Goal: Task Accomplishment & Management: Complete application form

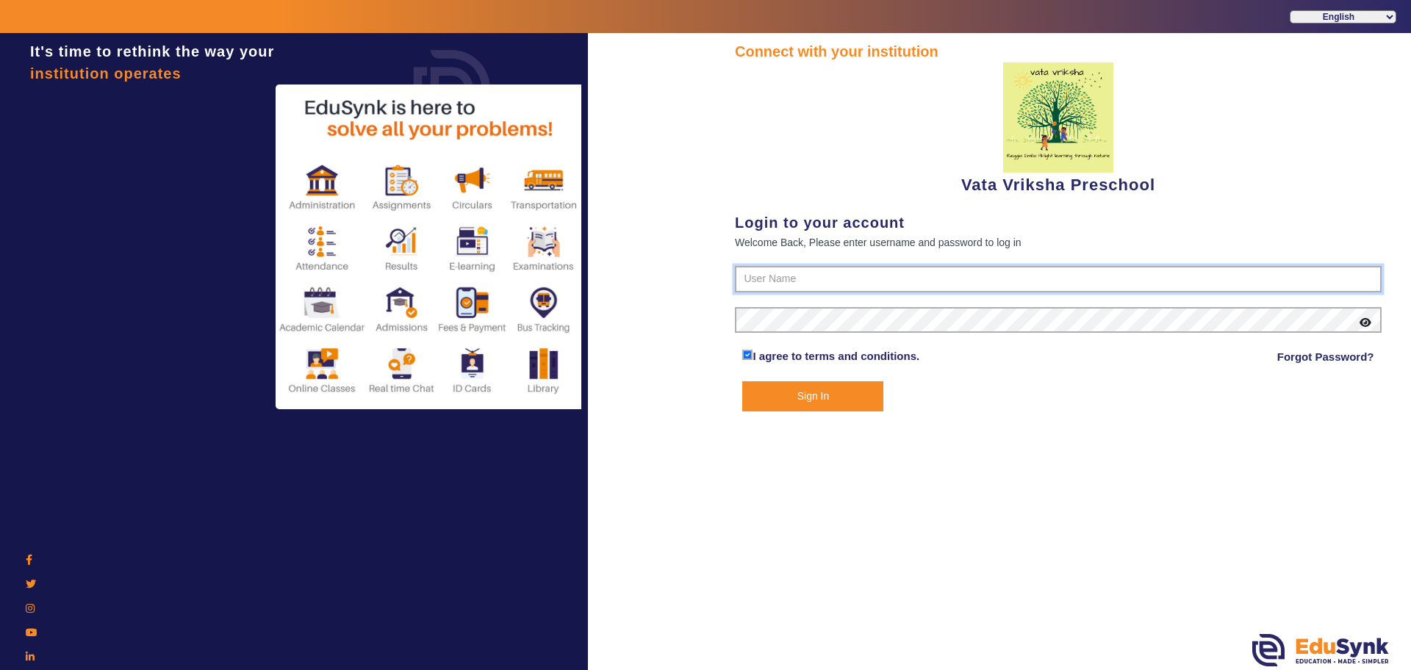
type input "9074270829"
click at [779, 397] on button "Sign In" at bounding box center [812, 396] width 141 height 30
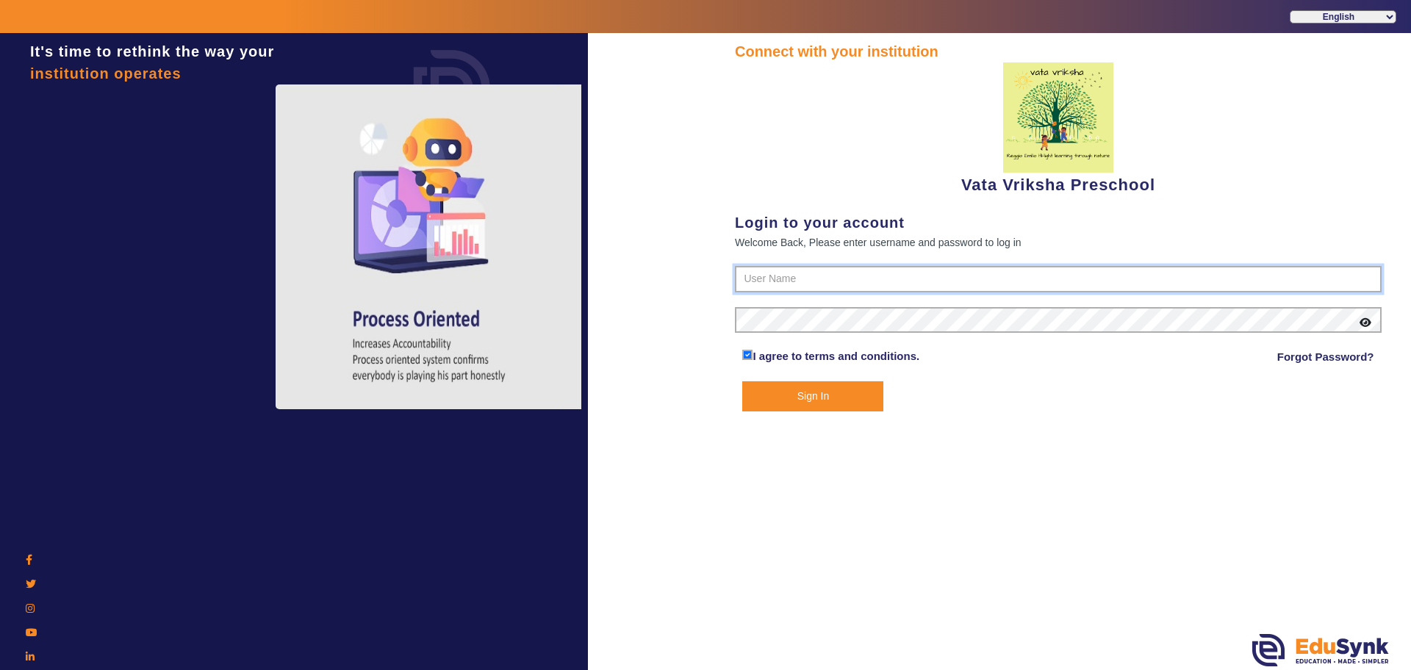
type input "9074270829"
click at [838, 401] on button "Sign In" at bounding box center [812, 396] width 141 height 30
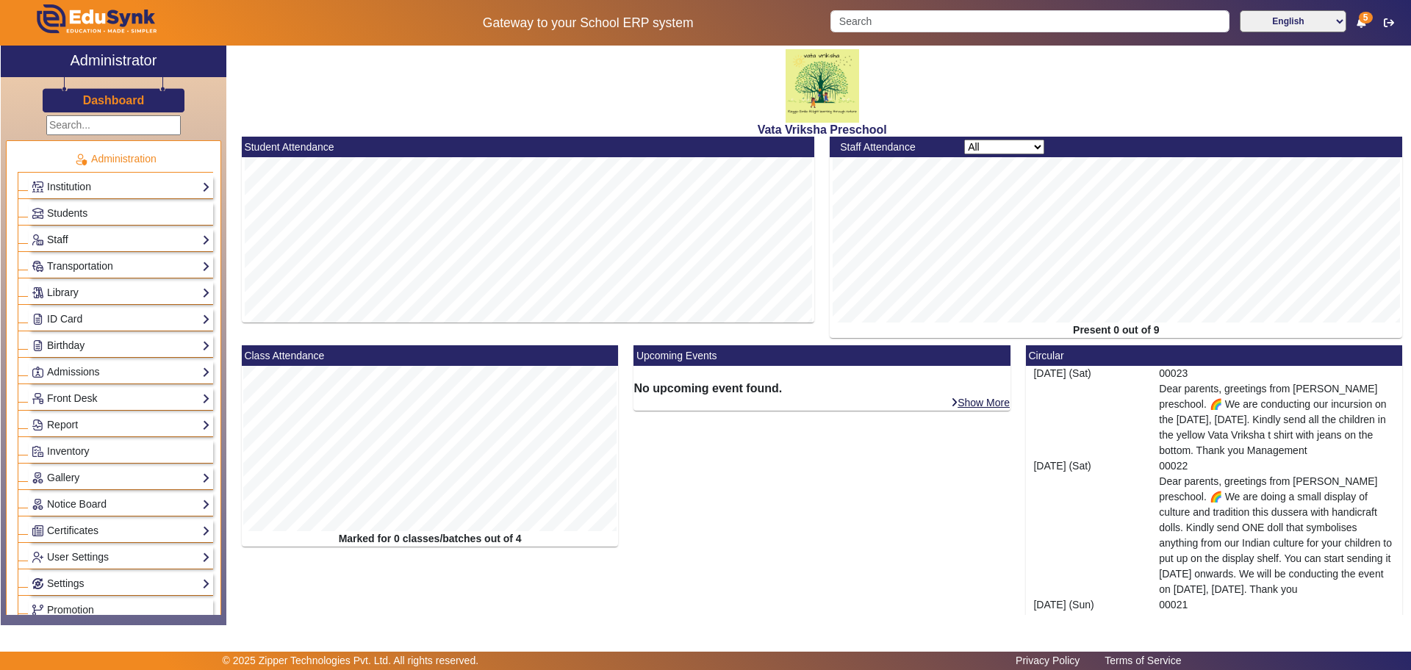
click at [51, 240] on link "Staff" at bounding box center [121, 239] width 179 height 17
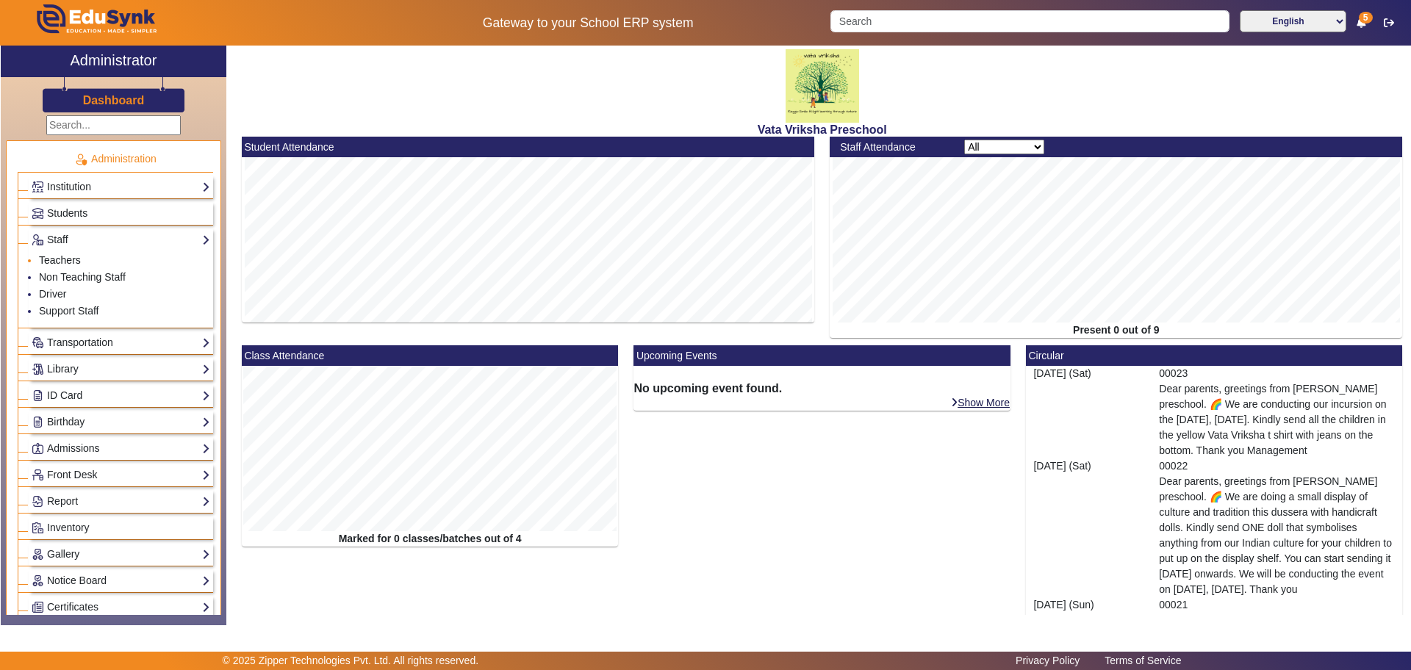
click at [60, 256] on link "Teachers" at bounding box center [60, 260] width 42 height 12
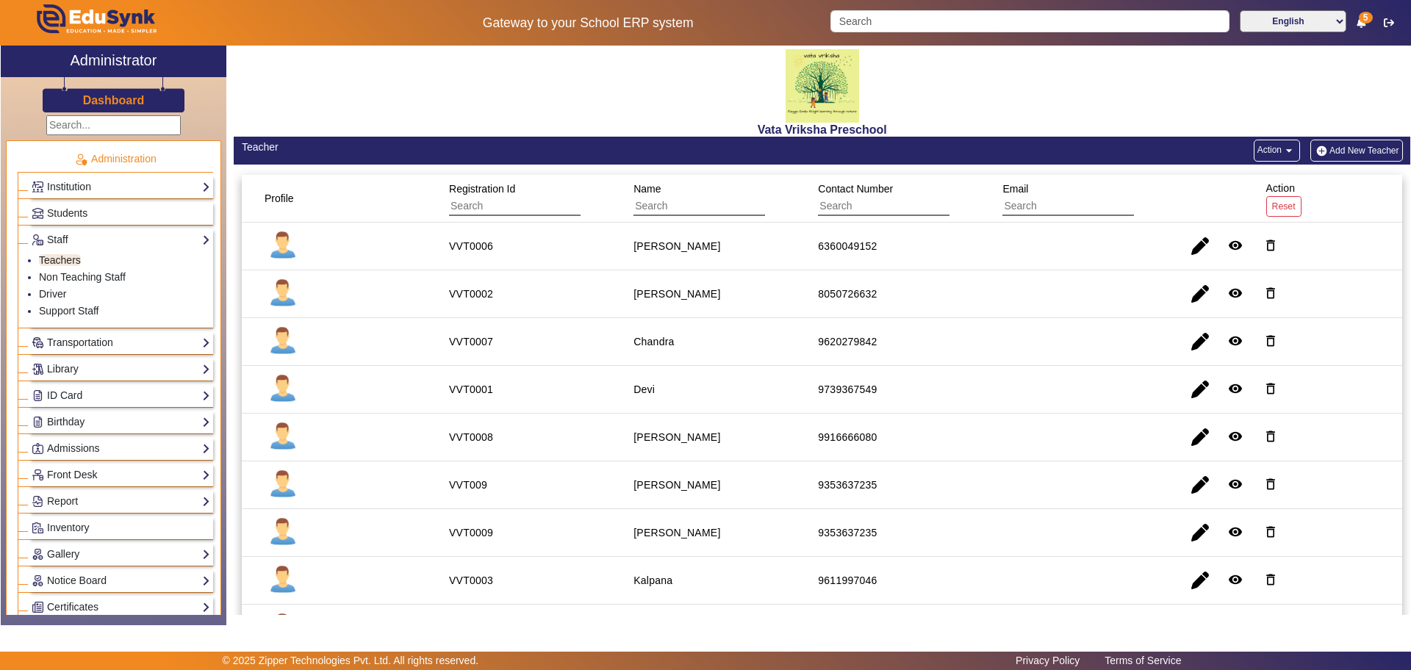
click at [1328, 154] on button "Add New Teacher" at bounding box center [1356, 151] width 93 height 22
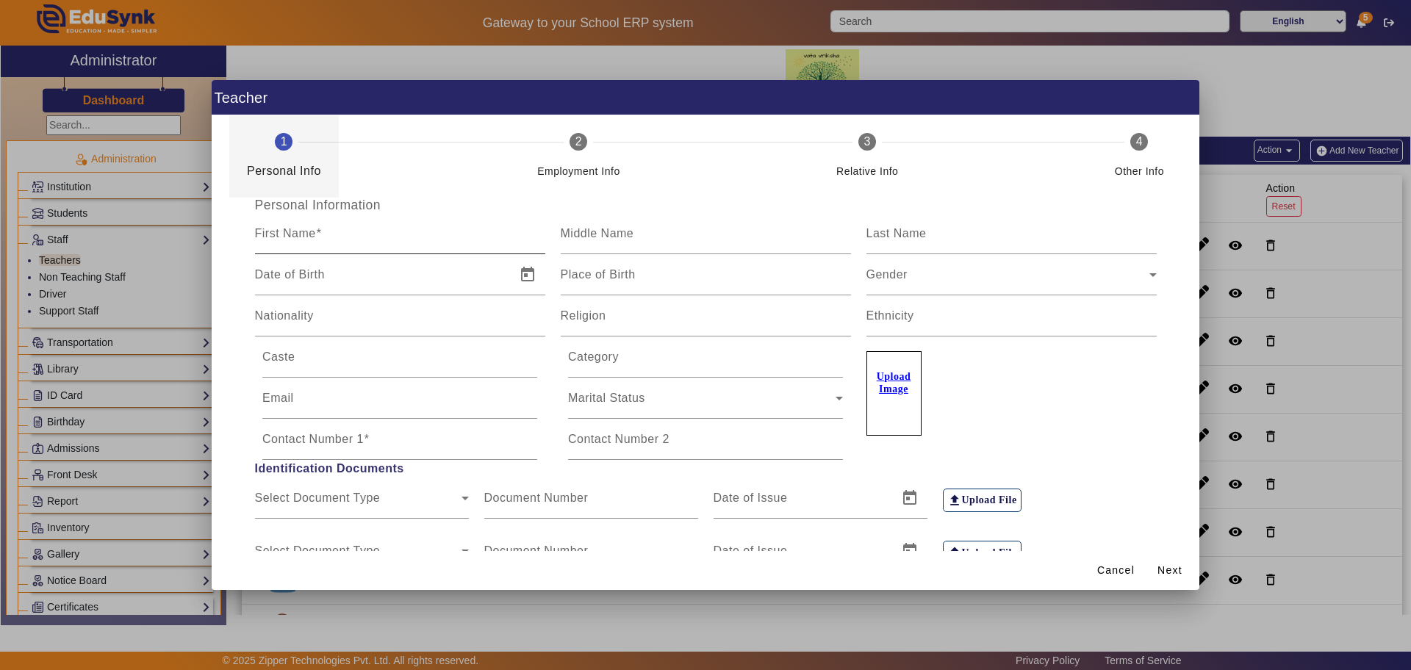
click at [356, 229] on div "First Name" at bounding box center [400, 233] width 290 height 41
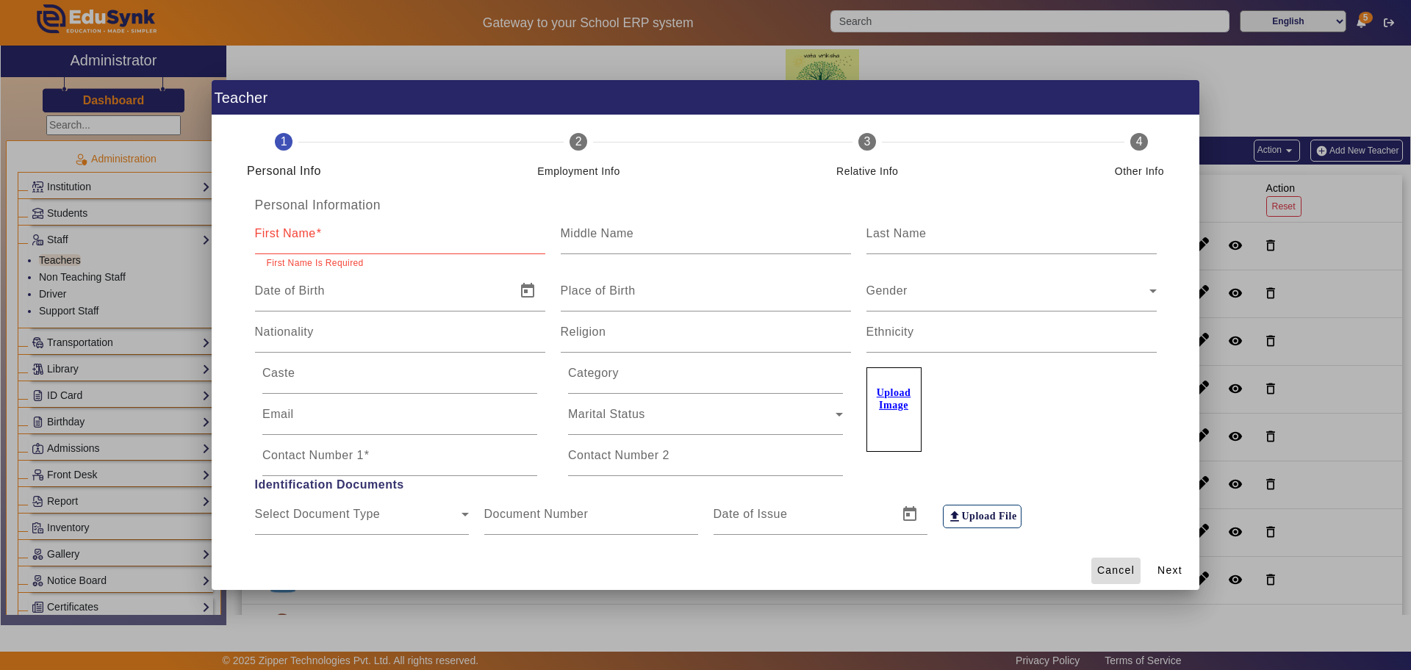
click at [1119, 578] on span "Cancel" at bounding box center [1115, 570] width 37 height 15
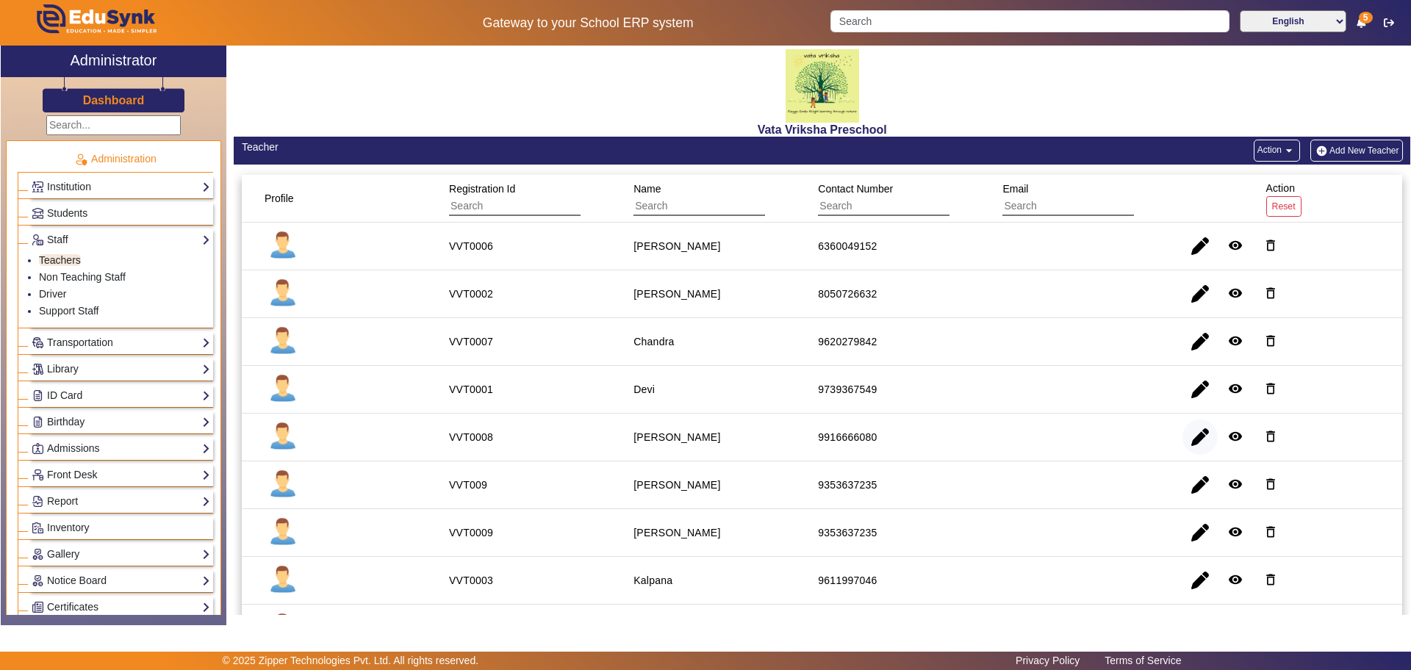
click at [1190, 441] on span "button" at bounding box center [1199, 437] width 35 height 35
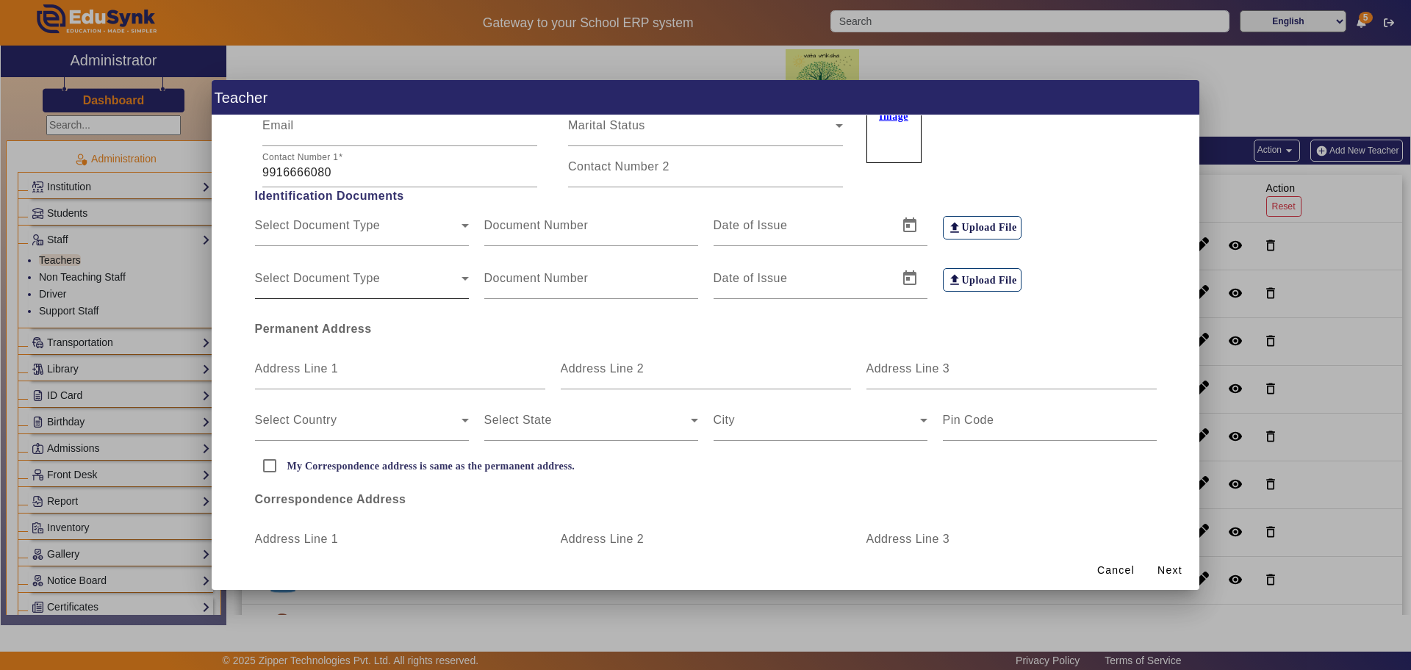
scroll to position [365, 0]
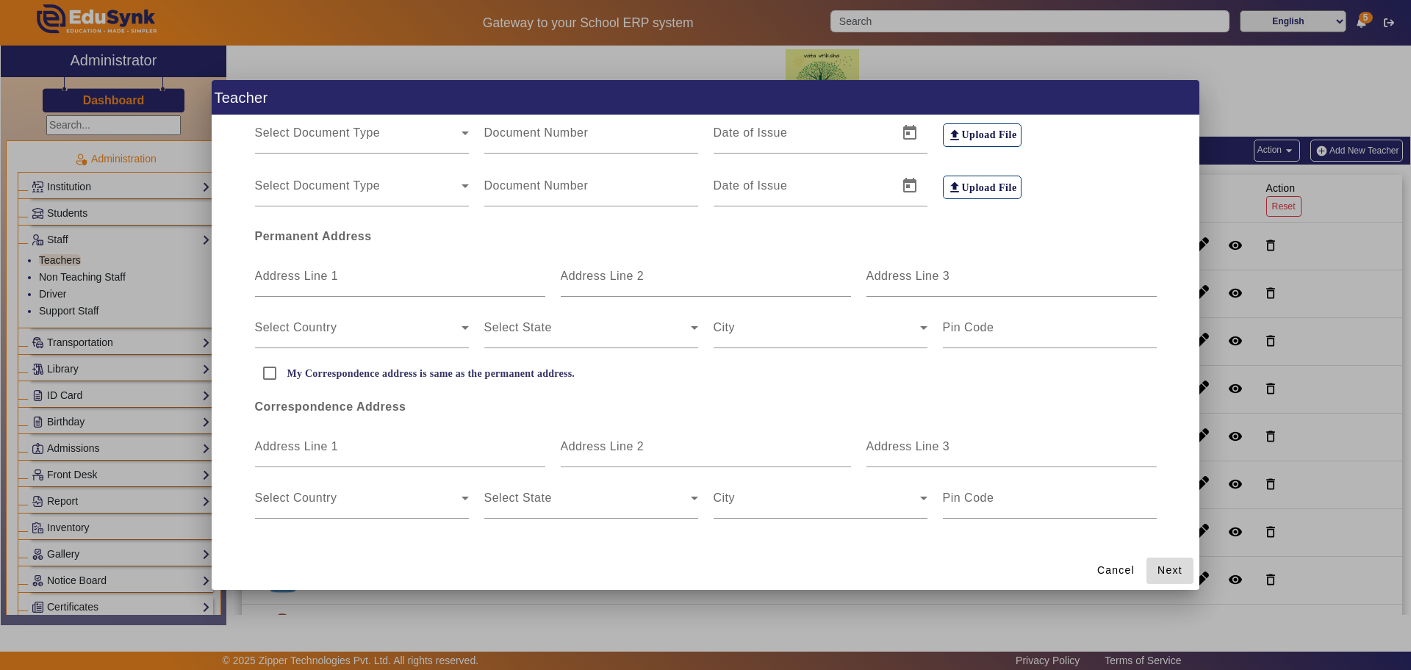
click at [1162, 574] on span "Next" at bounding box center [1169, 570] width 25 height 15
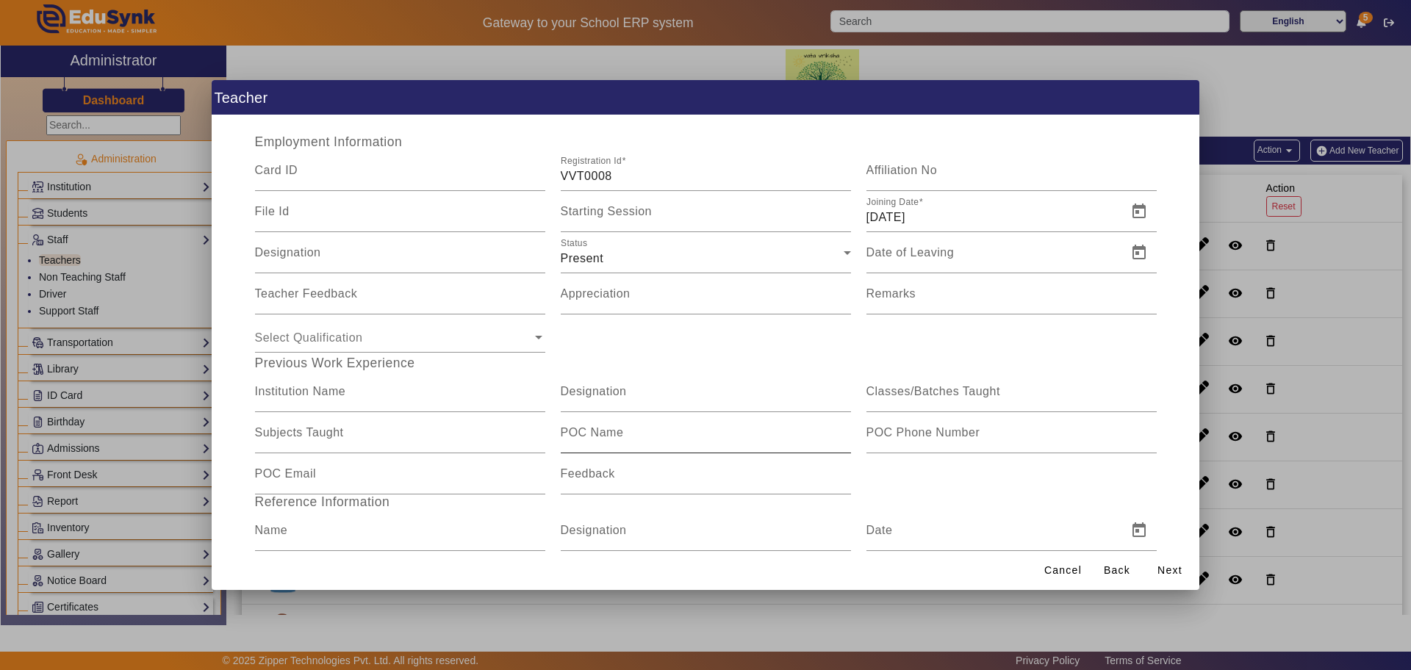
scroll to position [0, 0]
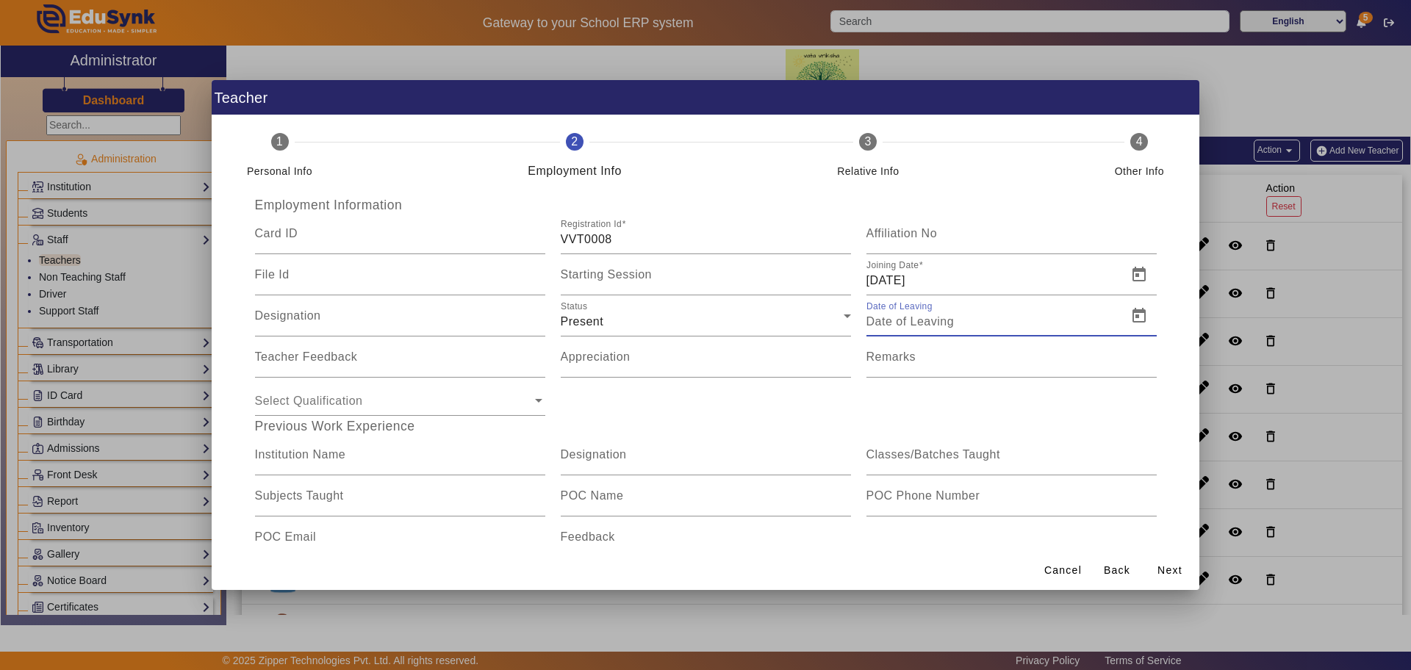
click at [880, 324] on input "Date of Leaving" at bounding box center [992, 322] width 252 height 18
click at [1123, 321] on span "Open calendar" at bounding box center [1138, 315] width 35 height 35
click at [1029, 370] on span "Previous month" at bounding box center [1029, 367] width 29 height 29
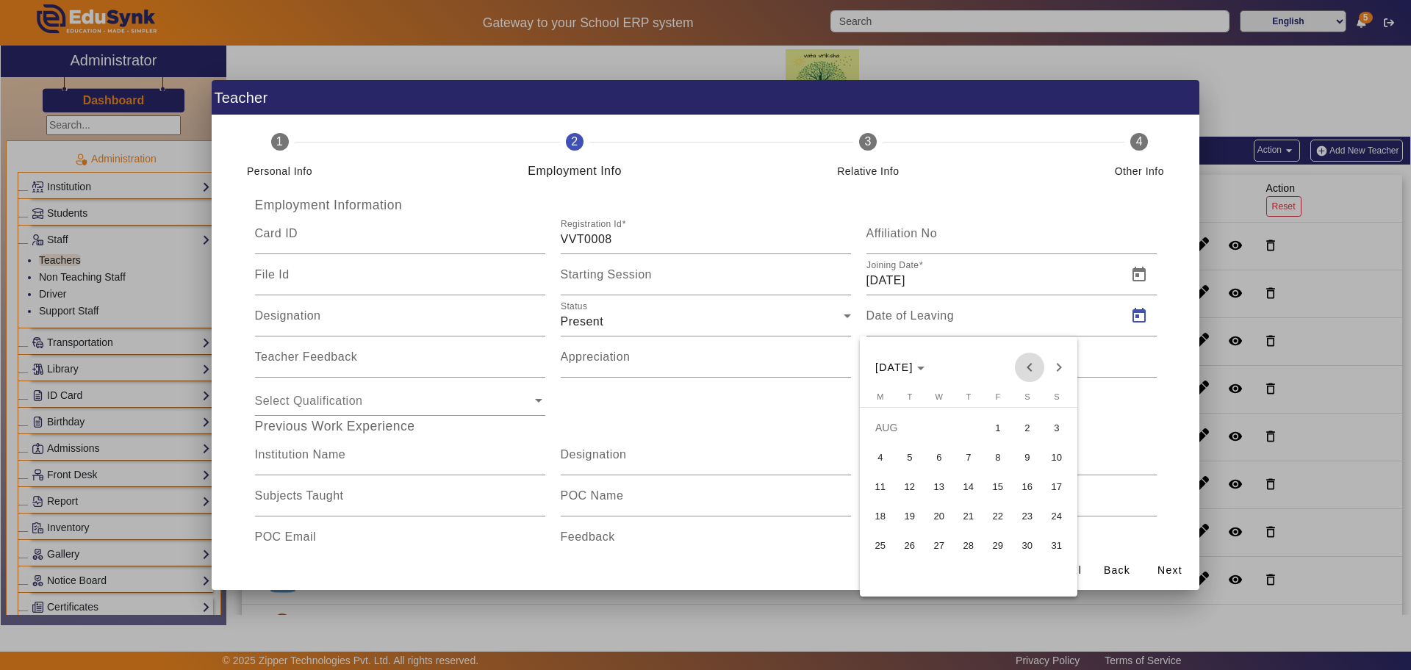
click at [1029, 370] on span "Previous month" at bounding box center [1029, 367] width 29 height 29
click at [1054, 371] on span "Next month" at bounding box center [1058, 367] width 29 height 29
click at [1059, 371] on span "Next month" at bounding box center [1058, 367] width 29 height 29
click at [879, 459] on span "1" at bounding box center [880, 457] width 26 height 26
type input "01/09/2025"
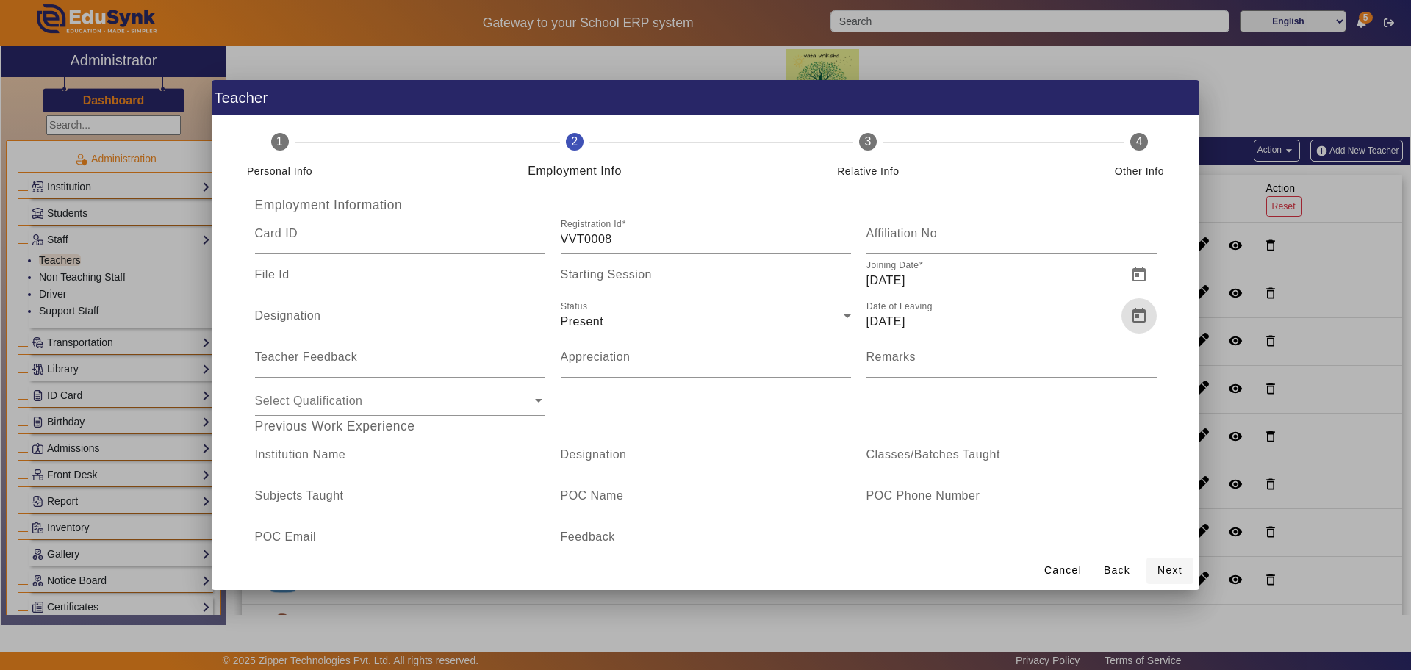
click at [1164, 573] on span "Next" at bounding box center [1169, 570] width 25 height 15
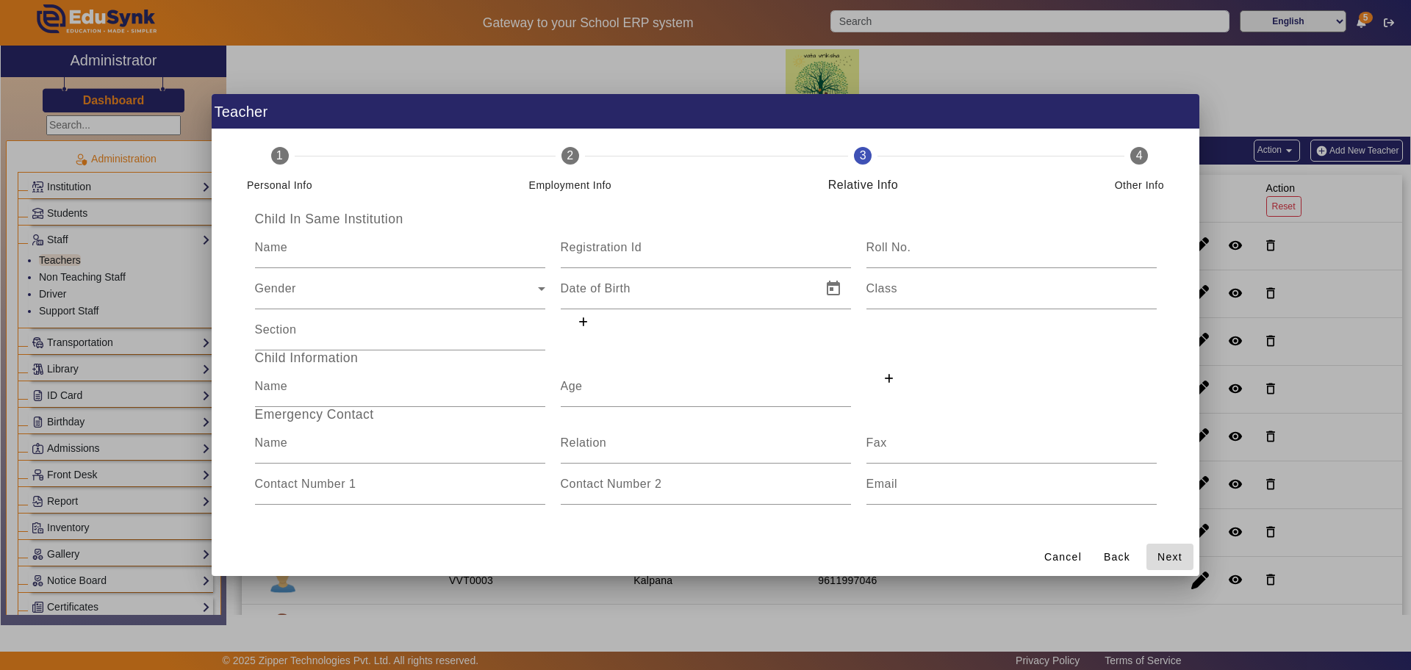
click at [1167, 563] on span "Next" at bounding box center [1169, 557] width 25 height 15
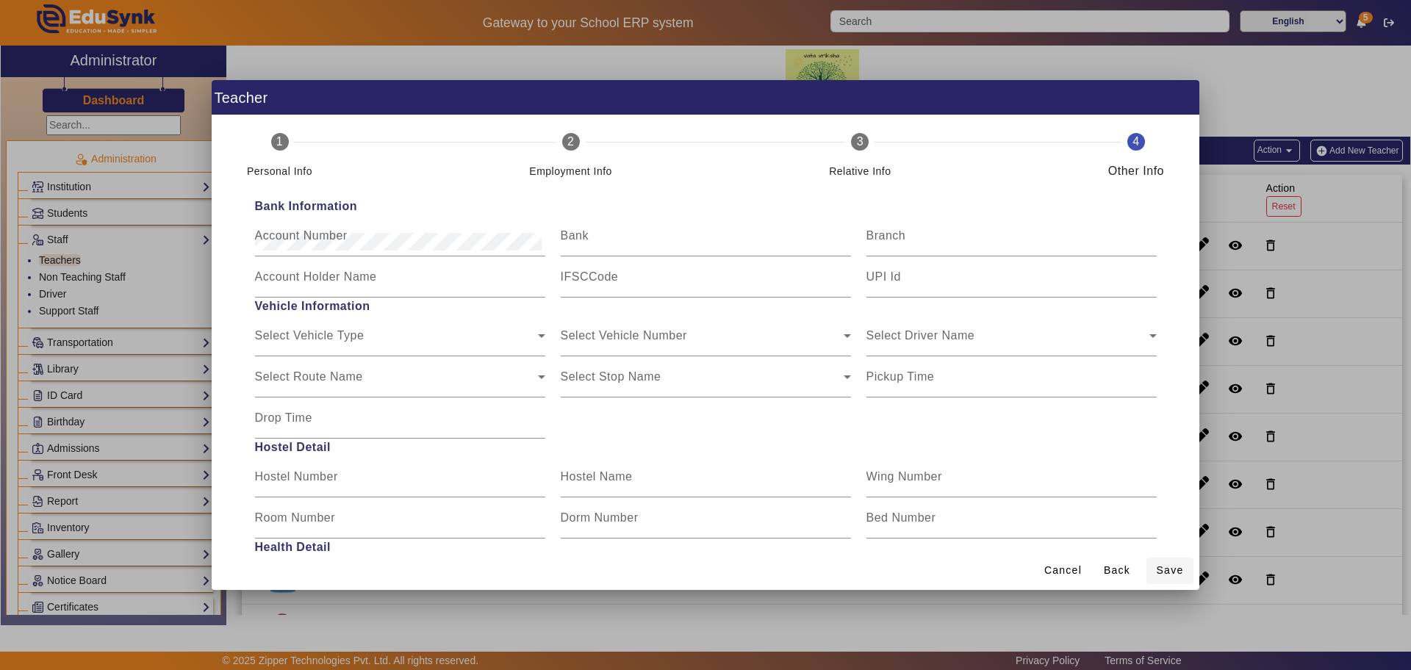
click at [1167, 565] on span "Save" at bounding box center [1169, 570] width 27 height 15
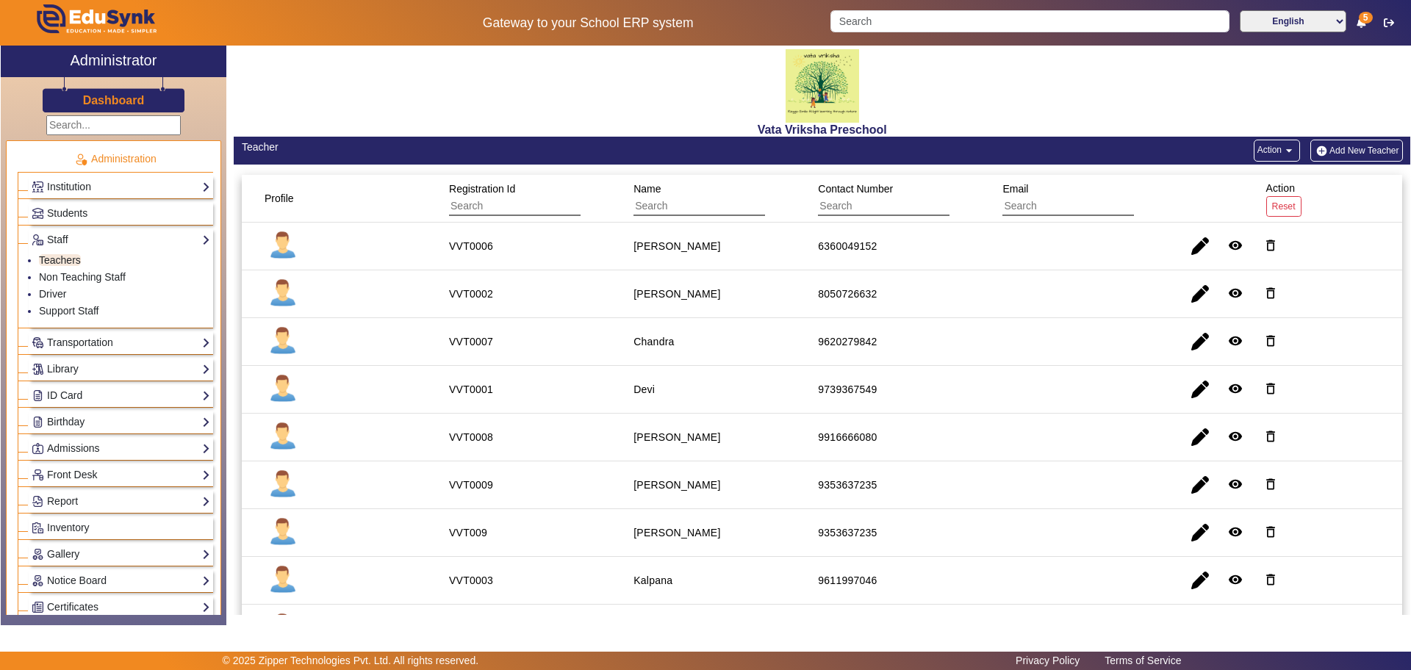
click at [1261, 154] on button "Action arrow_drop_down" at bounding box center [1276, 151] width 46 height 22
click at [1261, 154] on div at bounding box center [705, 335] width 1411 height 670
click at [674, 442] on staff-with-status "Farheen Nizam" at bounding box center [676, 437] width 87 height 12
click at [490, 442] on div "VVT0008" at bounding box center [471, 437] width 44 height 15
click at [284, 442] on img at bounding box center [282, 437] width 37 height 37
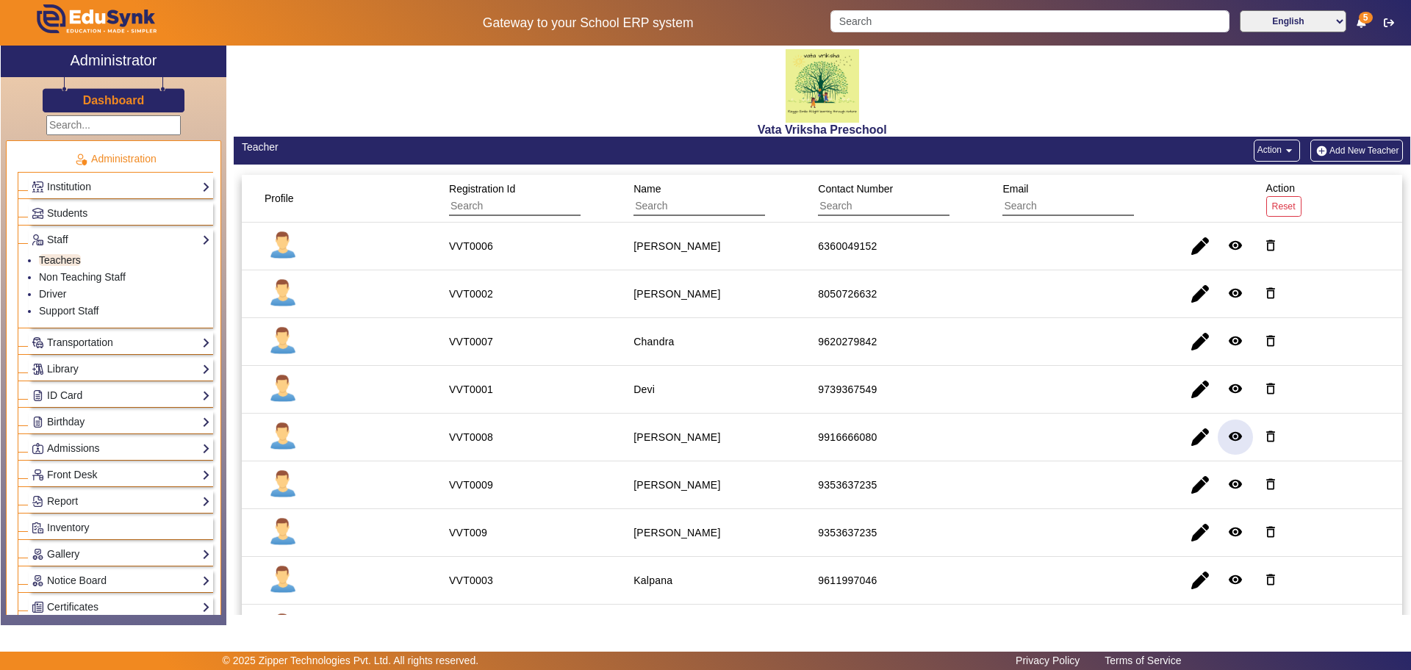
click at [1217, 442] on span "button" at bounding box center [1234, 437] width 35 height 35
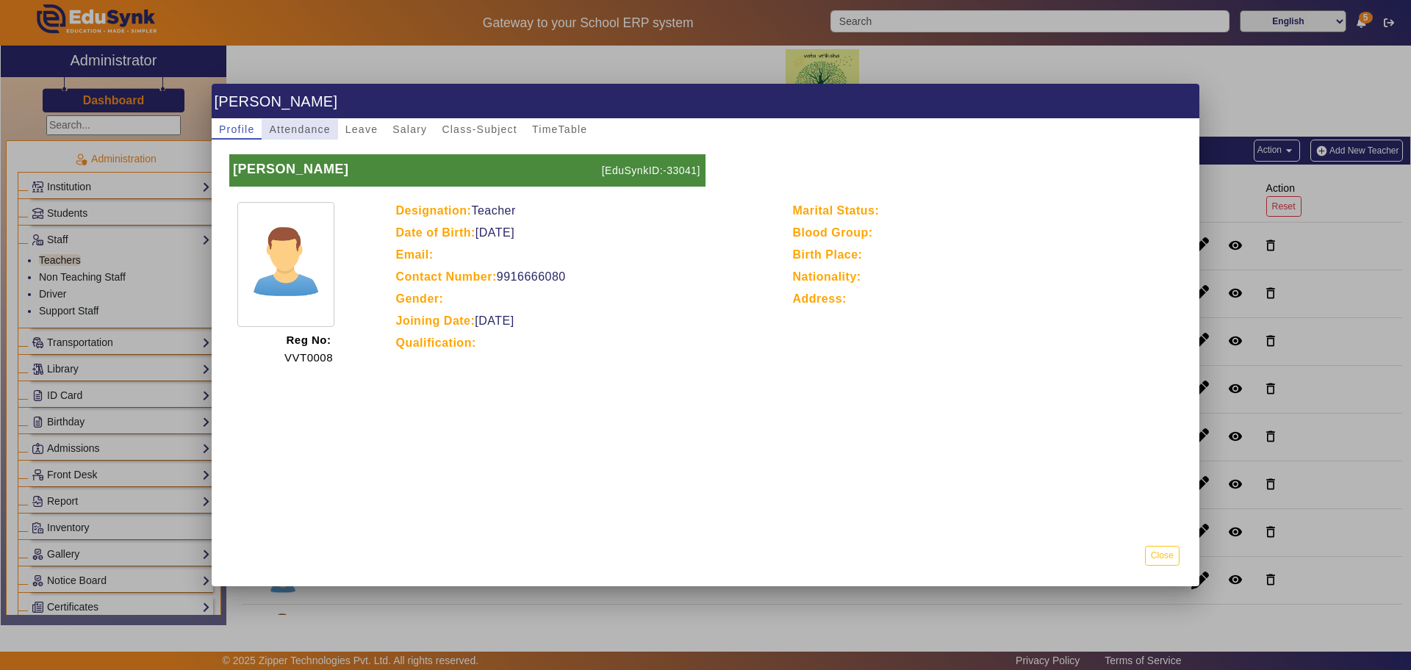
click at [295, 124] on span "Attendance" at bounding box center [299, 129] width 61 height 10
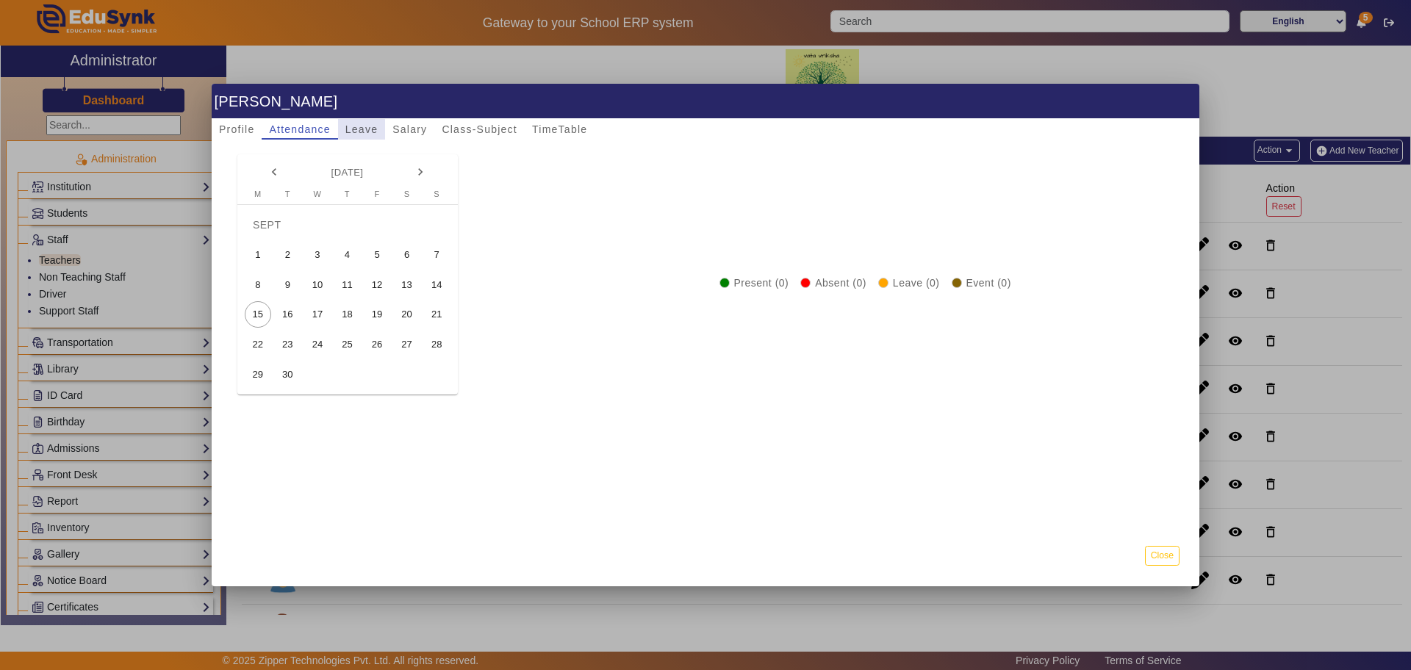
click at [363, 130] on span "Leave" at bounding box center [361, 129] width 32 height 10
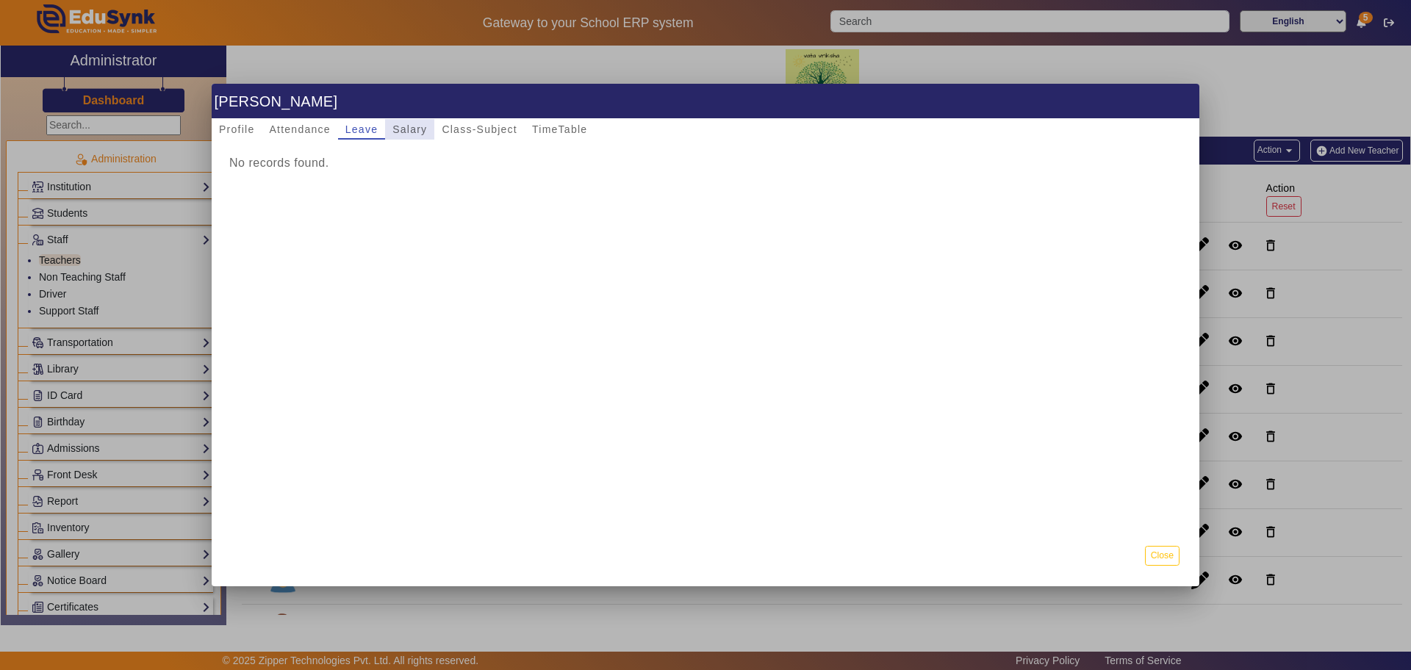
click at [405, 130] on span "Salary" at bounding box center [409, 129] width 35 height 10
click at [477, 132] on span "Class-Subject" at bounding box center [480, 129] width 76 height 10
click at [567, 133] on span "TimeTable" at bounding box center [559, 129] width 55 height 10
click at [236, 129] on span "Profile" at bounding box center [236, 129] width 35 height 10
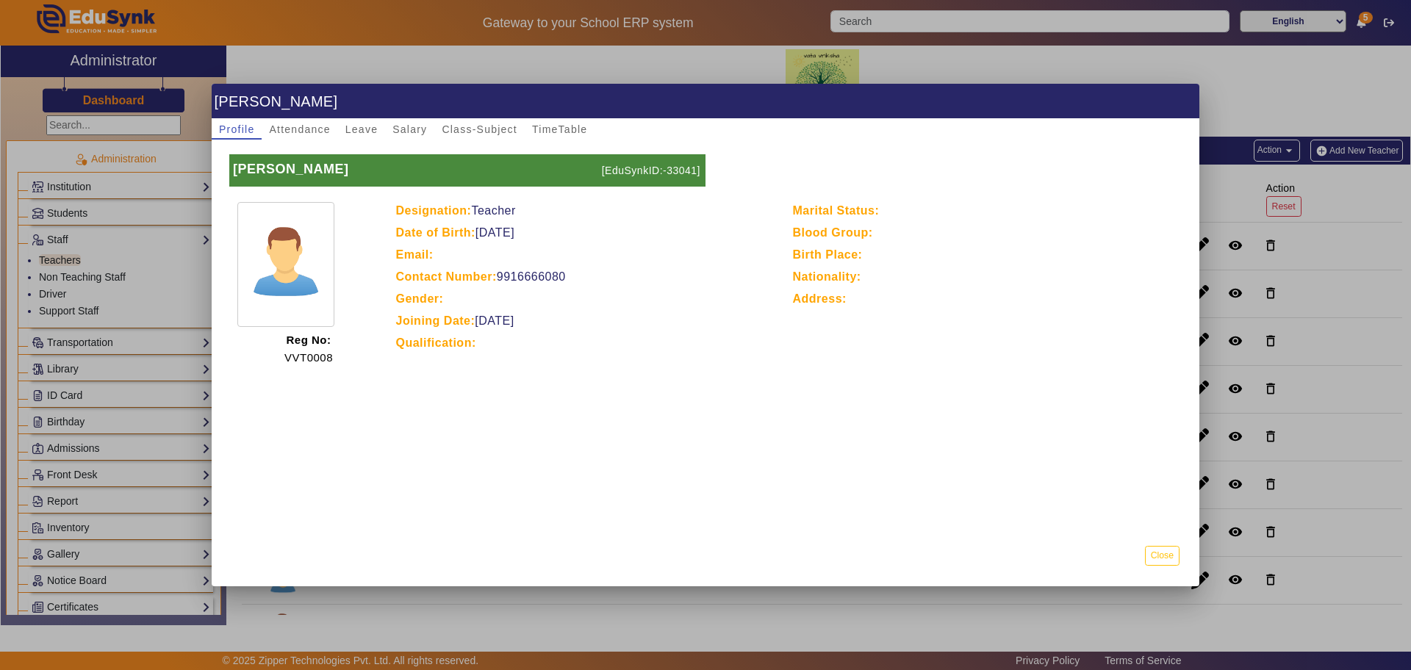
click at [1016, 144] on mat-dialog-content "Farheen Nizam [EduSynkID:-33041] Reg No: VVT0008 Designation: Teacher Date of B…" at bounding box center [705, 261] width 987 height 242
click at [1221, 316] on div at bounding box center [705, 335] width 1411 height 670
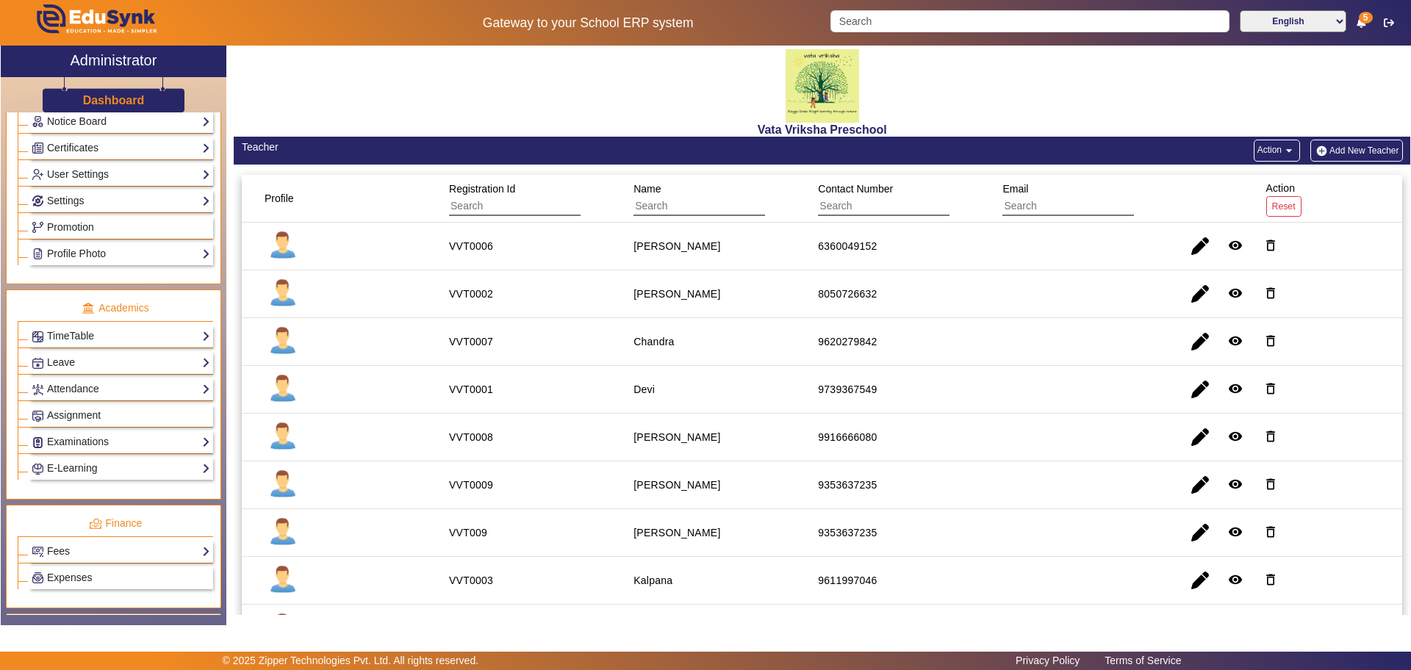
scroll to position [369, 0]
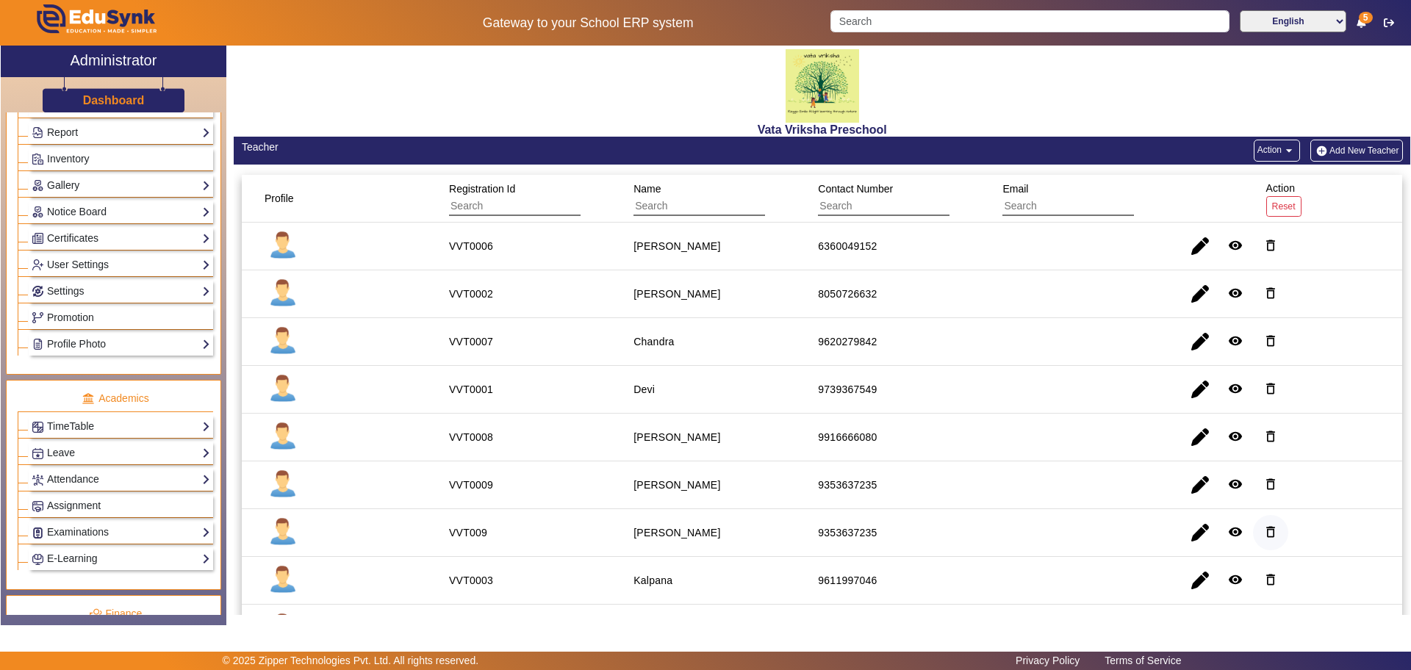
click at [1263, 533] on mat-icon "delete_outline" at bounding box center [1270, 532] width 15 height 15
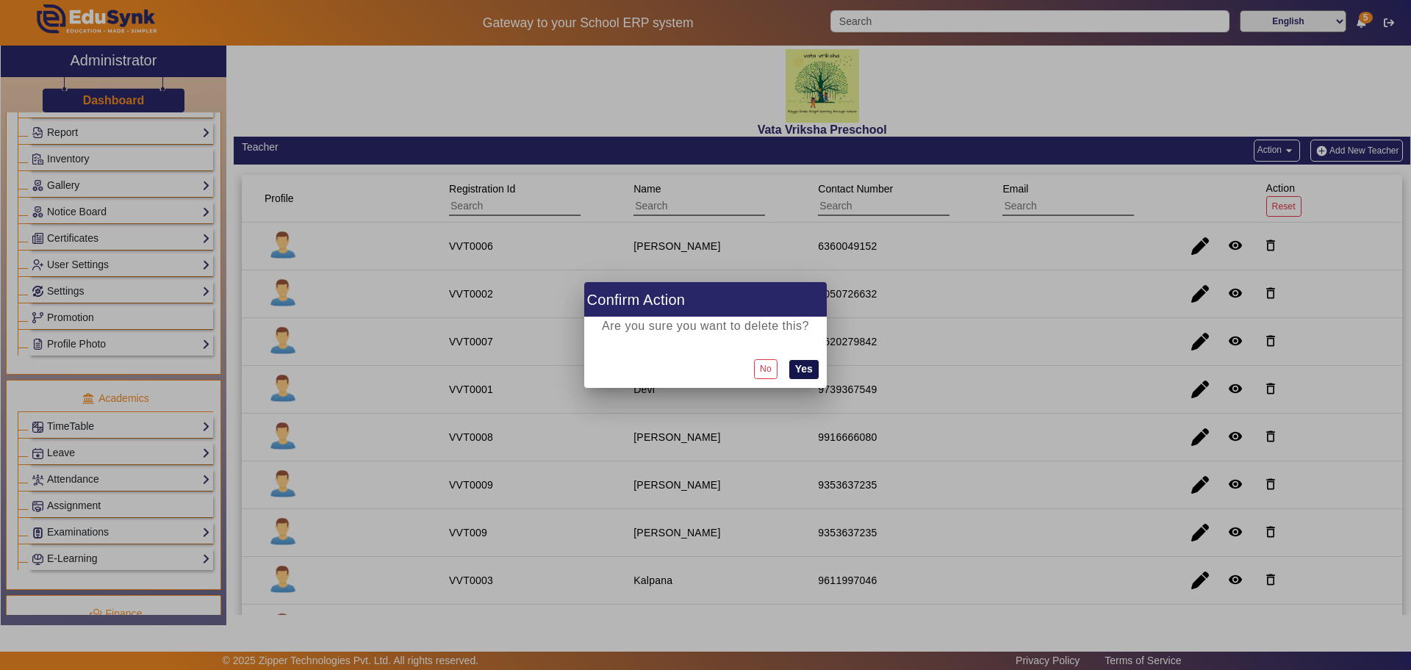
click at [807, 375] on button "Yes" at bounding box center [803, 369] width 29 height 19
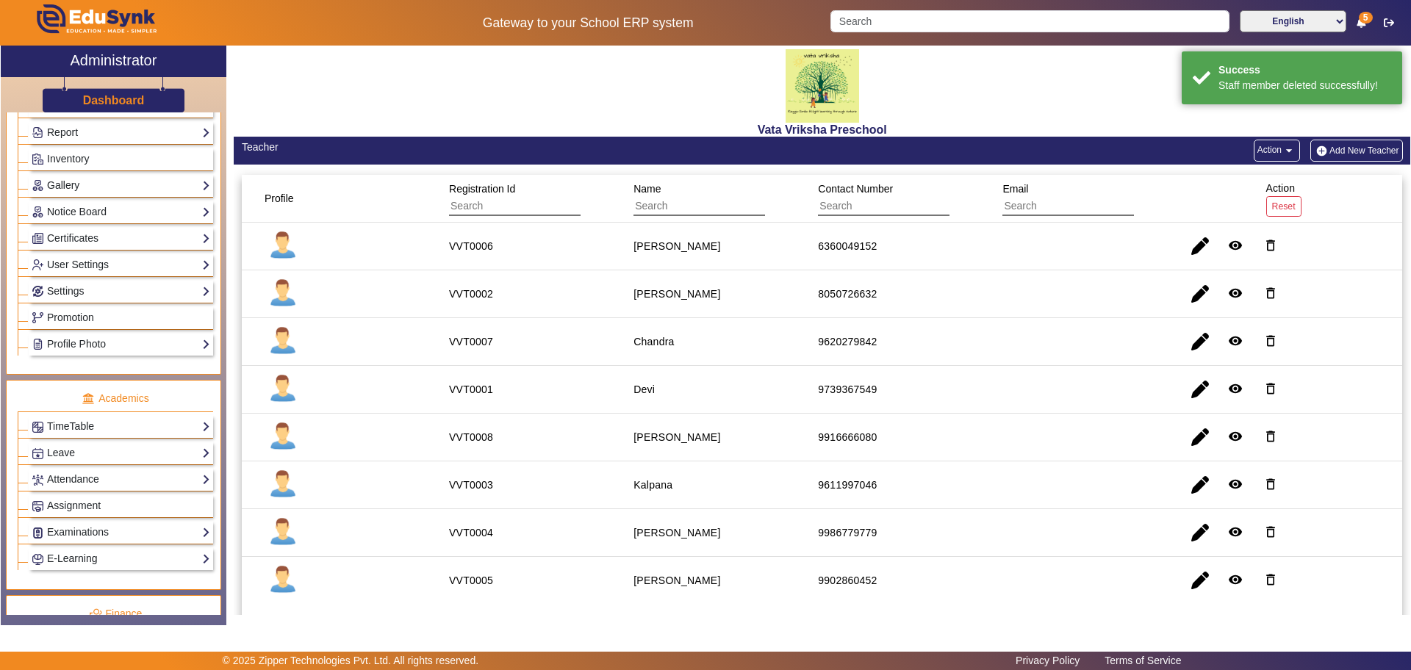
click at [766, 536] on mat-cell "Preethi" at bounding box center [708, 533] width 184 height 48
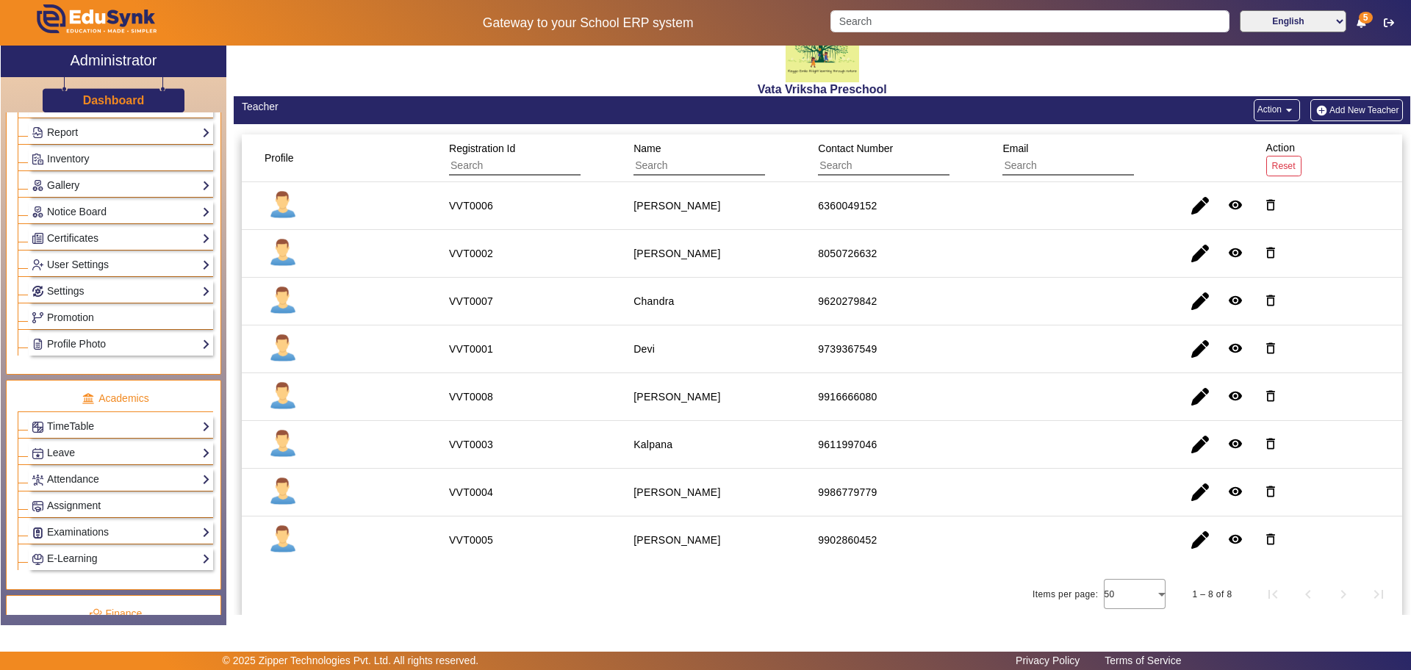
scroll to position [0, 0]
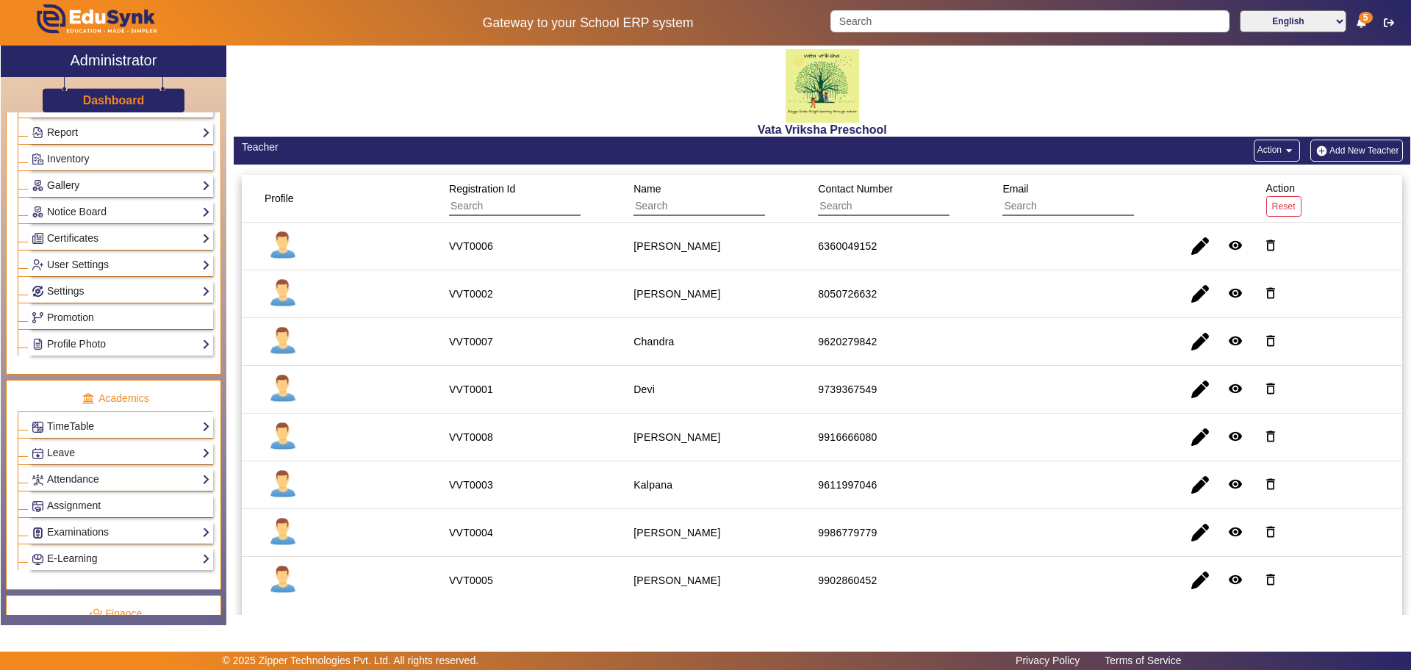
click at [1281, 156] on mat-icon "arrow_drop_down" at bounding box center [1288, 150] width 15 height 15
click at [1139, 136] on div at bounding box center [705, 335] width 1411 height 670
drag, startPoint x: 462, startPoint y: 248, endPoint x: 507, endPoint y: 244, distance: 45.0
click at [507, 244] on mat-cell "VVT0006" at bounding box center [524, 247] width 184 height 48
drag, startPoint x: 499, startPoint y: 339, endPoint x: 494, endPoint y: 431, distance: 91.2
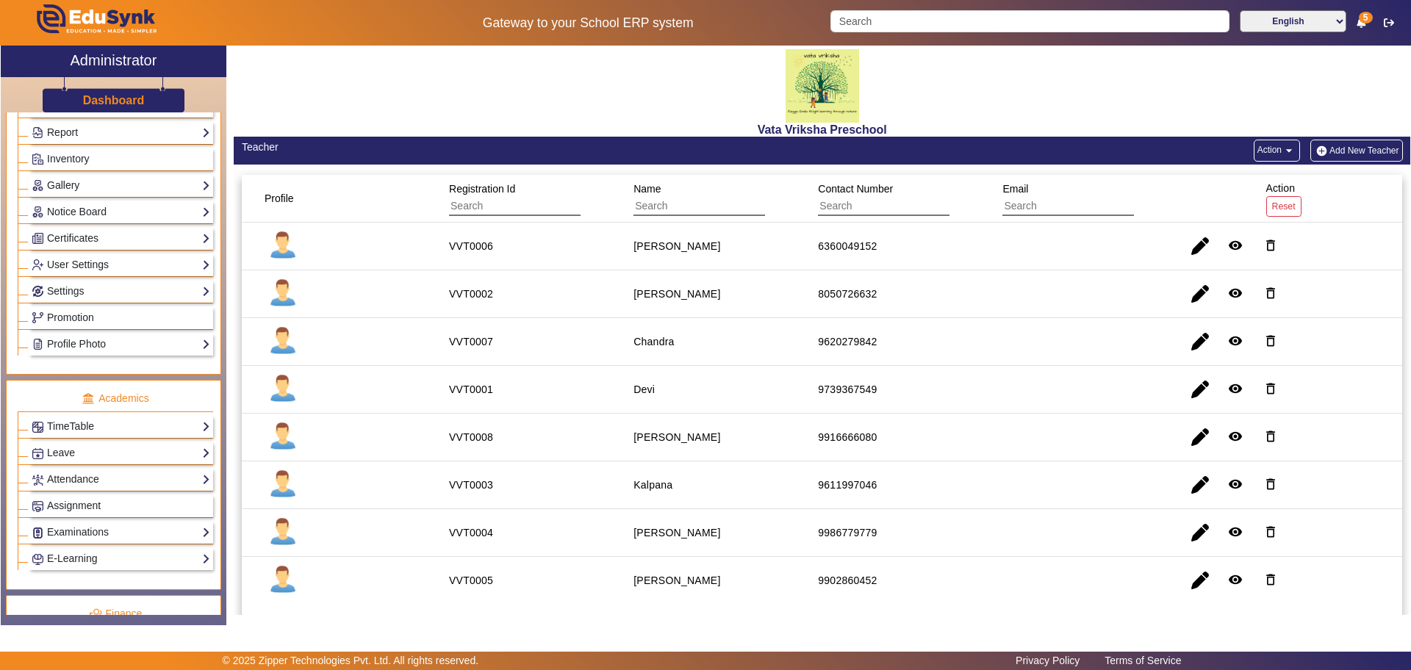
click at [444, 338] on mat-cell "VVT0007" at bounding box center [524, 342] width 184 height 48
drag, startPoint x: 517, startPoint y: 439, endPoint x: 410, endPoint y: 450, distance: 107.8
click at [411, 448] on mat-row "VVT0008 Farheen Nizam 9916666080 remove_red_eye delete_outline" at bounding box center [822, 438] width 1161 height 48
click at [505, 440] on mat-cell "VVT0008" at bounding box center [524, 438] width 184 height 48
drag, startPoint x: 499, startPoint y: 439, endPoint x: 438, endPoint y: 443, distance: 61.1
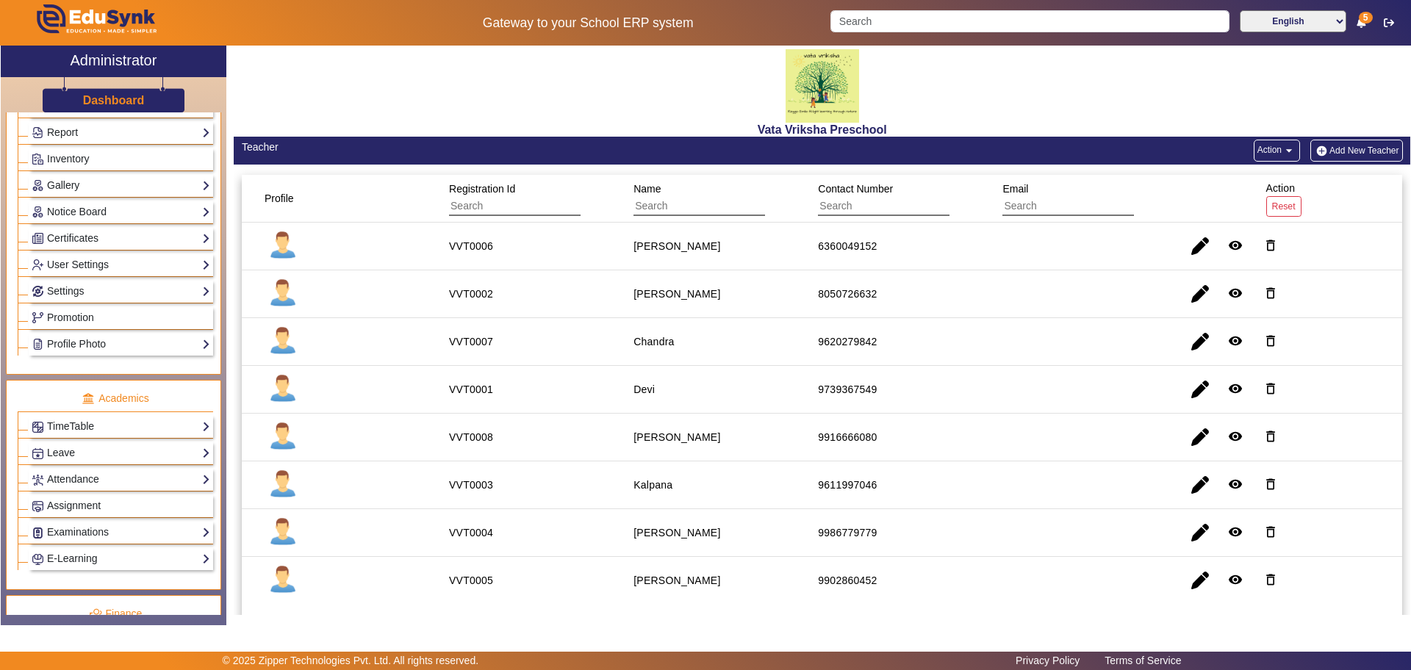
click at [438, 443] on mat-cell "VVT0008" at bounding box center [524, 438] width 184 height 48
click at [179, 296] on link "Settings" at bounding box center [121, 291] width 179 height 17
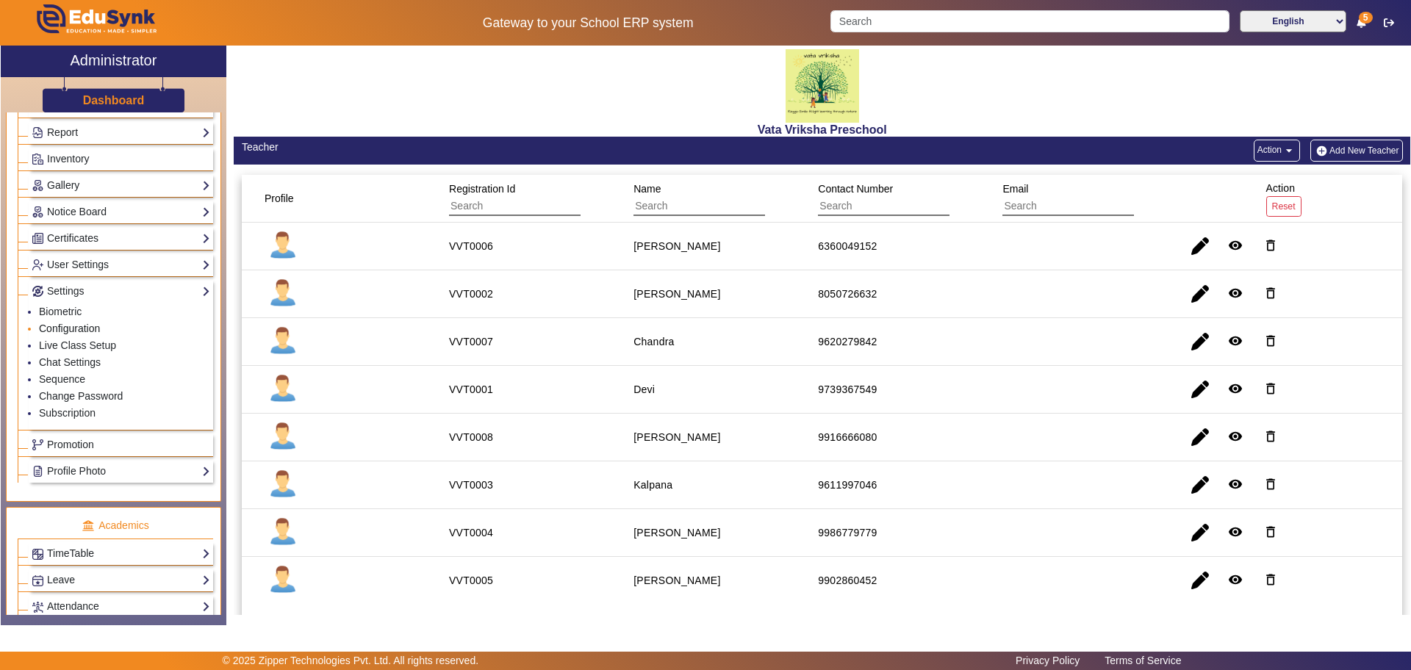
click at [61, 331] on link "Configuration" at bounding box center [69, 329] width 61 height 12
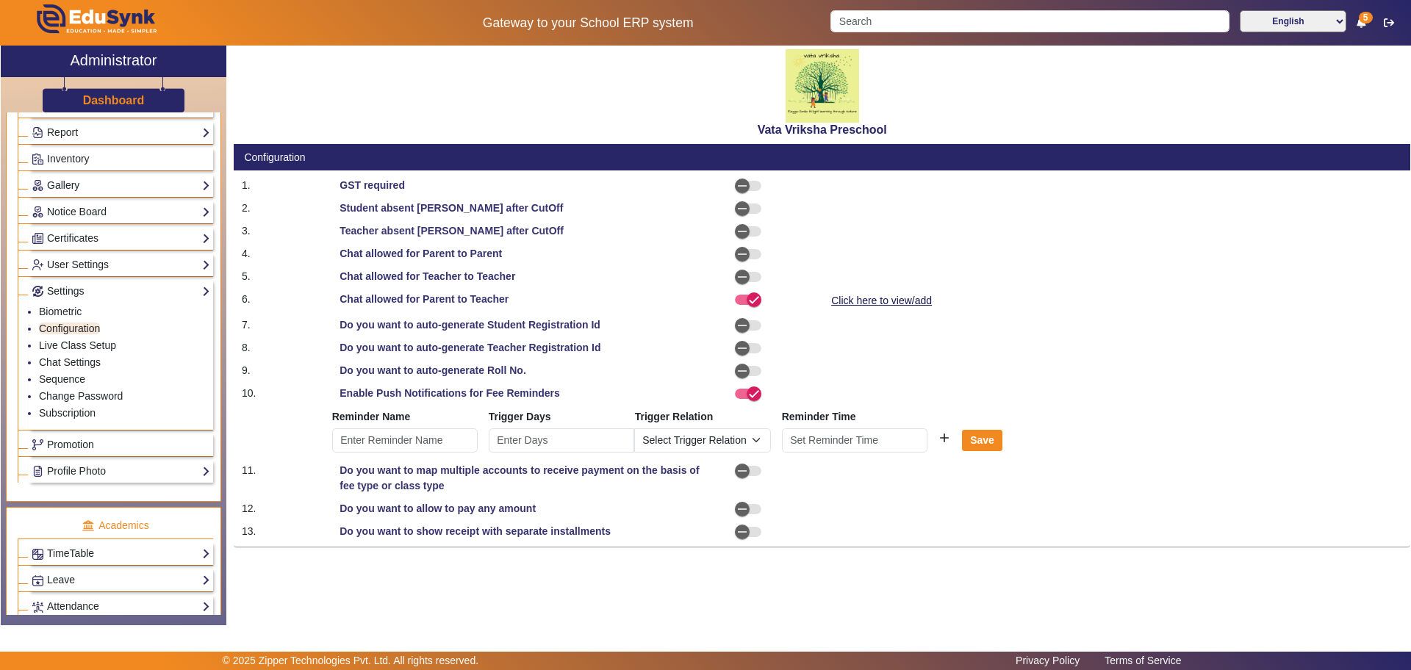
click at [71, 296] on link "Settings" at bounding box center [121, 291] width 179 height 17
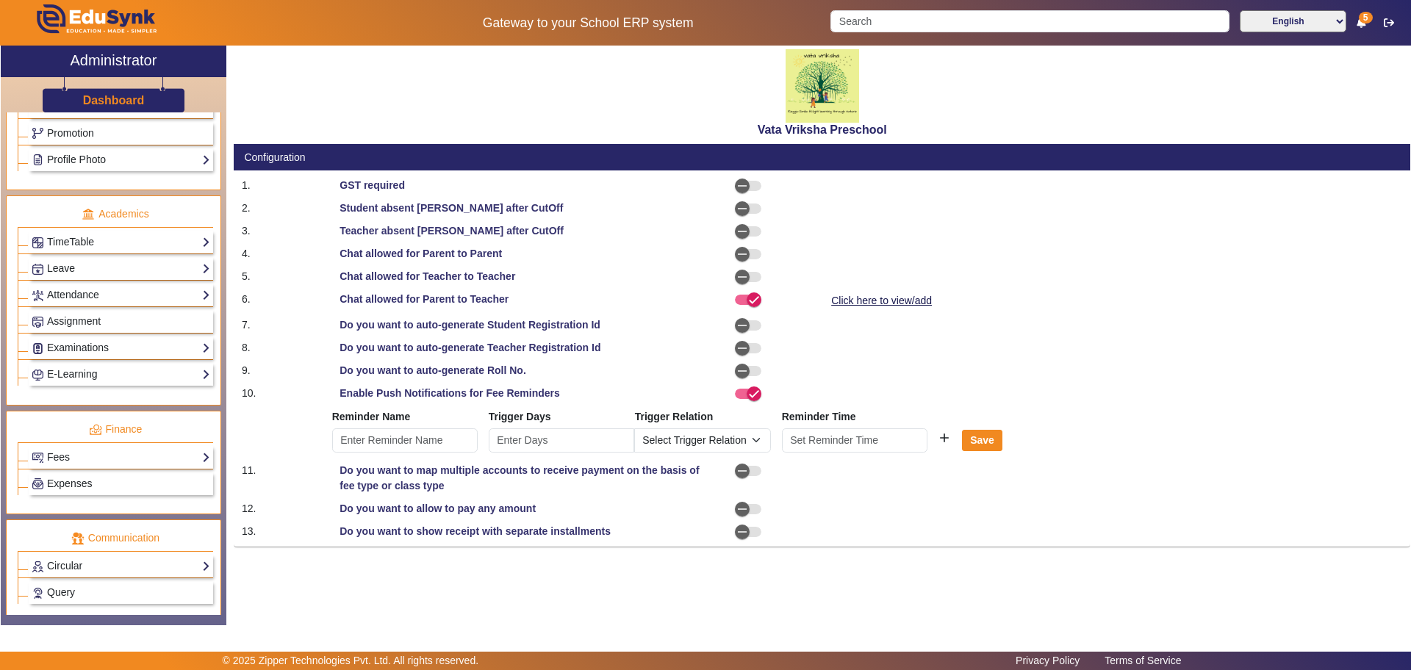
scroll to position [568, 0]
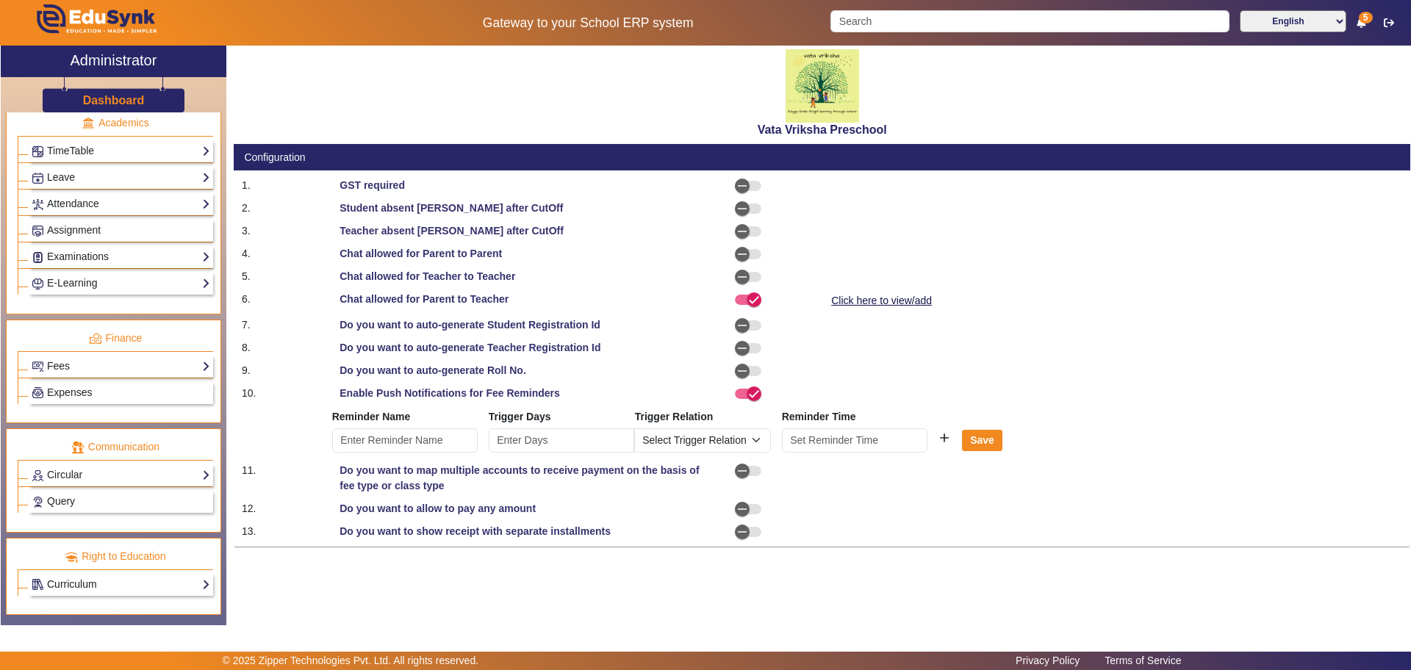
click at [73, 584] on link "Curriculum" at bounding box center [121, 584] width 179 height 17
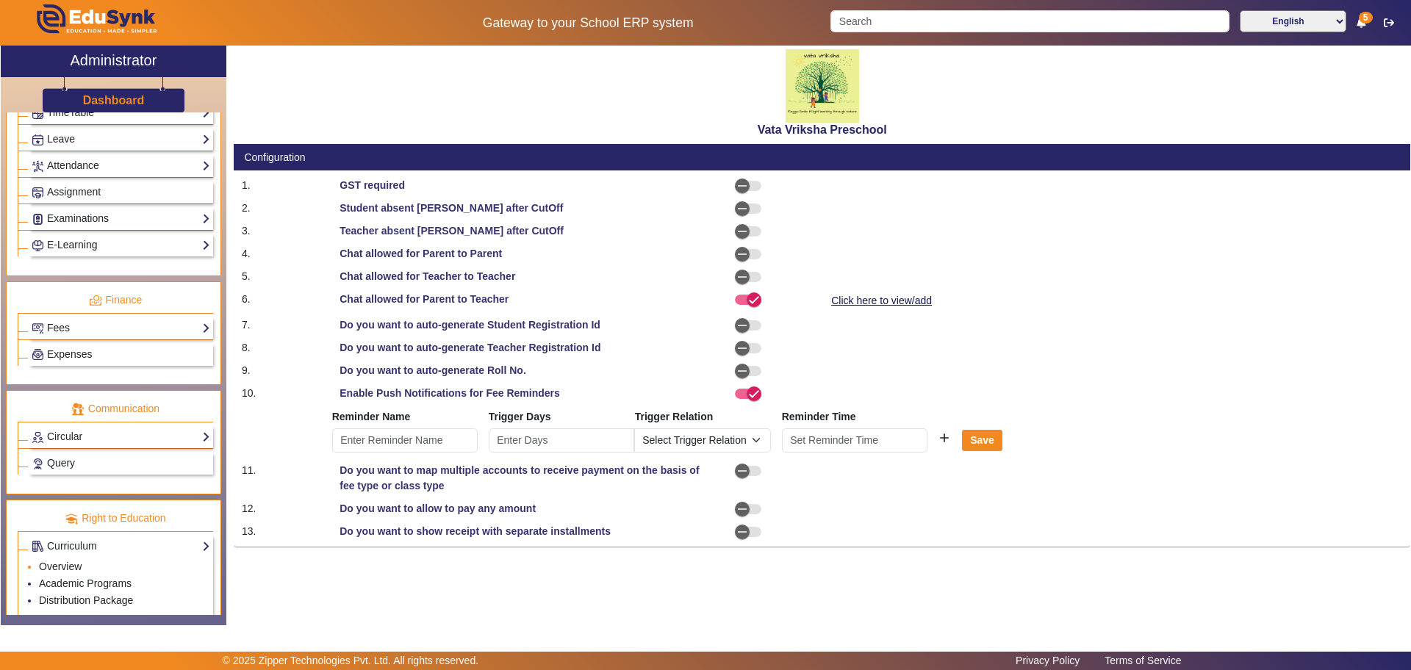
scroll to position [627, 0]
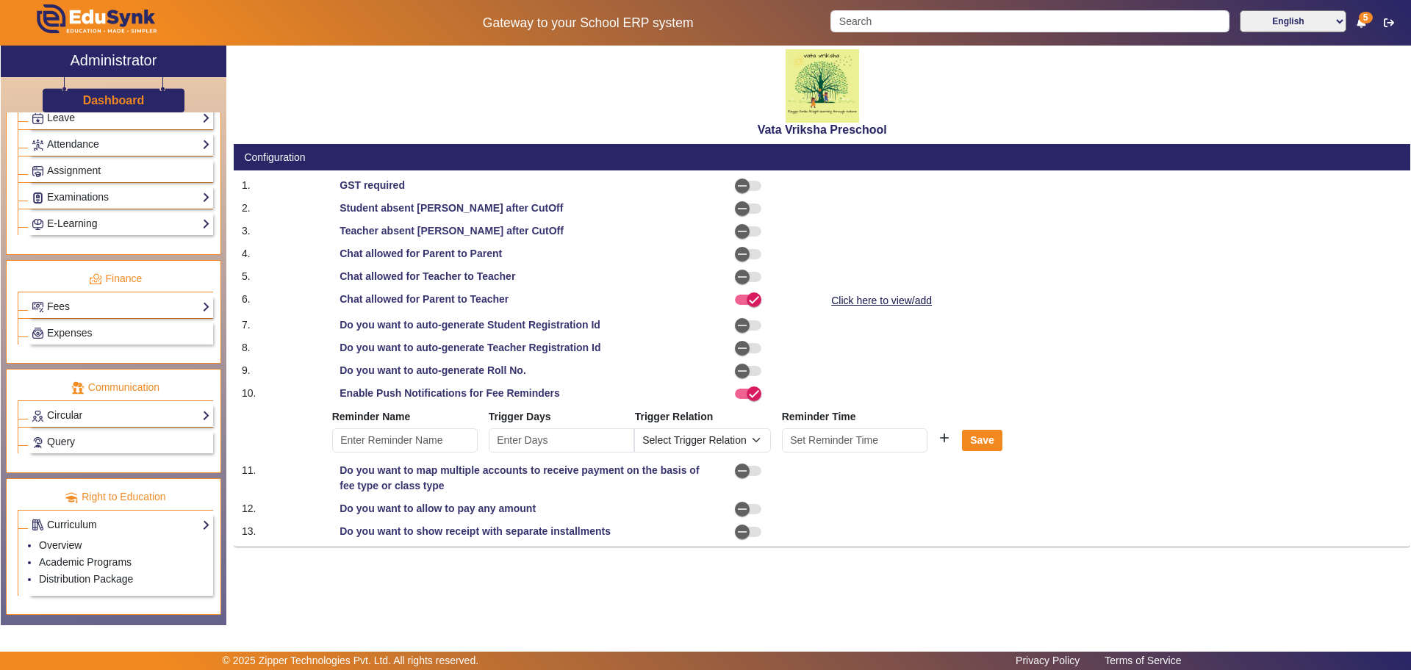
click at [72, 530] on link "Curriculum" at bounding box center [121, 524] width 179 height 17
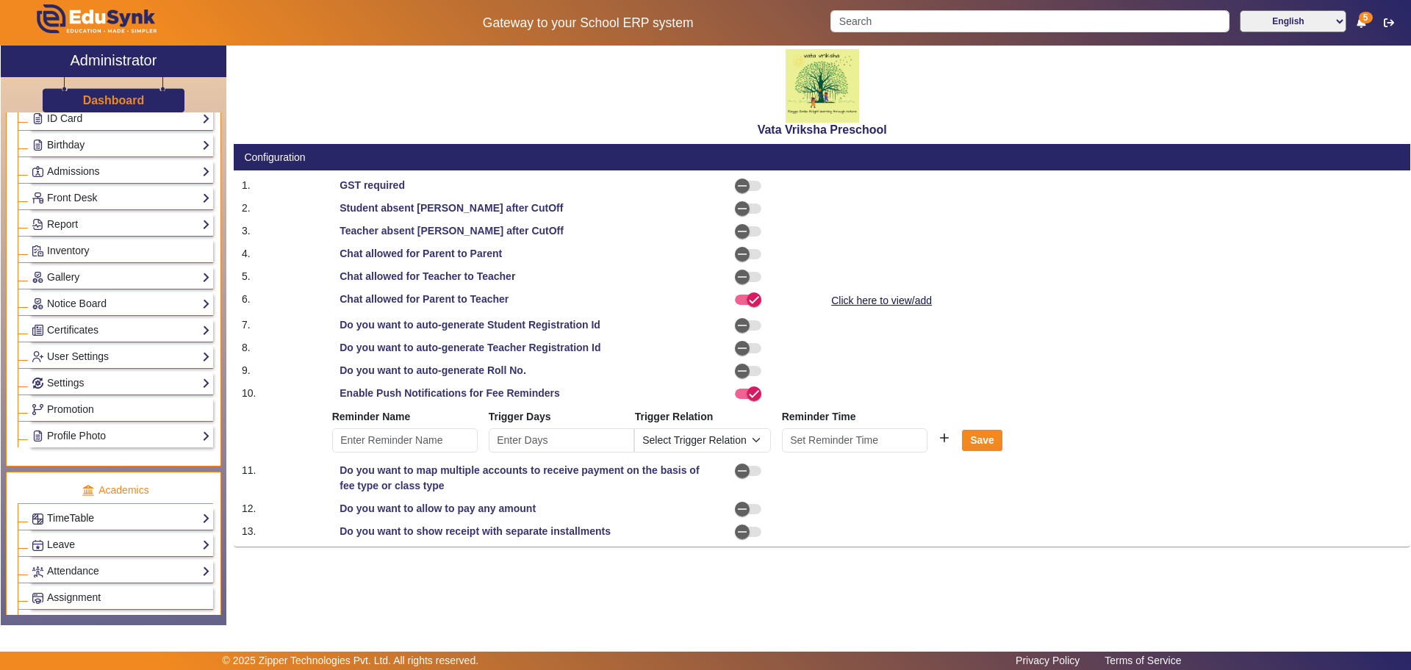
scroll to position [109, 0]
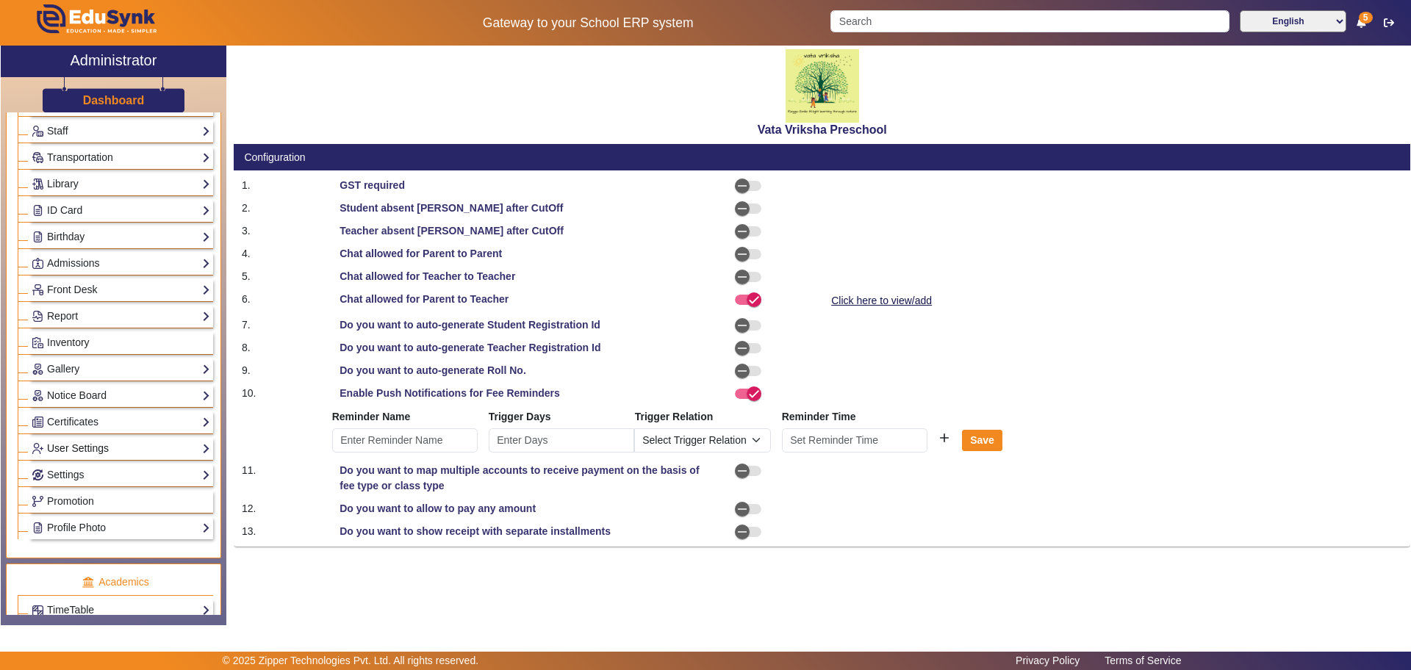
click at [86, 449] on link "User Settings" at bounding box center [121, 448] width 179 height 17
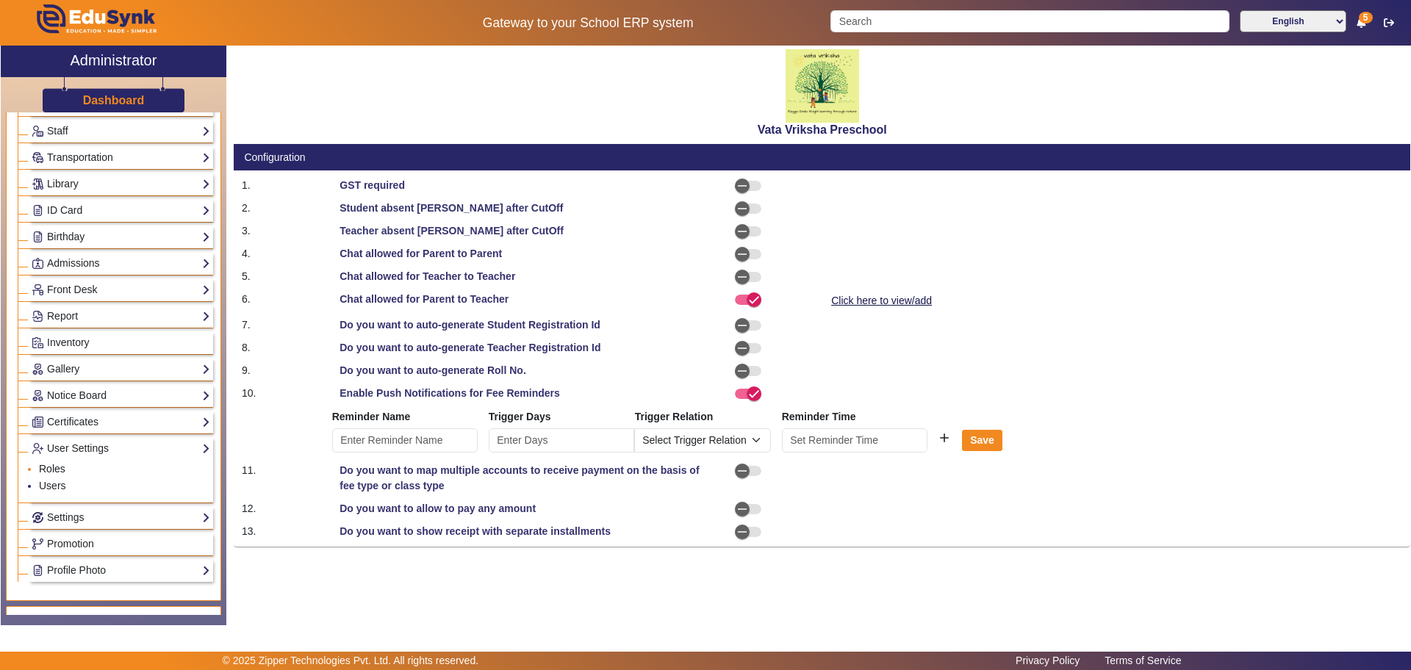
click at [51, 468] on link "Roles" at bounding box center [52, 469] width 26 height 12
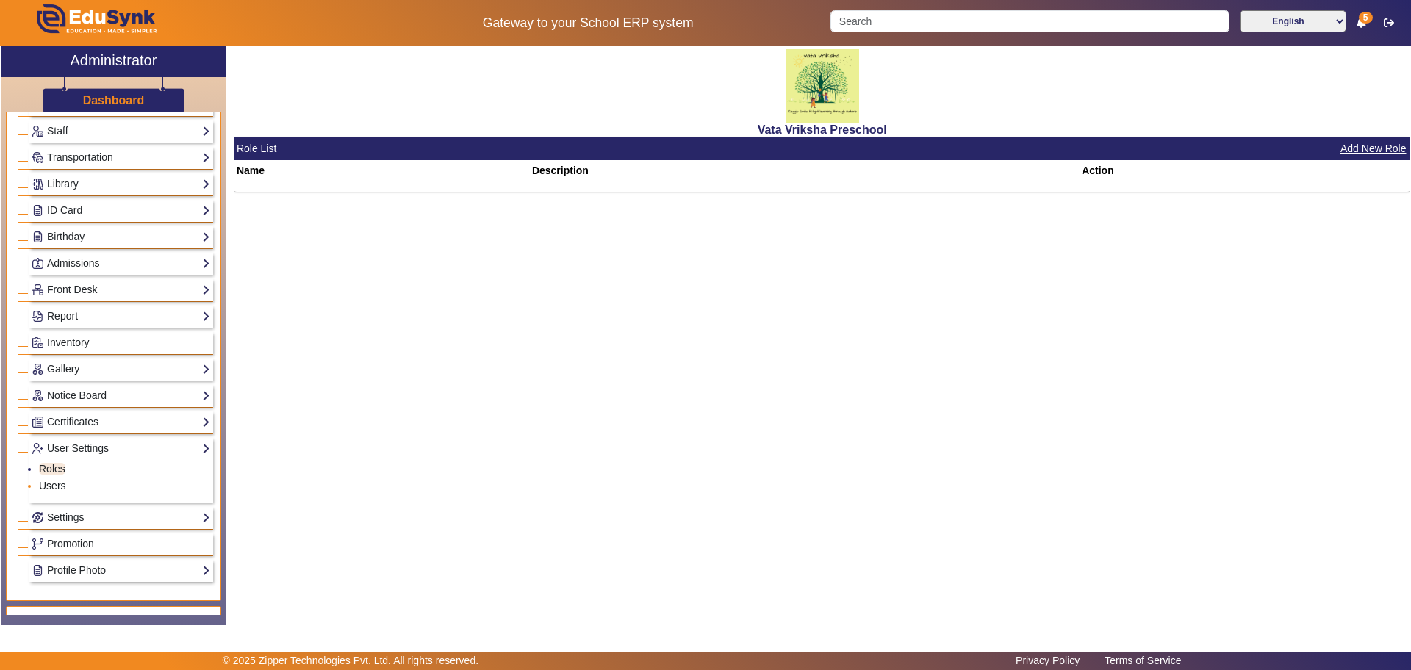
click at [49, 481] on link "Users" at bounding box center [52, 486] width 27 height 12
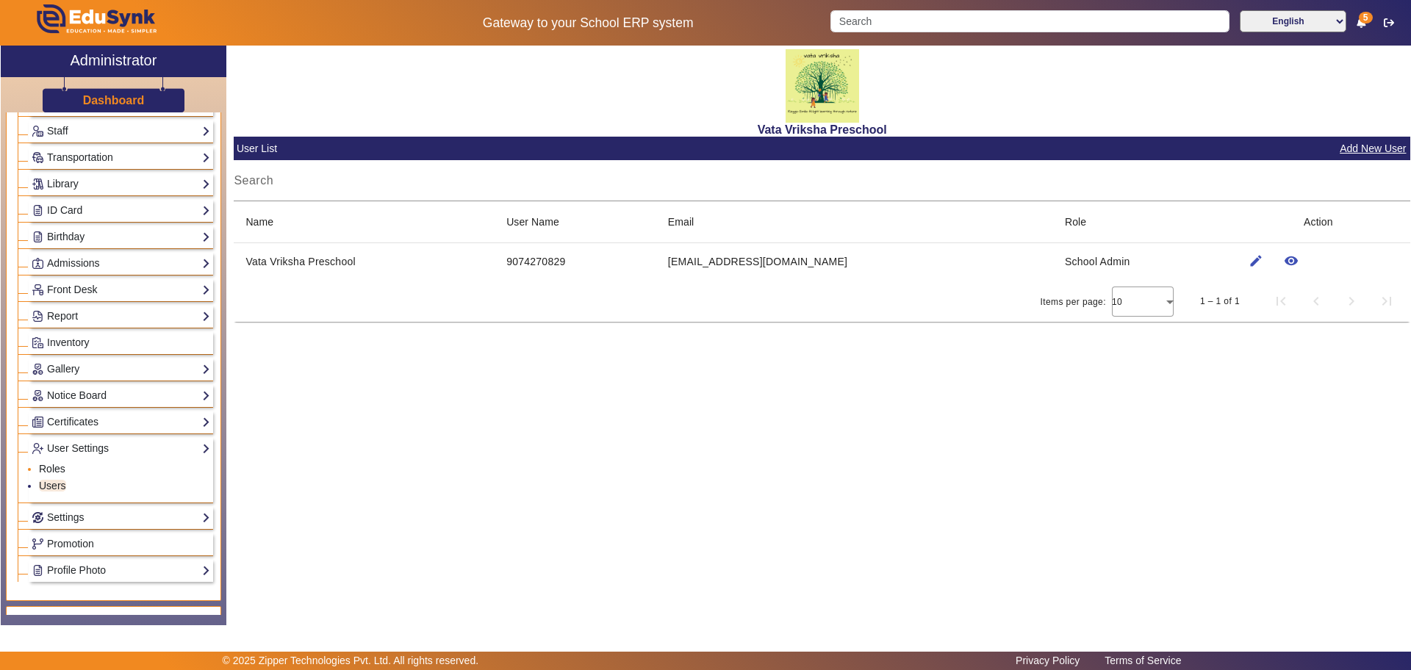
click at [52, 473] on link "Roles" at bounding box center [52, 469] width 26 height 12
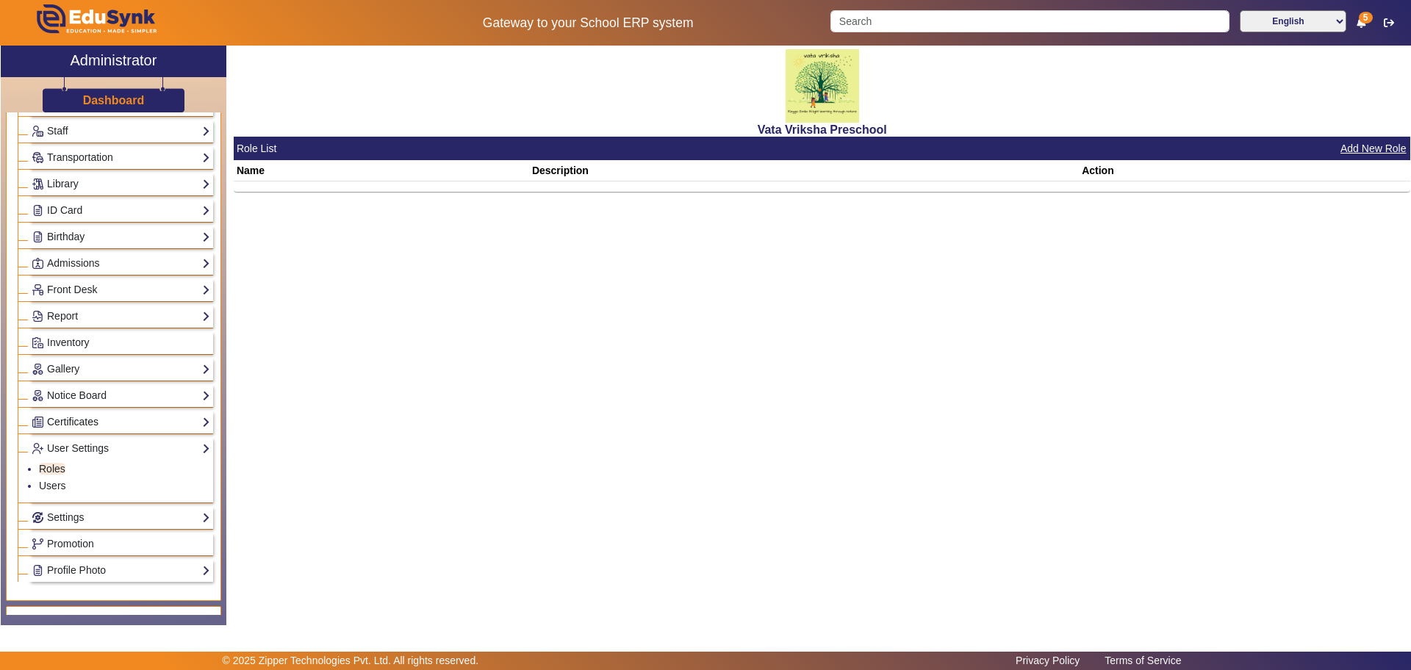
click at [78, 417] on link "Certificates" at bounding box center [121, 422] width 179 height 17
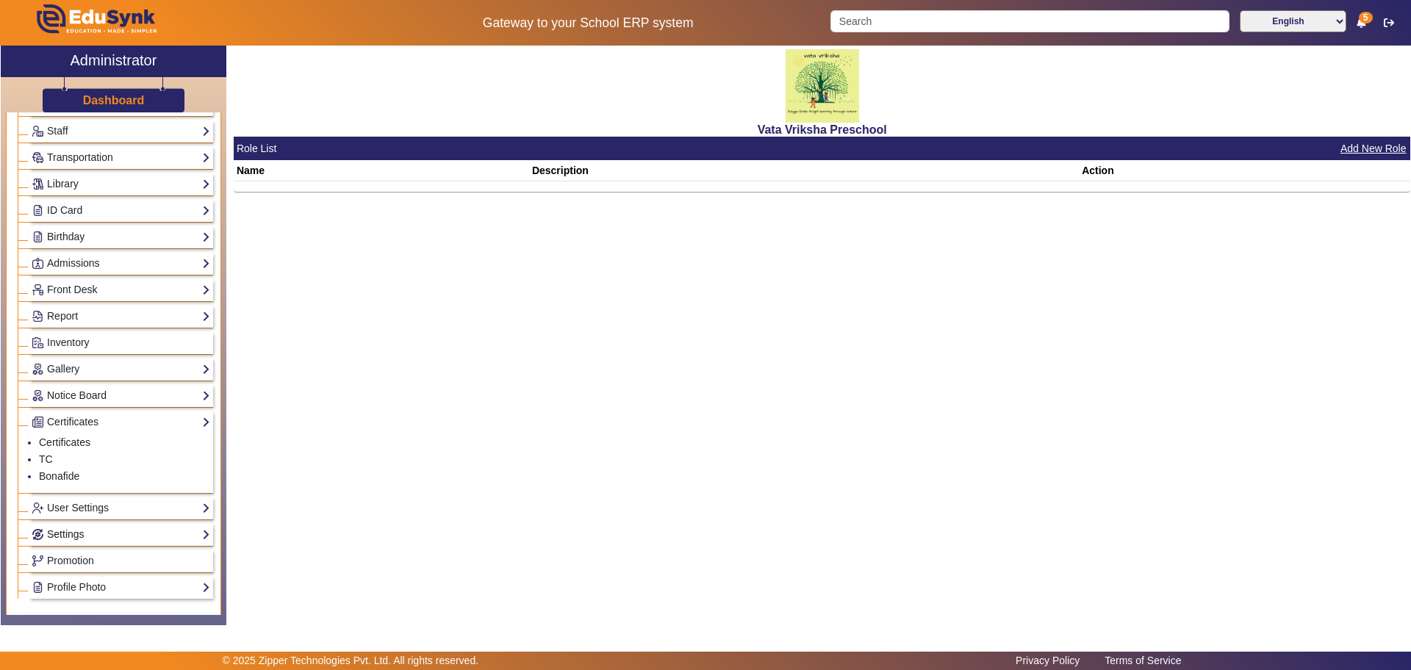
click at [73, 530] on link "Settings" at bounding box center [121, 534] width 179 height 17
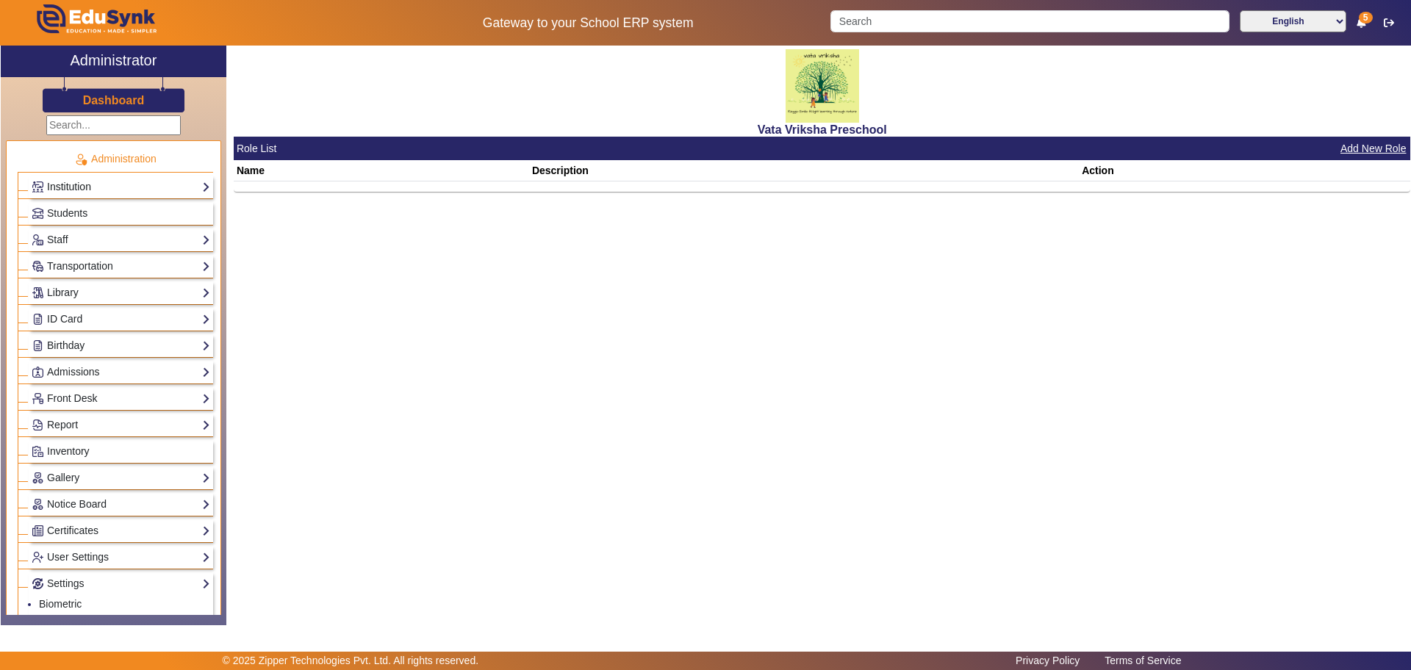
click at [79, 187] on link "Institution" at bounding box center [121, 187] width 179 height 17
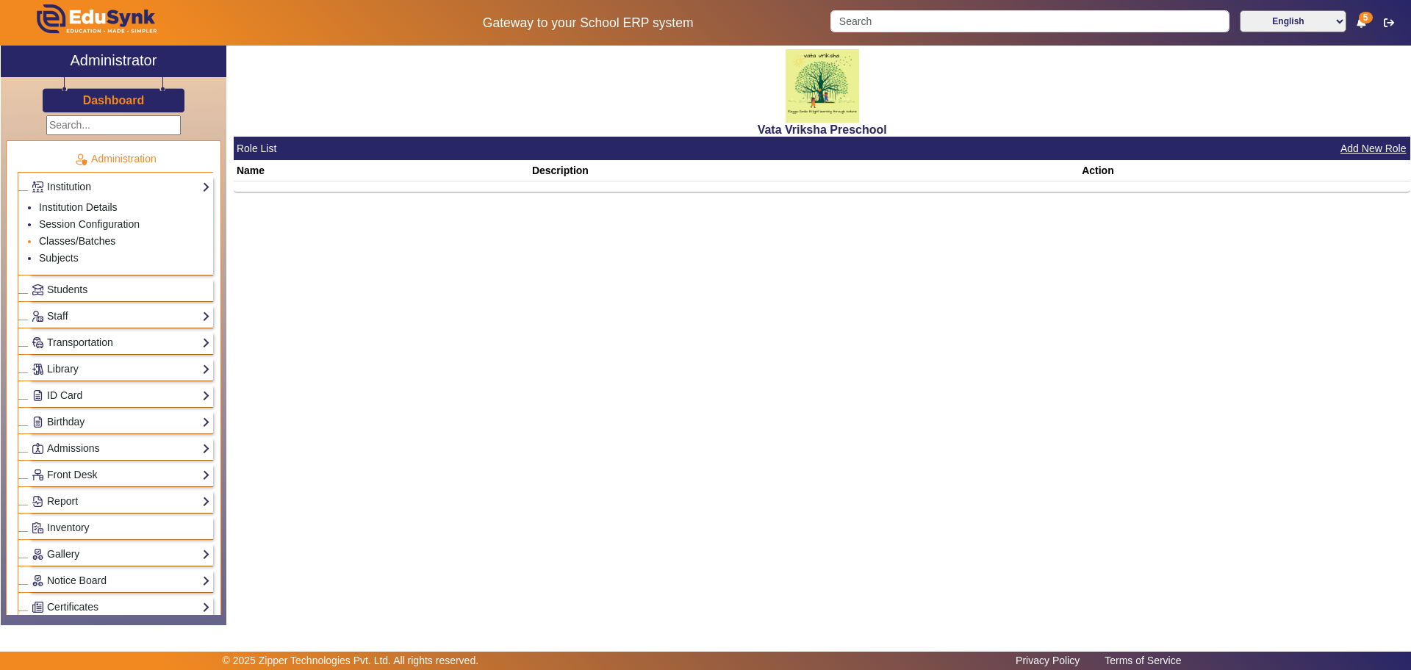
click at [80, 240] on link "Classes/Batches" at bounding box center [77, 241] width 76 height 12
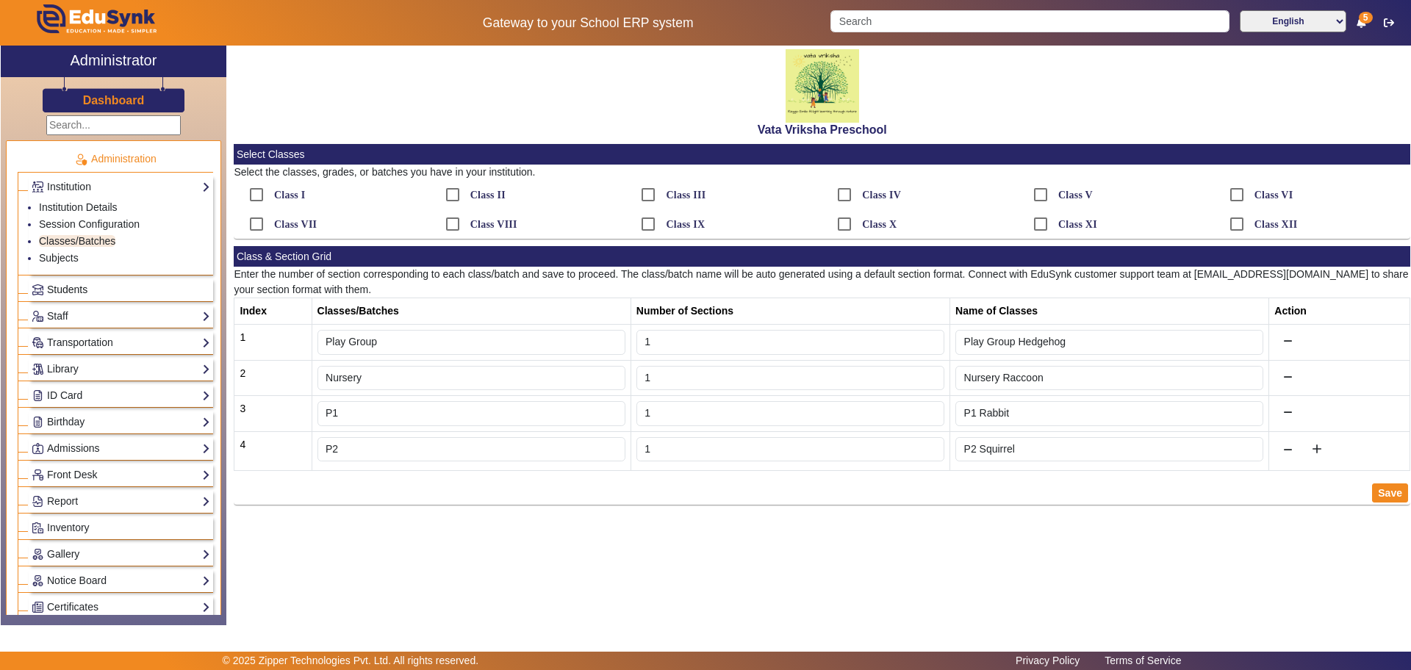
click at [67, 290] on span "Students" at bounding box center [67, 290] width 40 height 12
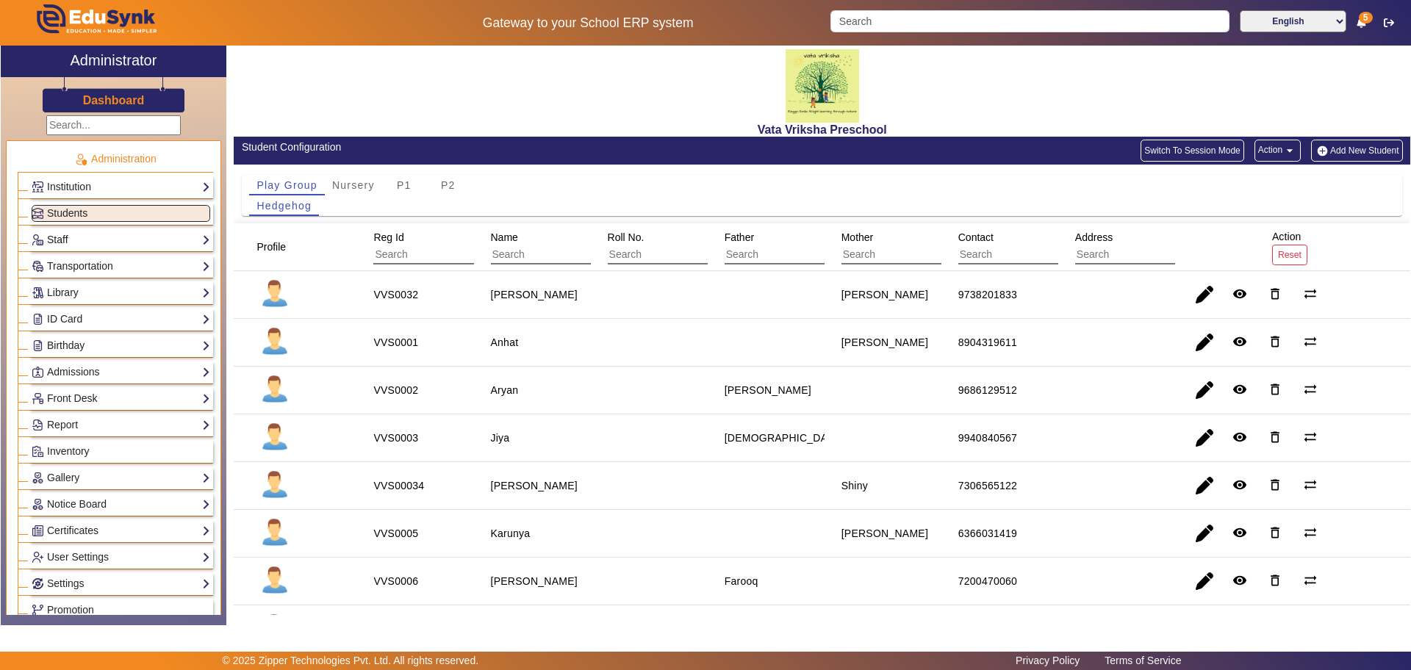
click at [55, 239] on link "Staff" at bounding box center [121, 239] width 179 height 17
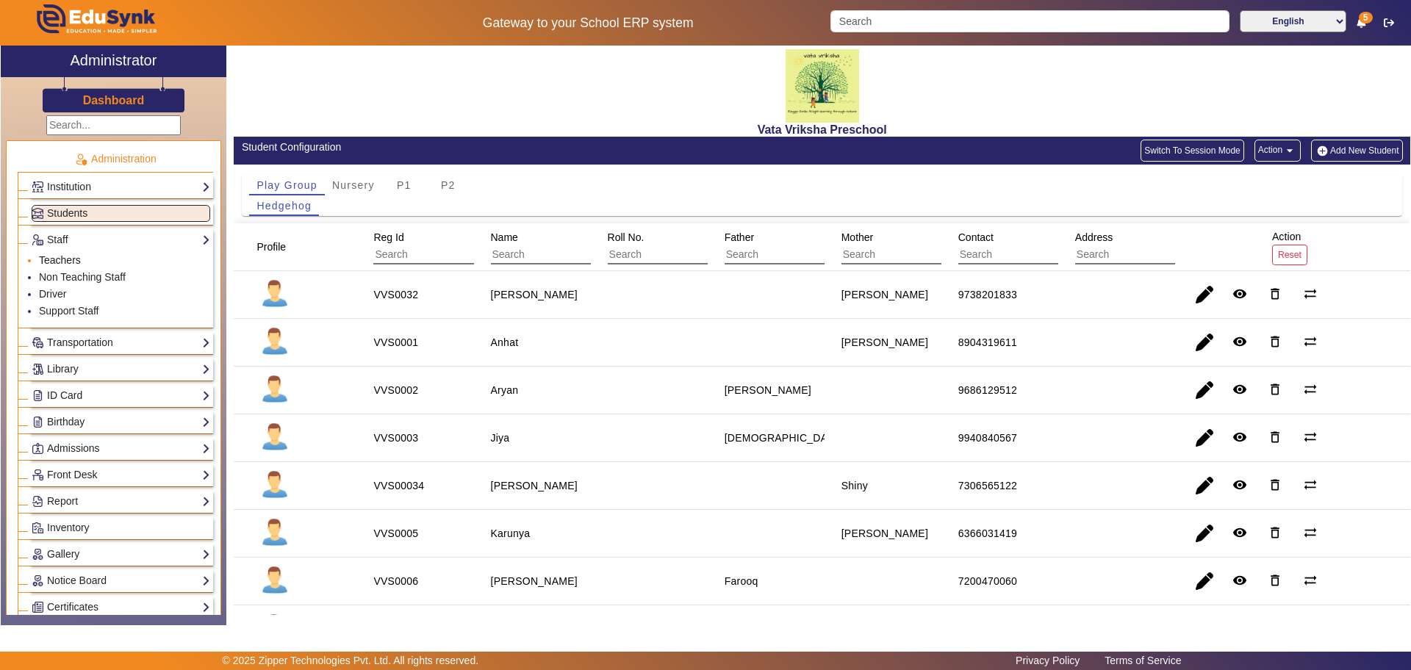
click at [64, 258] on link "Teachers" at bounding box center [60, 260] width 42 height 12
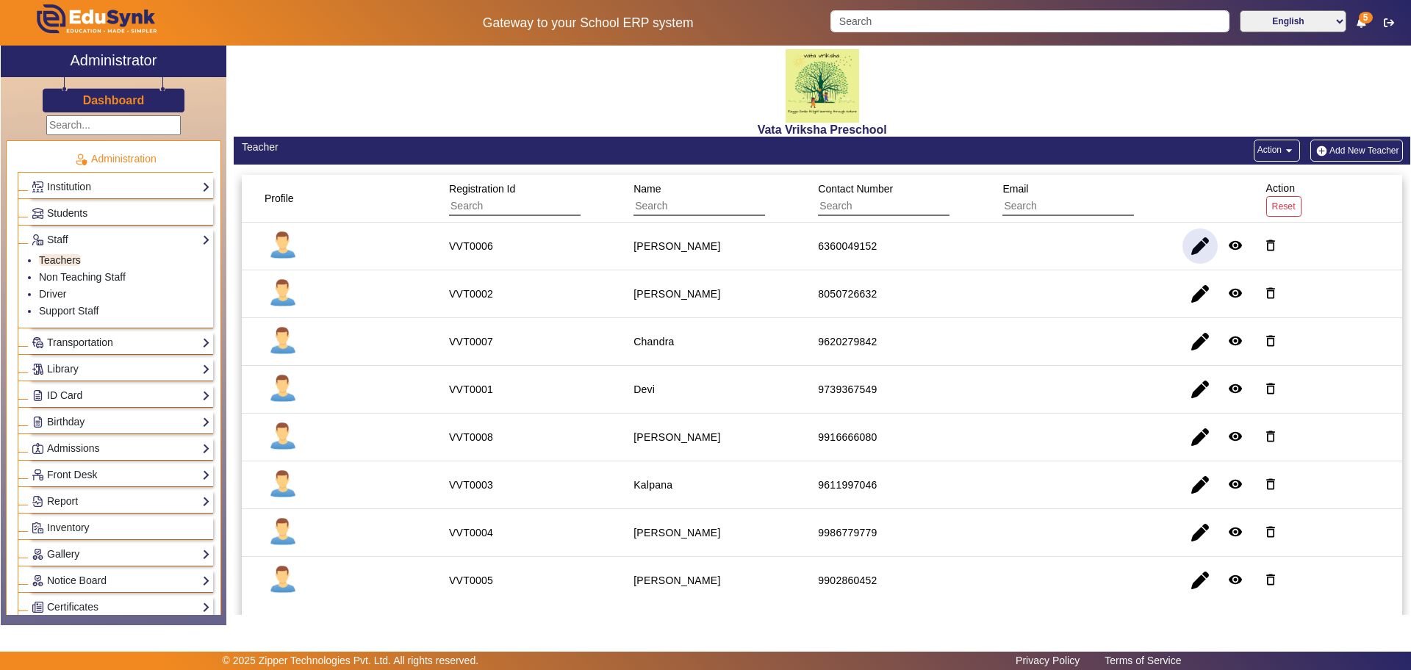
click at [1185, 256] on span "button" at bounding box center [1199, 245] width 35 height 35
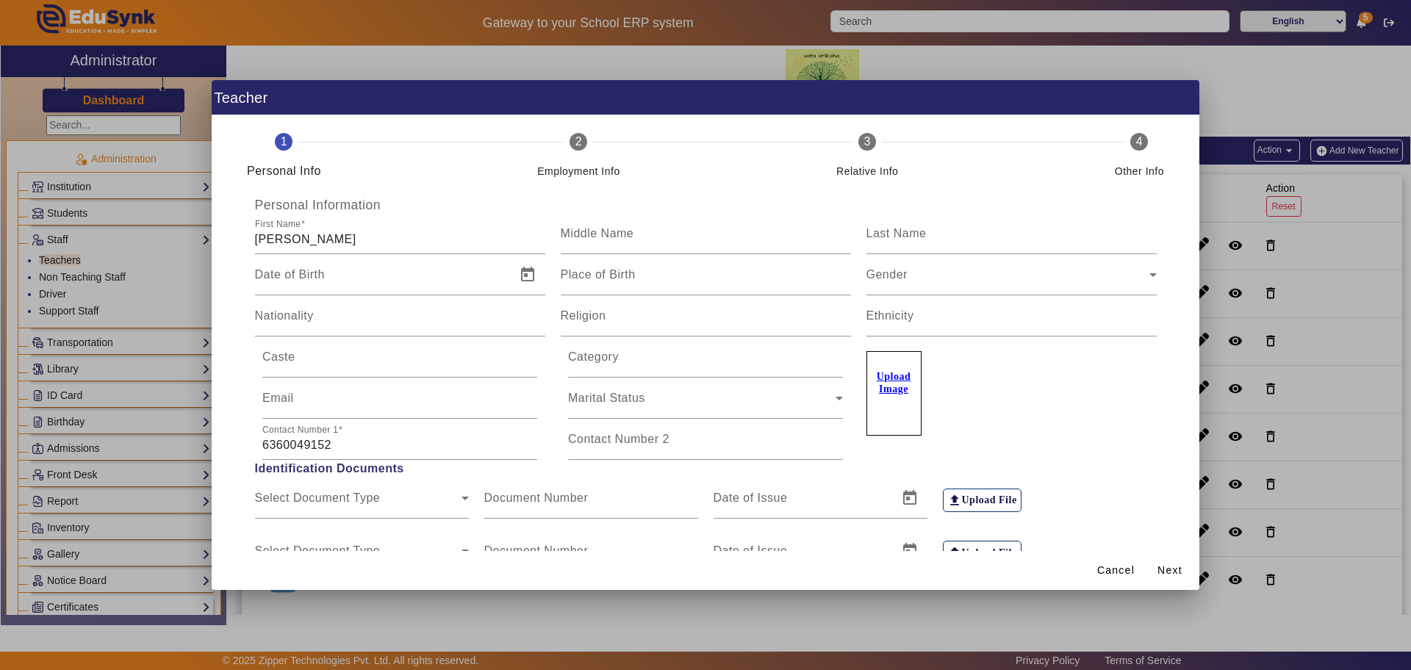
click at [1281, 90] on div at bounding box center [705, 335] width 1411 height 670
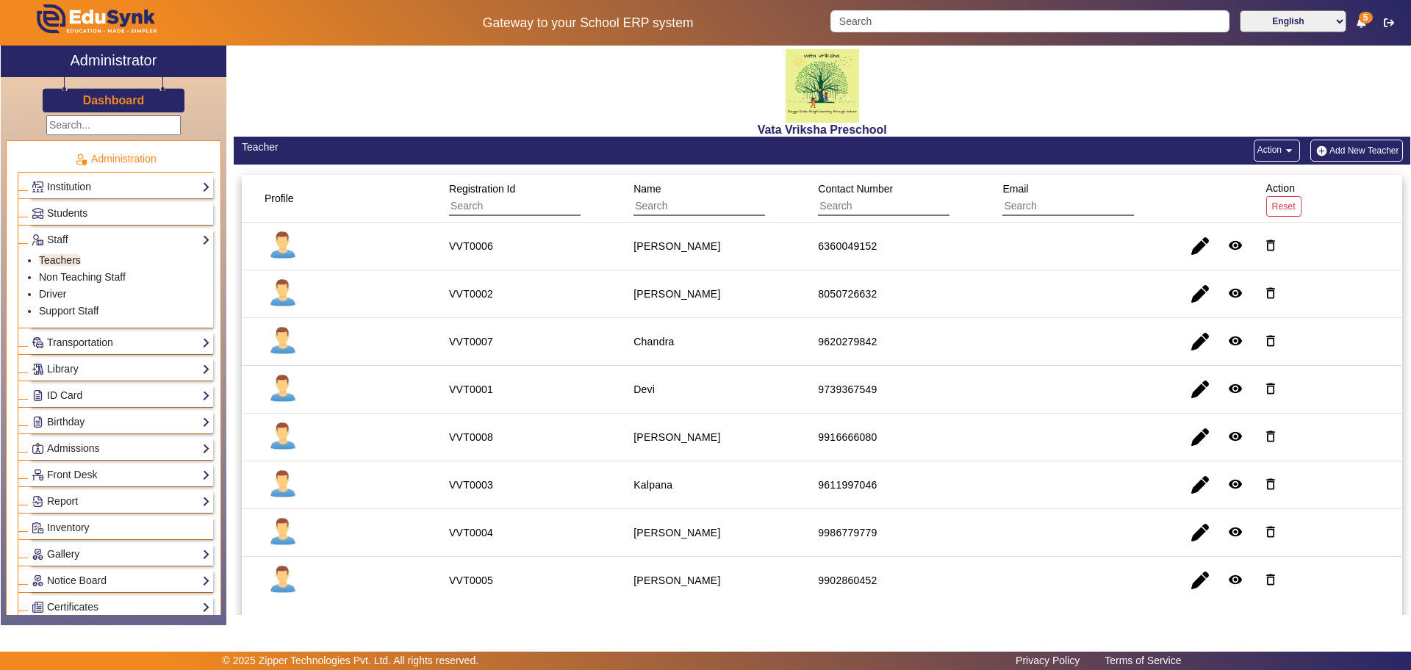
click at [116, 176] on div "Institution Institution Details Session Configuration Classes/Batches Subjects" at bounding box center [121, 187] width 184 height 23
click at [65, 240] on link "Classes/Batches" at bounding box center [77, 241] width 76 height 12
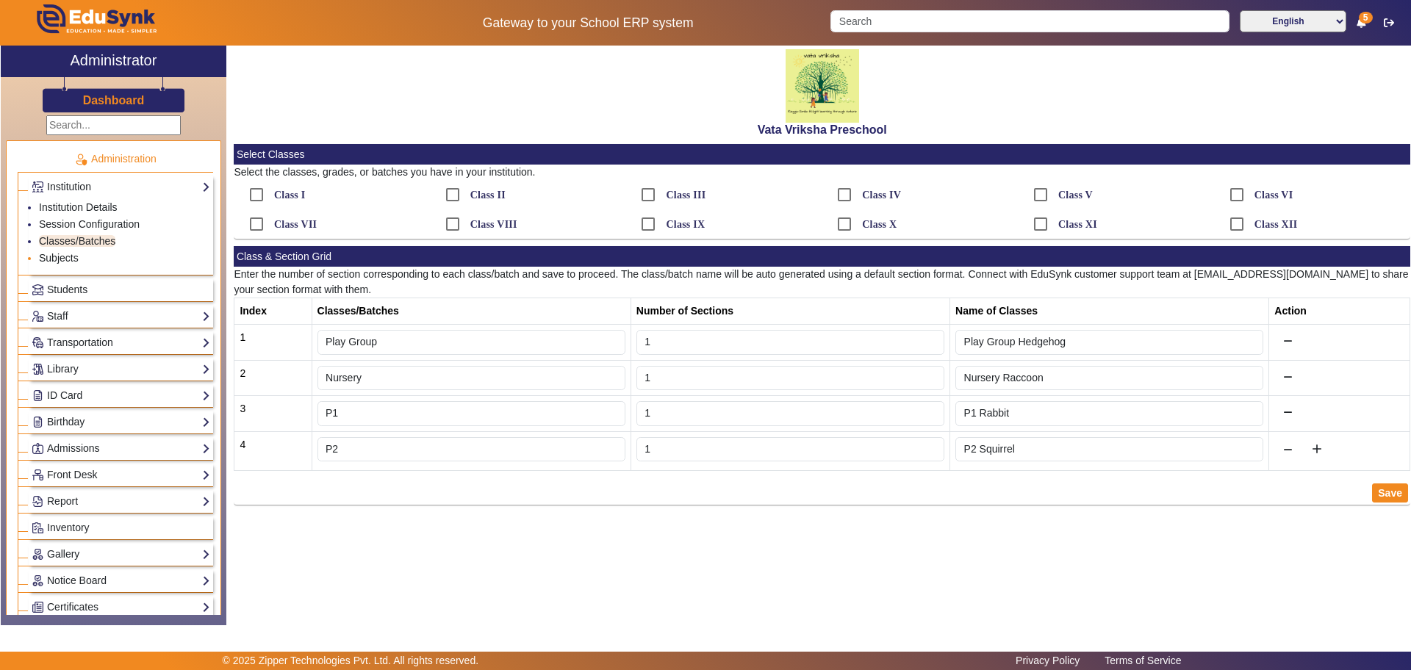
click at [57, 259] on link "Subjects" at bounding box center [59, 258] width 40 height 12
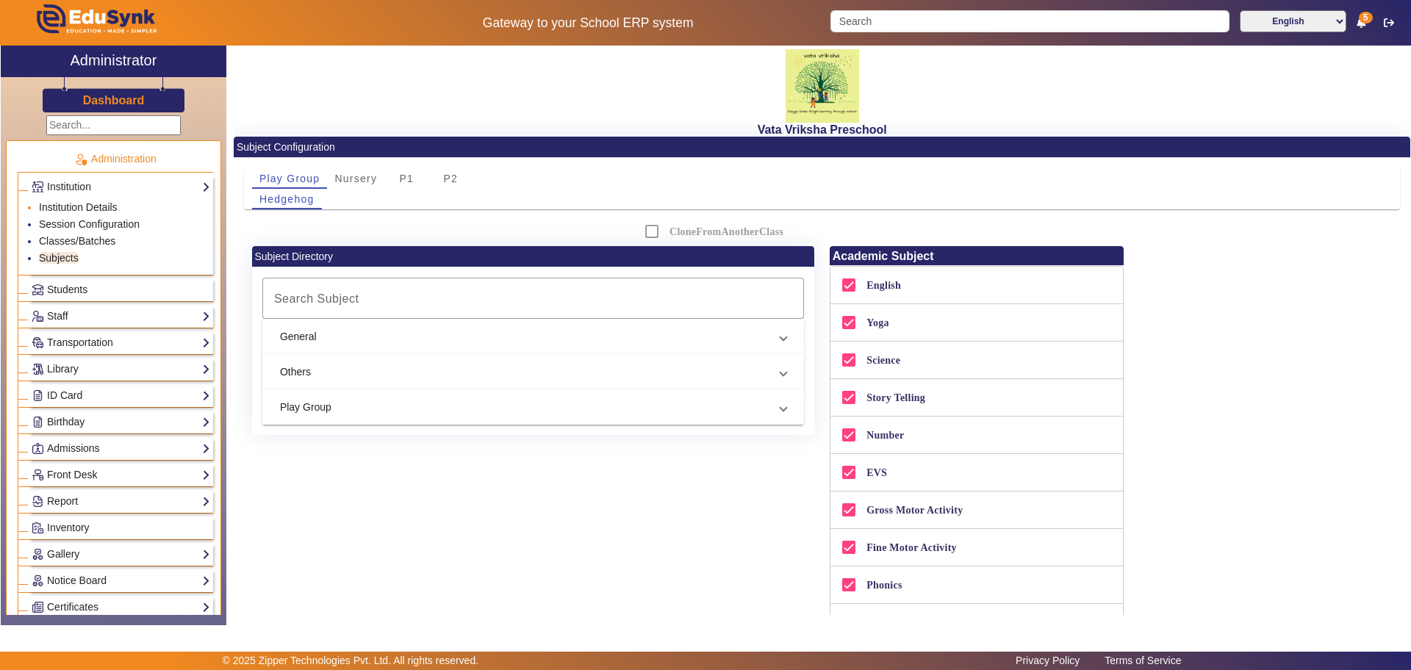
click at [62, 215] on li "Institution Details" at bounding box center [124, 208] width 171 height 17
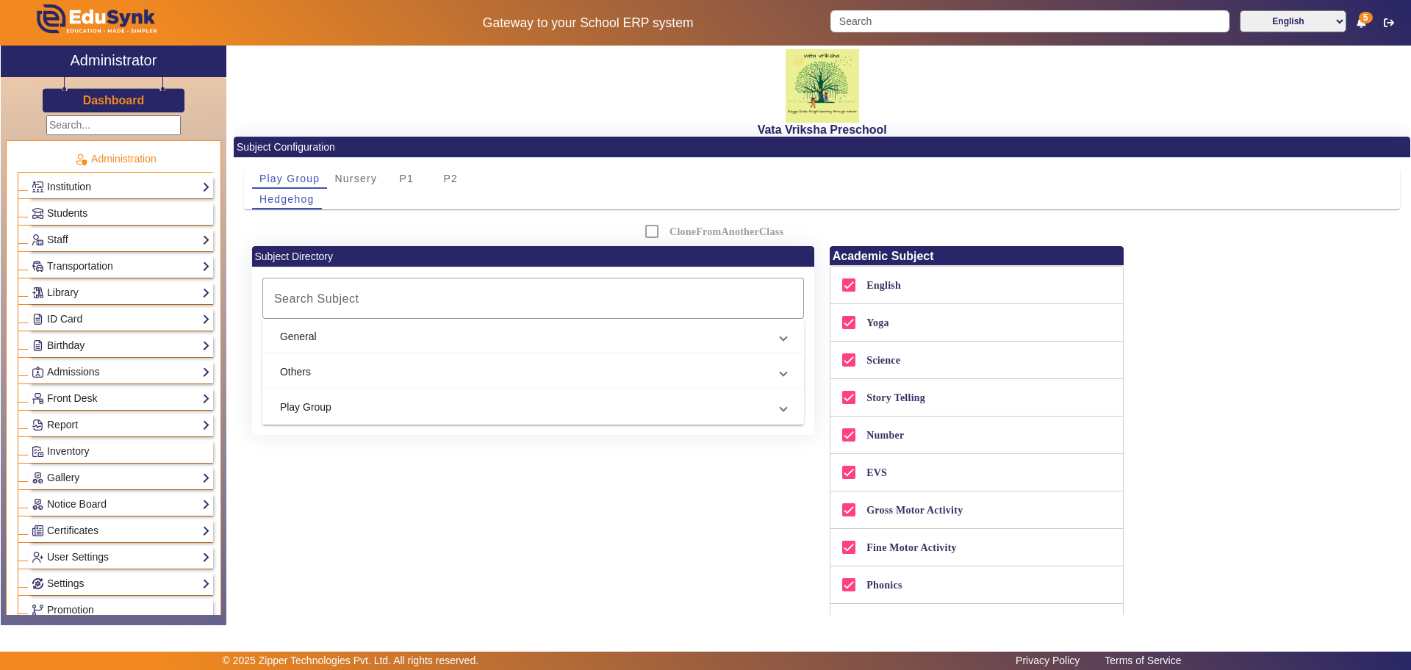
click at [64, 217] on span "Students" at bounding box center [67, 213] width 40 height 12
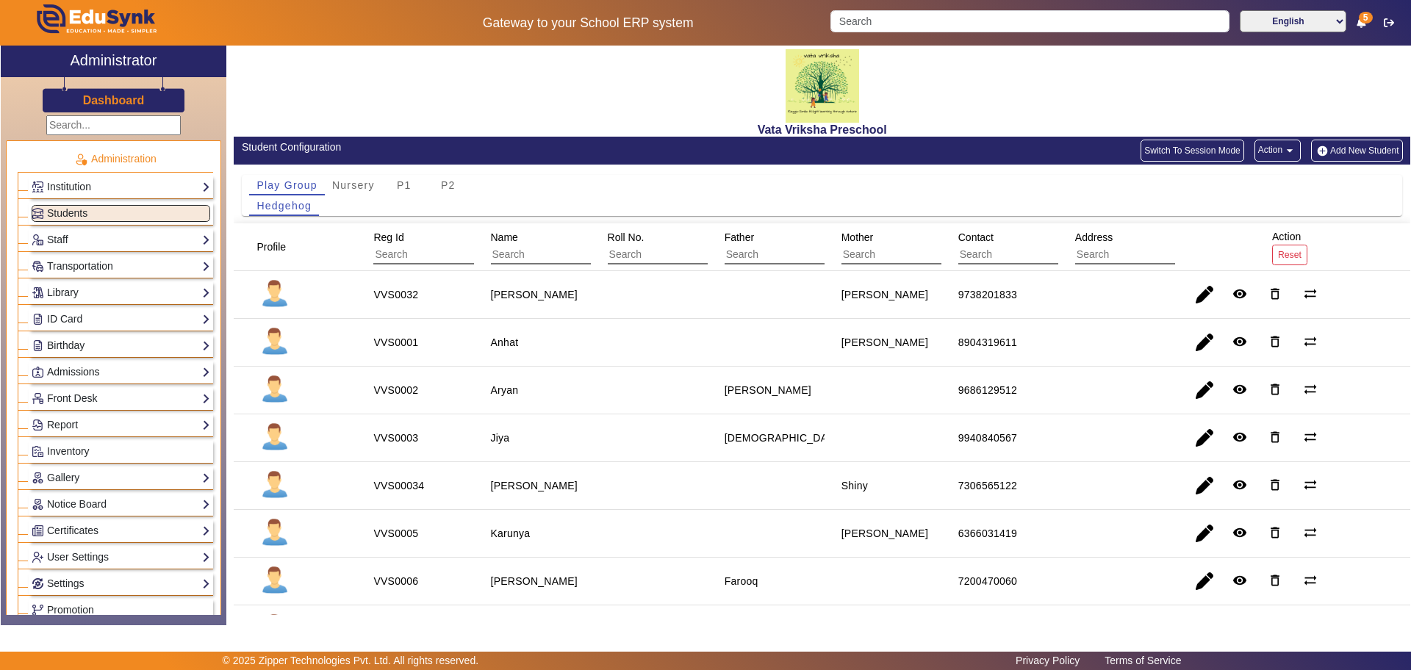
click at [70, 367] on link "Admissions" at bounding box center [121, 372] width 179 height 17
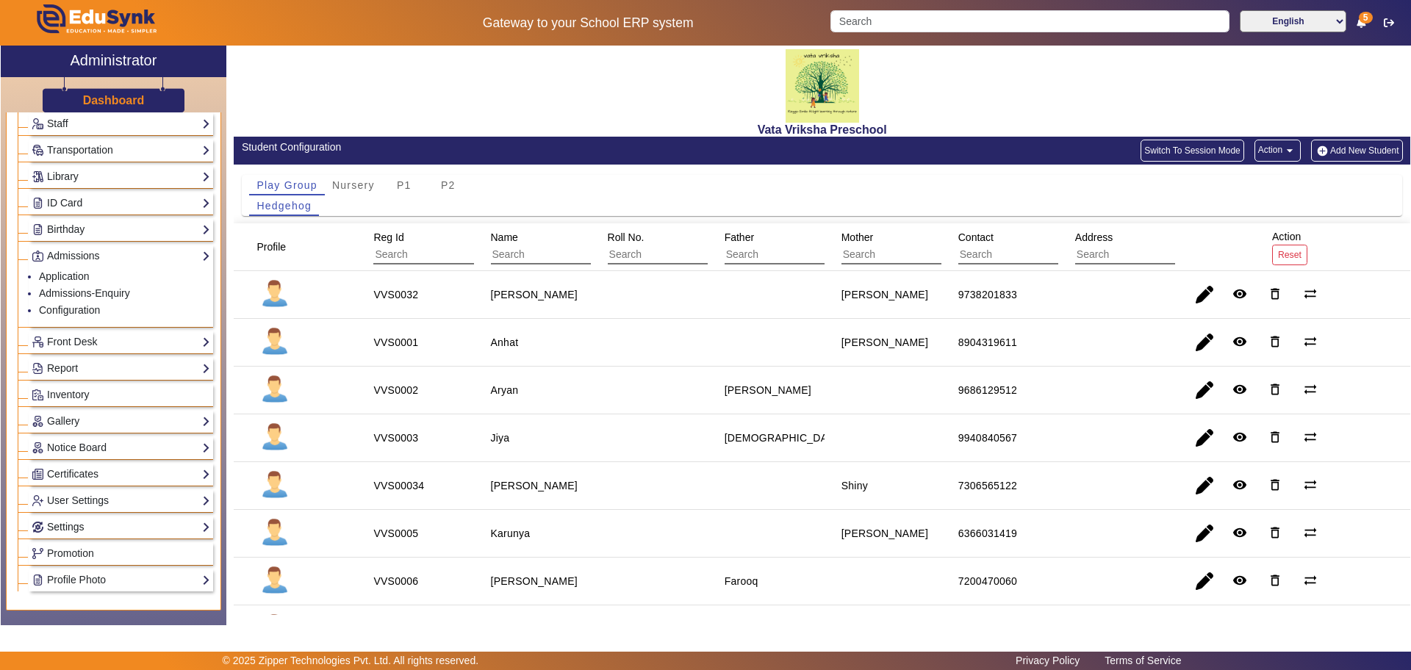
scroll to position [276, 0]
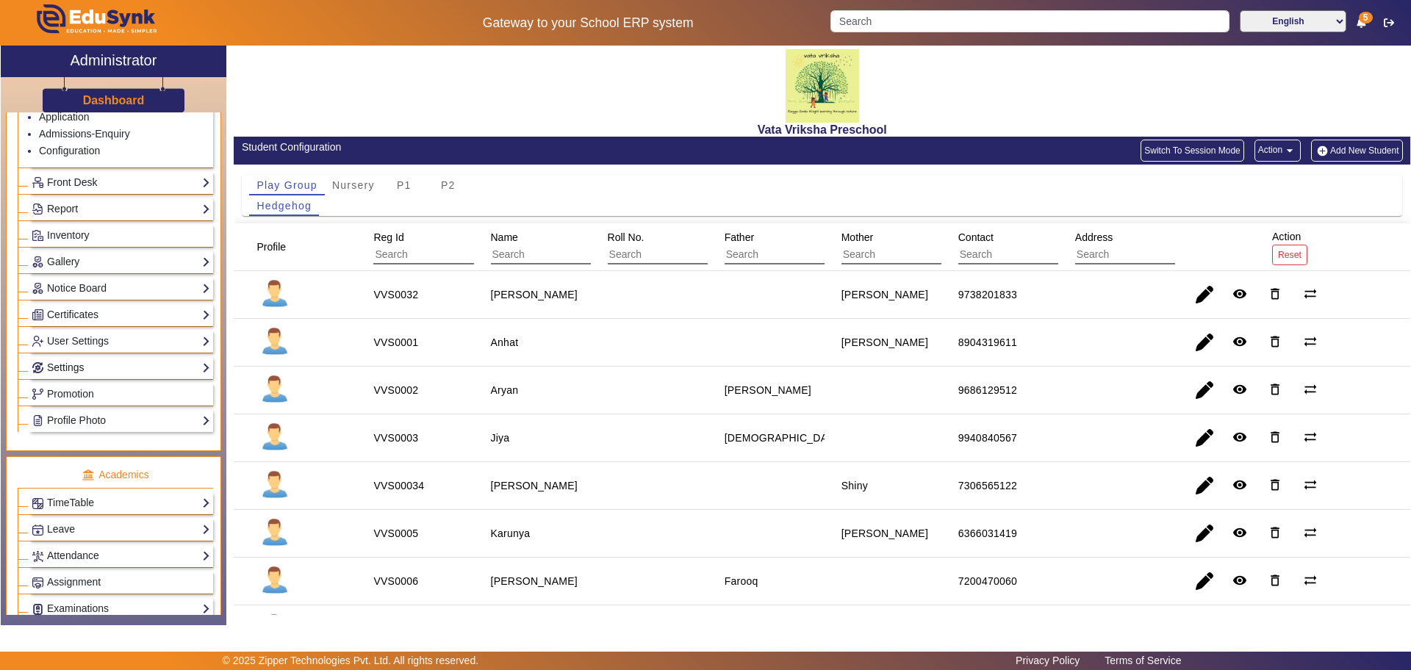
click at [57, 364] on link "Settings" at bounding box center [121, 367] width 179 height 17
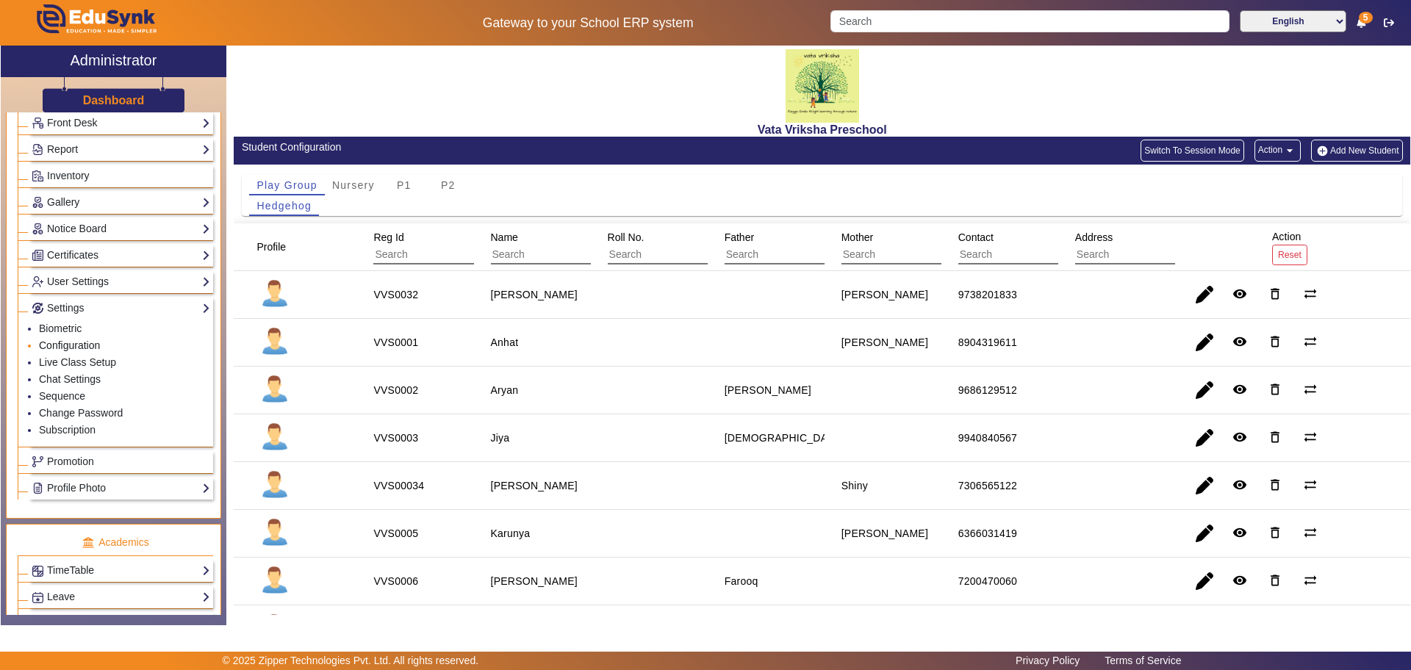
click at [62, 343] on link "Configuration" at bounding box center [69, 345] width 61 height 12
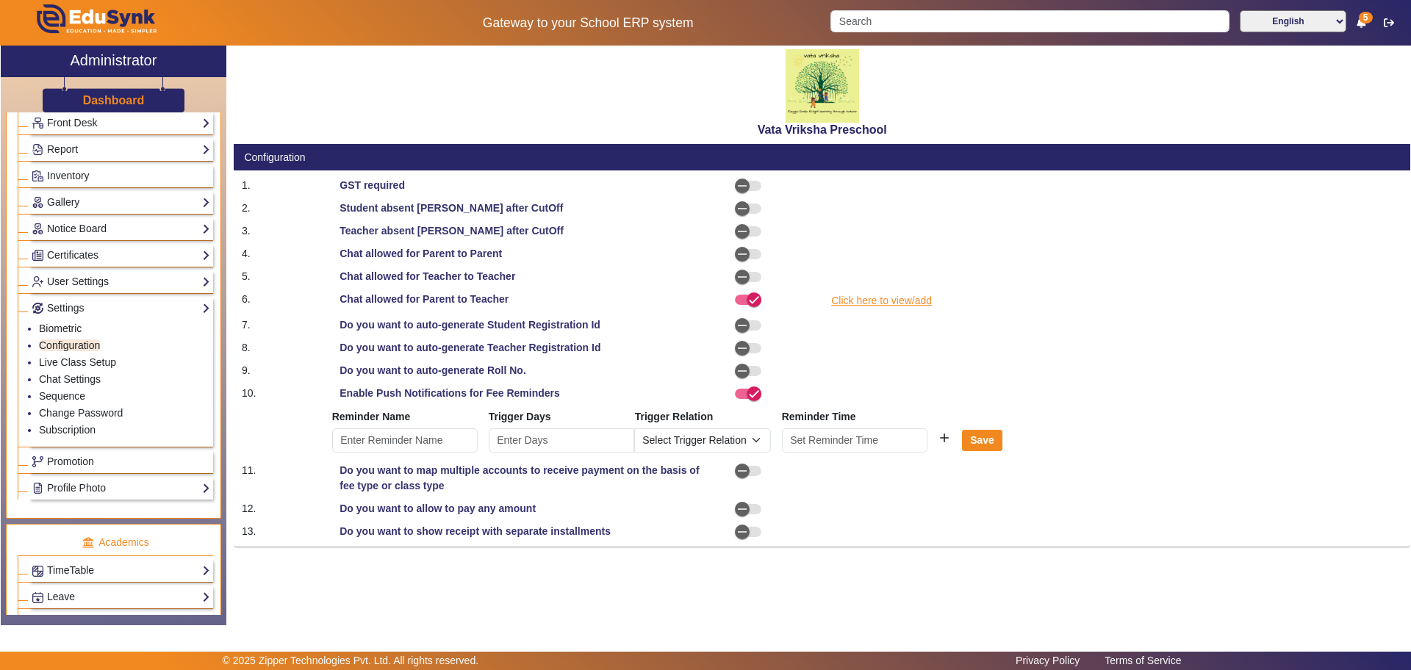
click at [873, 303] on link "Click here to view/add" at bounding box center [881, 301] width 104 height 18
click at [71, 377] on link "Chat Settings" at bounding box center [70, 379] width 62 height 12
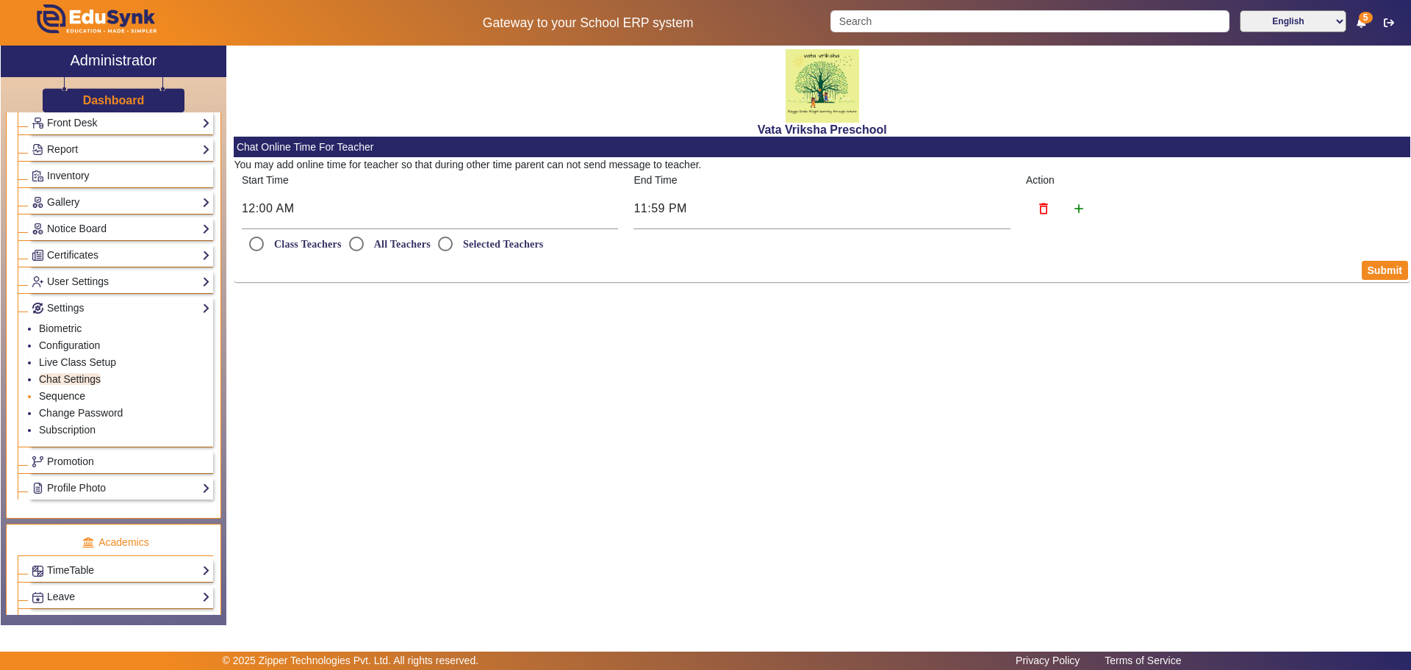
click at [54, 392] on link "Sequence" at bounding box center [62, 396] width 46 height 12
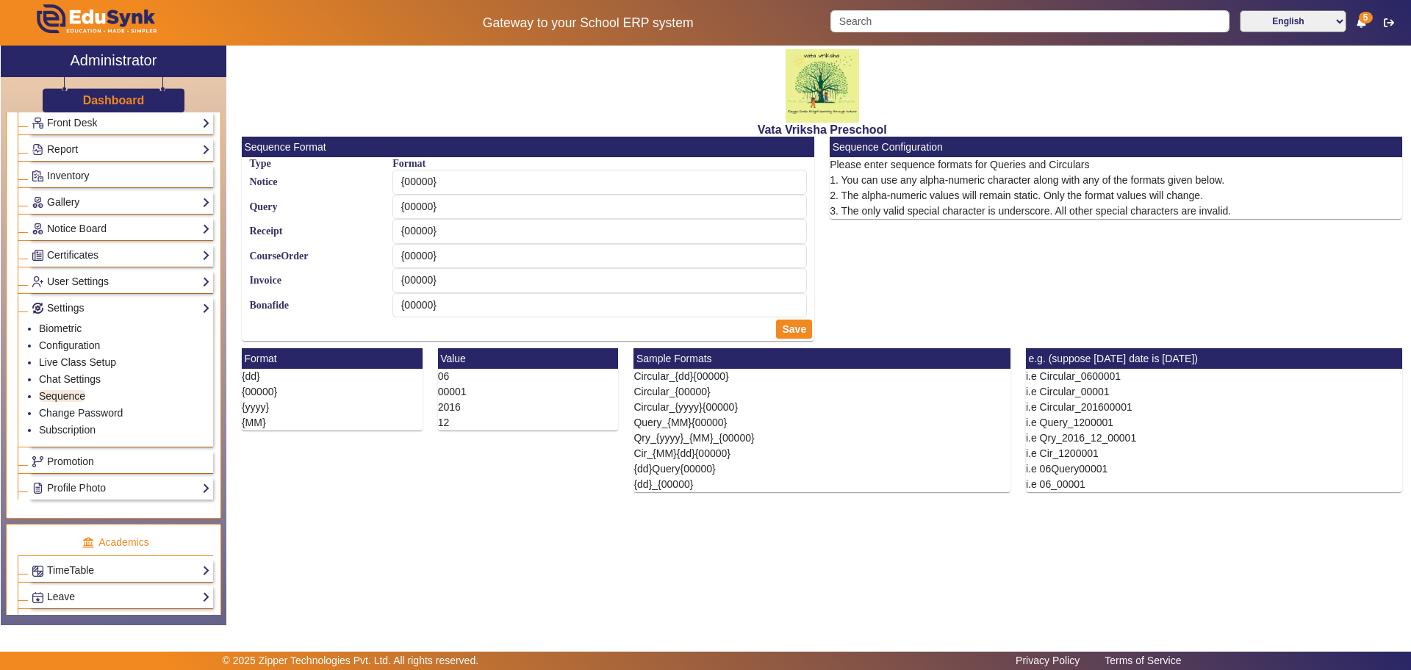
click at [72, 300] on link "Settings" at bounding box center [121, 308] width 179 height 17
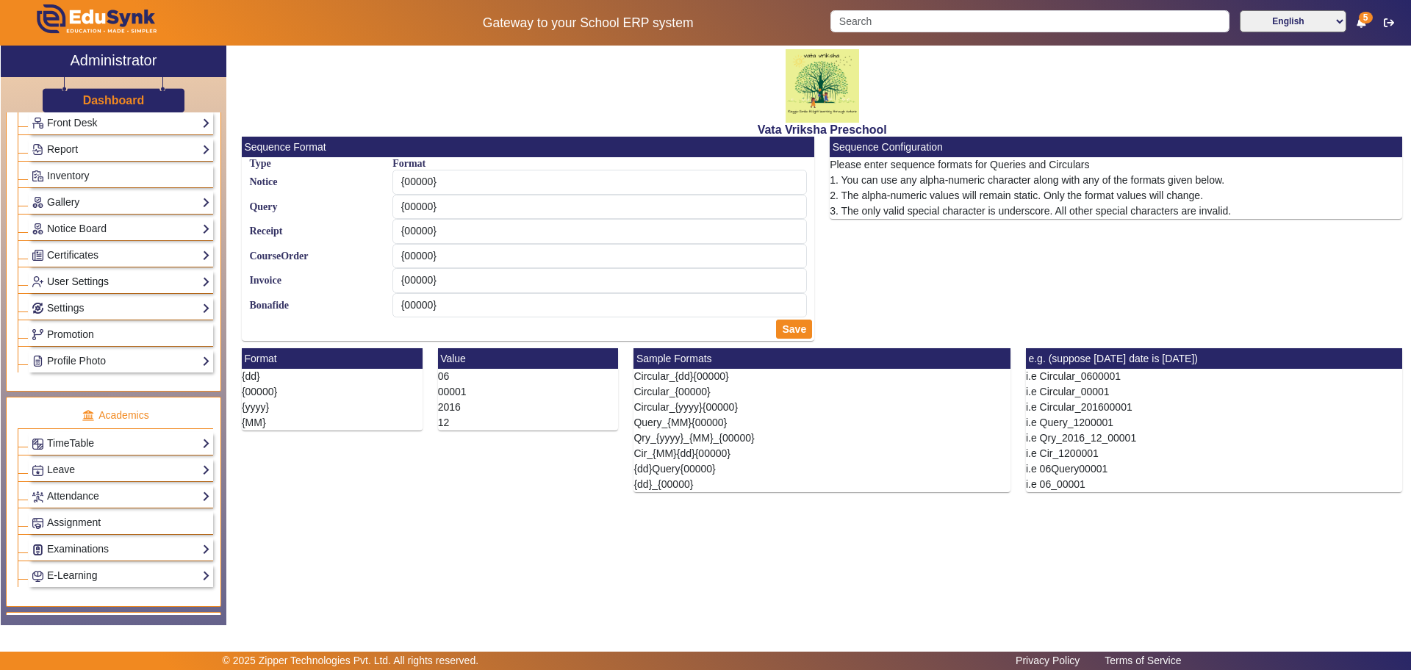
click at [71, 281] on link "User Settings" at bounding box center [121, 281] width 179 height 17
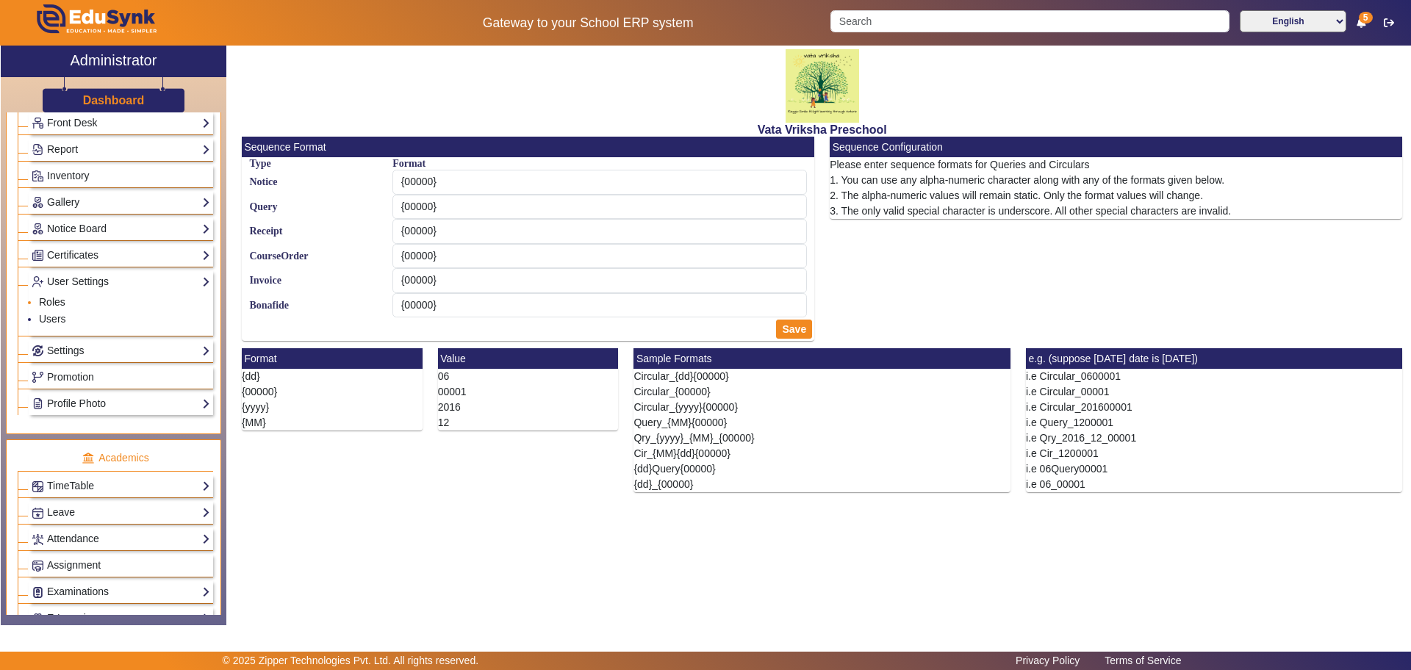
click at [53, 302] on link "Roles" at bounding box center [52, 302] width 26 height 12
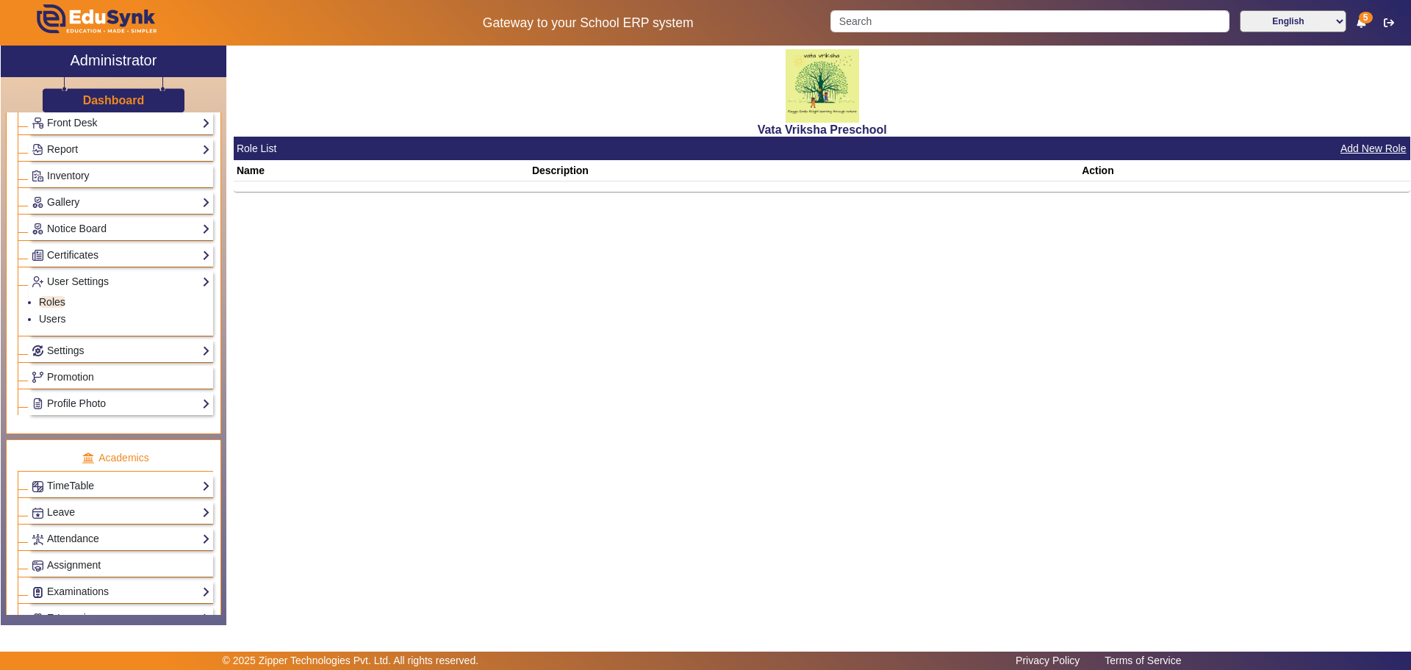
click at [36, 313] on ul "Roles Users" at bounding box center [121, 311] width 179 height 43
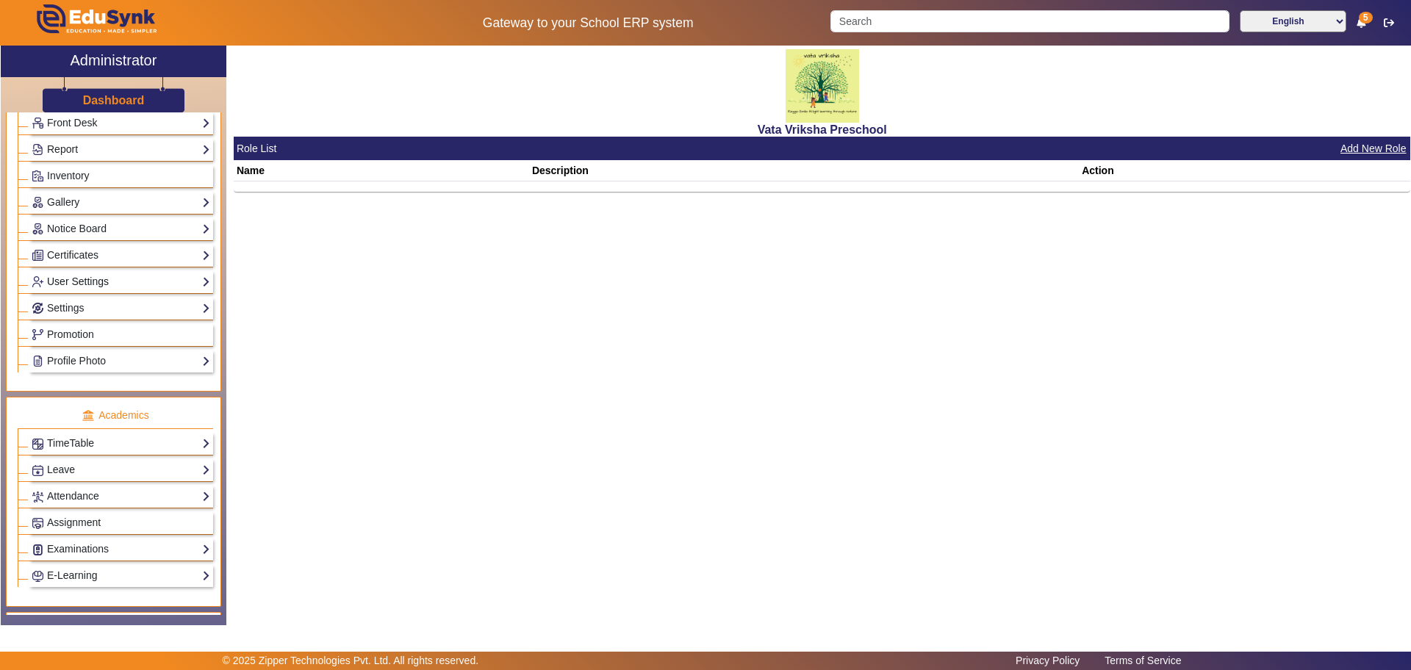
click at [61, 274] on link "User Settings" at bounding box center [121, 281] width 179 height 17
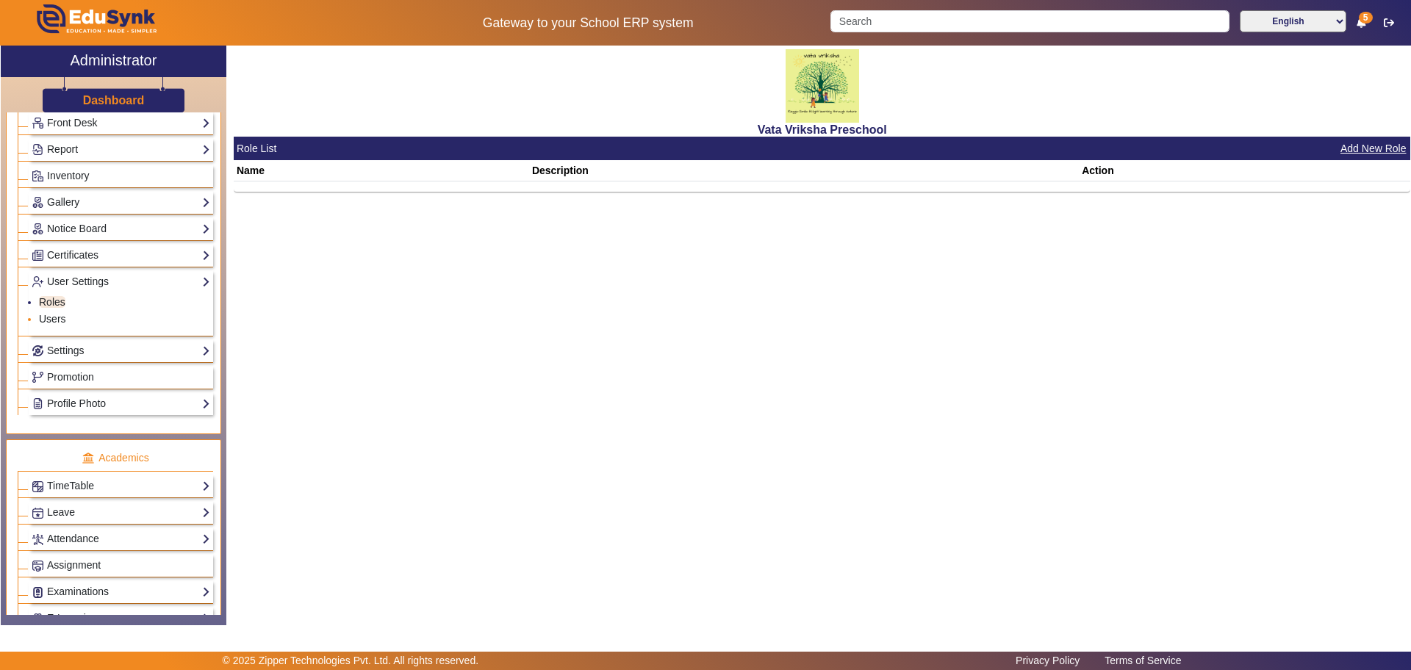
click at [57, 323] on link "Users" at bounding box center [52, 319] width 27 height 12
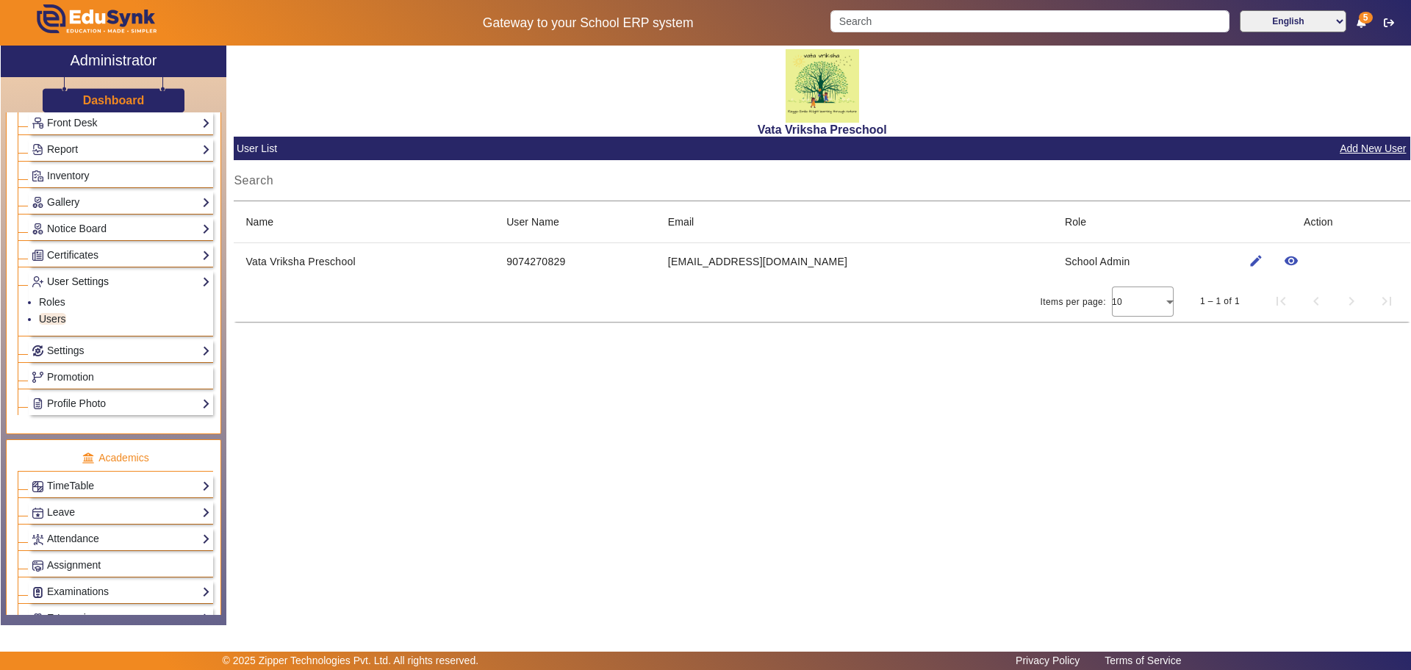
click at [76, 286] on link "User Settings" at bounding box center [121, 281] width 179 height 17
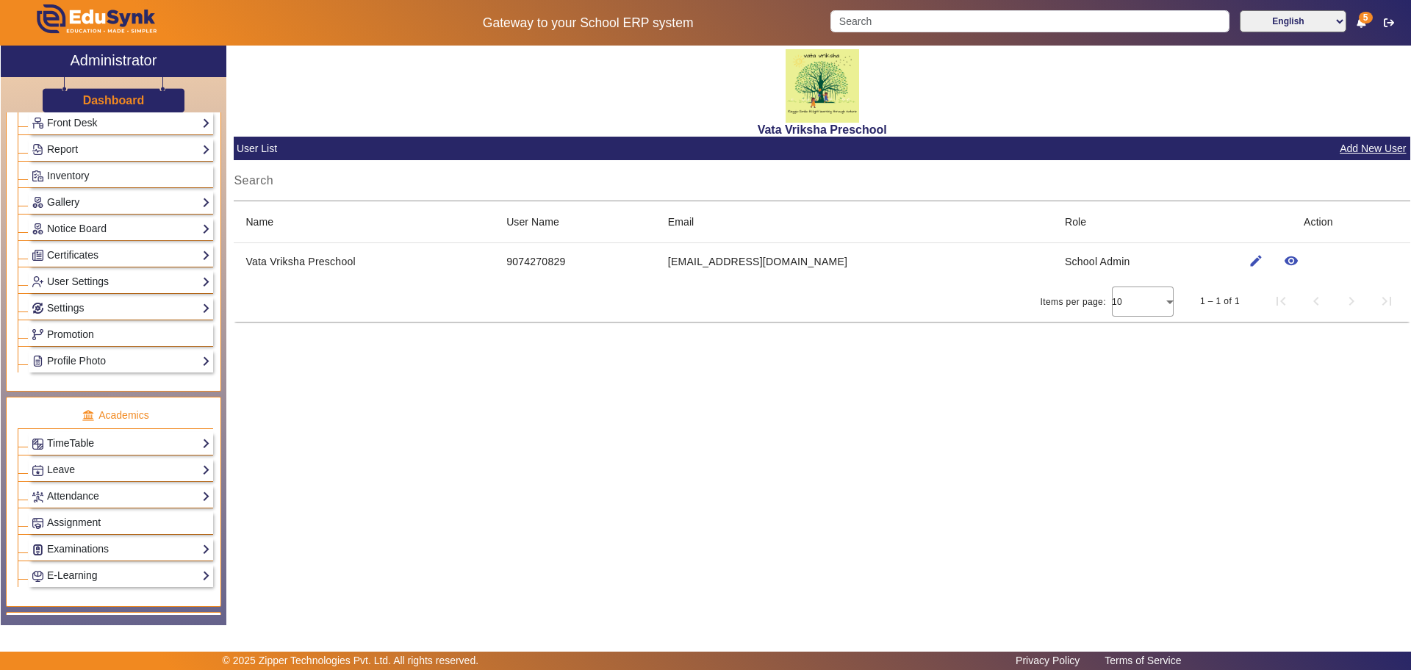
click at [84, 446] on link "TimeTable" at bounding box center [121, 443] width 179 height 17
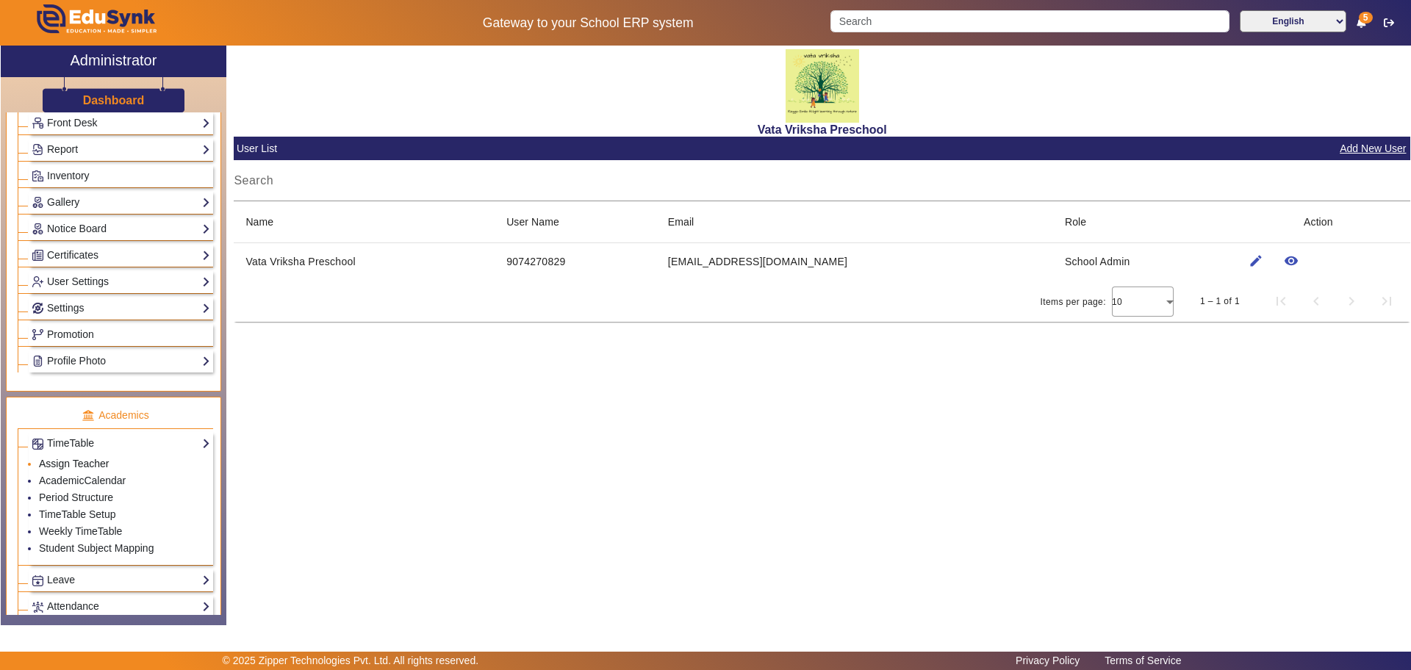
scroll to position [367, 0]
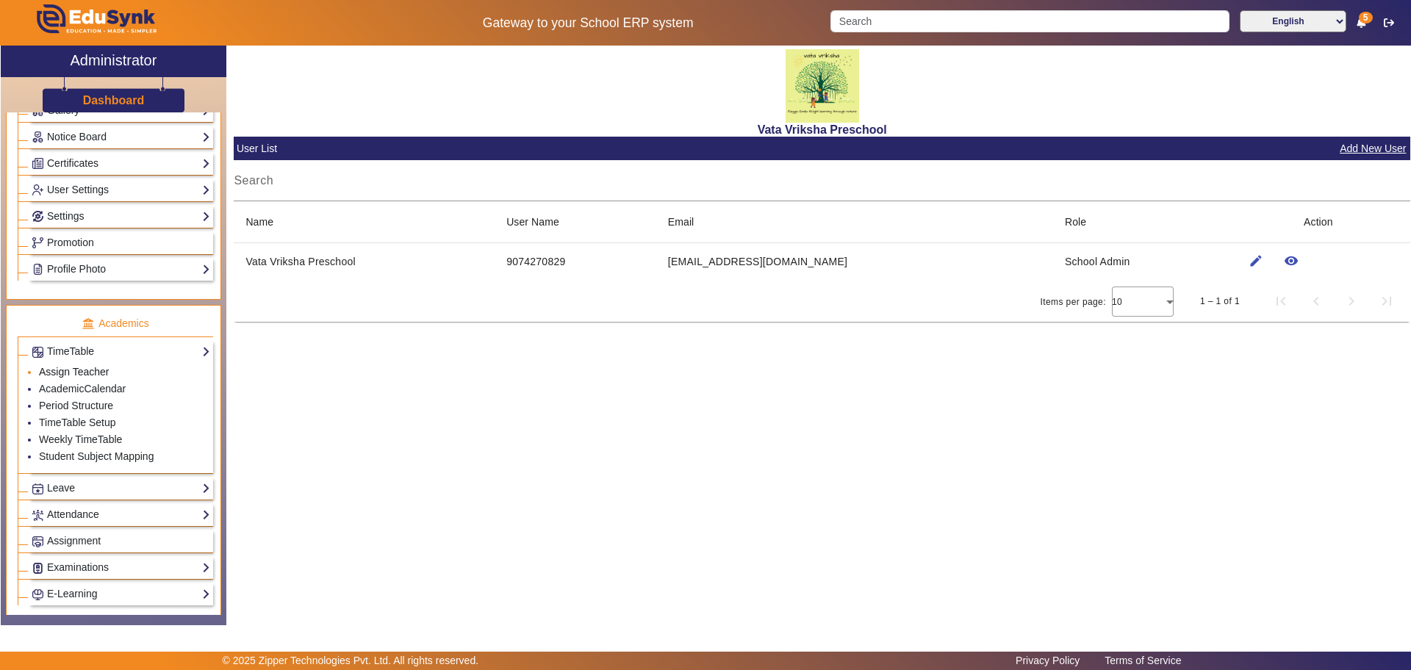
click at [96, 368] on link "Assign Teacher" at bounding box center [74, 372] width 70 height 12
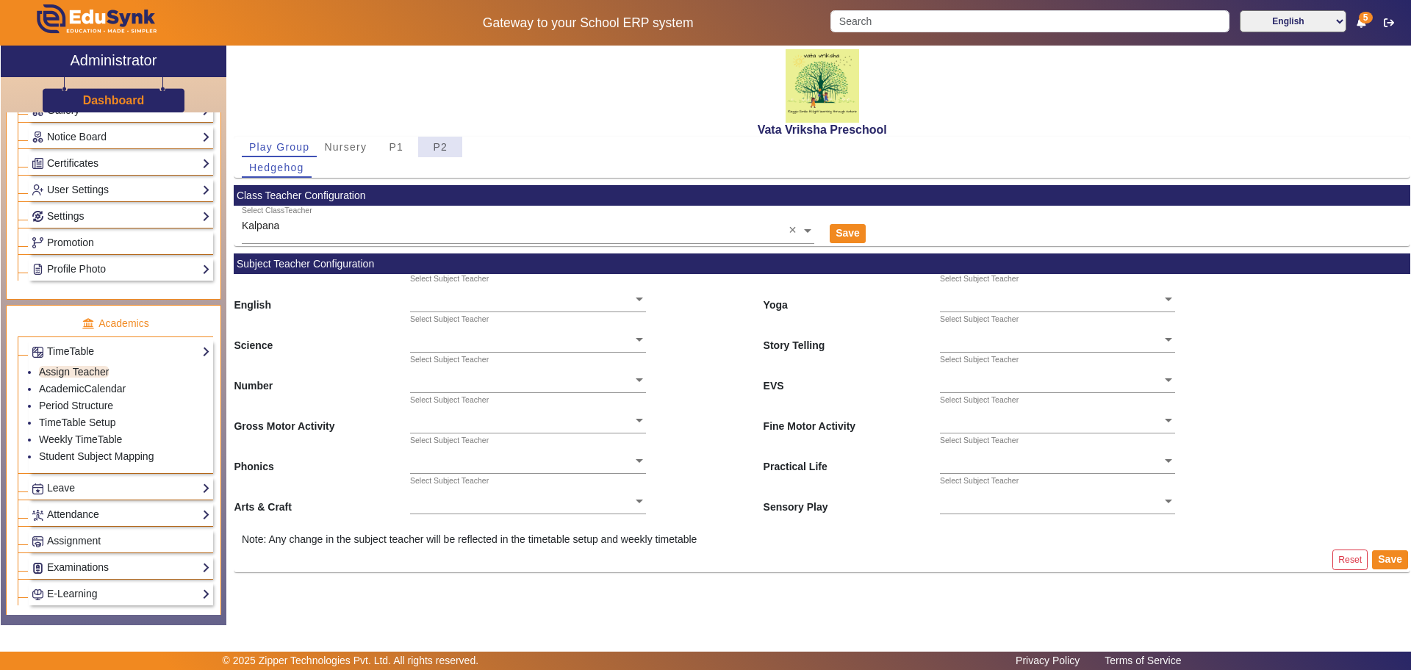
click at [439, 142] on span "P2" at bounding box center [440, 147] width 15 height 10
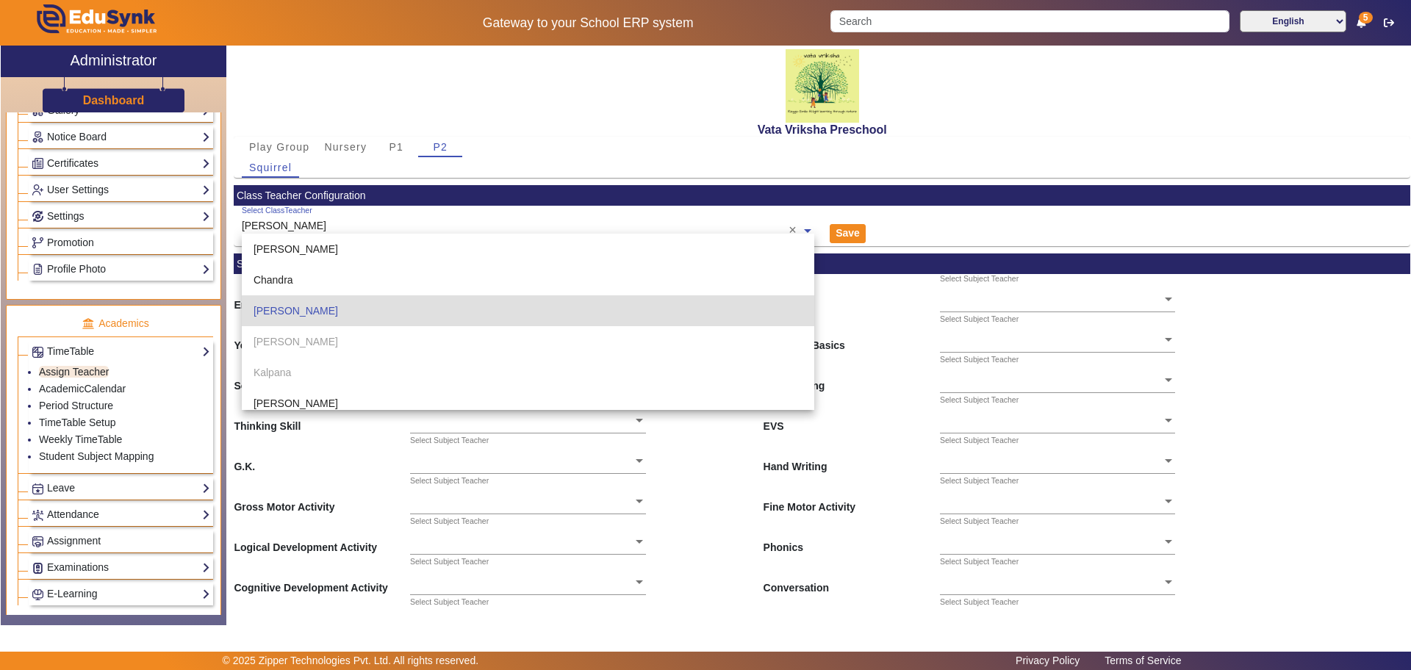
click at [346, 229] on input "text" at bounding box center [528, 231] width 572 height 15
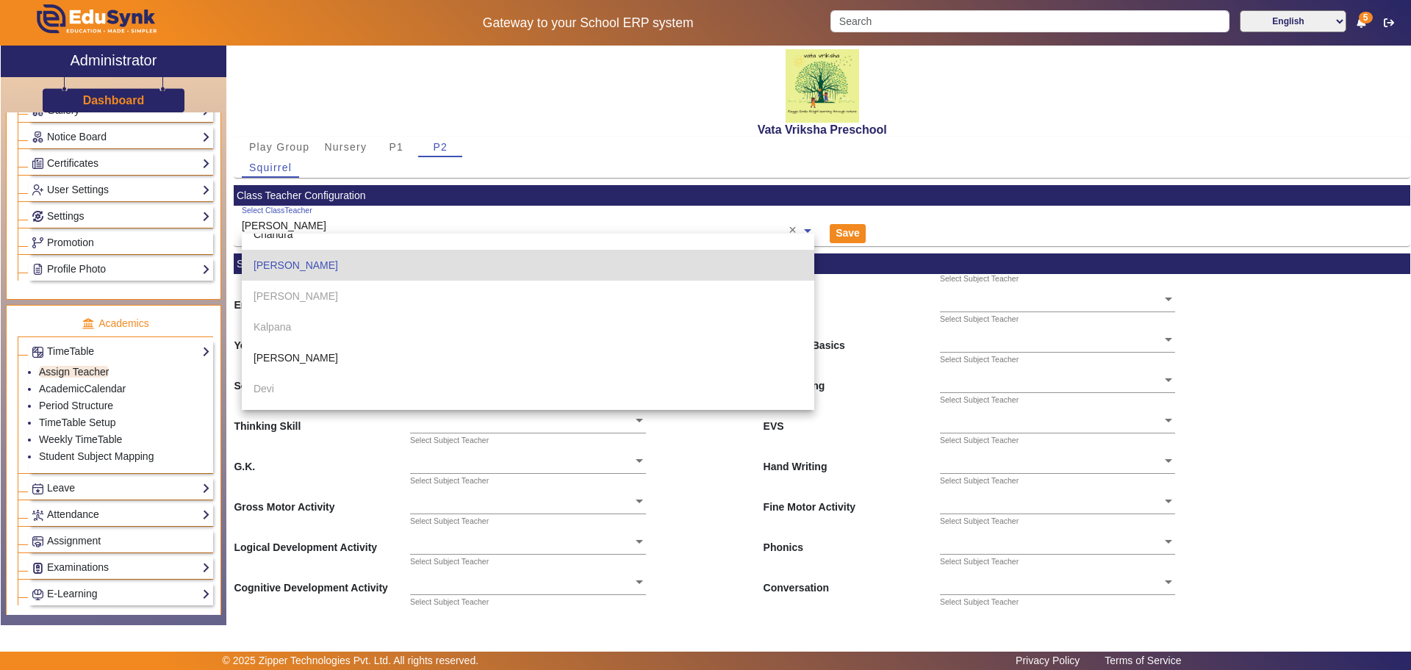
scroll to position [71, 0]
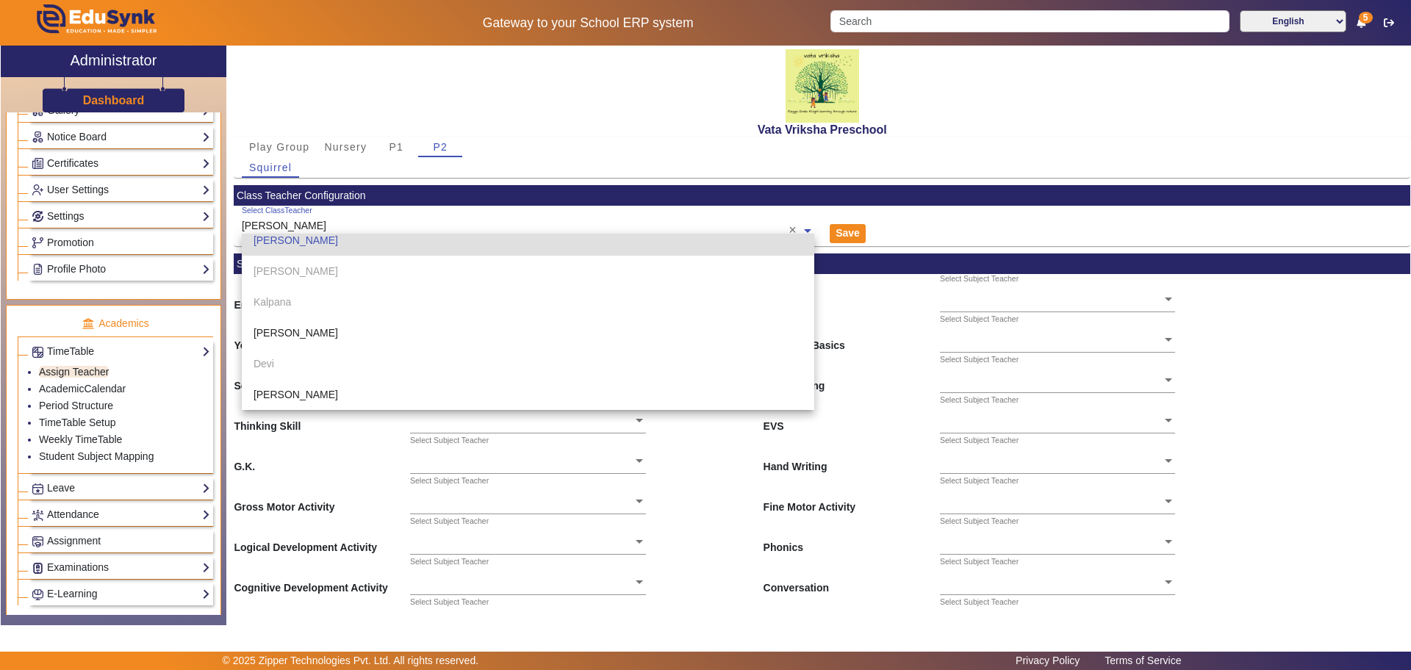
click at [539, 97] on div "Vata Vriksha Preschool" at bounding box center [822, 91] width 1176 height 91
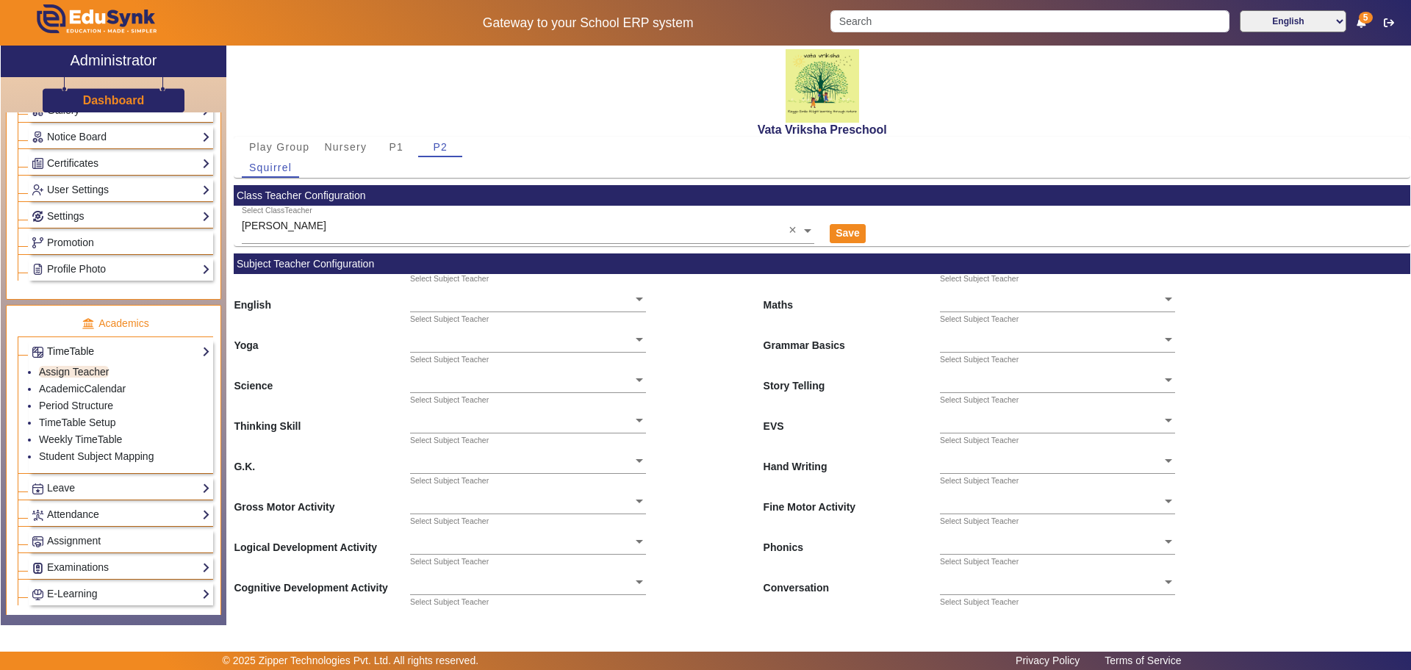
click at [112, 347] on link "TimeTable" at bounding box center [121, 351] width 179 height 17
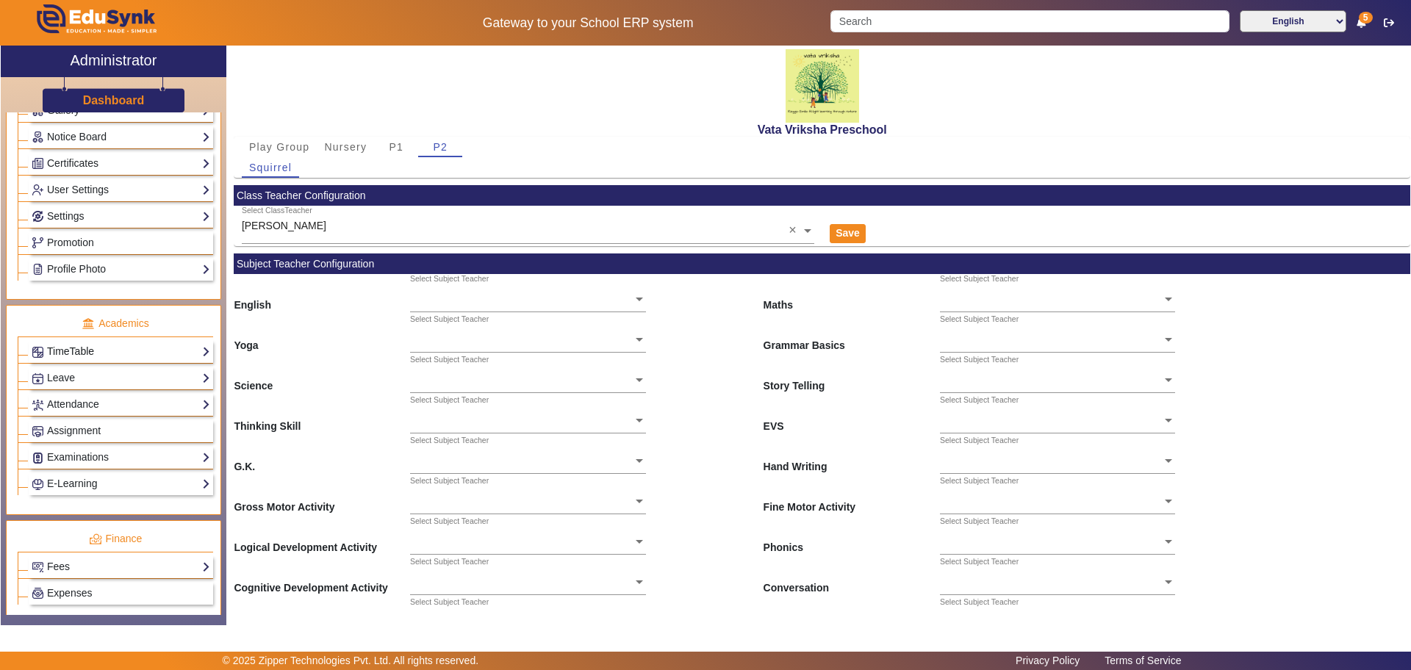
click at [77, 352] on link "TimeTable" at bounding box center [121, 351] width 179 height 17
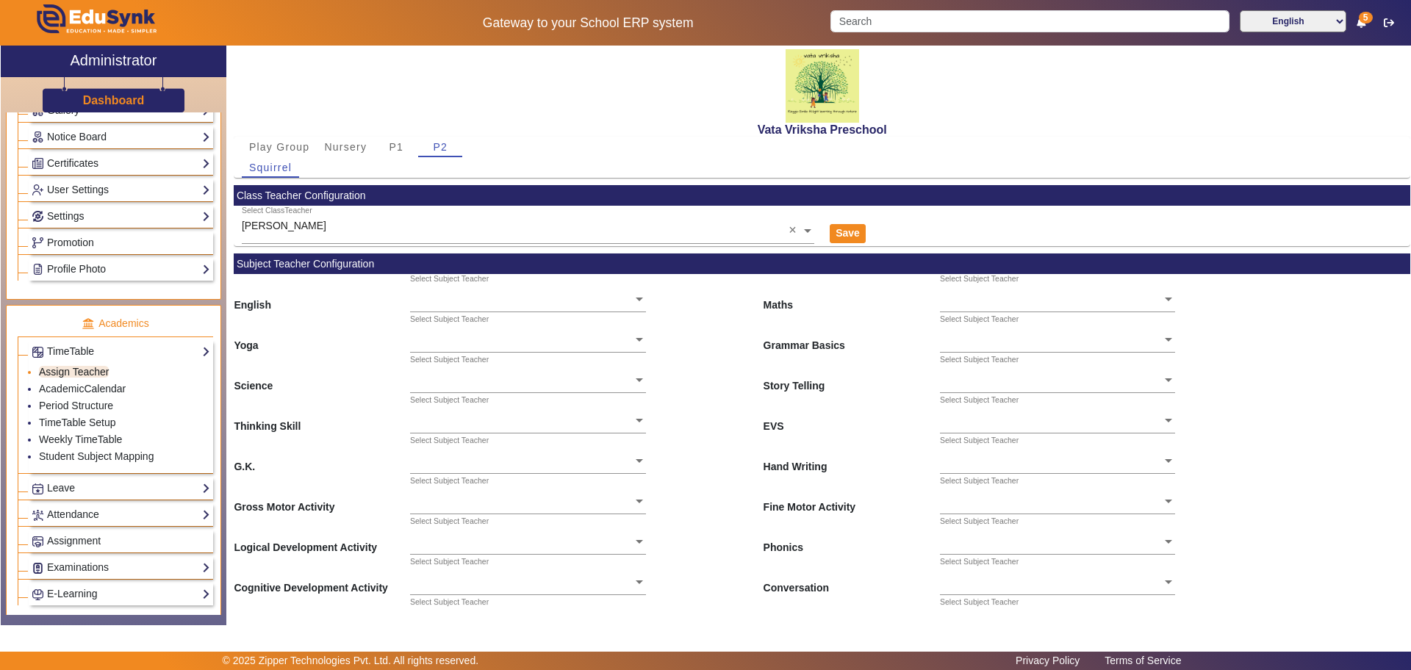
click at [57, 375] on link "Assign Teacher" at bounding box center [74, 372] width 70 height 12
click at [278, 148] on span "Play Group" at bounding box center [279, 147] width 61 height 10
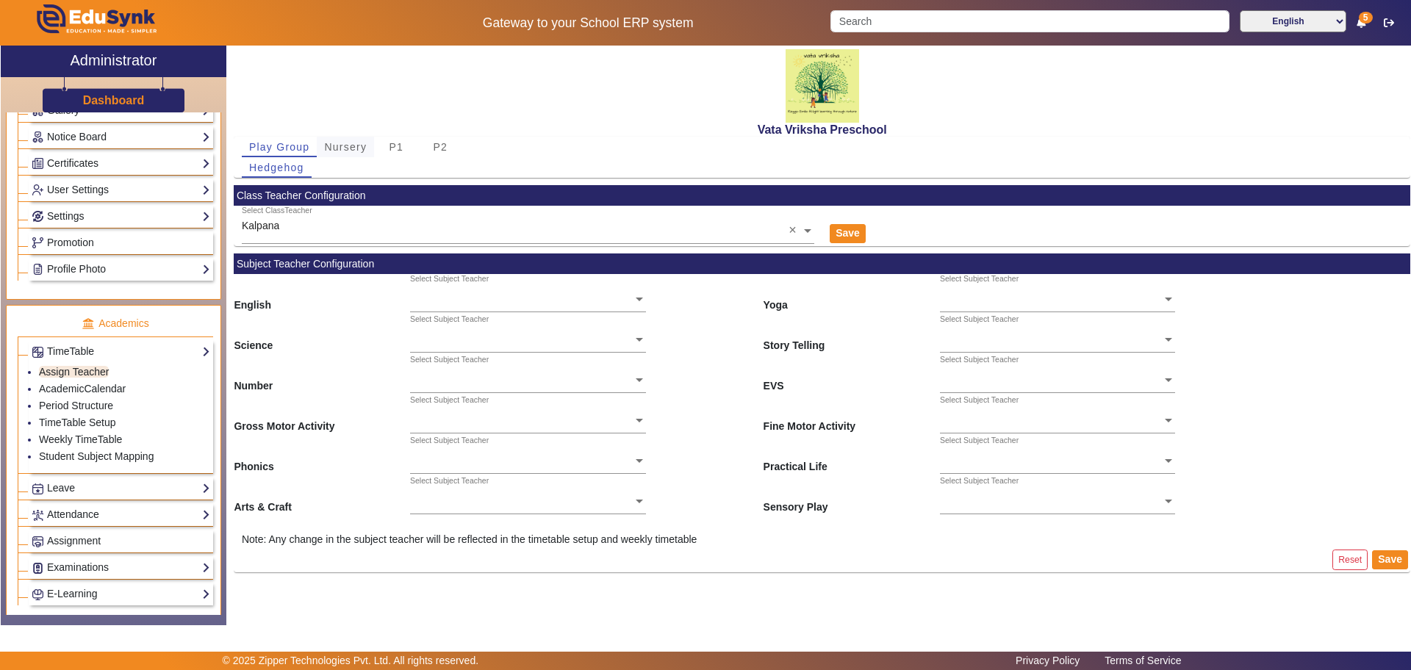
click at [342, 151] on span "Nursery" at bounding box center [345, 147] width 43 height 10
click at [393, 139] on span "P1" at bounding box center [396, 147] width 15 height 21
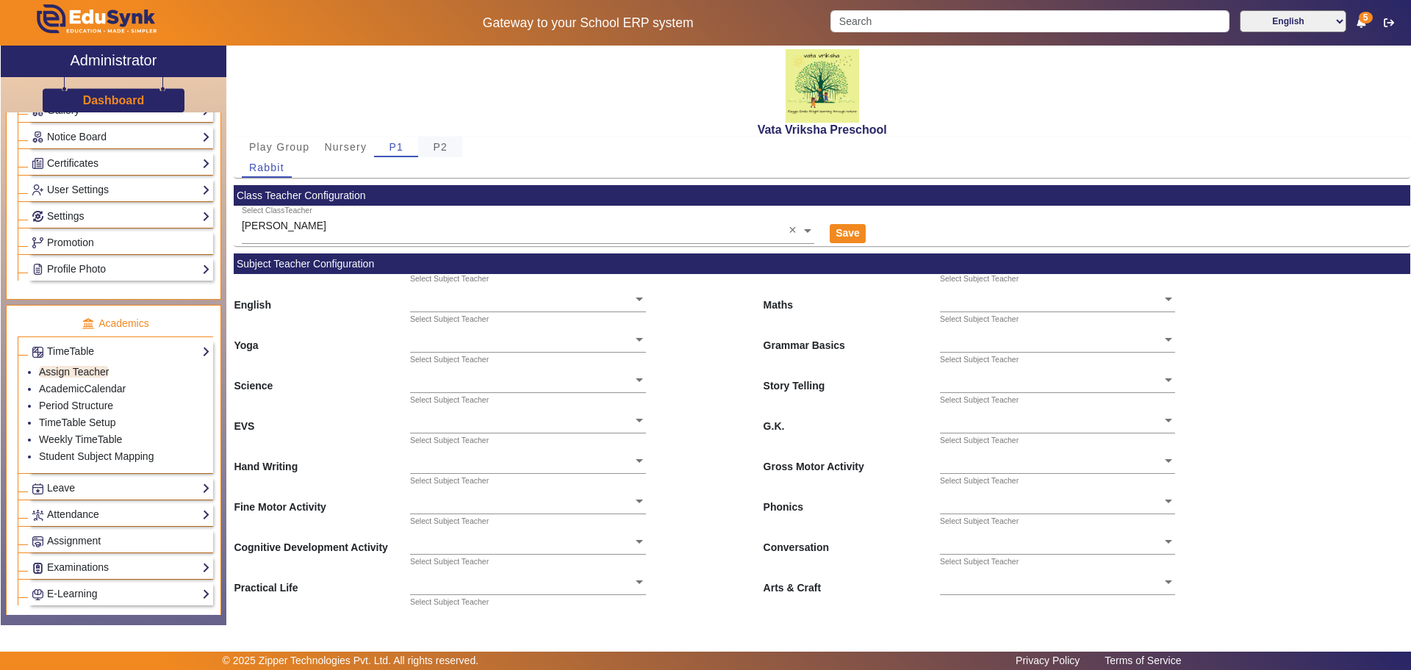
click at [441, 146] on span "P2" at bounding box center [440, 147] width 15 height 10
click at [322, 228] on input "text" at bounding box center [528, 231] width 572 height 15
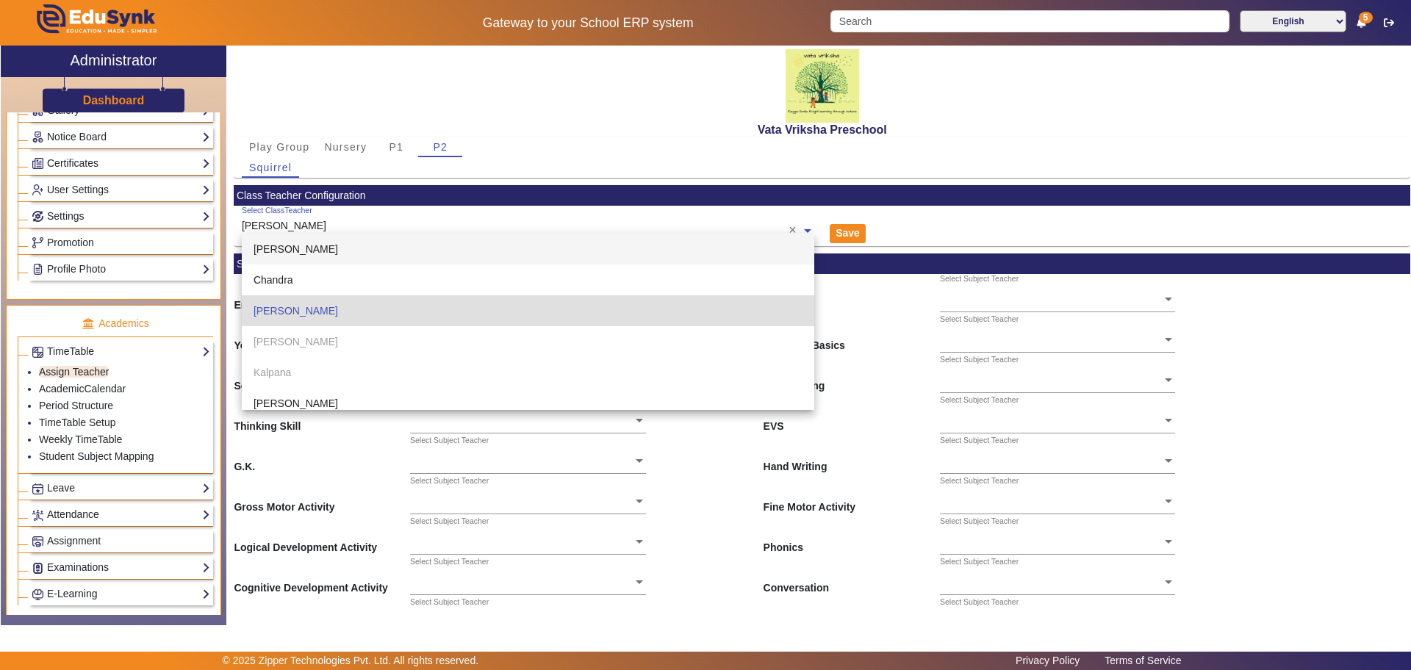
click at [318, 225] on input "text" at bounding box center [528, 231] width 572 height 15
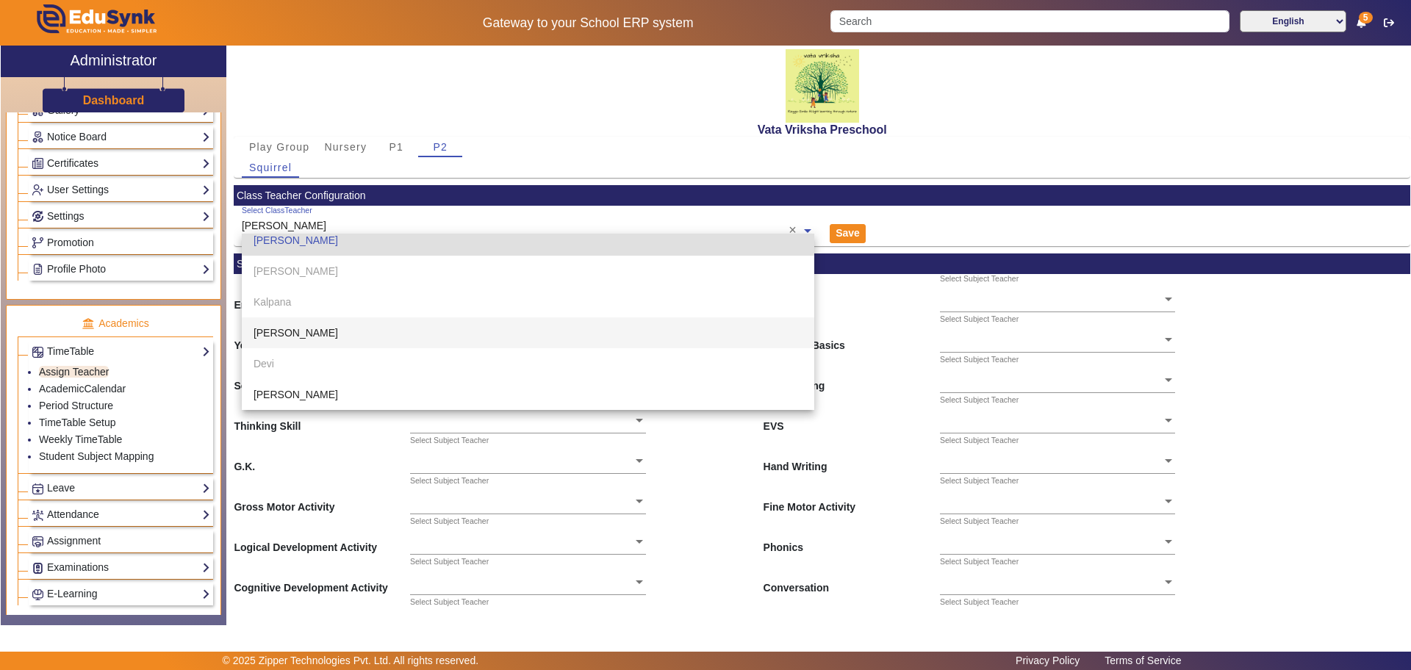
click at [551, 124] on h2 "Vata Vriksha Preschool" at bounding box center [822, 130] width 1176 height 14
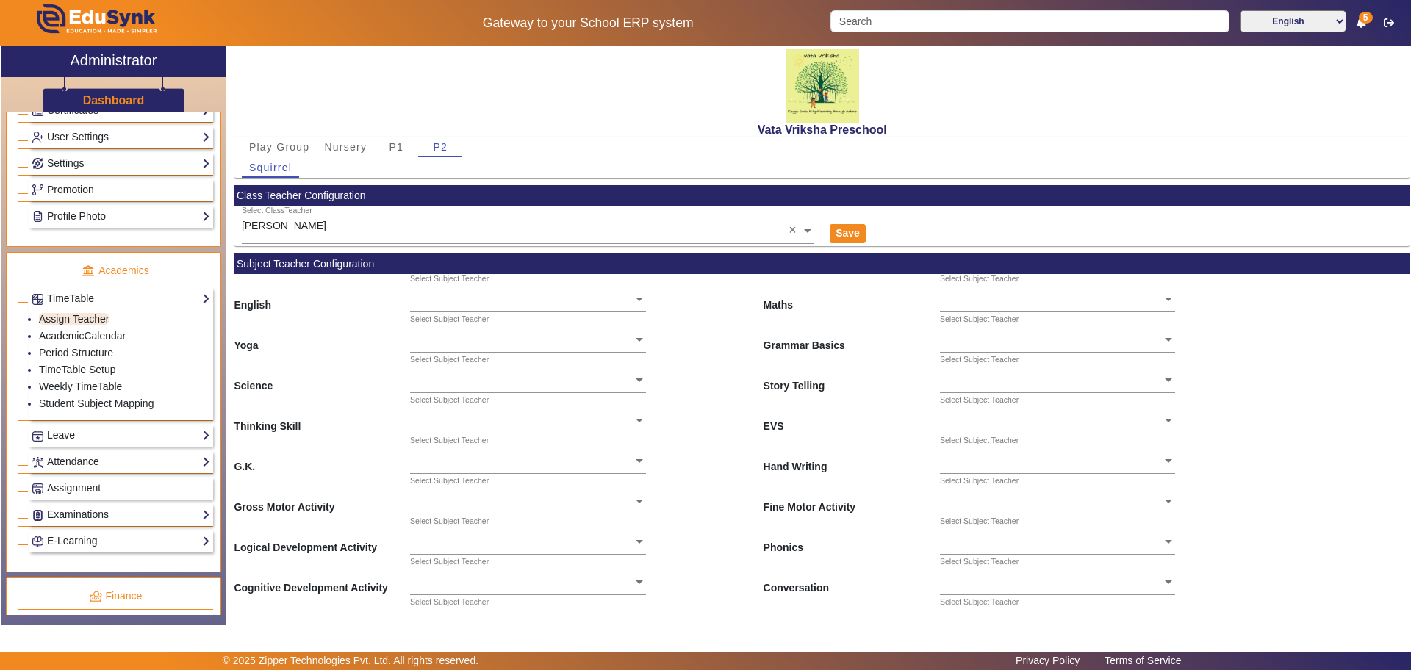
scroll to position [459, 0]
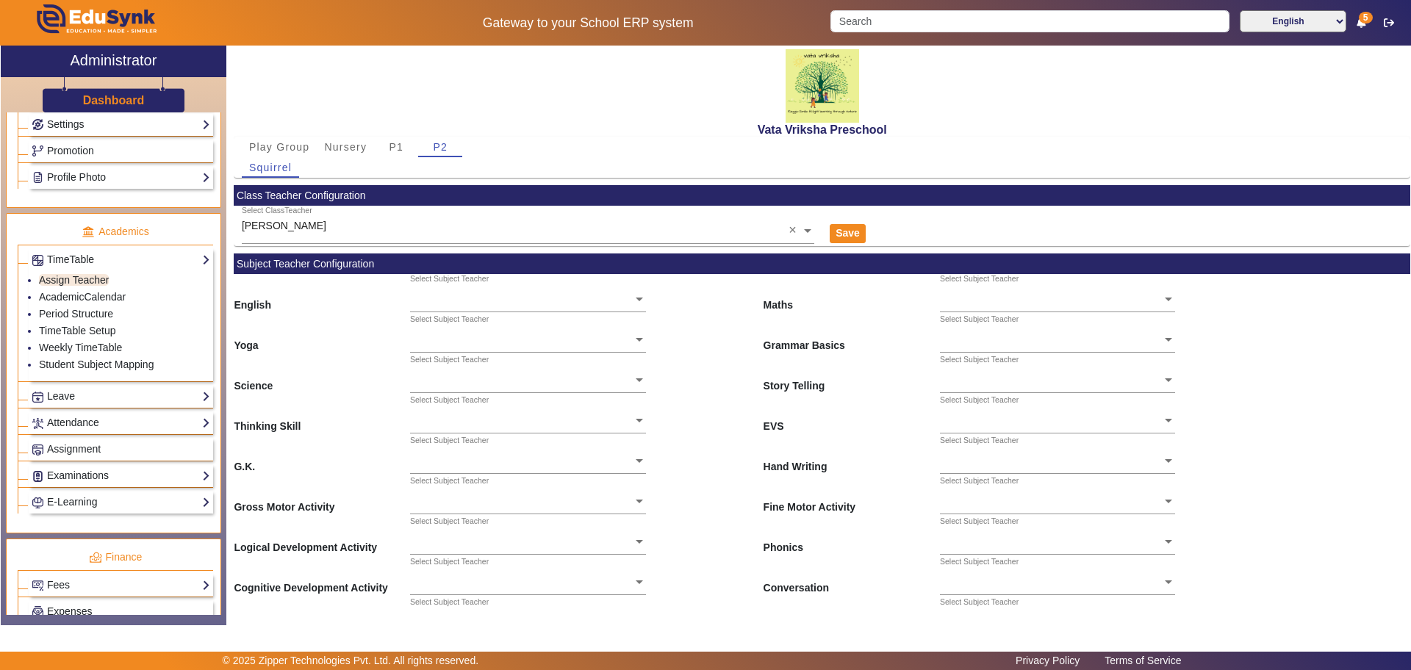
click at [516, 72] on div "Vata Vriksha Preschool" at bounding box center [822, 91] width 1176 height 91
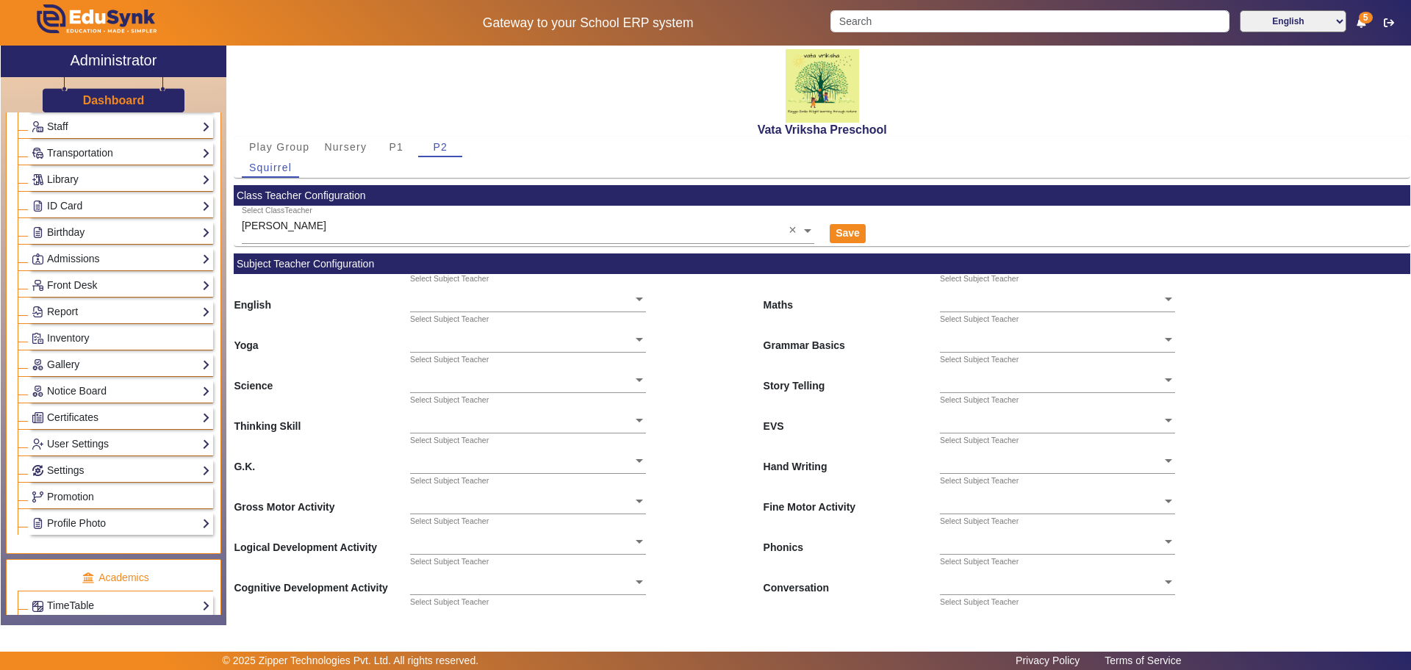
scroll to position [0, 0]
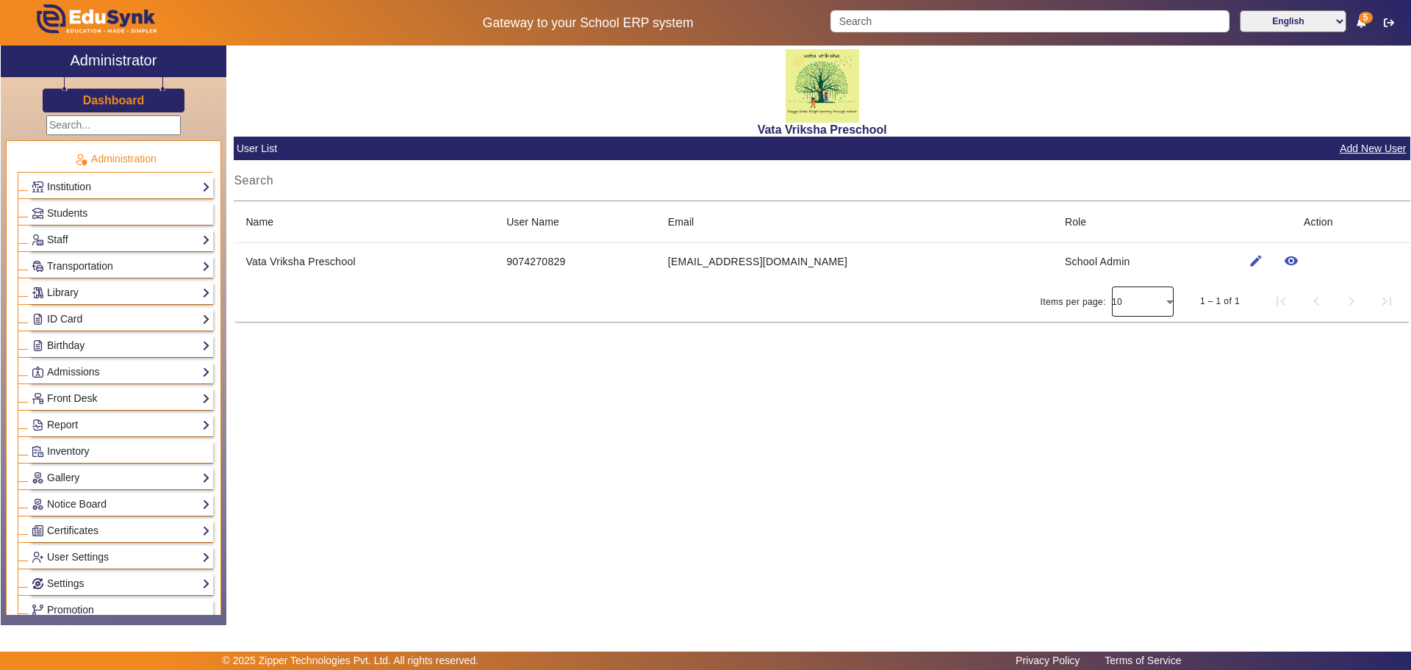
click at [1170, 300] on div "Select page of periodic elements" at bounding box center [1143, 301] width 62 height 35
click at [865, 500] on div at bounding box center [705, 335] width 1411 height 670
click at [1359, 143] on button "Add New User" at bounding box center [1372, 149] width 69 height 18
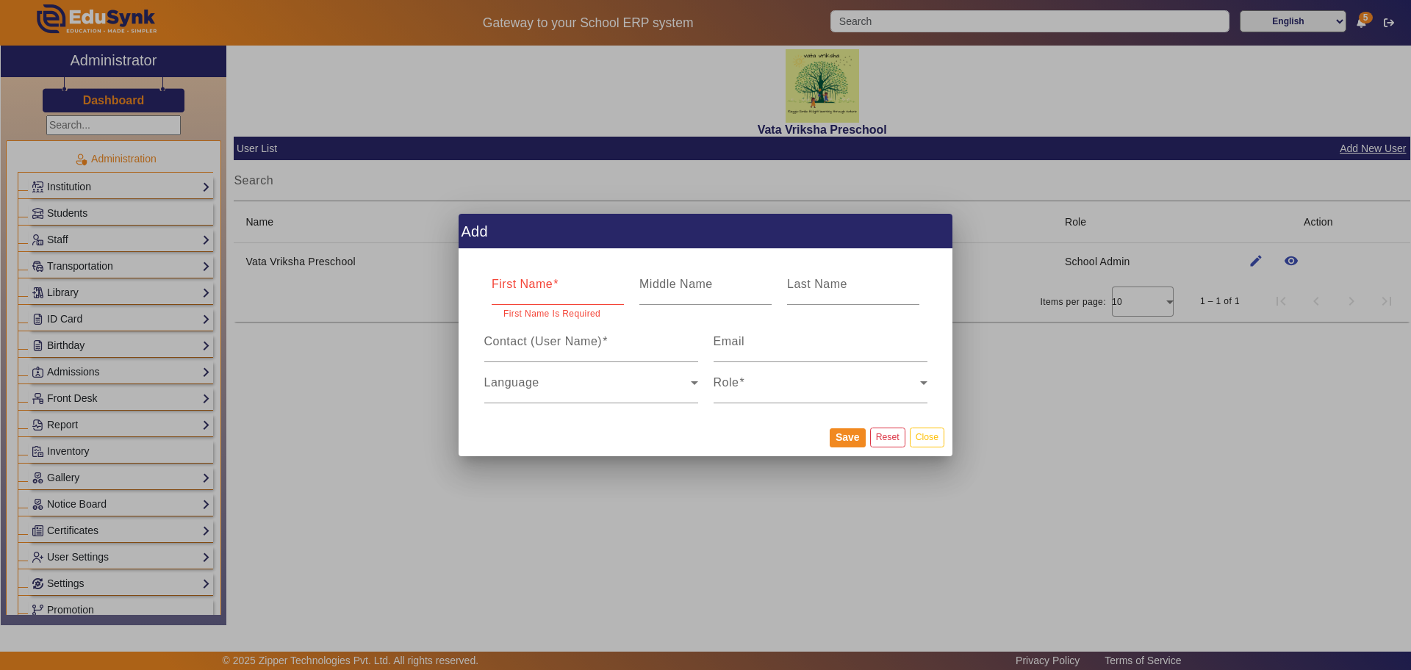
click at [924, 424] on mat-dialog-actions "Save Reset Close" at bounding box center [705, 437] width 494 height 38
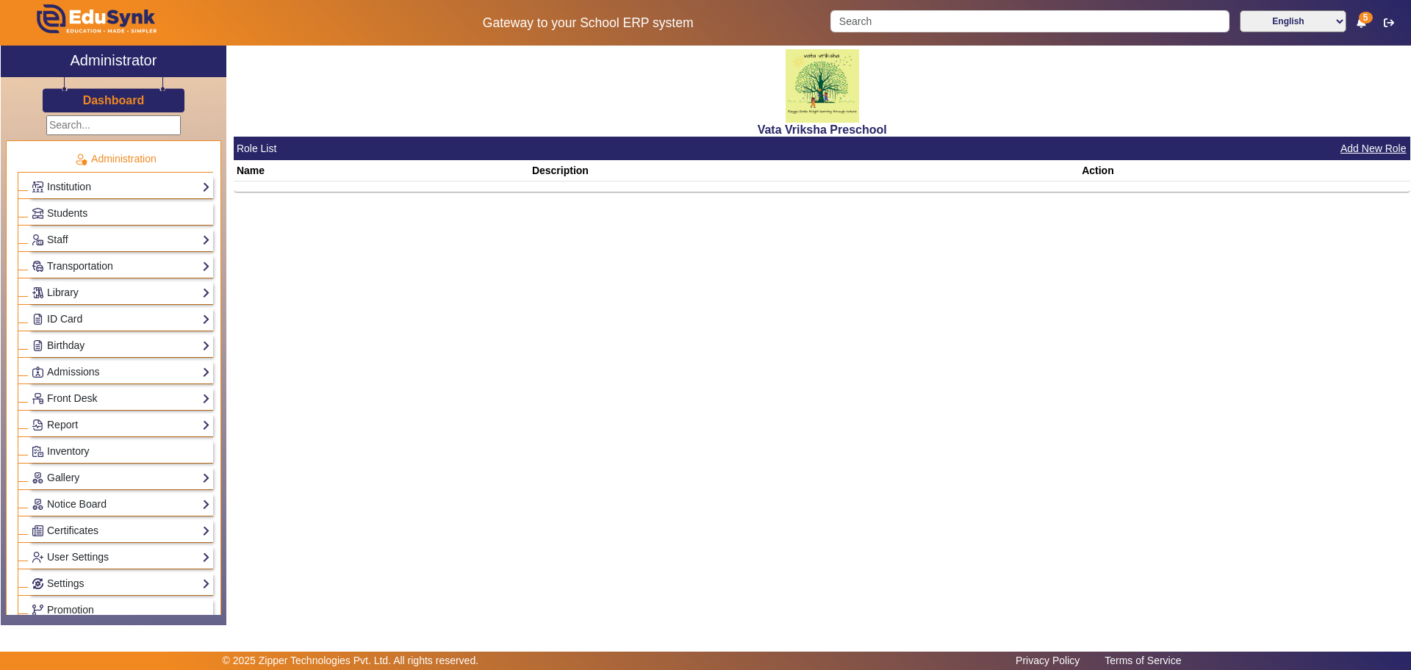
click at [1380, 148] on button "Add New Role" at bounding box center [1373, 149] width 69 height 18
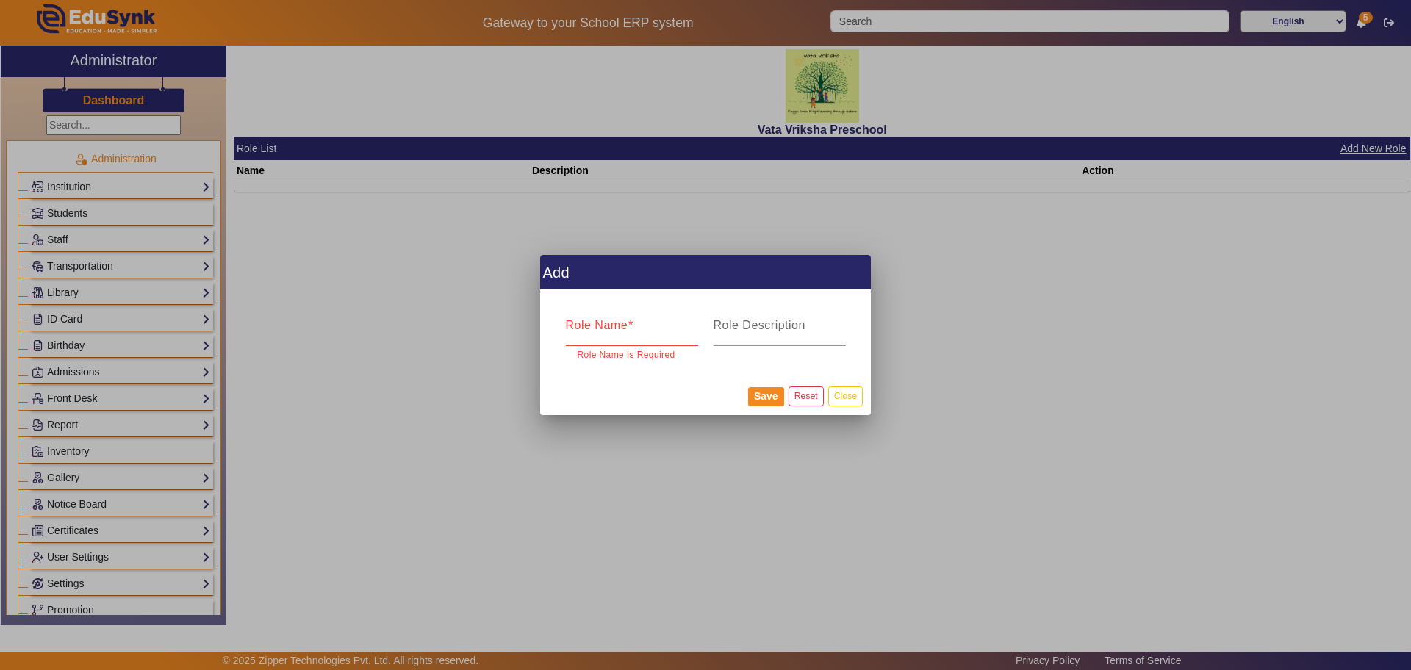
click at [851, 385] on mat-dialog-actions "Save Reset Close" at bounding box center [705, 396] width 331 height 38
click at [851, 391] on button "Close" at bounding box center [845, 396] width 35 height 20
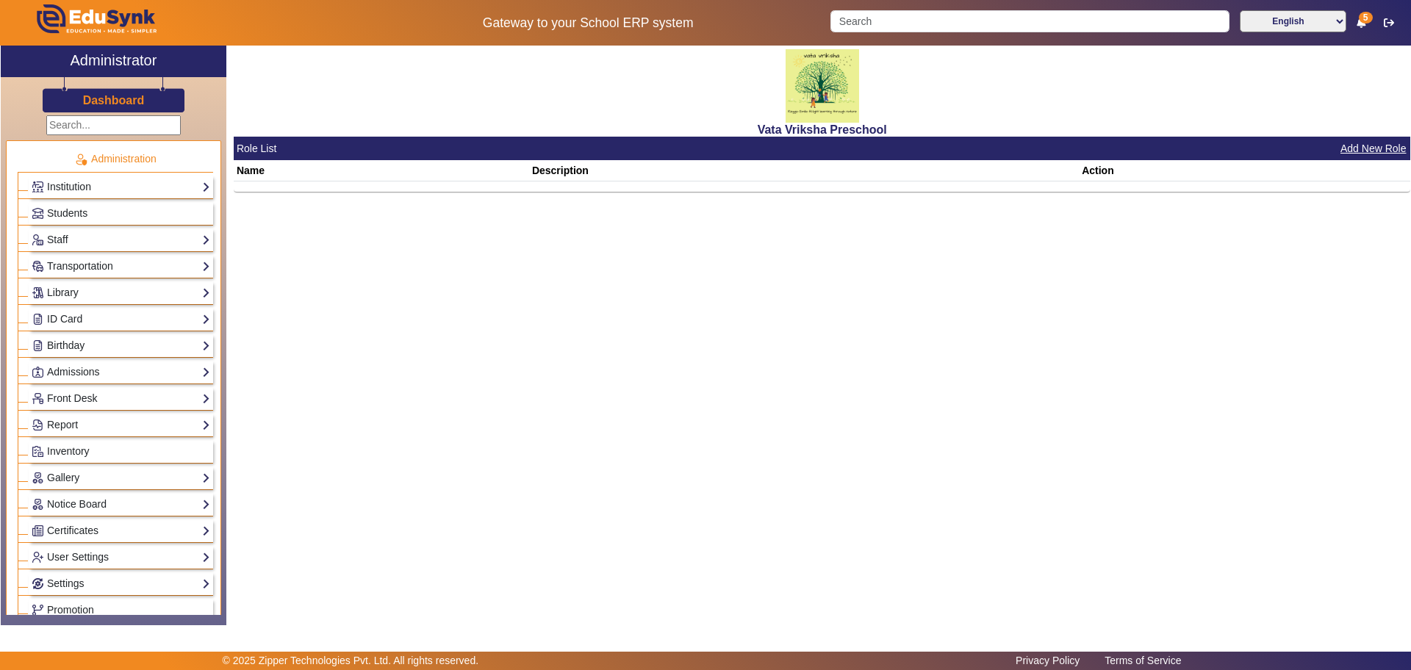
click at [123, 99] on h3 "Dashboard" at bounding box center [114, 100] width 62 height 14
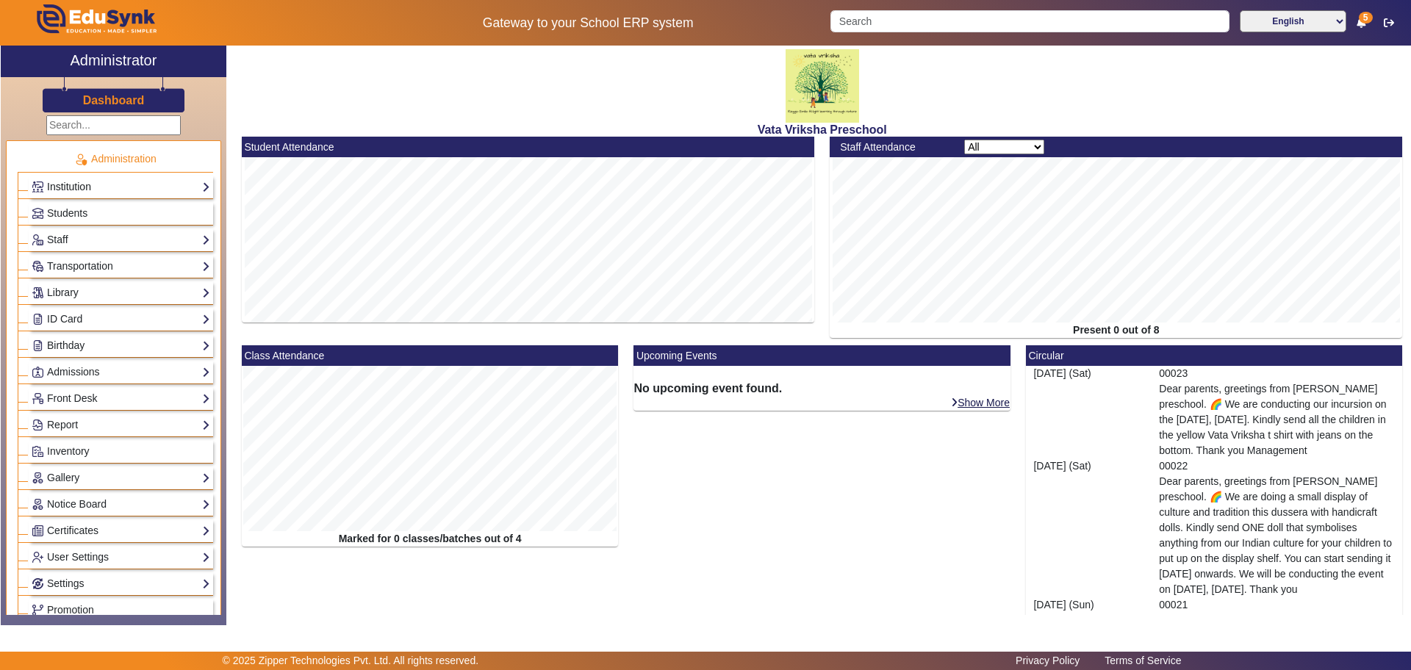
click at [94, 185] on link "Institution" at bounding box center [121, 187] width 179 height 17
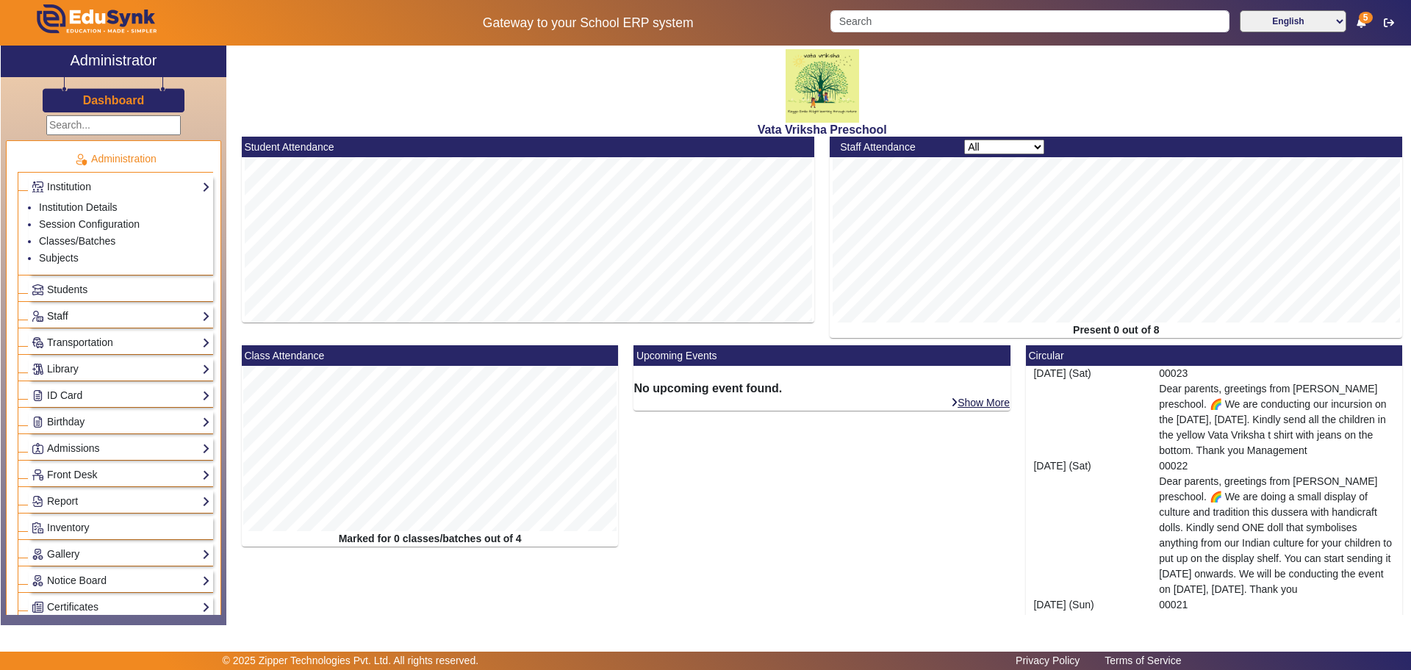
click at [62, 317] on link "Staff" at bounding box center [121, 316] width 179 height 17
click at [72, 259] on link "Teachers" at bounding box center [60, 260] width 42 height 12
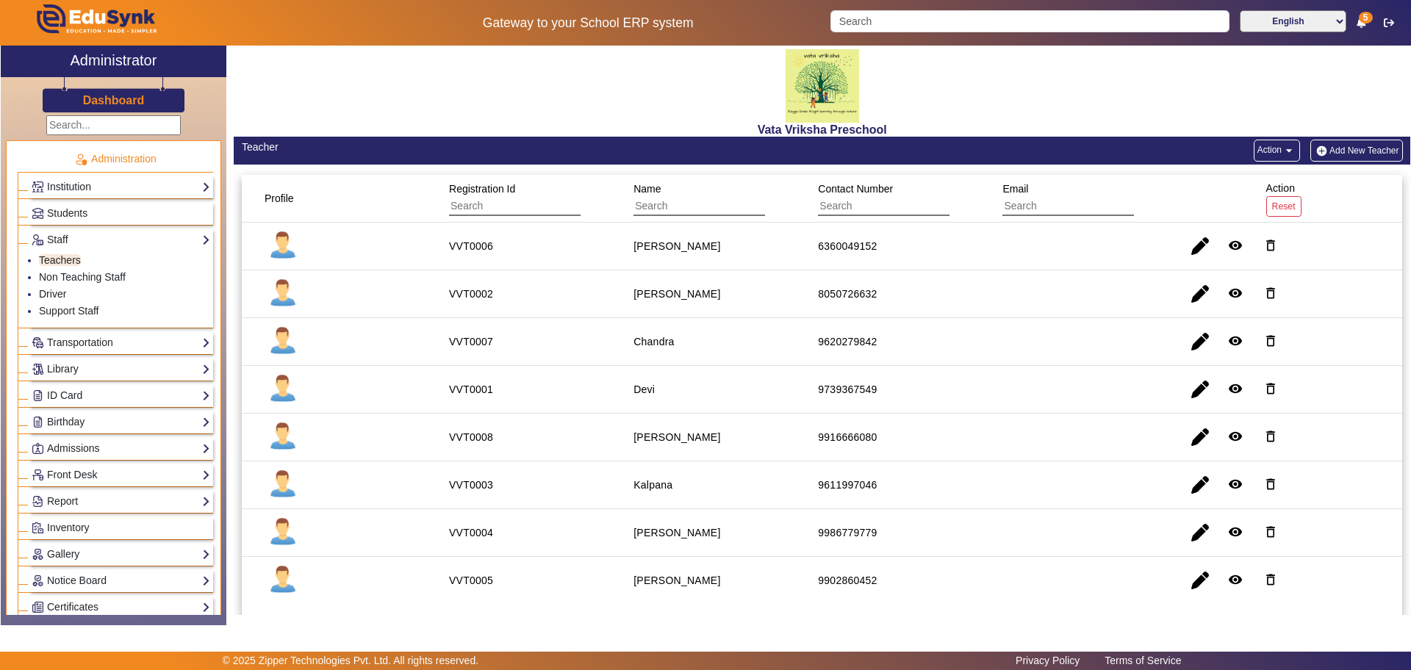
click at [1331, 145] on button "Add New Teacher" at bounding box center [1356, 151] width 93 height 22
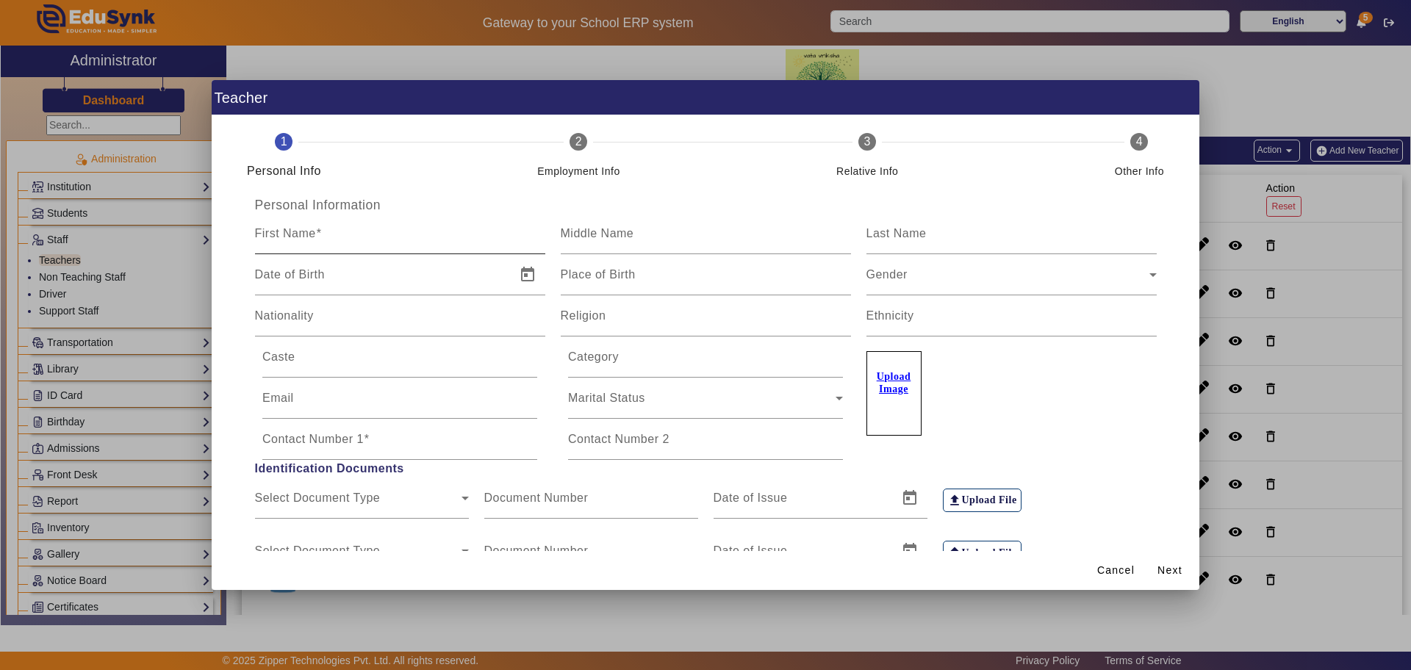
click at [292, 235] on mat-label "First Name" at bounding box center [285, 233] width 61 height 12
click at [292, 235] on input "First Name" at bounding box center [400, 240] width 290 height 18
type input "Pavithra"
click at [1144, 270] on icon at bounding box center [1153, 275] width 18 height 18
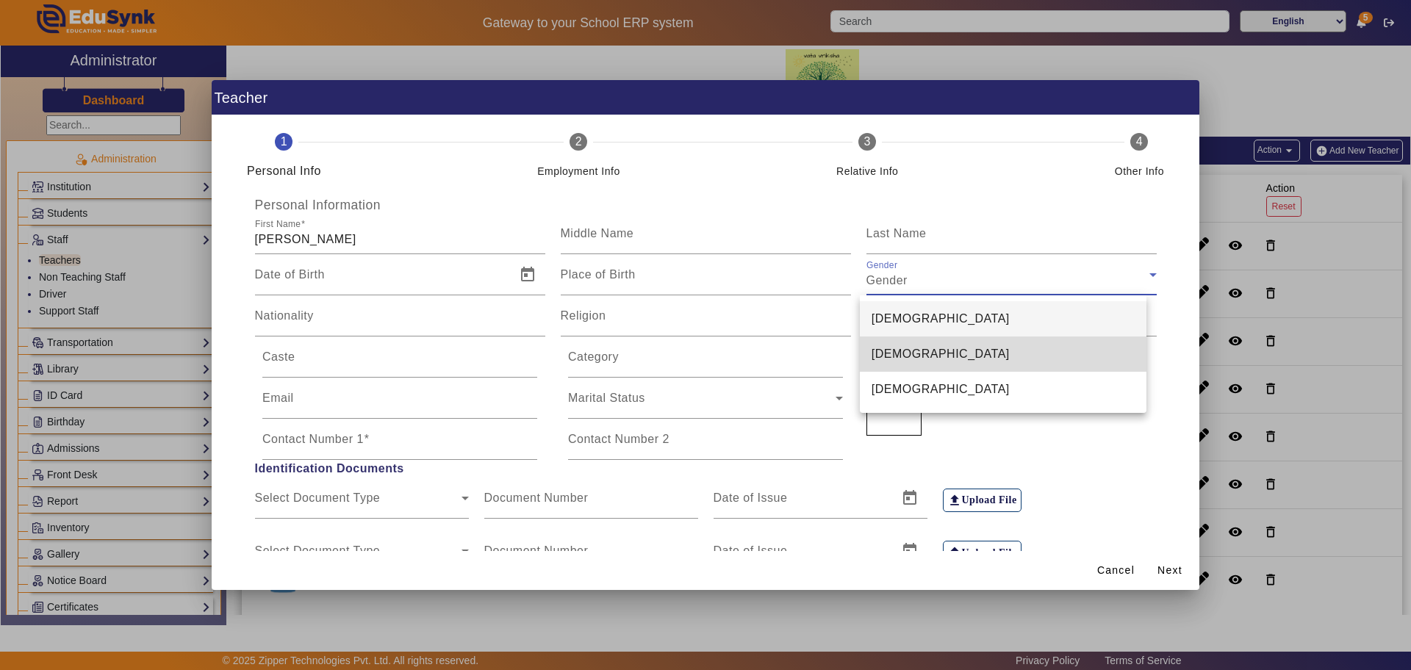
click at [893, 352] on span "Female" at bounding box center [940, 354] width 138 height 18
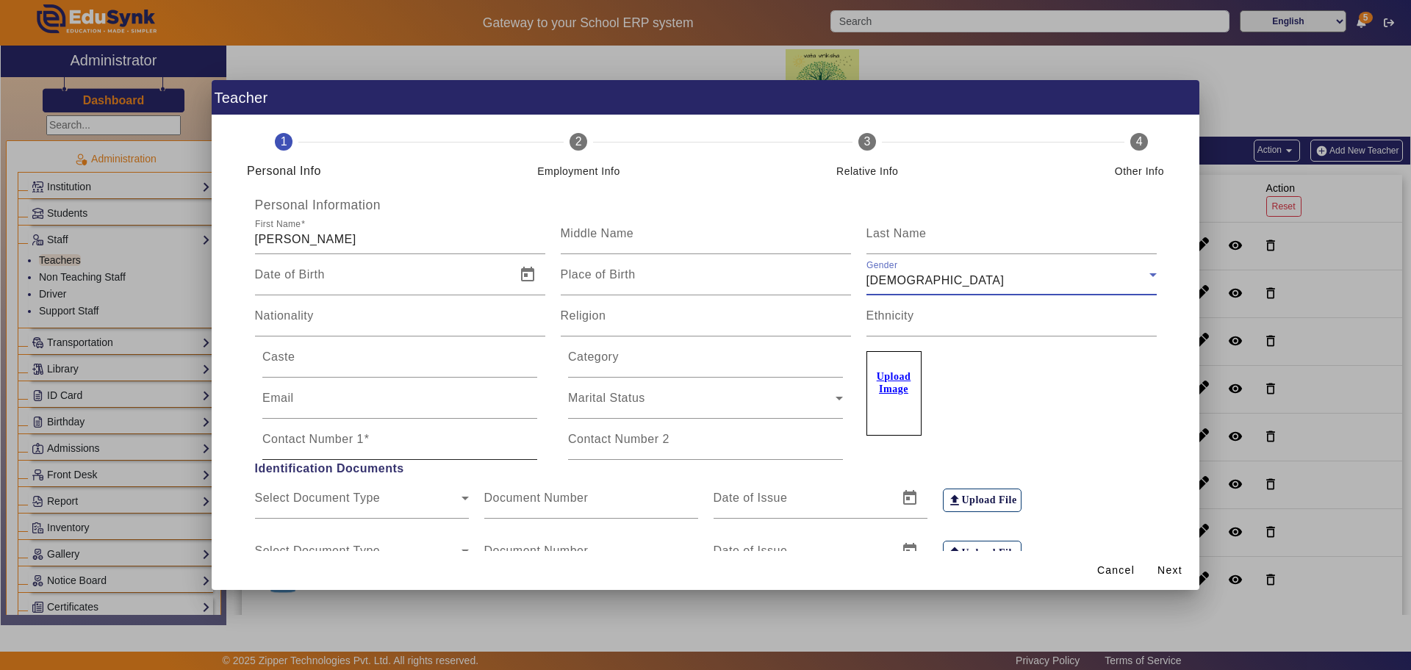
click at [308, 438] on mat-label "Contact Number 1" at bounding box center [312, 439] width 101 height 12
click at [308, 438] on input "Contact Number 1" at bounding box center [399, 445] width 275 height 18
type input "8147365679"
click at [588, 235] on mat-label "Middle Name" at bounding box center [597, 233] width 73 height 12
click at [588, 235] on input "Middle Name" at bounding box center [706, 240] width 290 height 18
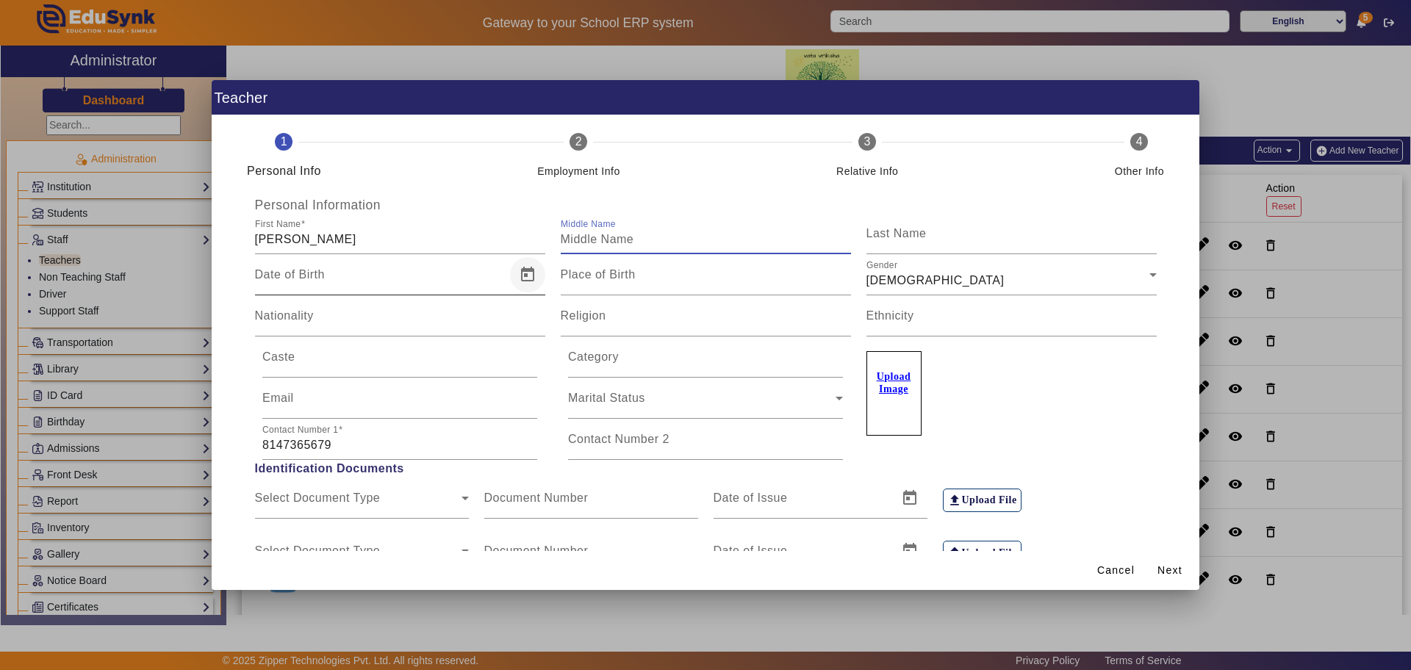
click at [528, 276] on span "Open calendar" at bounding box center [527, 274] width 35 height 35
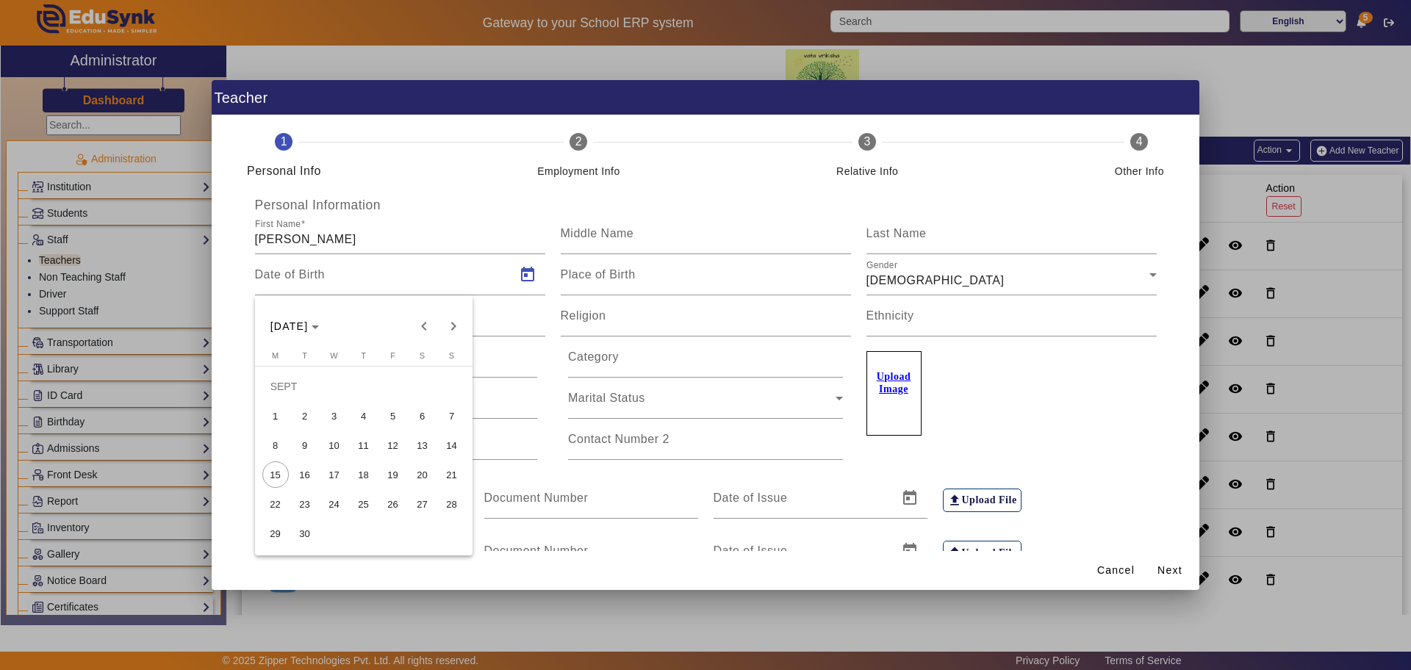
click at [278, 447] on span "8" at bounding box center [275, 445] width 26 height 26
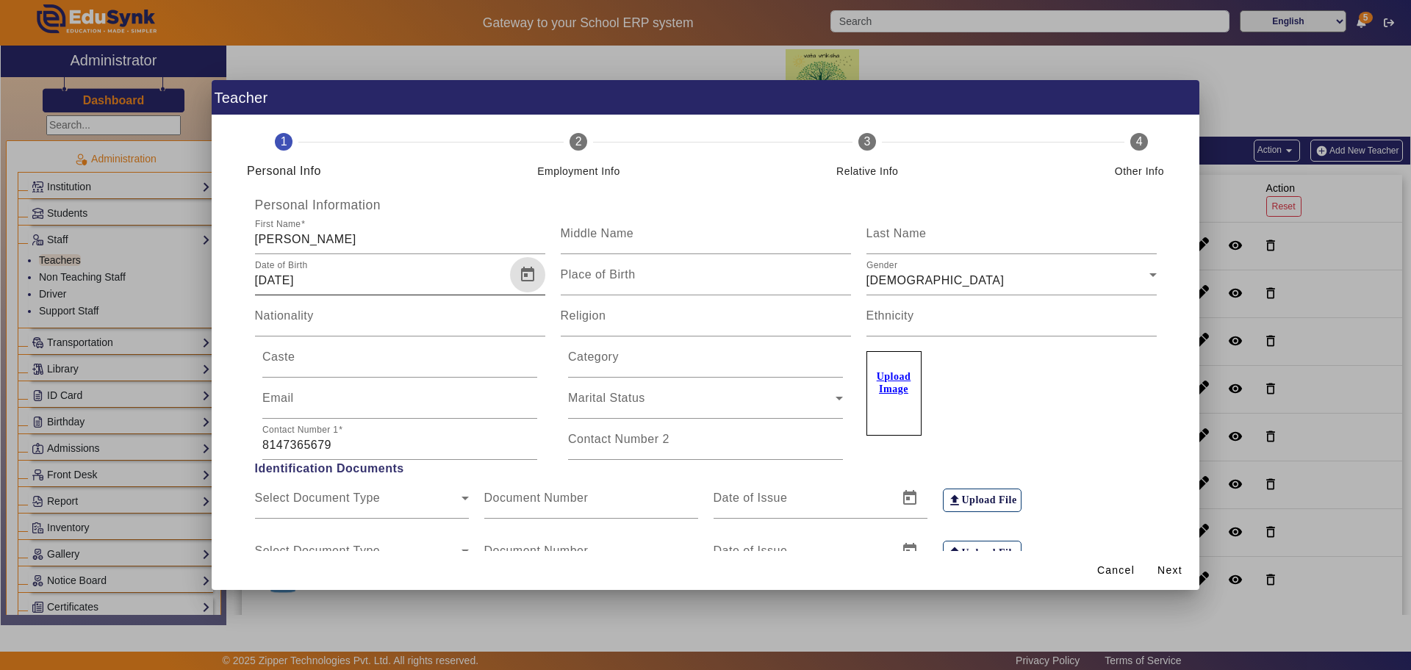
click at [522, 273] on span "Open calendar" at bounding box center [527, 274] width 35 height 35
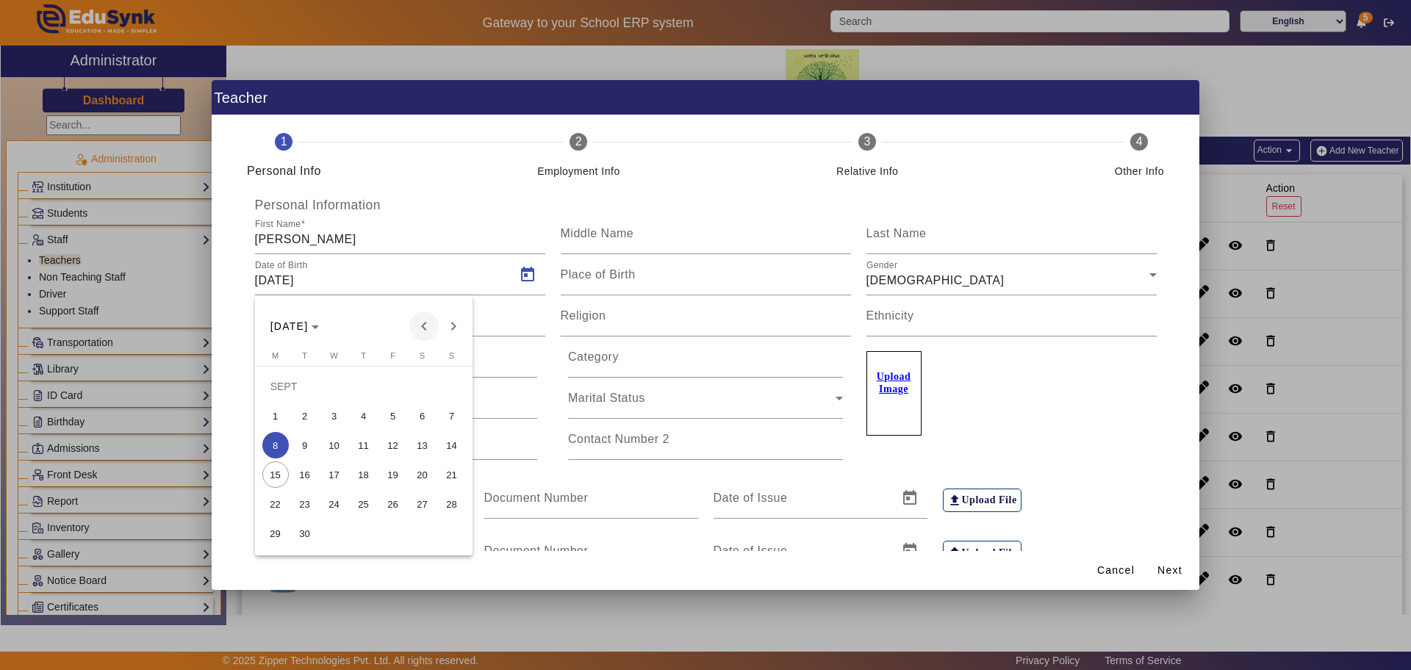
click at [425, 327] on span "Previous month" at bounding box center [423, 326] width 29 height 29
drag, startPoint x: 336, startPoint y: 276, endPoint x: 328, endPoint y: 275, distance: 7.4
click at [336, 275] on div at bounding box center [705, 335] width 1411 height 670
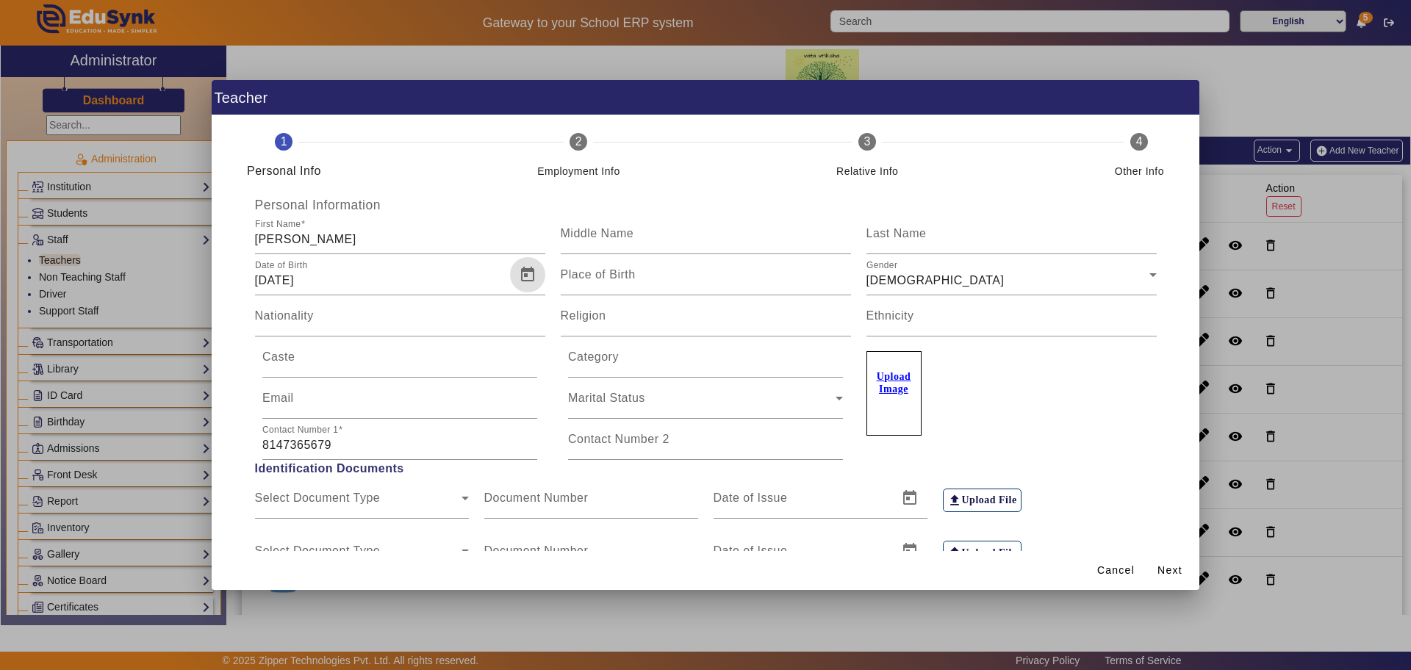
click at [328, 275] on input "08/09/2025" at bounding box center [381, 281] width 252 height 18
click at [365, 287] on input "08/09/2020" at bounding box center [381, 281] width 252 height 18
type input "08/09/2020"
click at [529, 271] on span "Open calendar" at bounding box center [527, 274] width 35 height 35
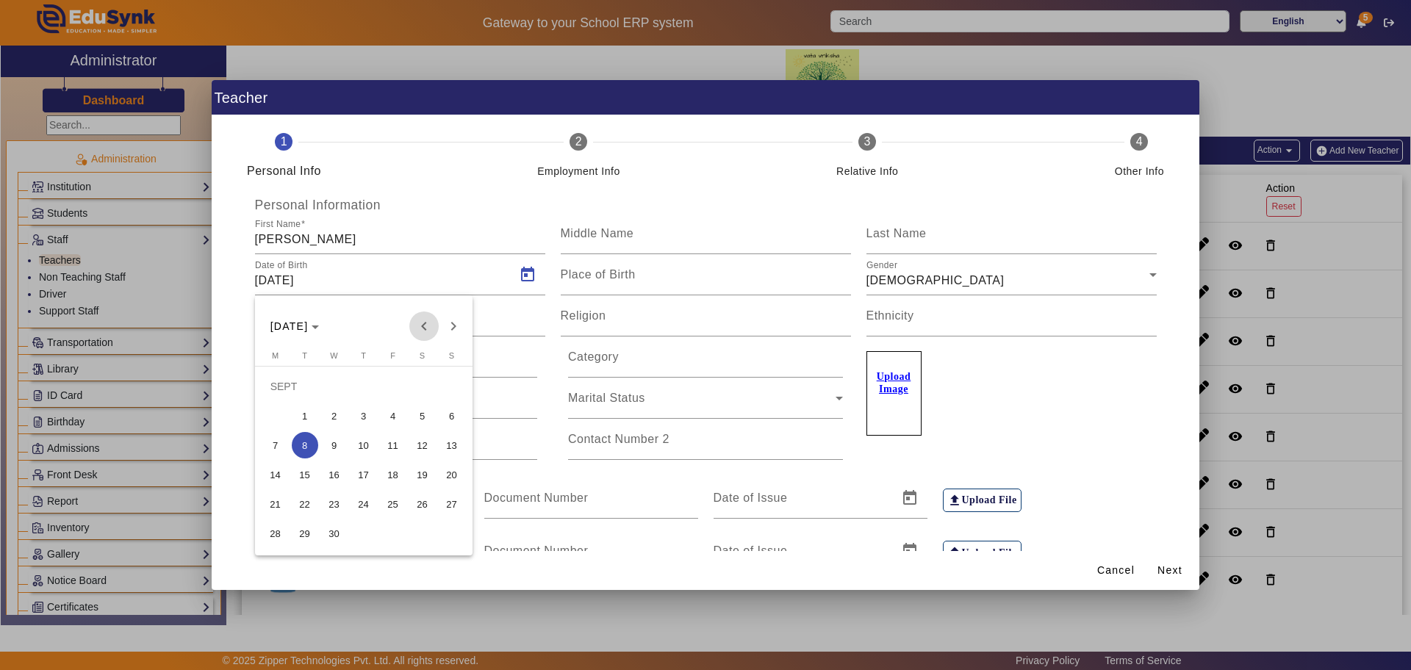
click at [428, 323] on span "Previous month" at bounding box center [423, 326] width 29 height 29
click at [428, 320] on span "Previous month" at bounding box center [423, 326] width 29 height 29
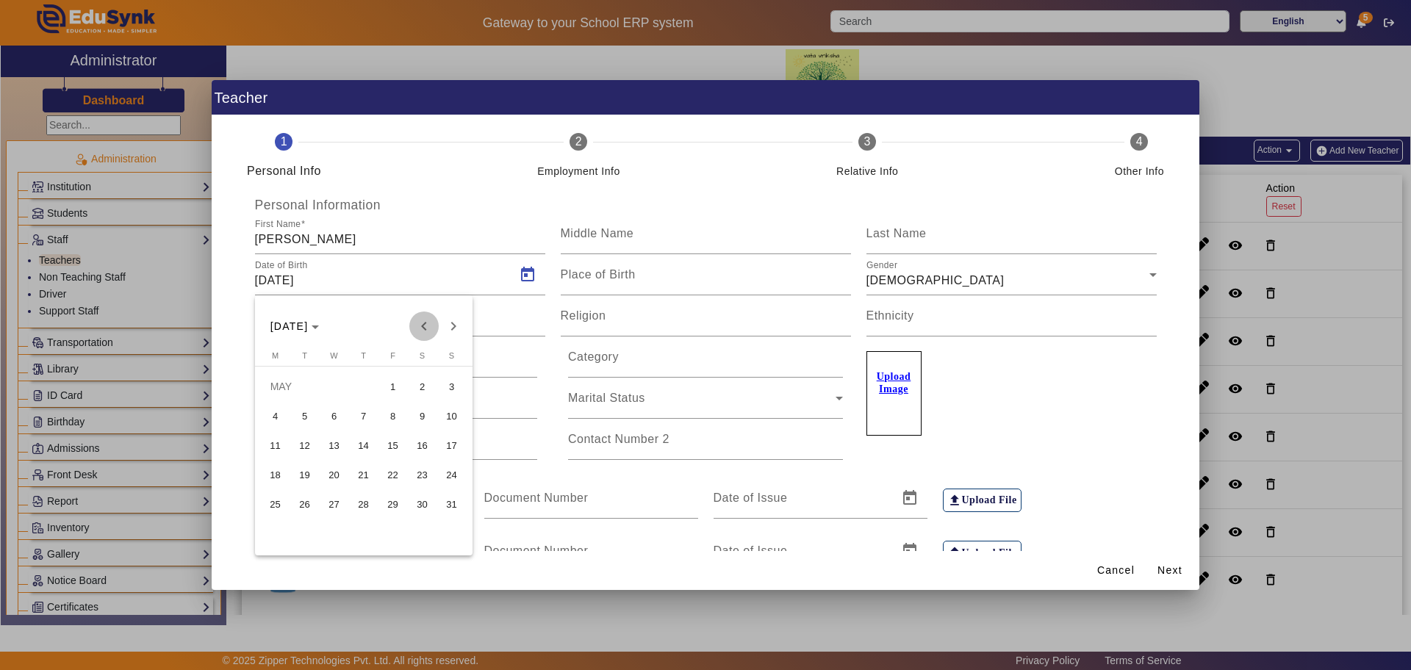
click at [428, 320] on span "Previous month" at bounding box center [423, 326] width 29 height 29
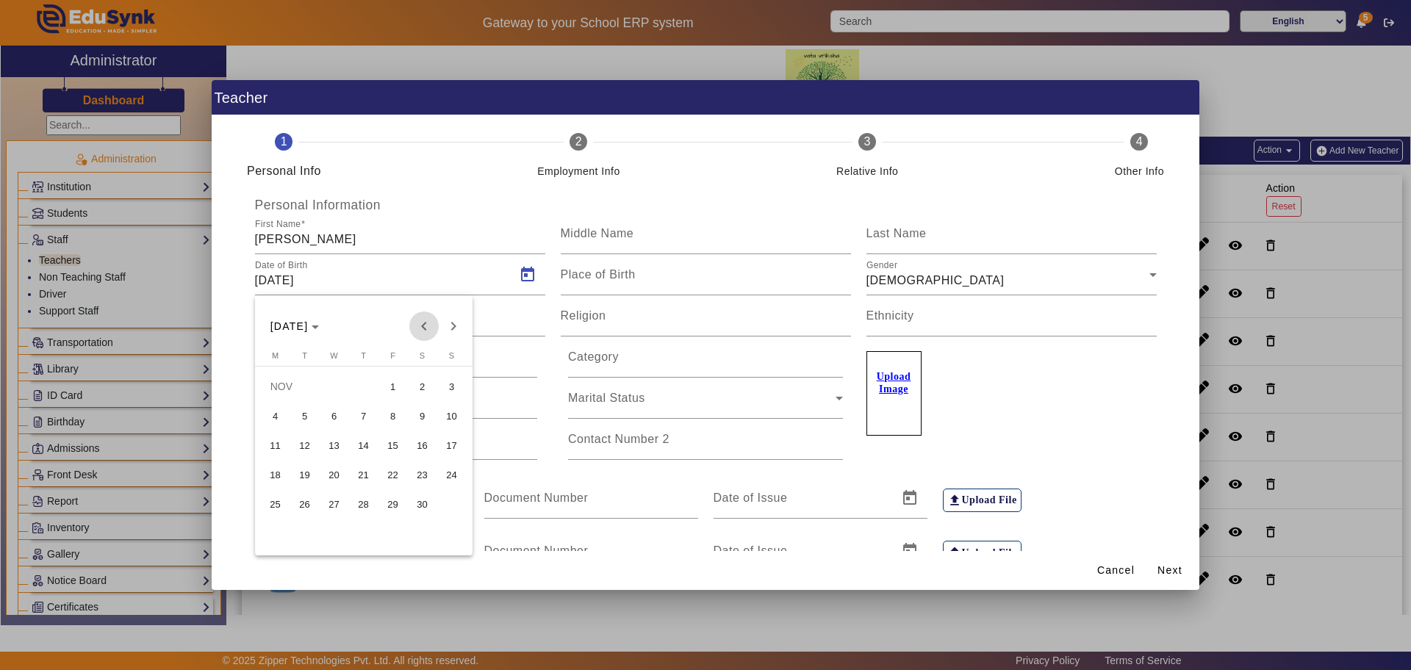
click at [428, 320] on span "Previous month" at bounding box center [423, 326] width 29 height 29
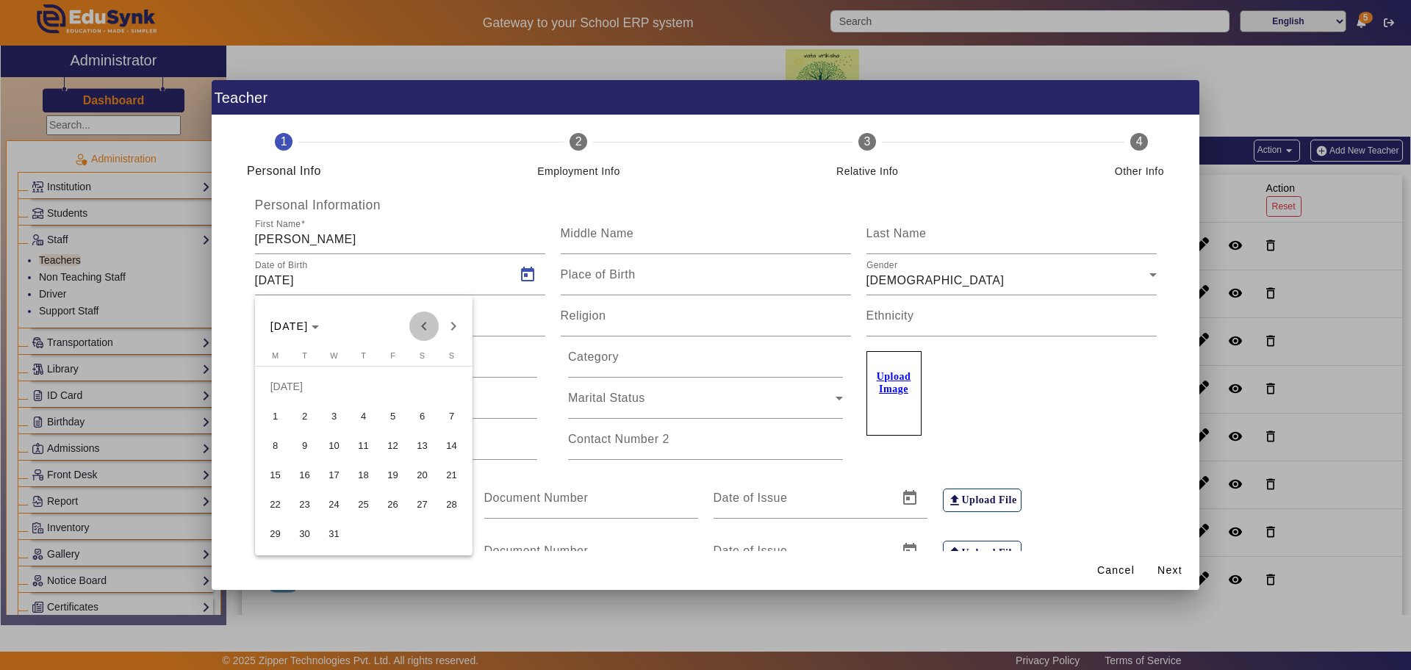
click at [428, 320] on span "Previous month" at bounding box center [423, 326] width 29 height 29
click at [456, 185] on div at bounding box center [705, 335] width 1411 height 670
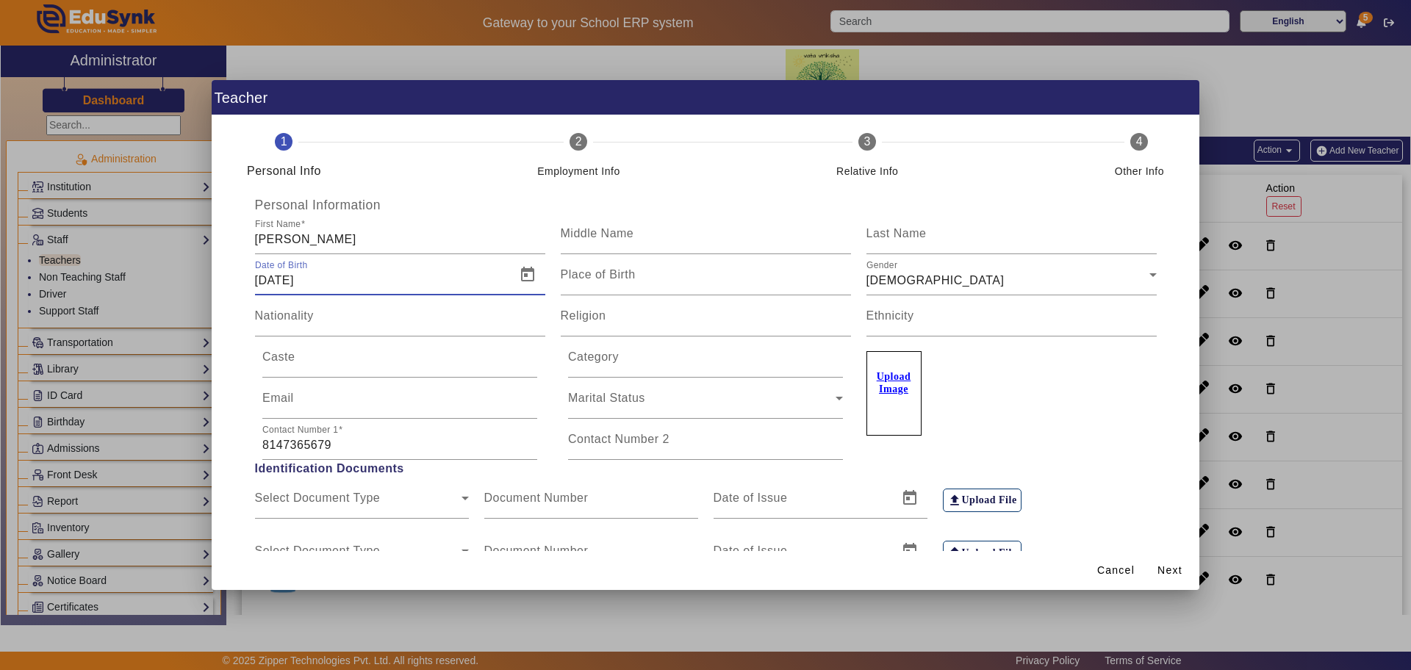
click at [264, 273] on input "08/09/2020" at bounding box center [381, 281] width 252 height 18
drag, startPoint x: 318, startPoint y: 278, endPoint x: 239, endPoint y: 281, distance: 79.4
click at [239, 281] on div "Personal Information First Name Pavithra Middle Name Last Name Date of Birth 08…" at bounding box center [705, 484] width 952 height 573
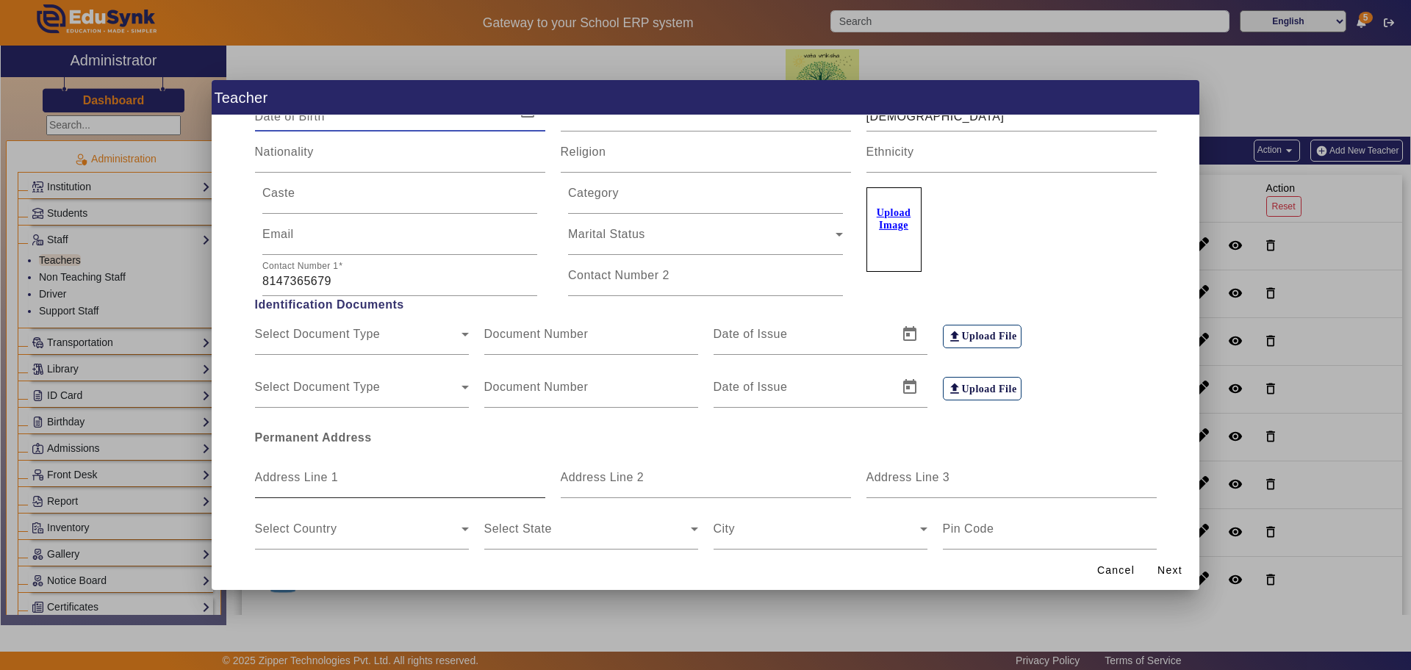
scroll to position [234, 0]
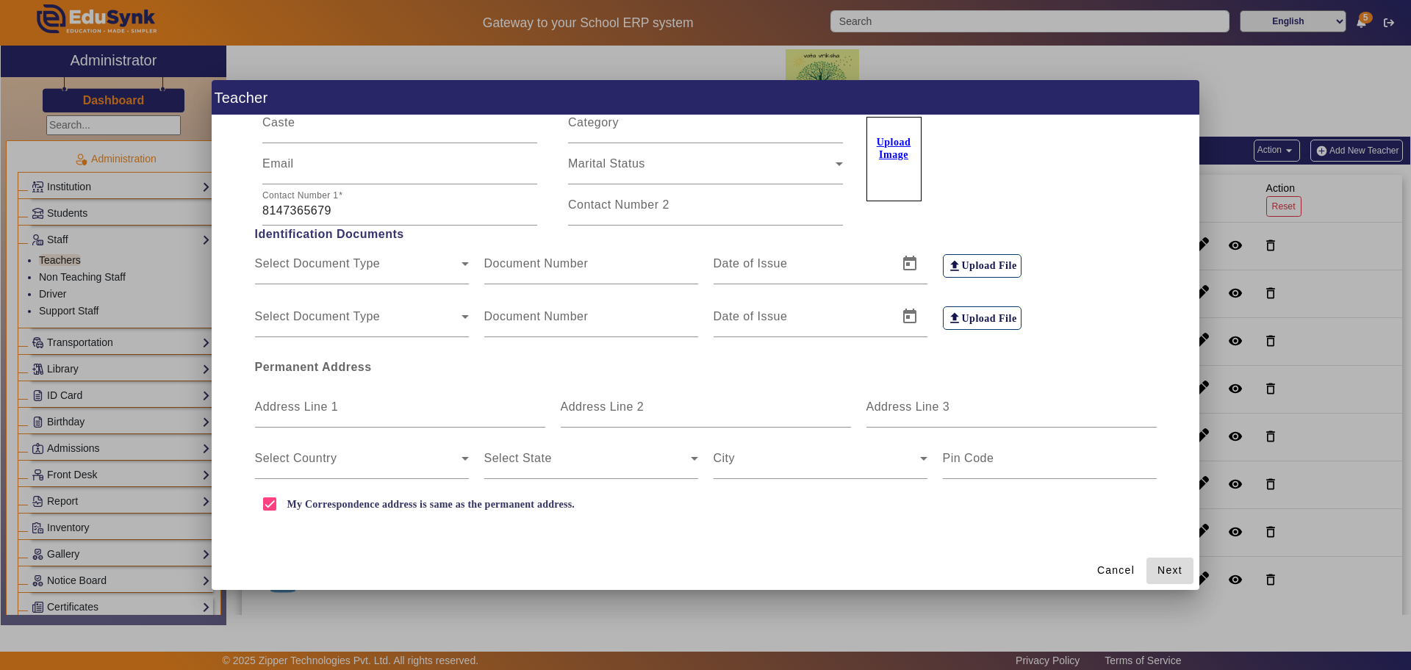
click at [1172, 569] on span "Next" at bounding box center [1169, 570] width 25 height 15
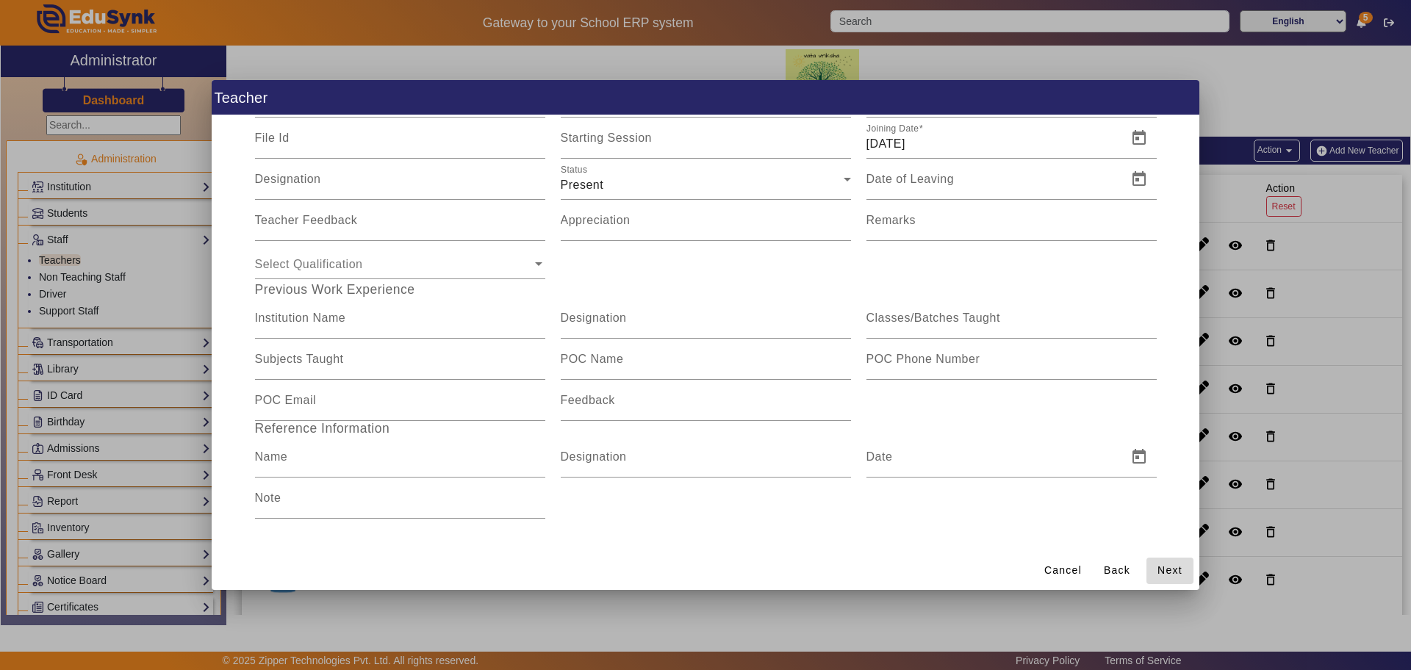
click at [1174, 564] on span "Next" at bounding box center [1169, 570] width 25 height 15
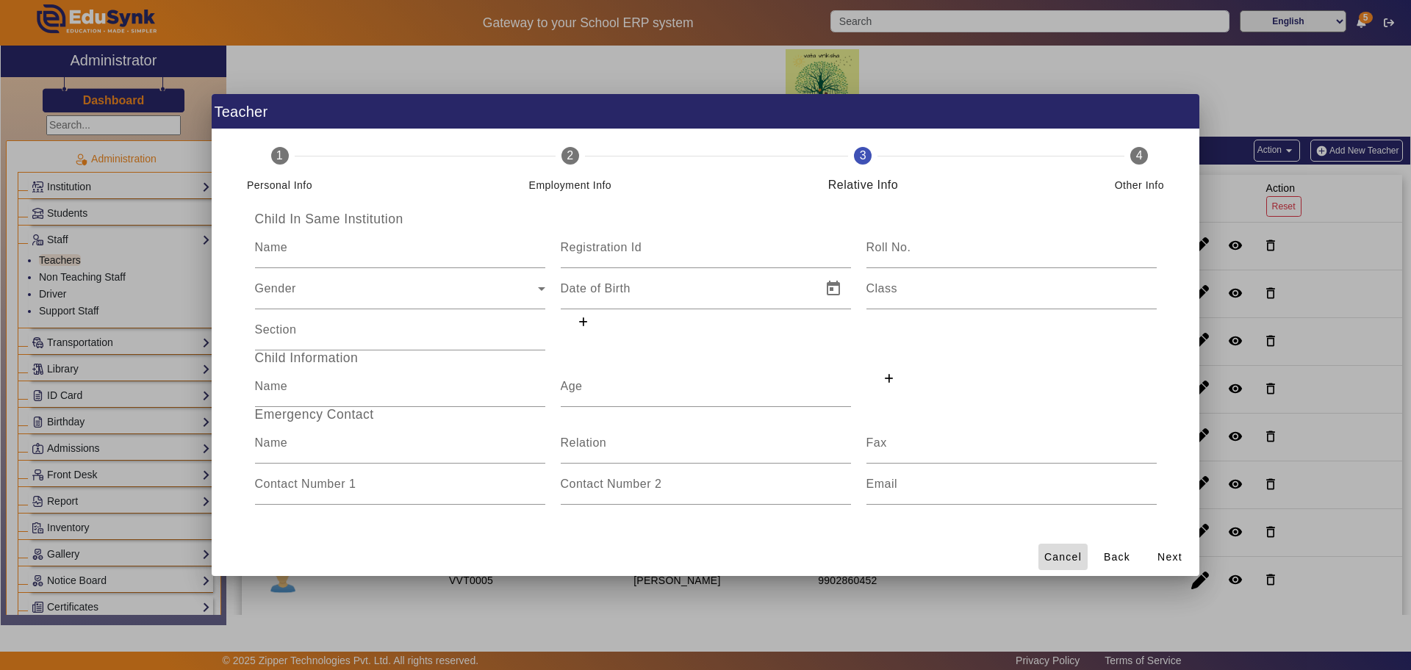
click at [1059, 555] on span "Cancel" at bounding box center [1062, 557] width 37 height 15
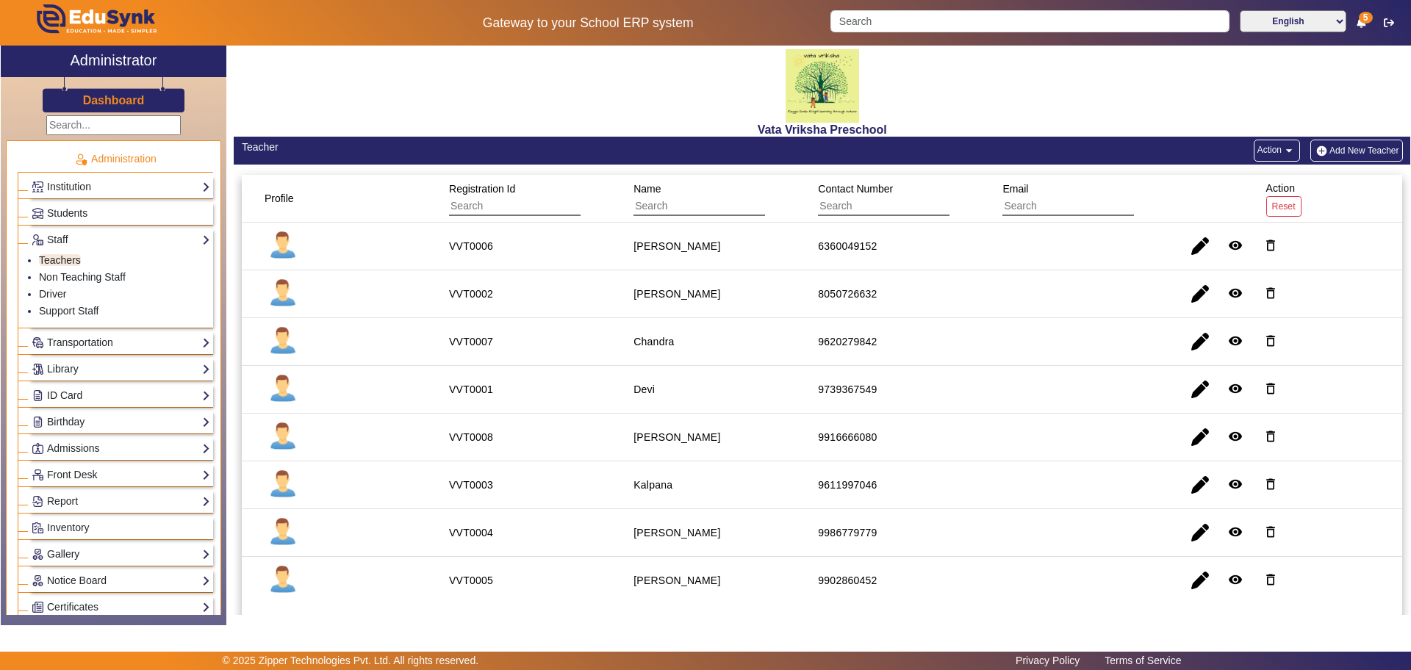
click at [1353, 152] on button "Add New Teacher" at bounding box center [1356, 151] width 93 height 22
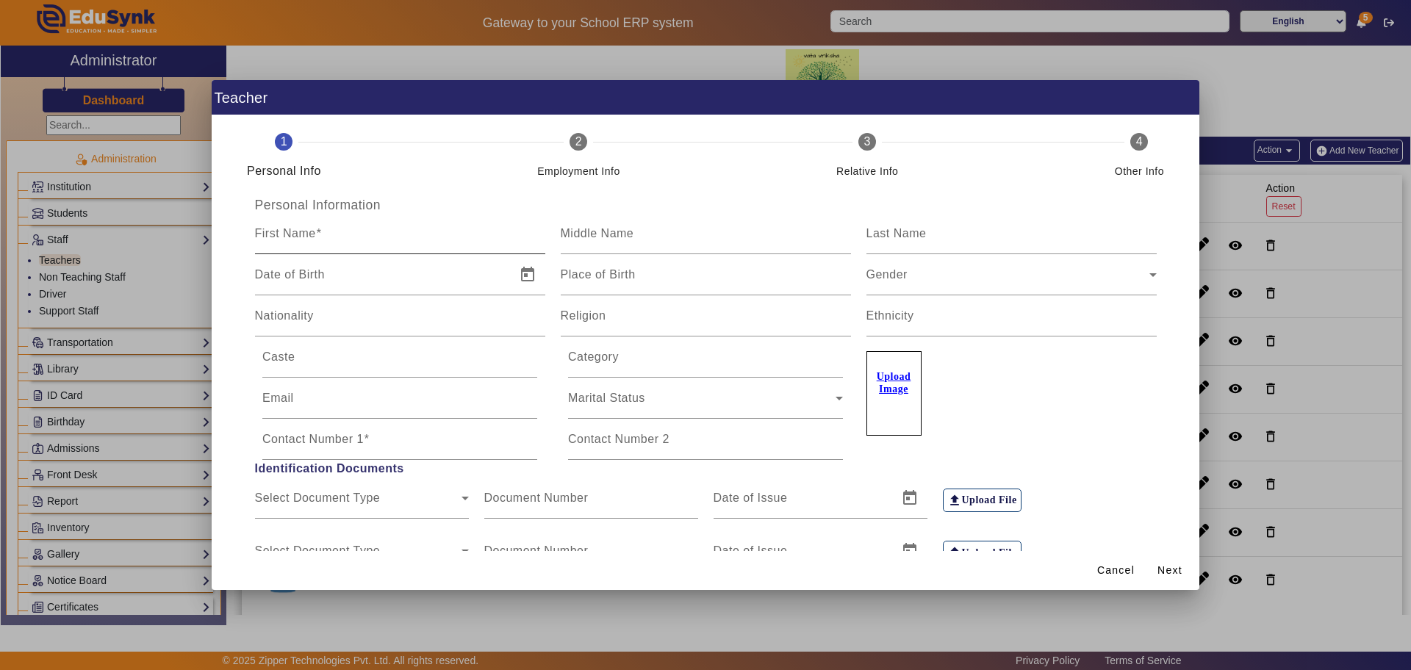
click at [284, 237] on mat-label "First Name" at bounding box center [285, 233] width 61 height 12
click at [284, 237] on input "First Name" at bounding box center [400, 240] width 290 height 18
type input "Pavithra Bai"
click at [378, 444] on input "Contact Number 1" at bounding box center [399, 445] width 275 height 18
type input "8147365679"
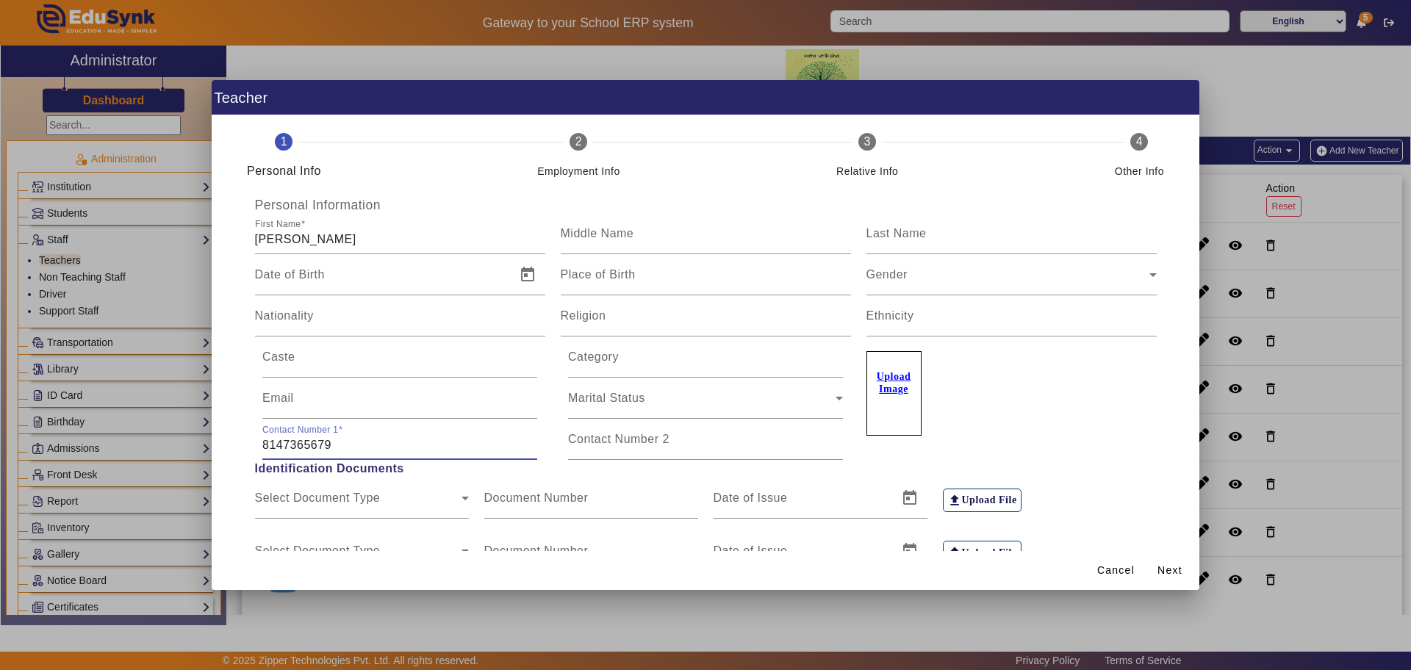
click at [160, 418] on div at bounding box center [705, 335] width 1411 height 670
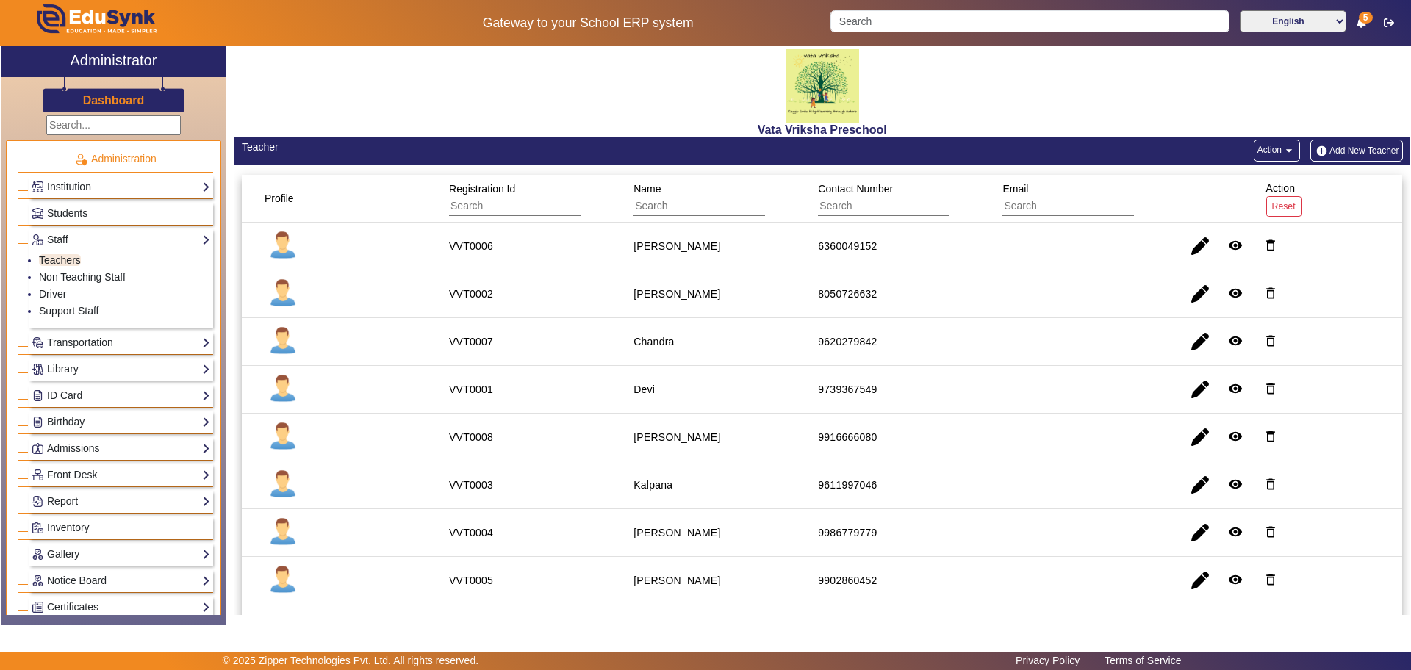
click at [160, 418] on link "Birthday" at bounding box center [121, 422] width 179 height 17
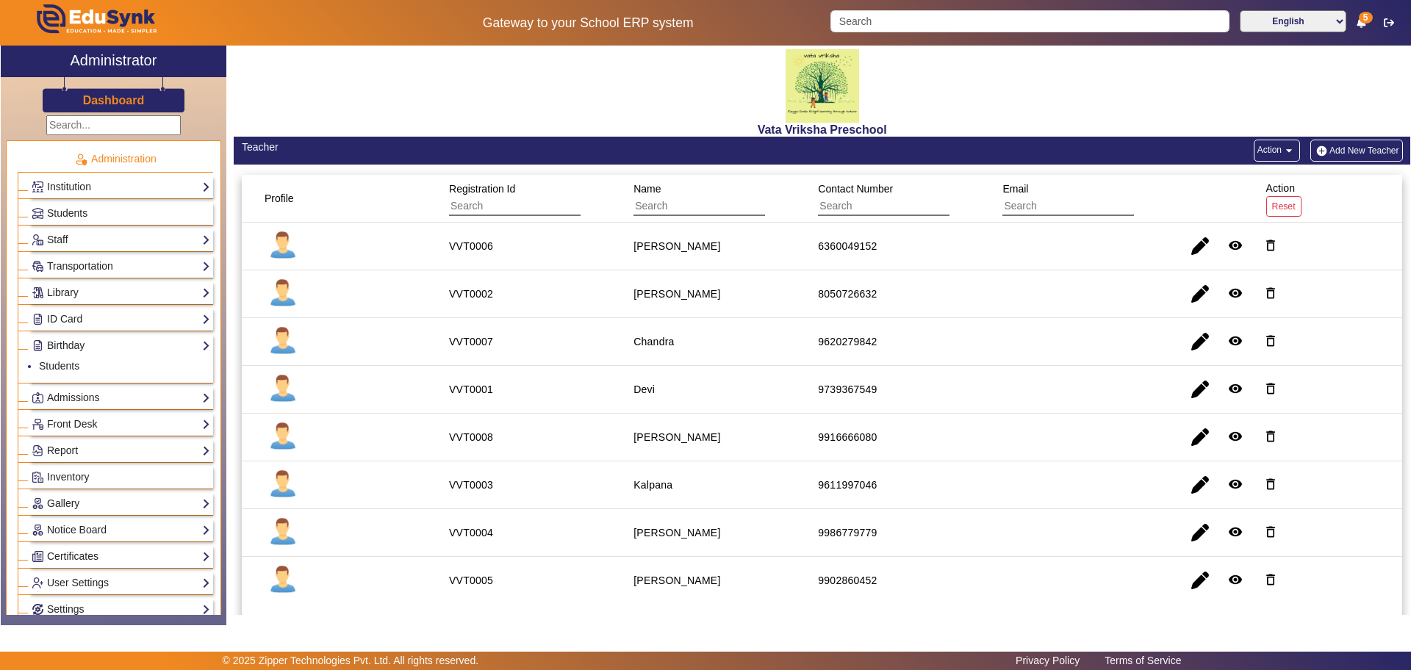
click at [1344, 148] on button "Add New Teacher" at bounding box center [1356, 151] width 93 height 22
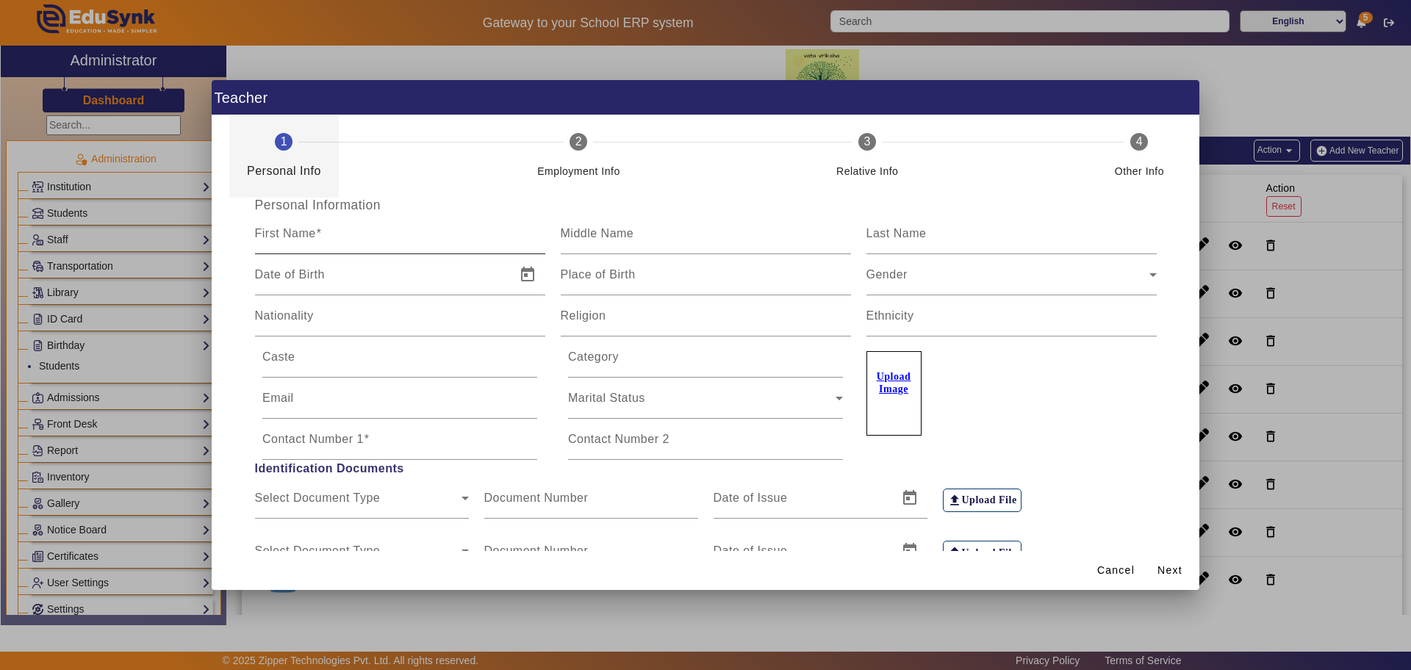
click at [458, 237] on input "First Name" at bounding box center [400, 240] width 290 height 18
type input "Pavithra"
click at [915, 238] on mat-label "Last Name" at bounding box center [896, 233] width 60 height 12
click at [915, 238] on input "Last Name" at bounding box center [1011, 240] width 290 height 18
type input "Bai"
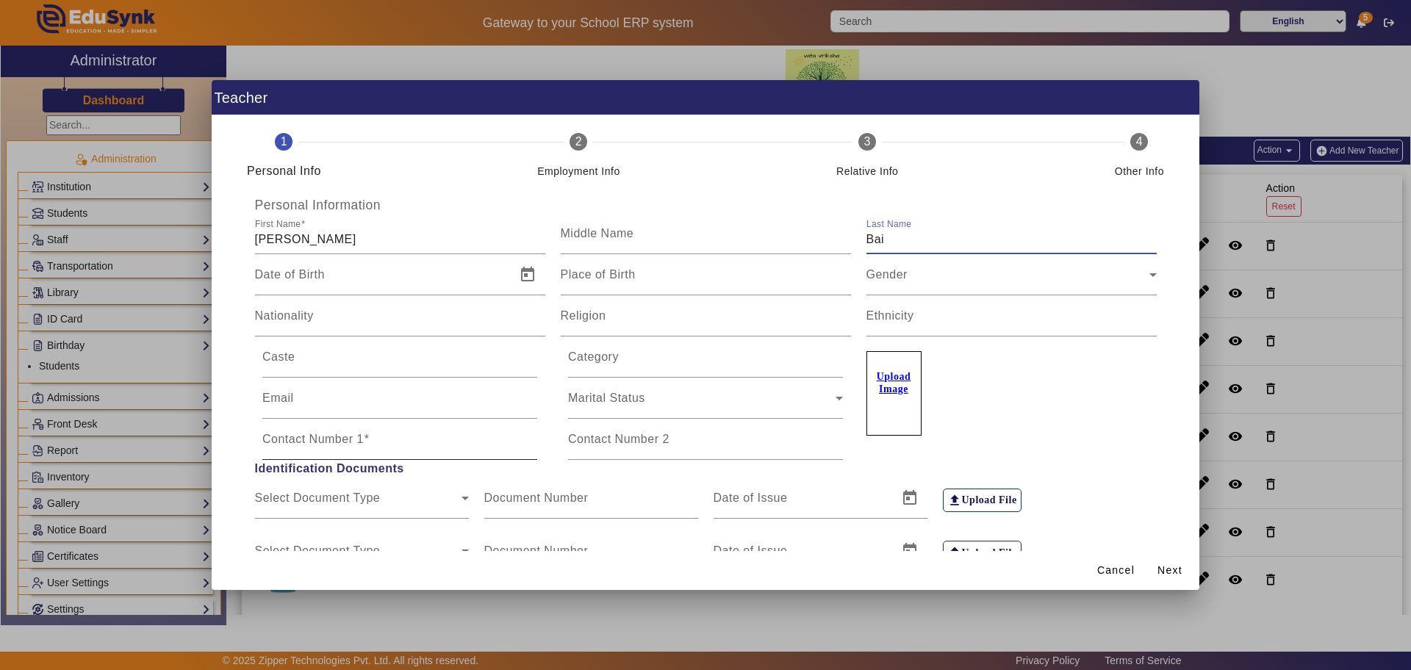
click at [375, 444] on input "Contact Number 1" at bounding box center [399, 445] width 275 height 18
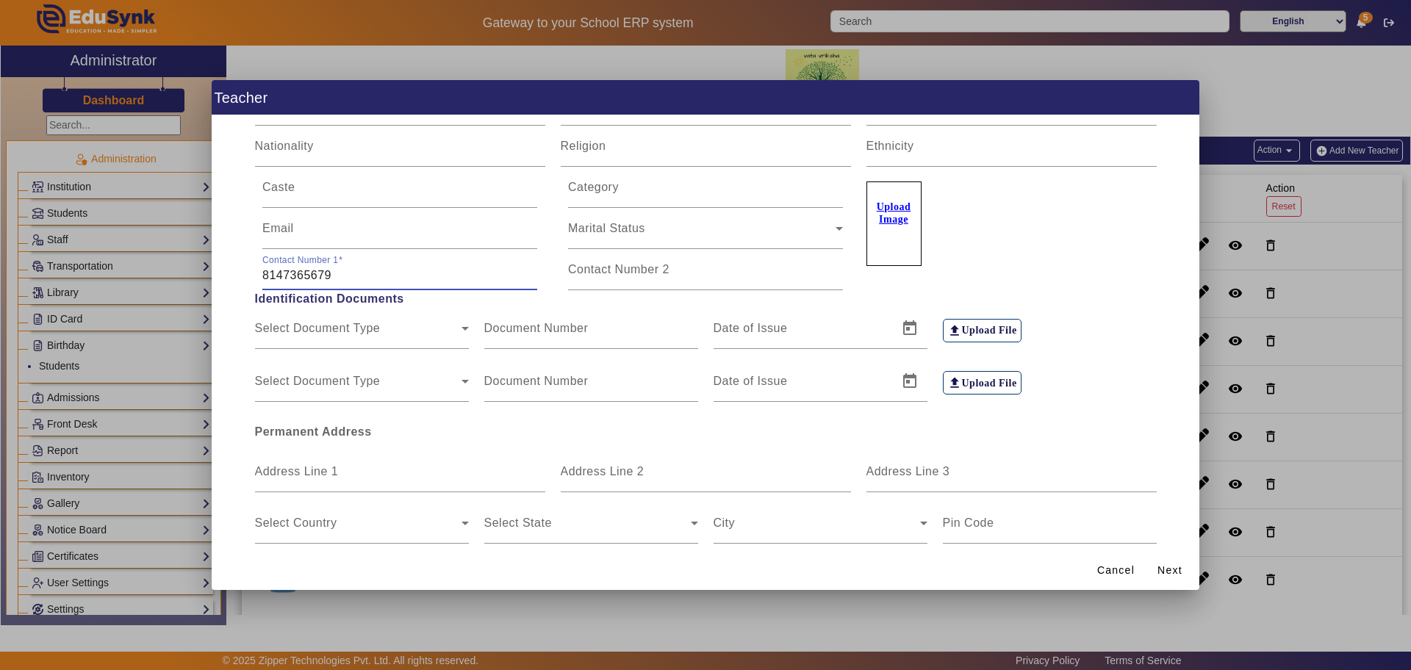
scroll to position [234, 0]
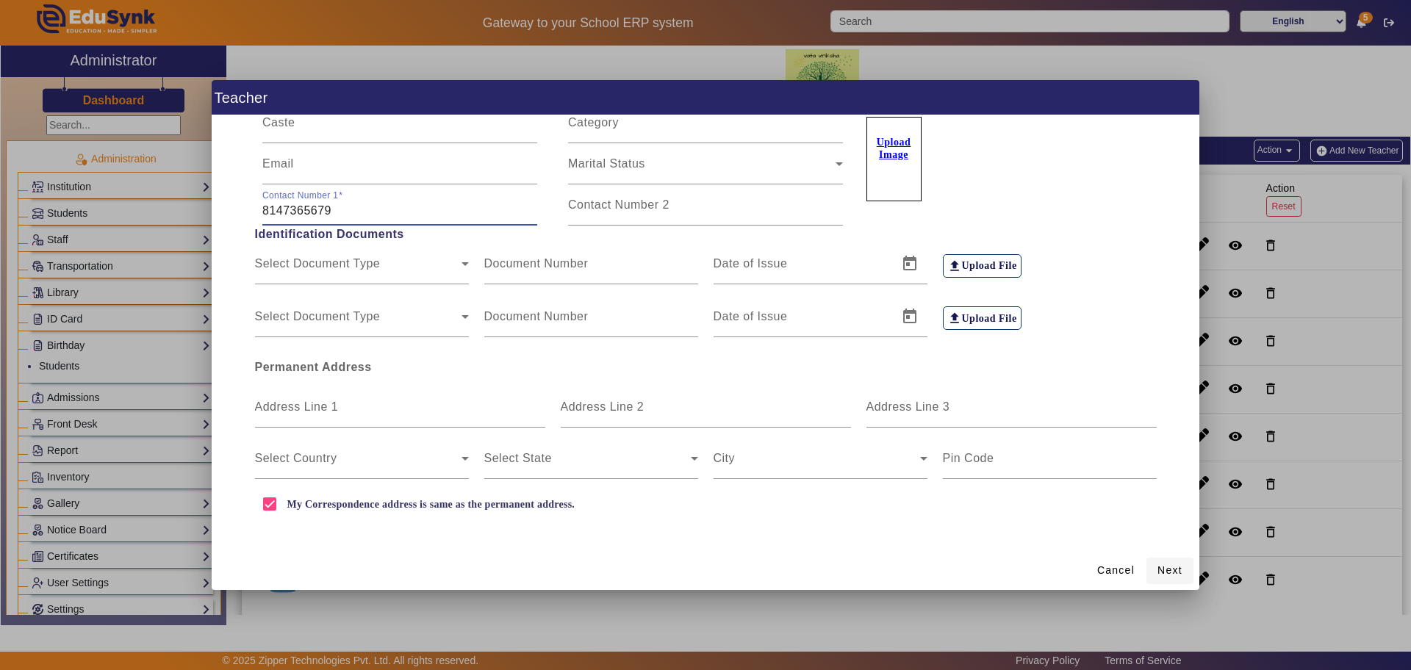
type input "8147365679"
click at [1181, 569] on span "Next" at bounding box center [1169, 570] width 25 height 15
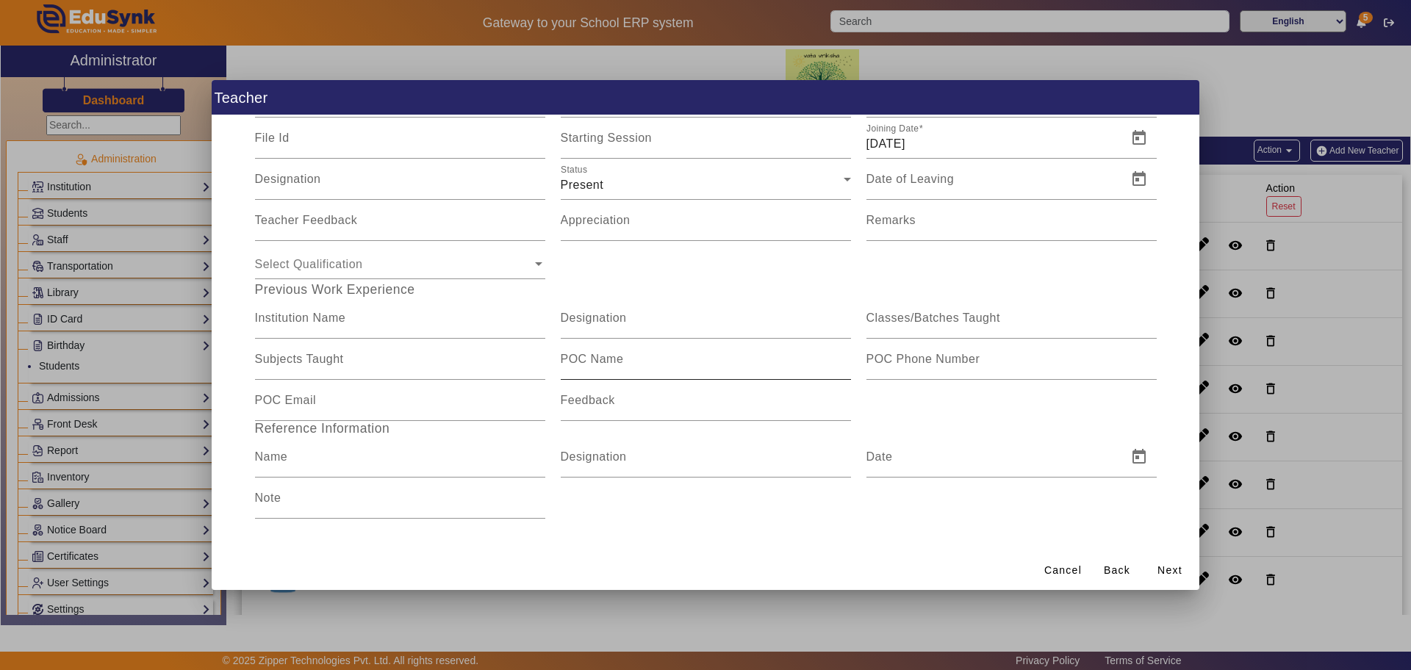
scroll to position [0, 0]
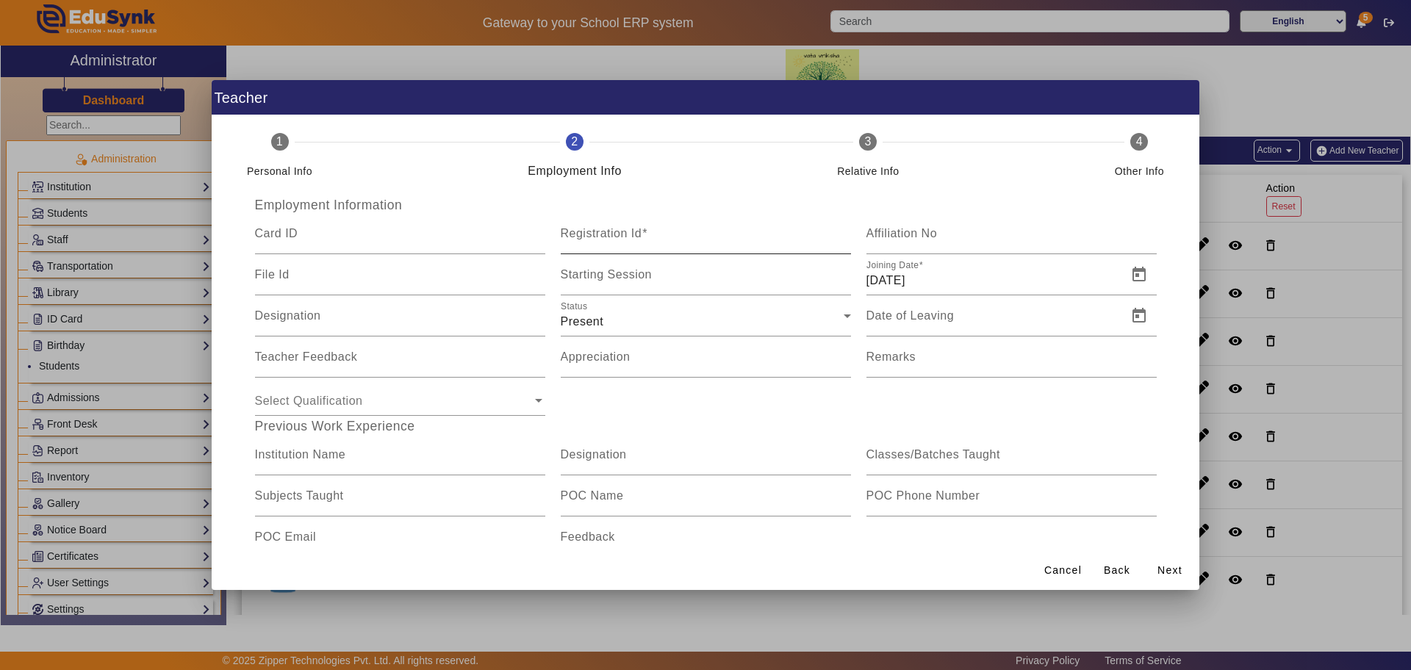
click at [603, 230] on mat-label "Registration Id" at bounding box center [602, 233] width 82 height 12
click at [603, 231] on input "Registration Id" at bounding box center [706, 240] width 290 height 18
type input "VVT0009"
click at [919, 282] on input "15/09/2025" at bounding box center [992, 281] width 252 height 18
click at [1131, 278] on span "Open calendar" at bounding box center [1138, 274] width 35 height 35
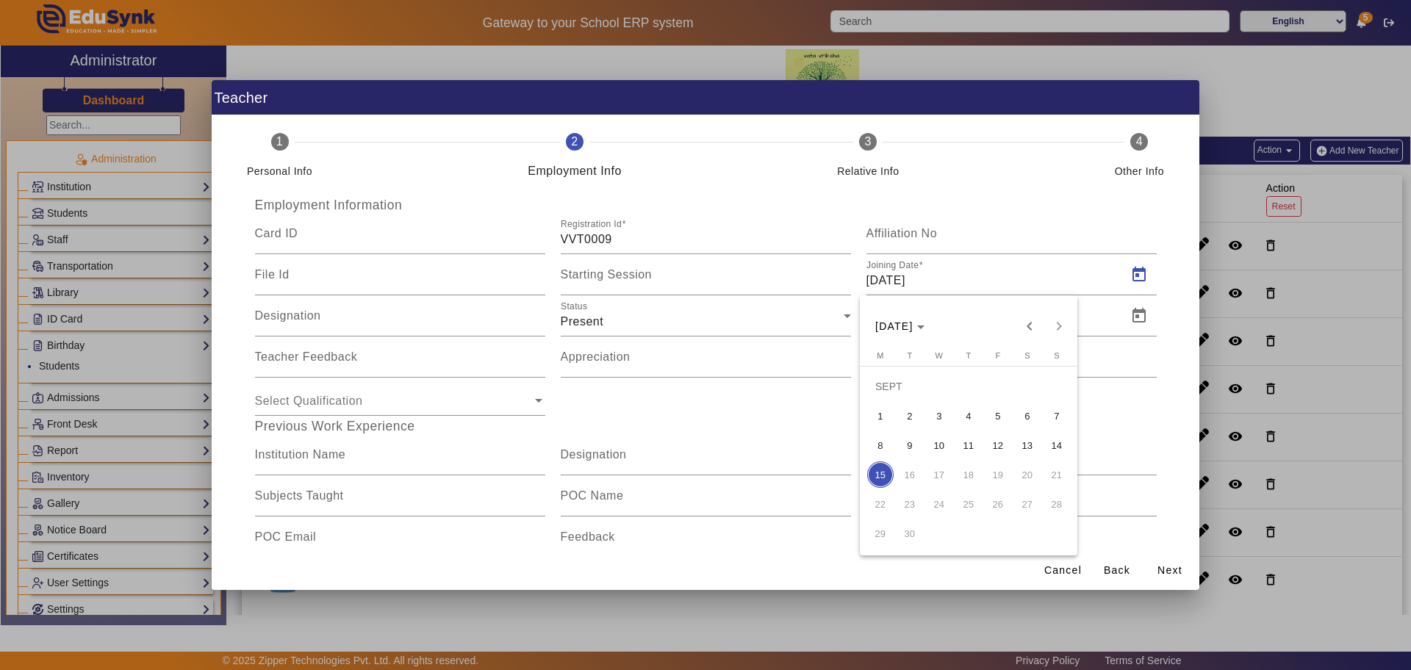
click at [881, 442] on span "8" at bounding box center [880, 445] width 26 height 26
type input "08/09/2025"
click at [1158, 569] on span "Next" at bounding box center [1169, 570] width 25 height 15
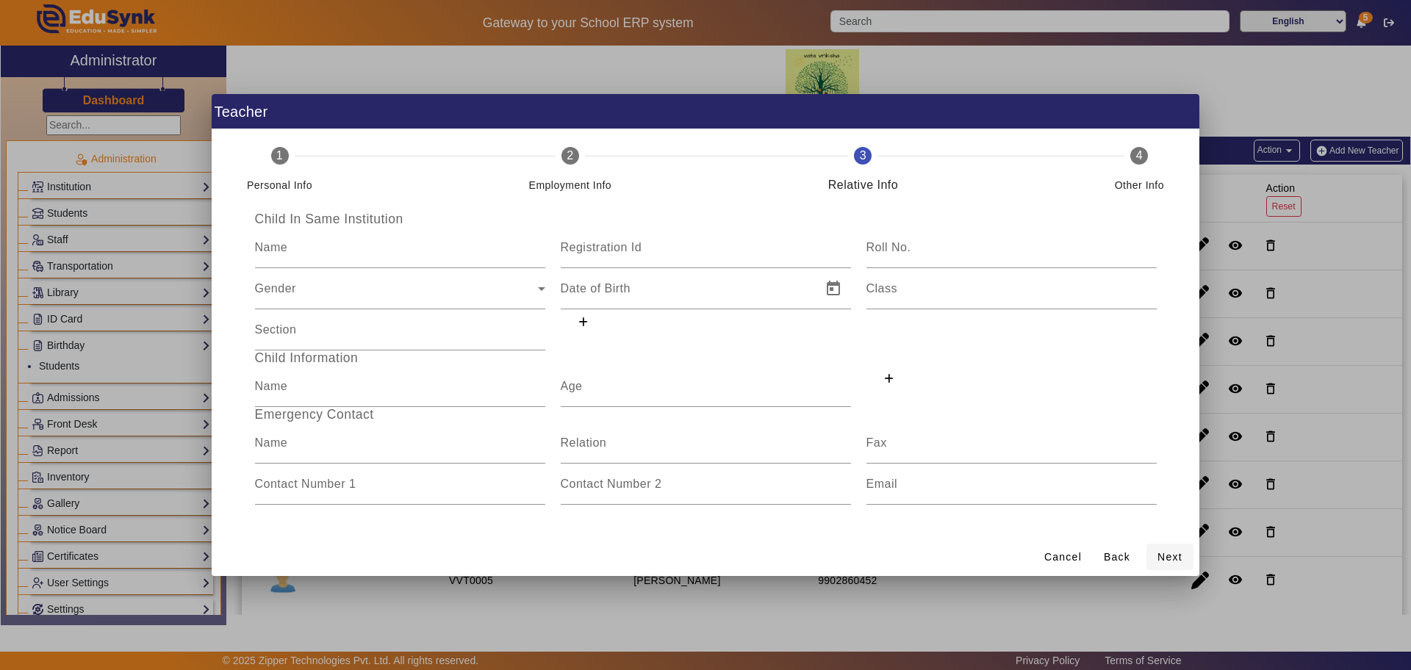
click at [1172, 552] on span "Next" at bounding box center [1169, 557] width 25 height 15
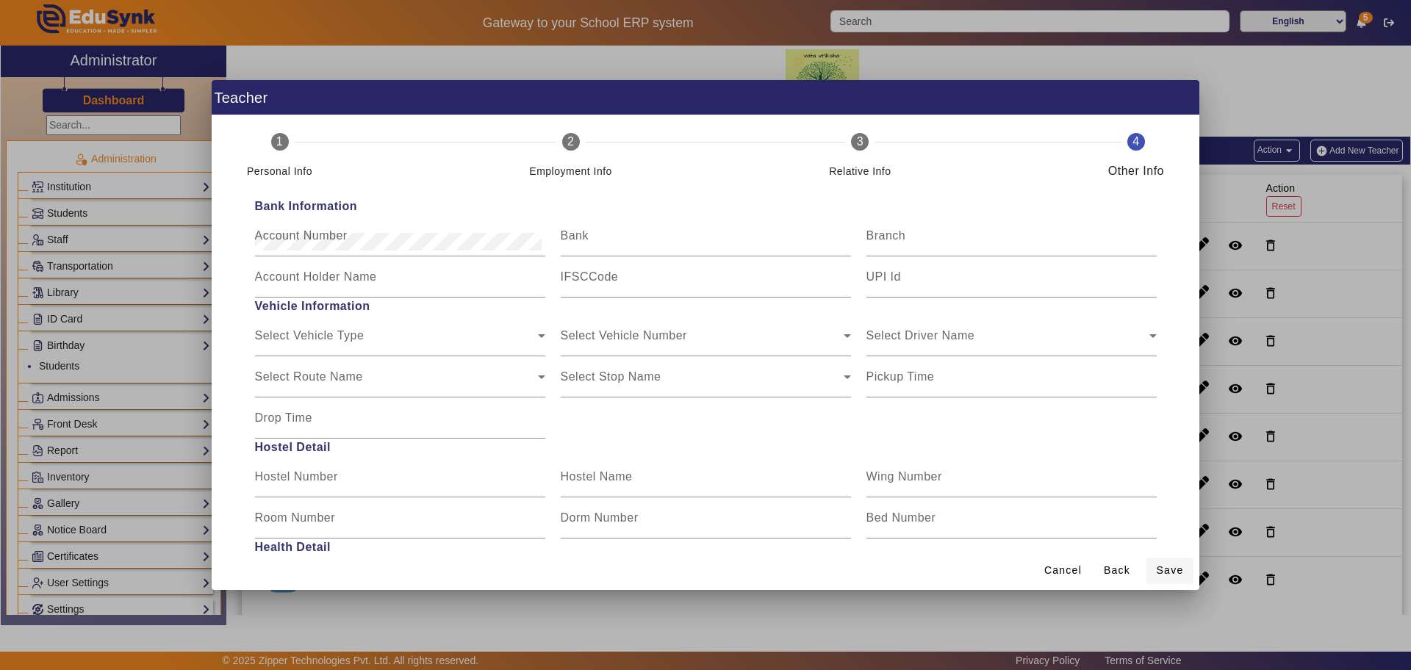
click at [1165, 572] on span "Save" at bounding box center [1169, 570] width 27 height 15
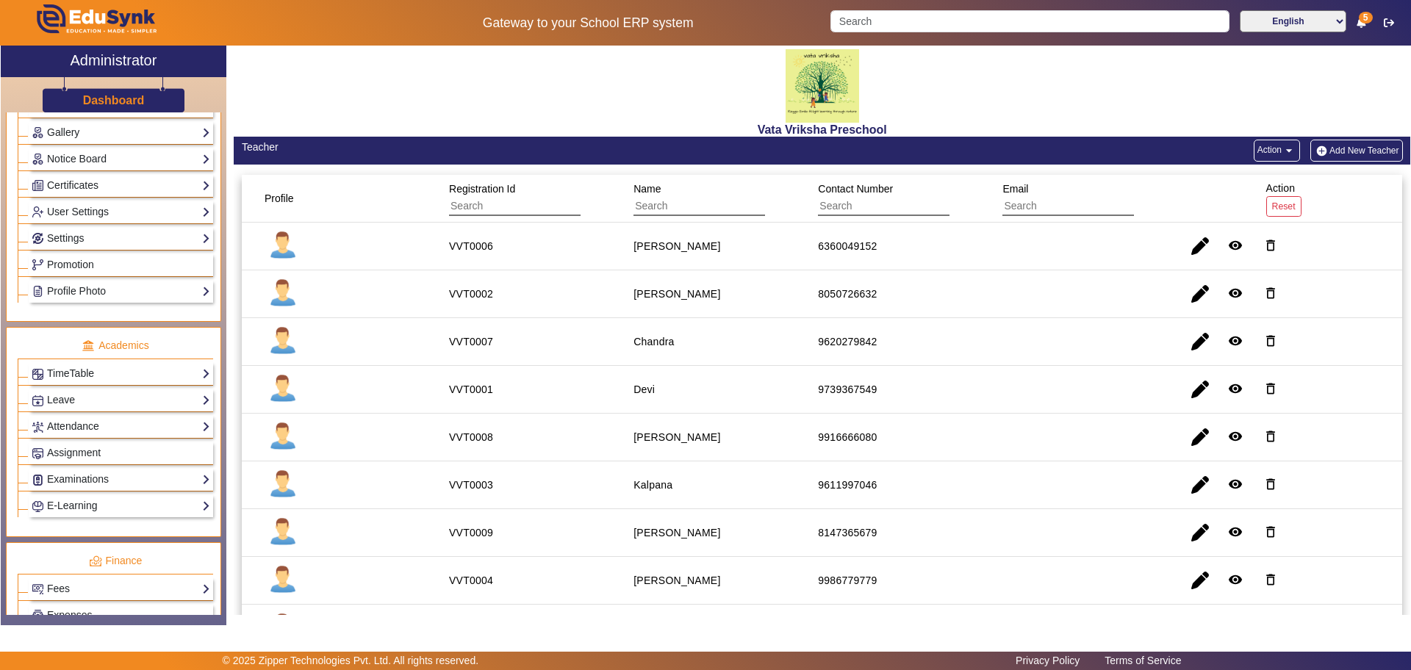
scroll to position [374, 0]
click at [88, 368] on link "TimeTable" at bounding box center [121, 370] width 179 height 17
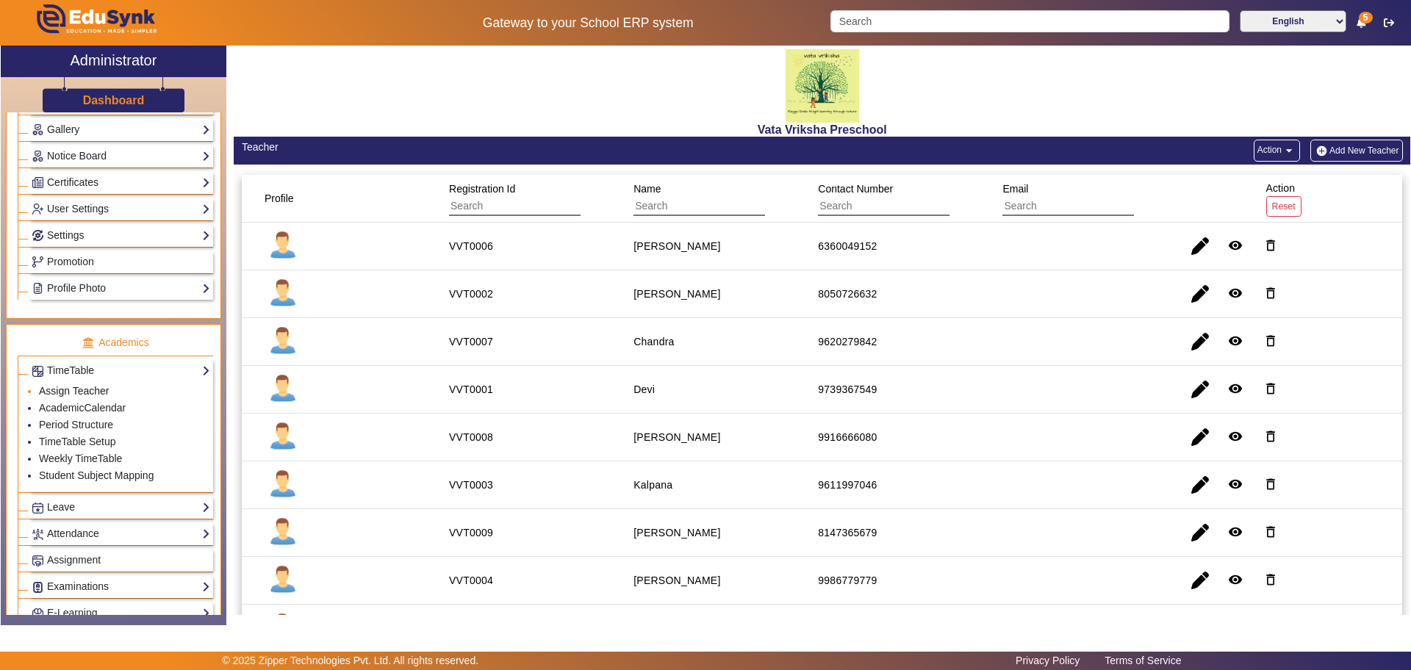
click at [88, 390] on link "Assign Teacher" at bounding box center [74, 391] width 70 height 12
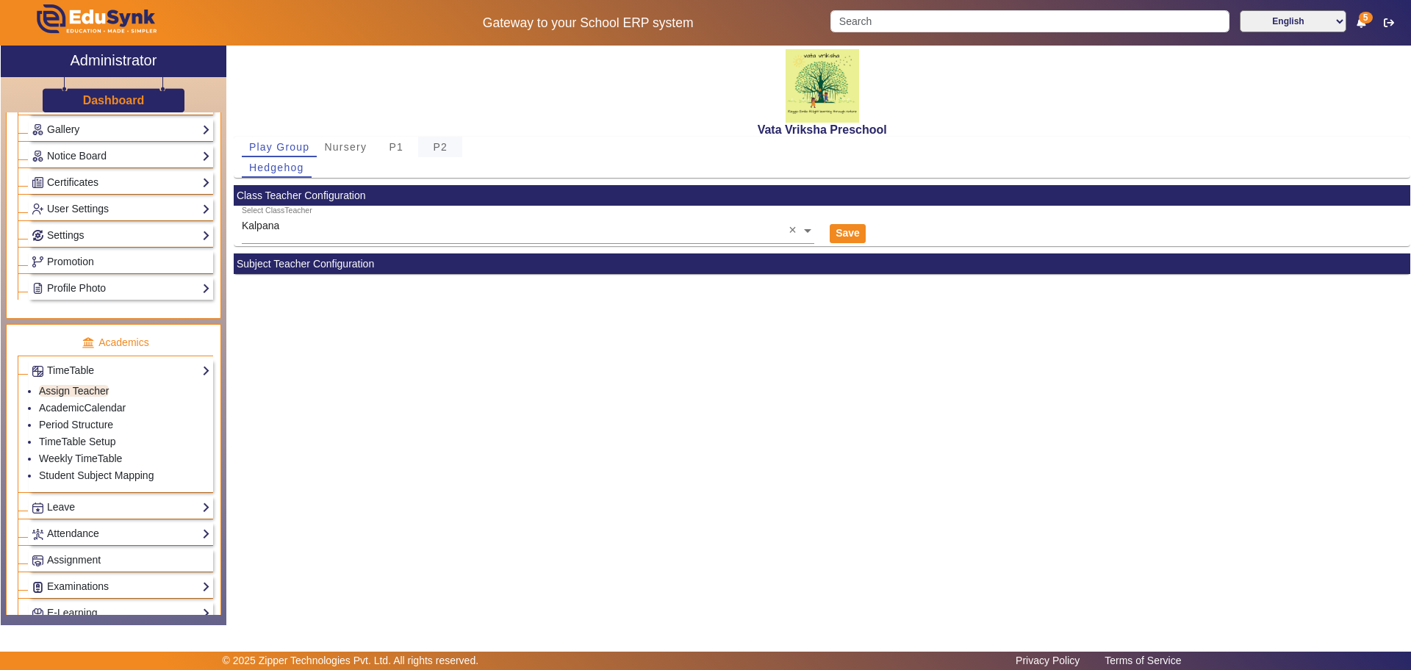
click at [436, 148] on span "P2" at bounding box center [440, 147] width 15 height 10
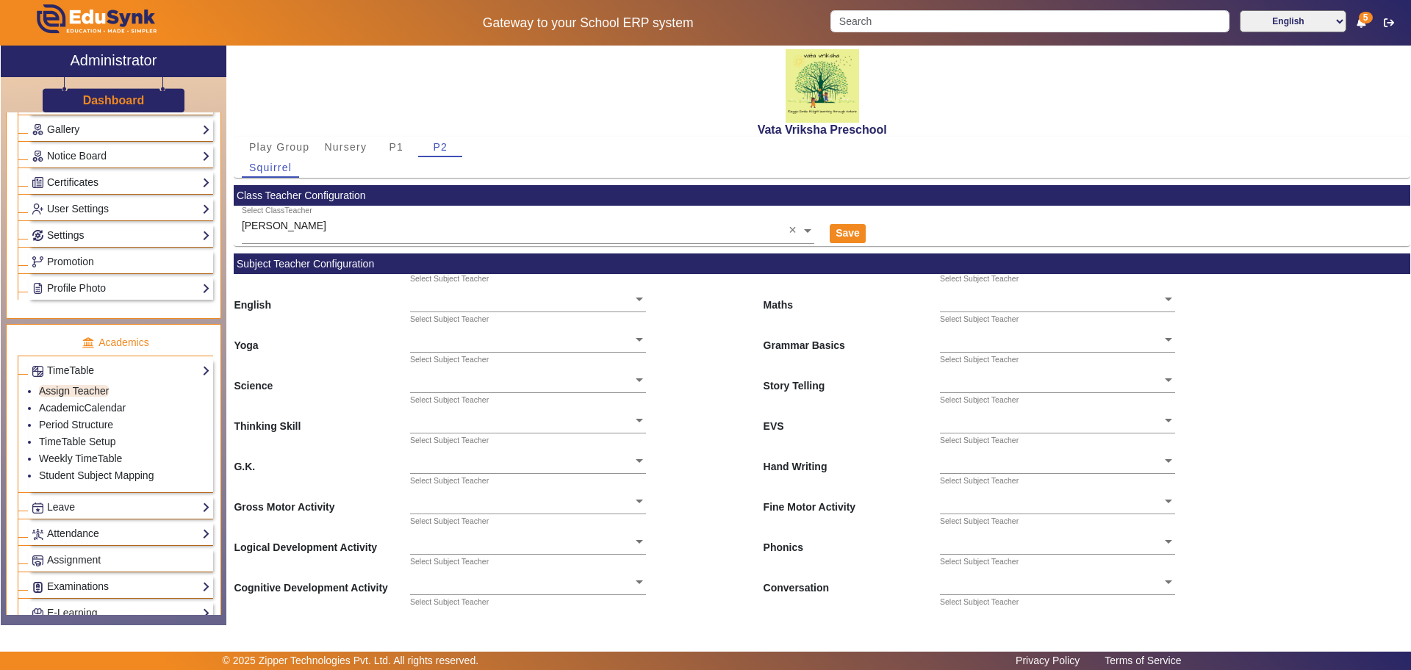
click at [302, 227] on input "text" at bounding box center [528, 231] width 572 height 15
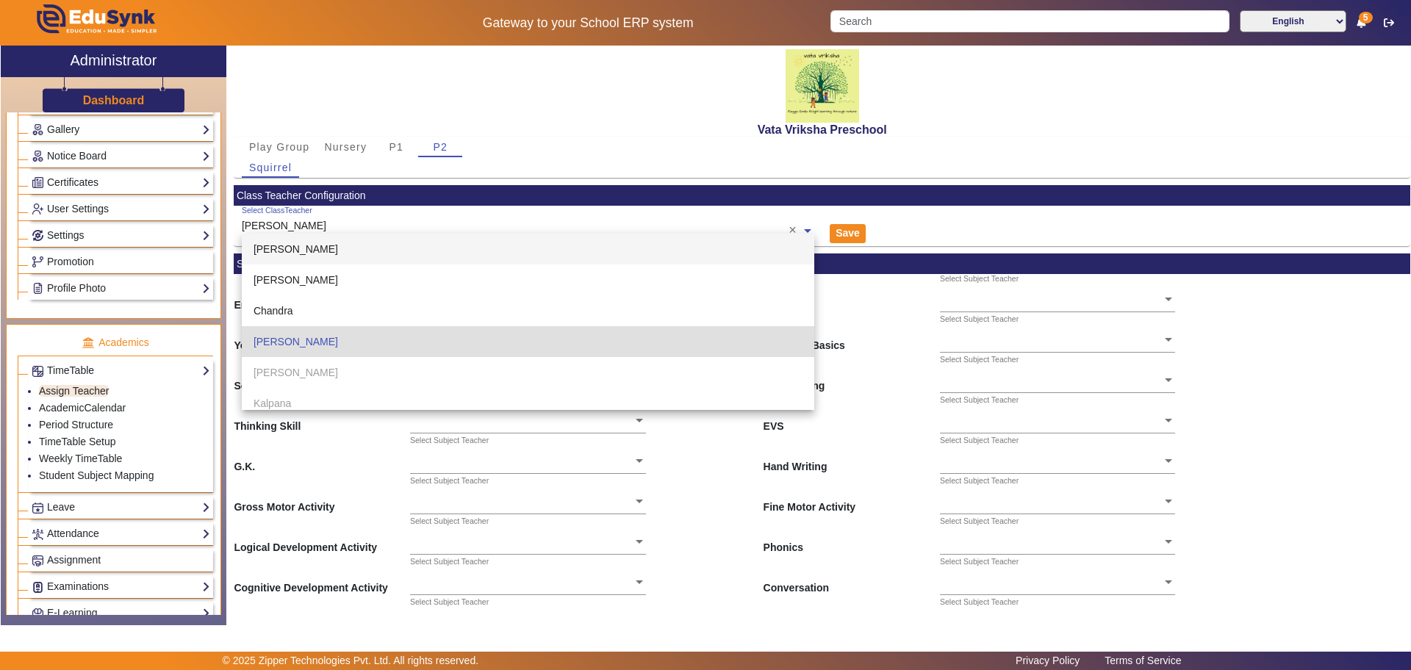
click at [319, 261] on div "Pavithra Bai" at bounding box center [528, 249] width 572 height 31
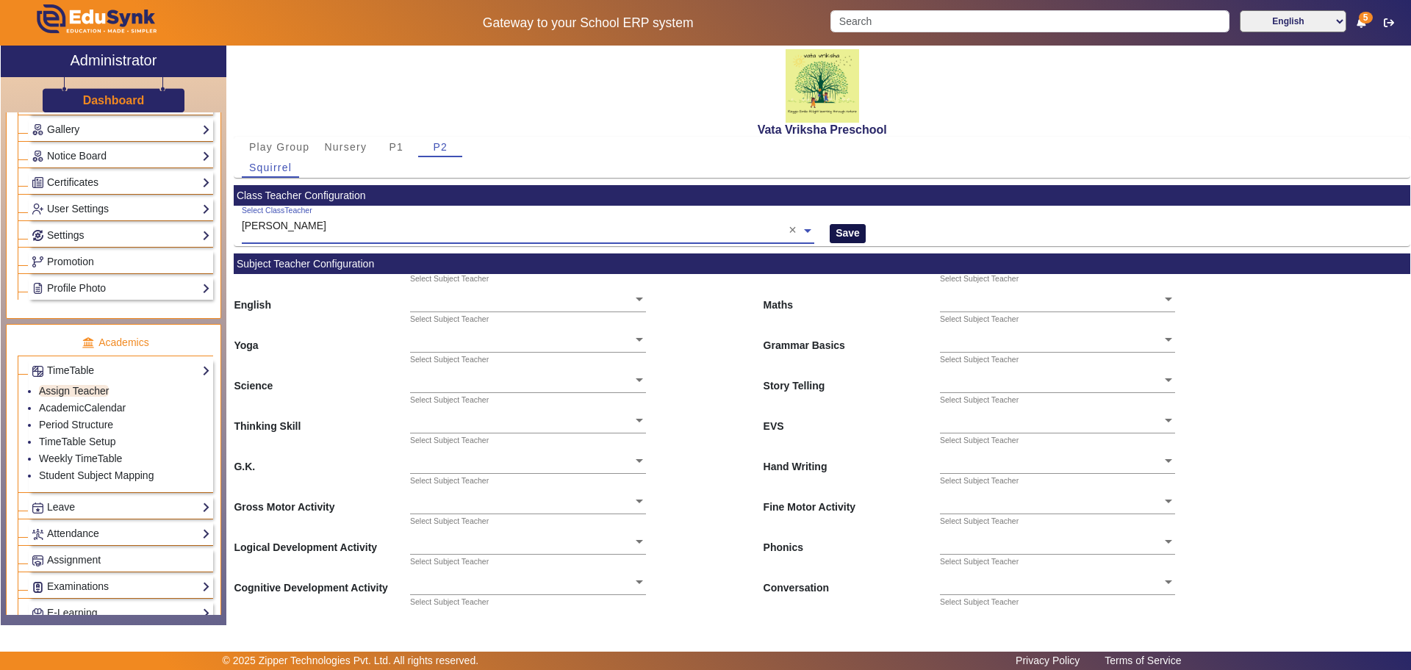
click at [845, 240] on button "Save" at bounding box center [847, 233] width 36 height 19
click at [76, 370] on link "TimeTable" at bounding box center [121, 370] width 179 height 17
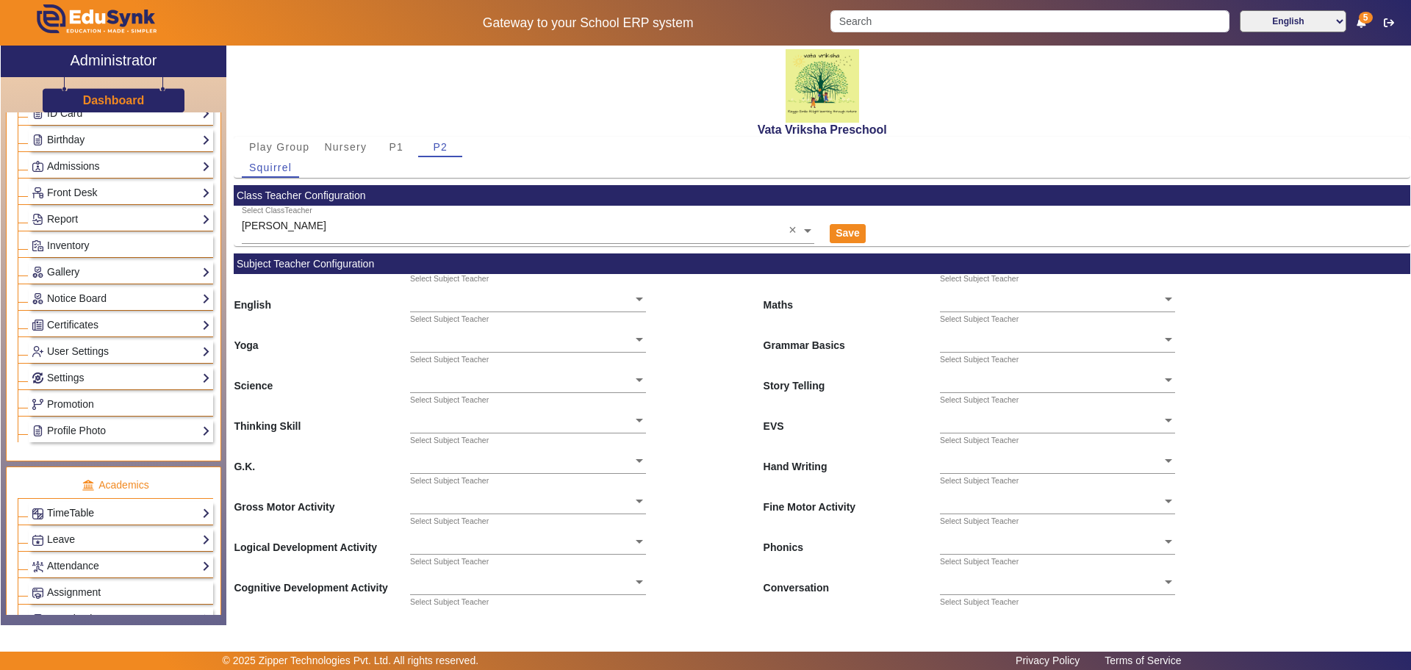
scroll to position [203, 0]
click at [65, 295] on link "Notice Board" at bounding box center [121, 301] width 179 height 17
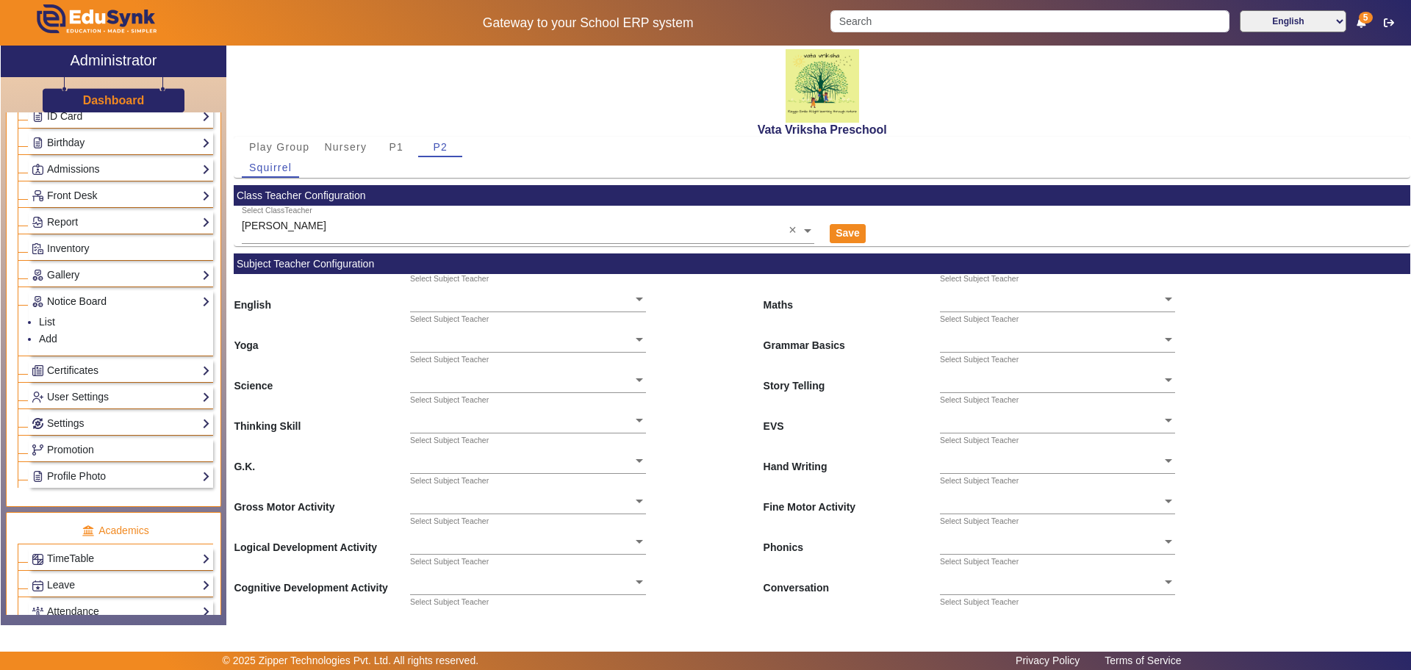
click at [65, 295] on link "Notice Board" at bounding box center [121, 301] width 179 height 17
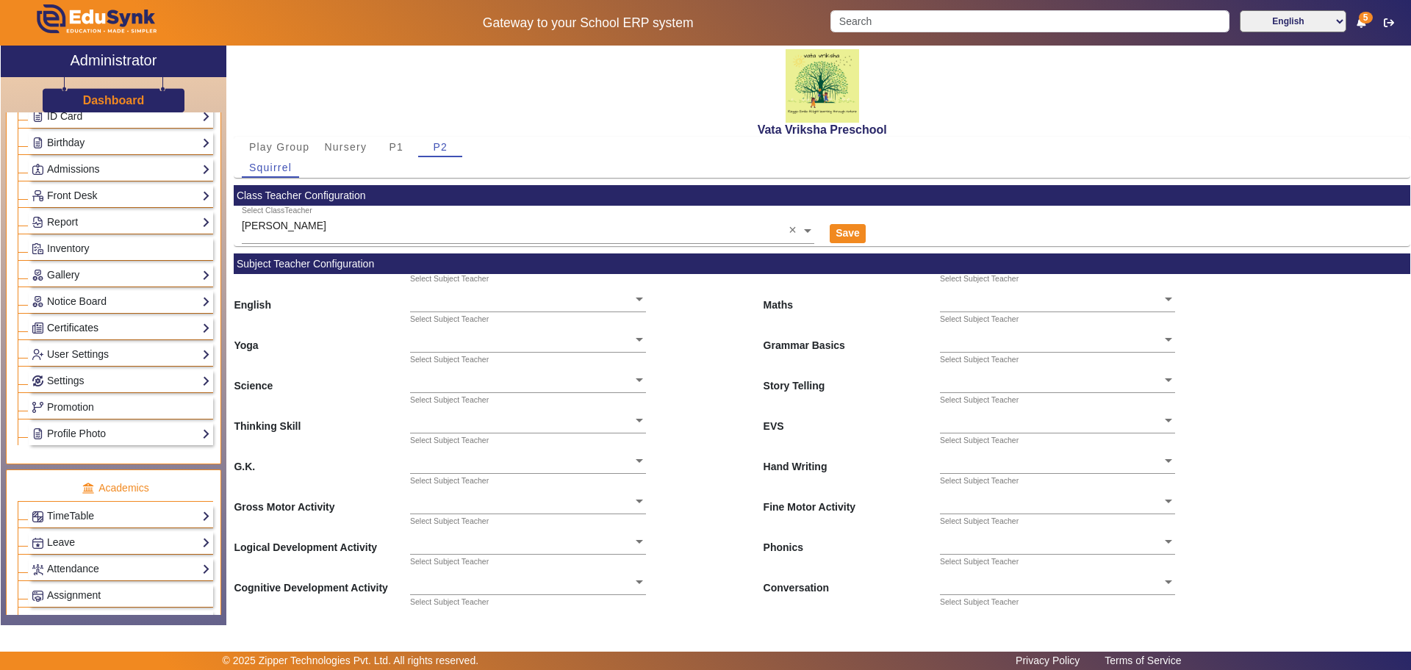
click at [80, 327] on link "Certificates" at bounding box center [121, 328] width 179 height 17
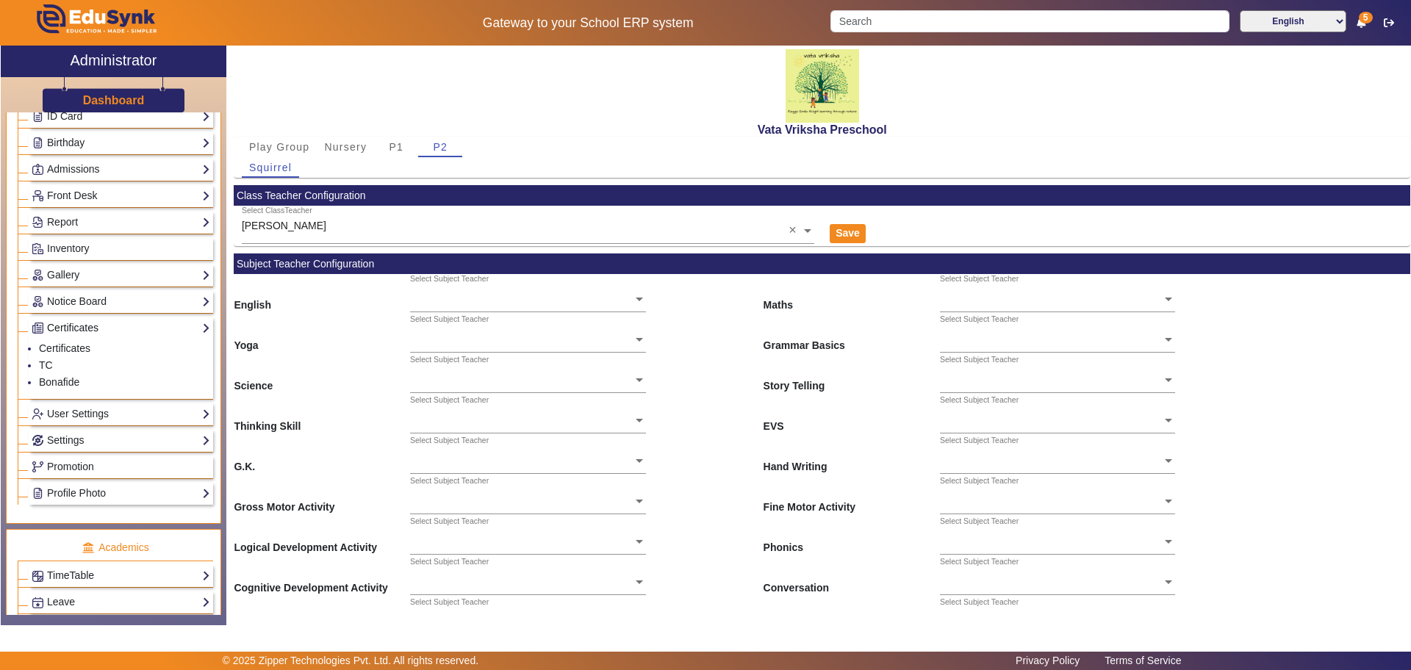
click at [80, 327] on link "Certificates" at bounding box center [121, 328] width 179 height 17
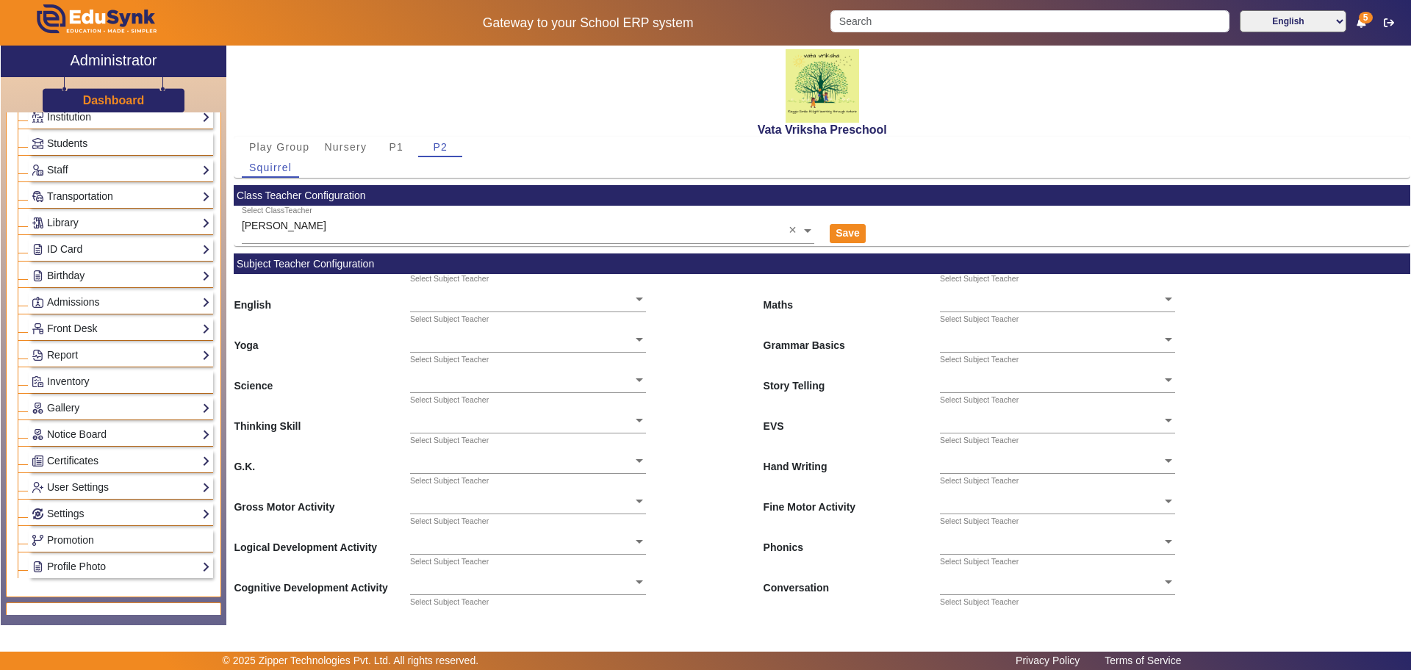
scroll to position [69, 0]
click at [73, 330] on link "Front Desk" at bounding box center [121, 329] width 179 height 17
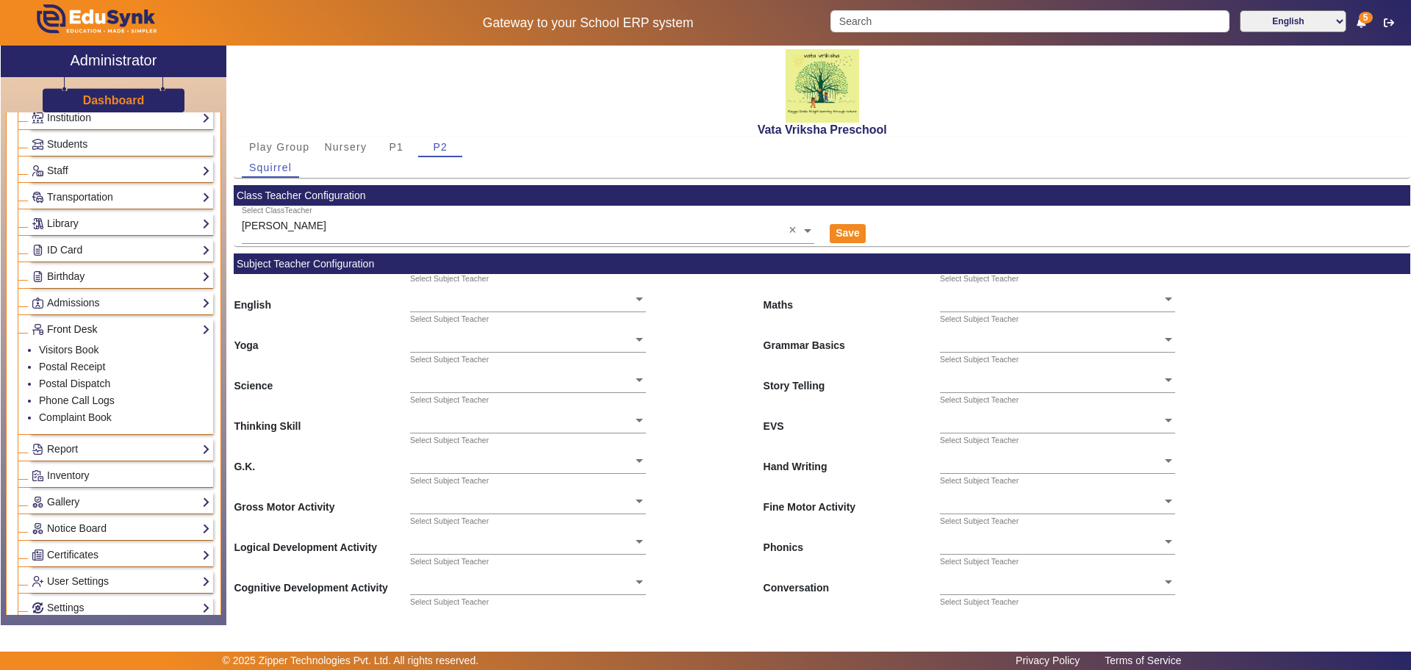
click at [78, 325] on link "Front Desk" at bounding box center [121, 329] width 179 height 17
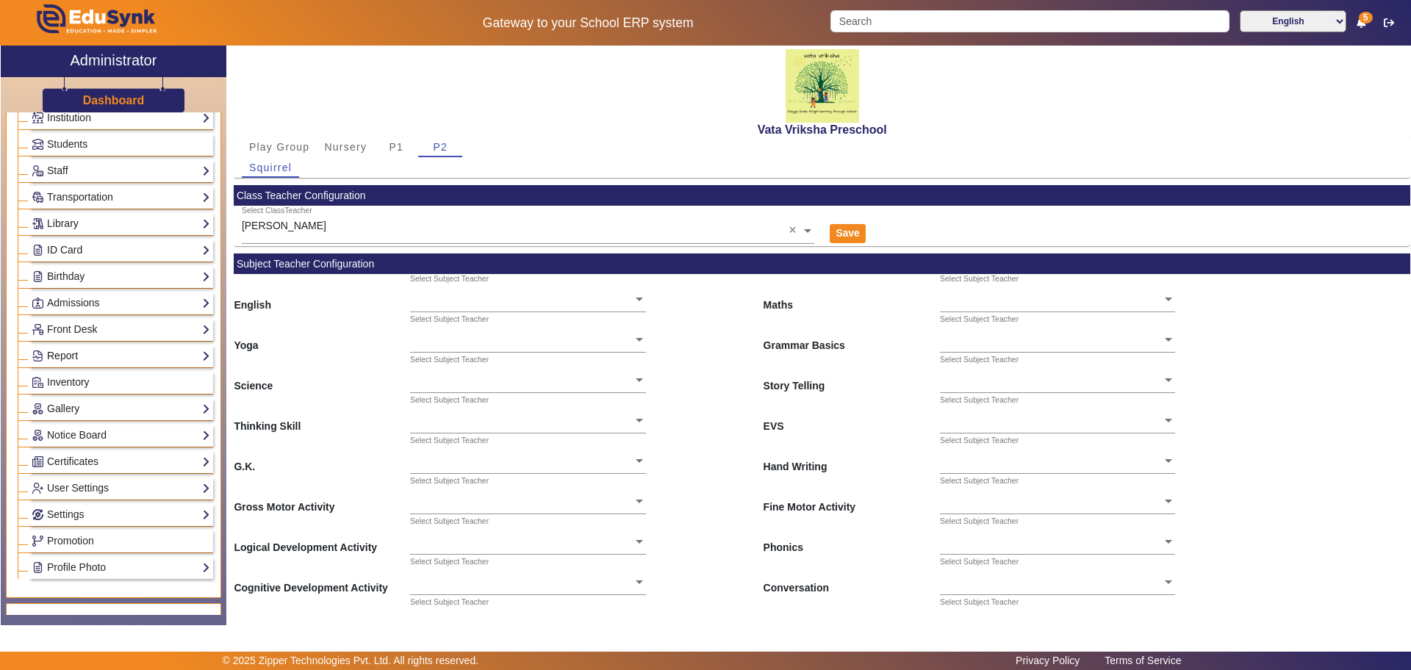
click at [71, 360] on link "Report" at bounding box center [121, 356] width 179 height 17
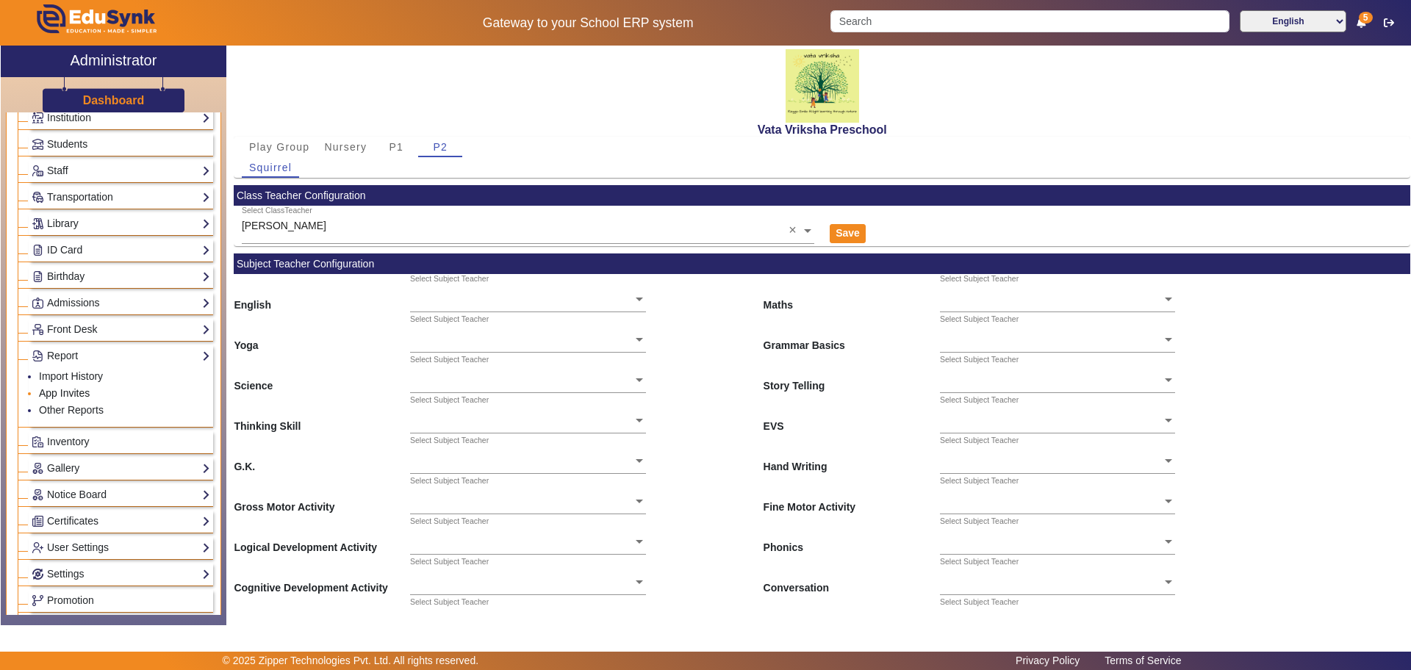
click at [69, 394] on link "App Invites" at bounding box center [64, 393] width 51 height 12
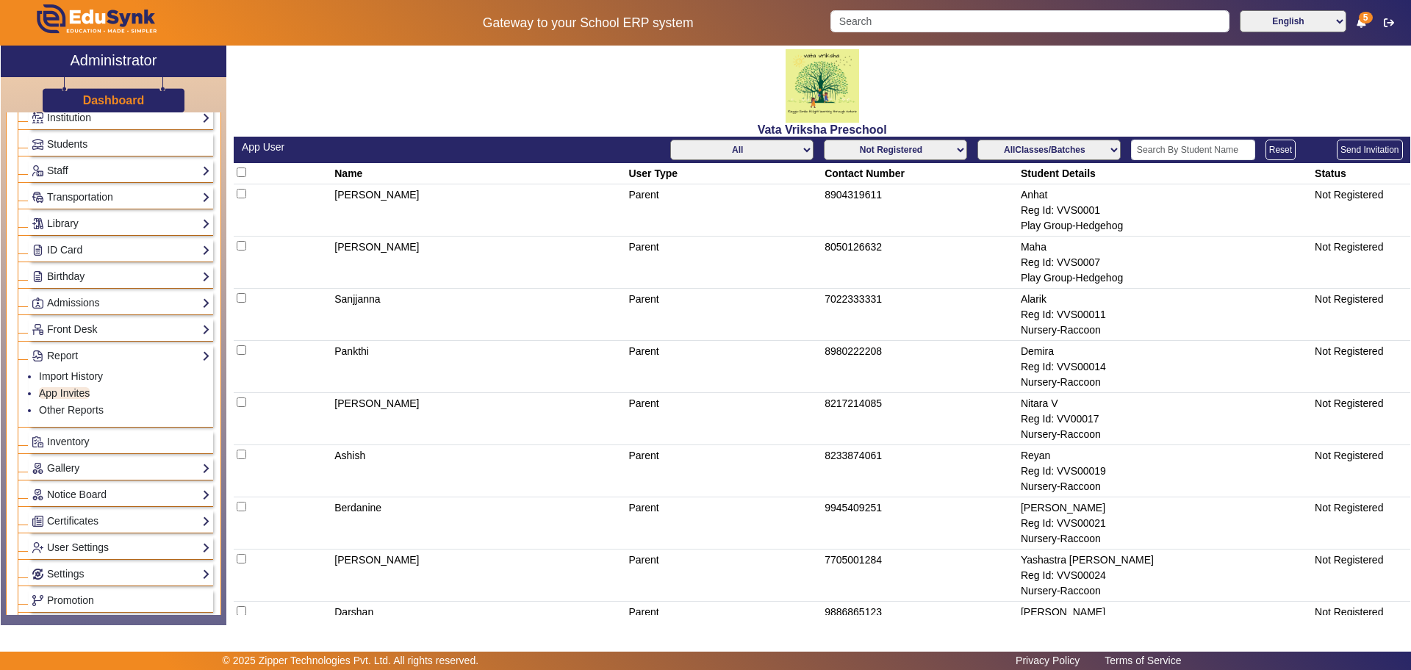
click at [375, 326] on td "Sanjjanna" at bounding box center [479, 315] width 294 height 52
click at [791, 156] on select "All Teacher Parent Driver Support Staff" at bounding box center [741, 150] width 143 height 21
select select "Teacher"
click at [670, 140] on select "All Teacher Parent Driver Support Staff" at bounding box center [741, 150] width 143 height 21
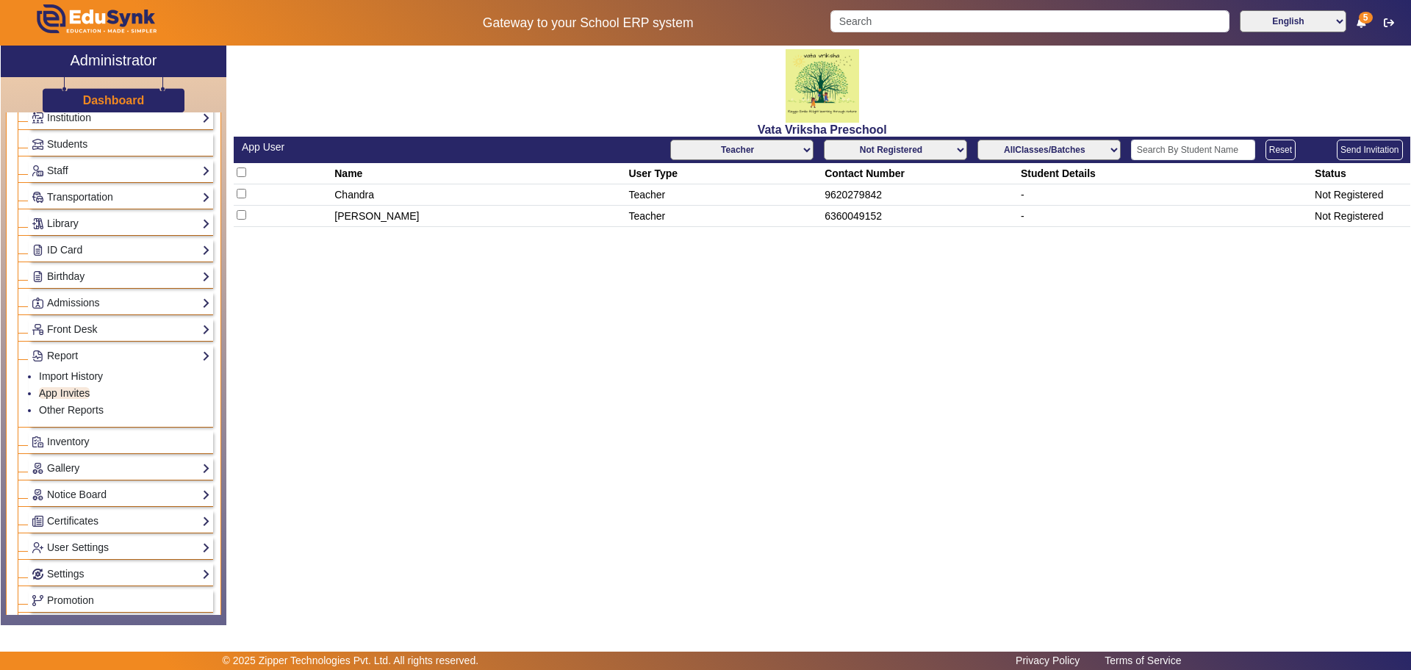
click at [897, 143] on select "Not Registered Registered" at bounding box center [895, 150] width 143 height 21
click at [826, 140] on select "Not Registered Registered" at bounding box center [895, 150] width 143 height 21
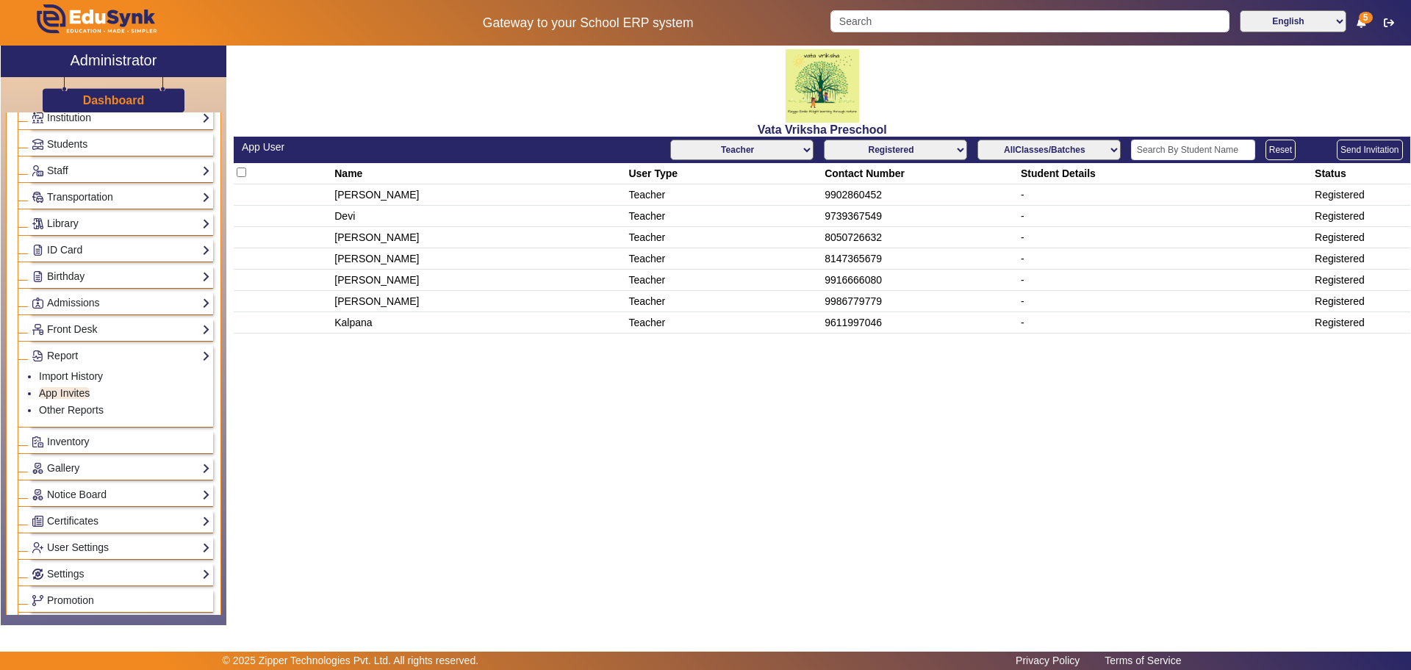
click at [874, 151] on select "Not Registered Registered" at bounding box center [895, 150] width 143 height 21
click at [356, 267] on td "Pavithra Bai" at bounding box center [479, 258] width 294 height 21
drag, startPoint x: 359, startPoint y: 266, endPoint x: 440, endPoint y: 269, distance: 81.6
click at [440, 269] on tbody "Tejashwini Teacher 9902860452 - Registered Devi Teacher 9739367549 - Registered…" at bounding box center [822, 258] width 1176 height 149
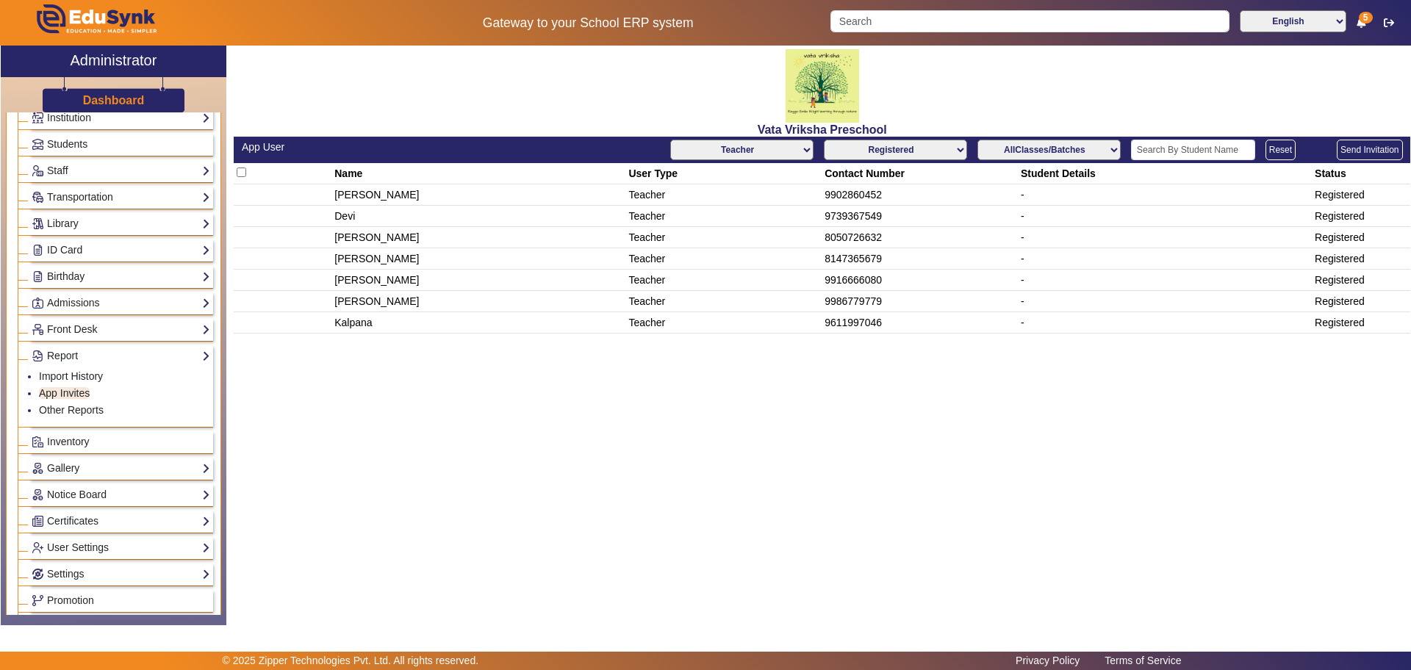
click at [440, 270] on td "Farheen Nizam" at bounding box center [479, 280] width 294 height 21
click at [838, 156] on select "Not Registered Registered" at bounding box center [895, 150] width 143 height 21
click at [826, 140] on select "Not Registered Registered" at bounding box center [895, 150] width 143 height 21
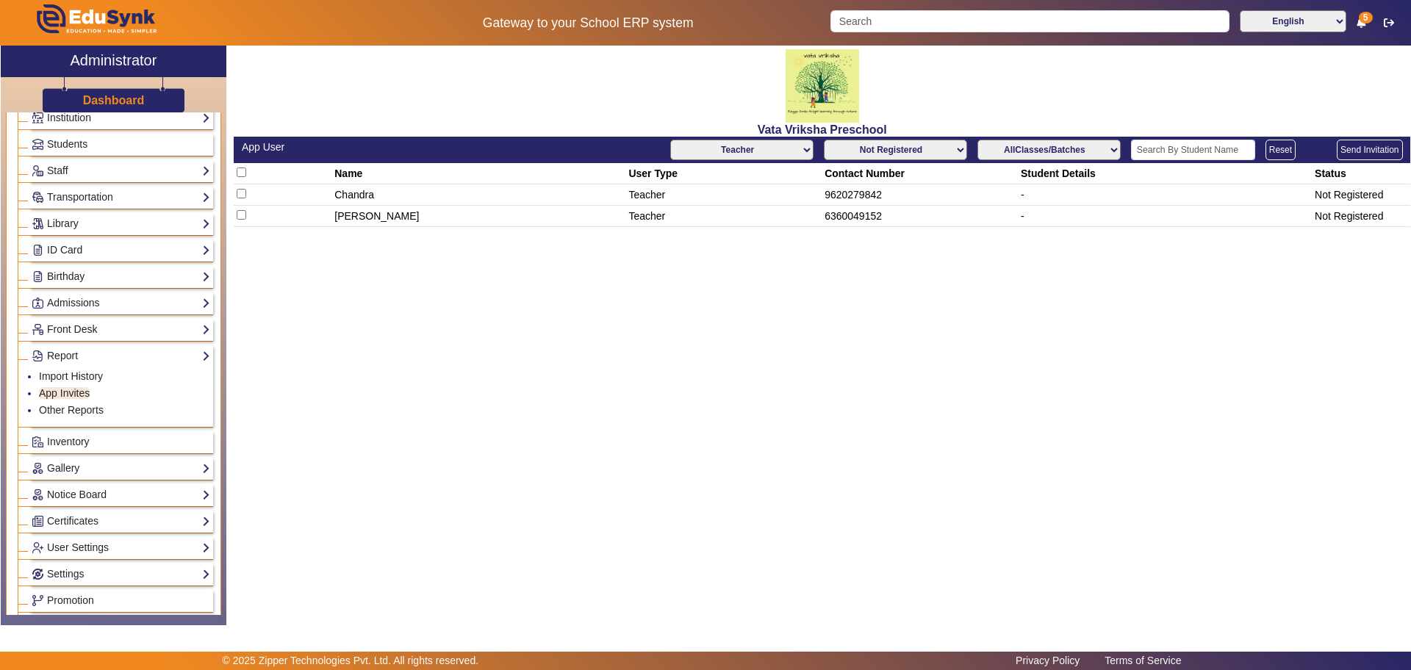
click at [597, 300] on div "Vata Vriksha Preschool App User All Teacher Parent Driver Support Staff Not Reg…" at bounding box center [818, 328] width 1184 height 564
click at [921, 143] on select "Not Registered Registered" at bounding box center [895, 150] width 143 height 21
click at [826, 140] on select "Not Registered Registered" at bounding box center [895, 150] width 143 height 21
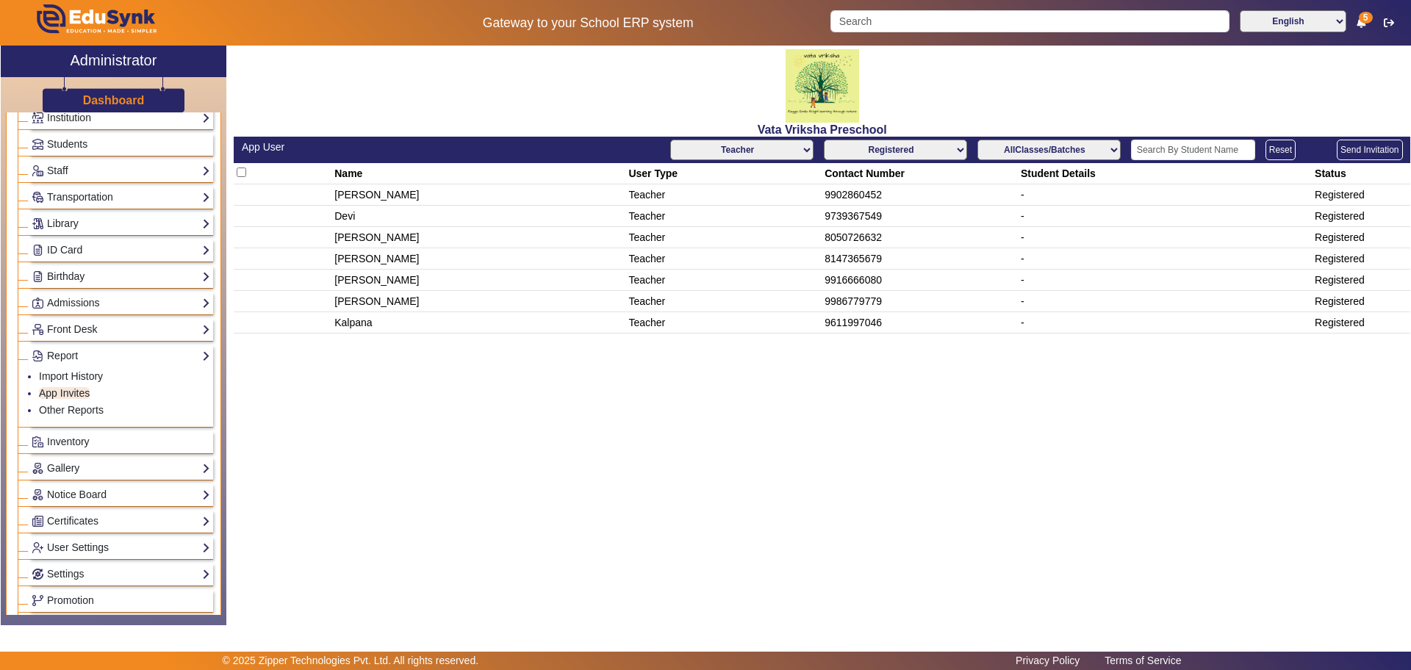
click at [613, 261] on td "Pavithra Bai" at bounding box center [479, 258] width 294 height 21
click at [860, 159] on select "Not Registered Registered" at bounding box center [895, 150] width 143 height 21
select select "not_registered"
click at [826, 140] on select "Not Registered Registered" at bounding box center [895, 150] width 143 height 21
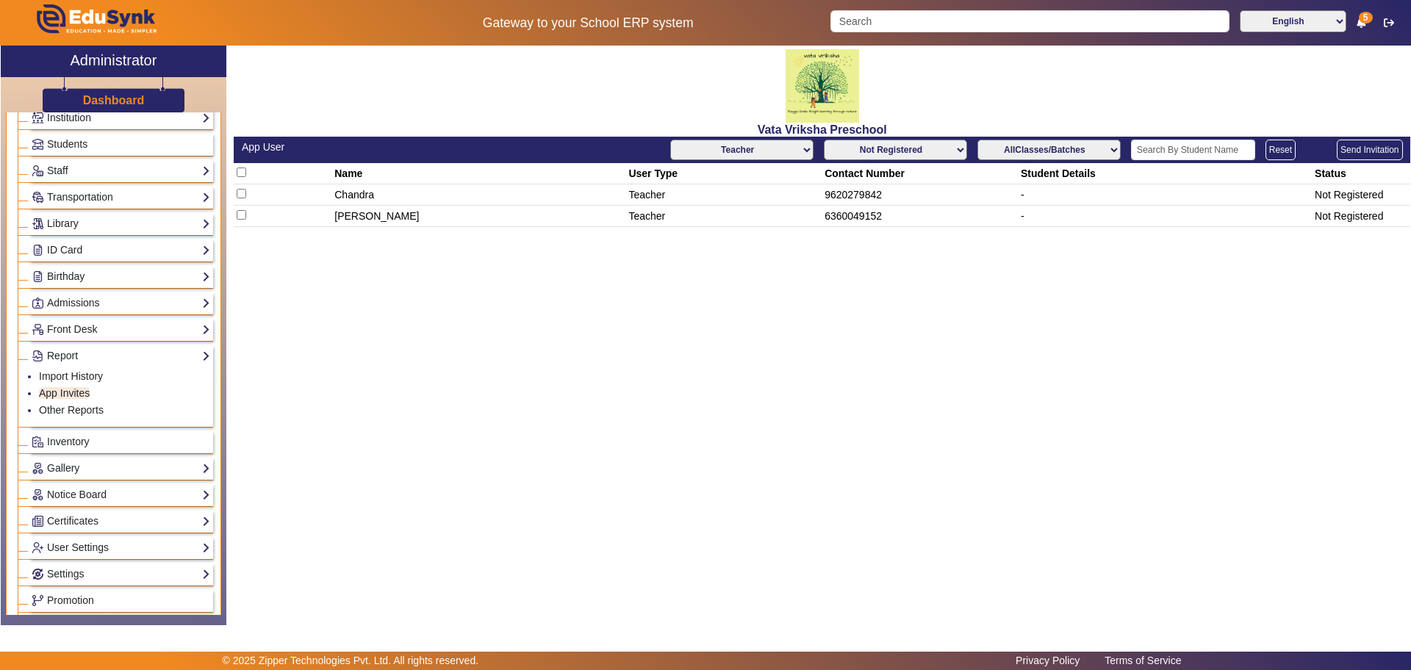
click at [242, 195] on input "checkbox" at bounding box center [242, 194] width 10 height 10
checkbox input "true"
click at [858, 145] on select "Not Registered Registered" at bounding box center [895, 150] width 143 height 21
select select "registered"
click at [826, 140] on select "Not Registered Registered" at bounding box center [895, 150] width 143 height 21
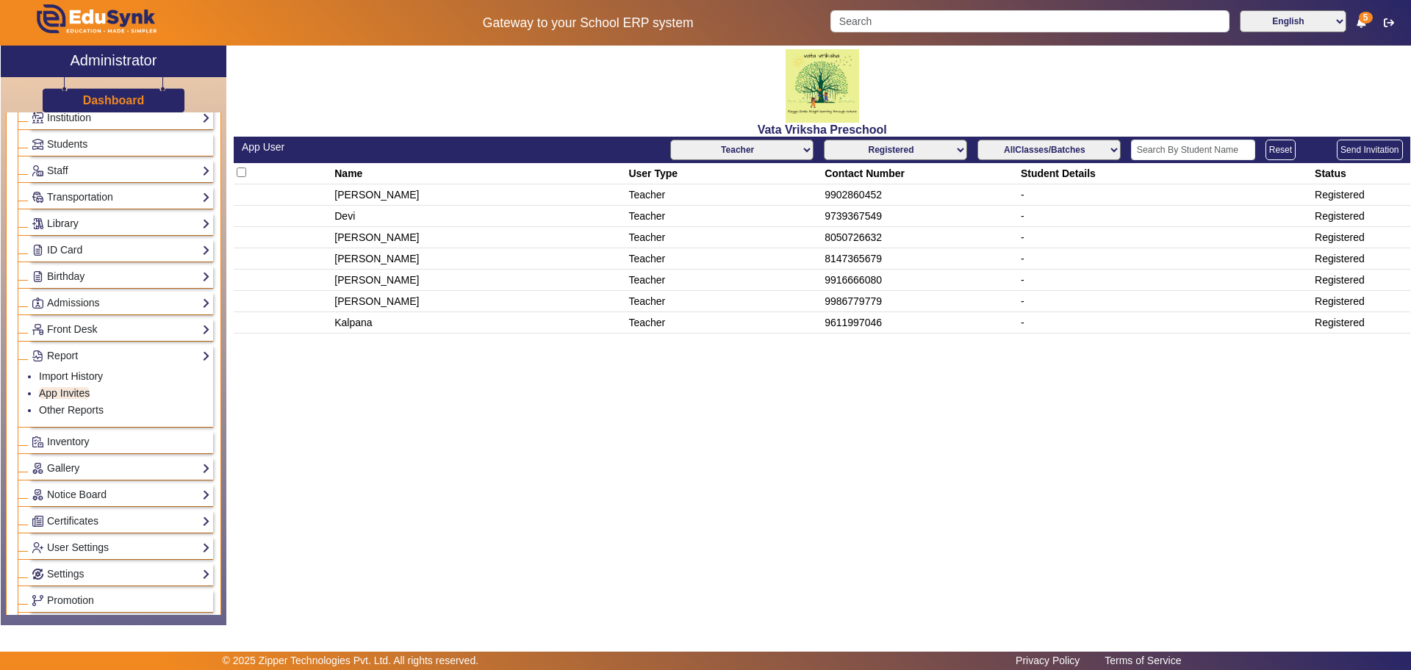
click at [678, 359] on div "Vata Vriksha Preschool App User All Teacher Parent Driver Support Staff Not Reg…" at bounding box center [818, 328] width 1184 height 564
click at [705, 364] on div "Vata Vriksha Preschool App User All Teacher Parent Driver Support Staff Not Reg…" at bounding box center [818, 328] width 1184 height 564
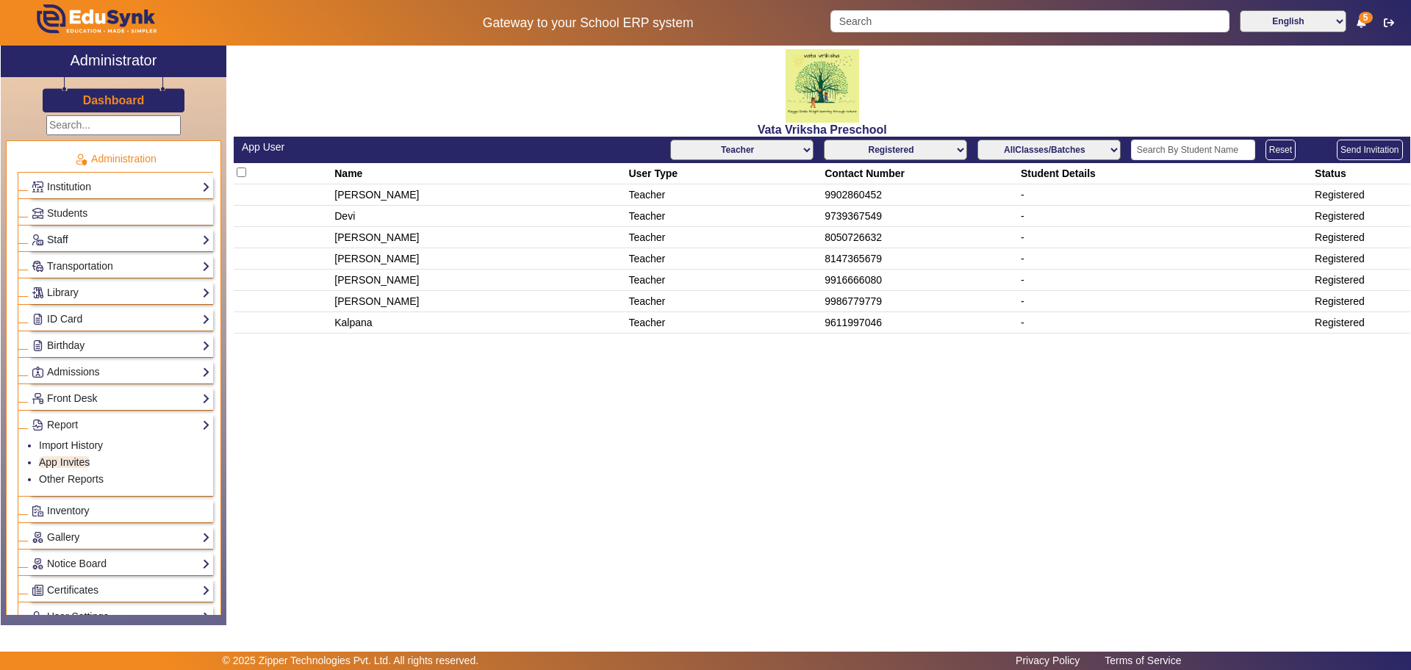
click at [85, 231] on link "Staff" at bounding box center [121, 239] width 179 height 17
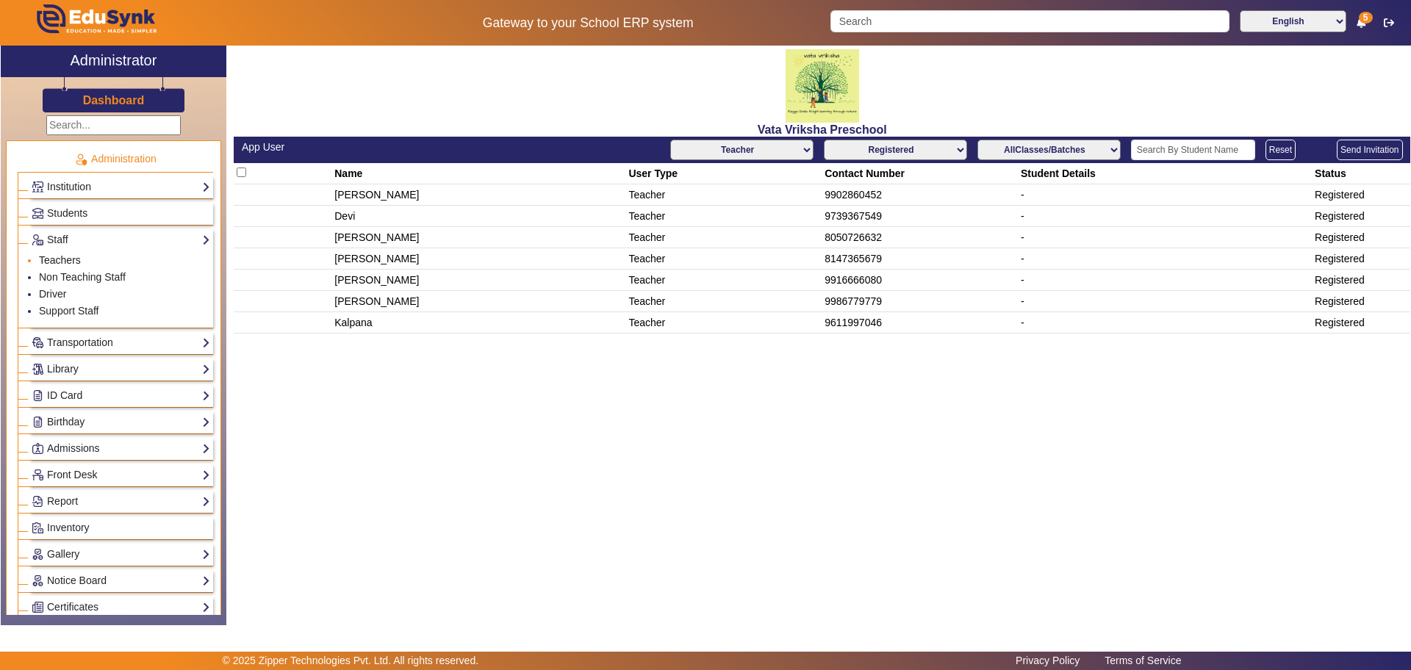
click at [68, 255] on link "Teachers" at bounding box center [60, 260] width 42 height 12
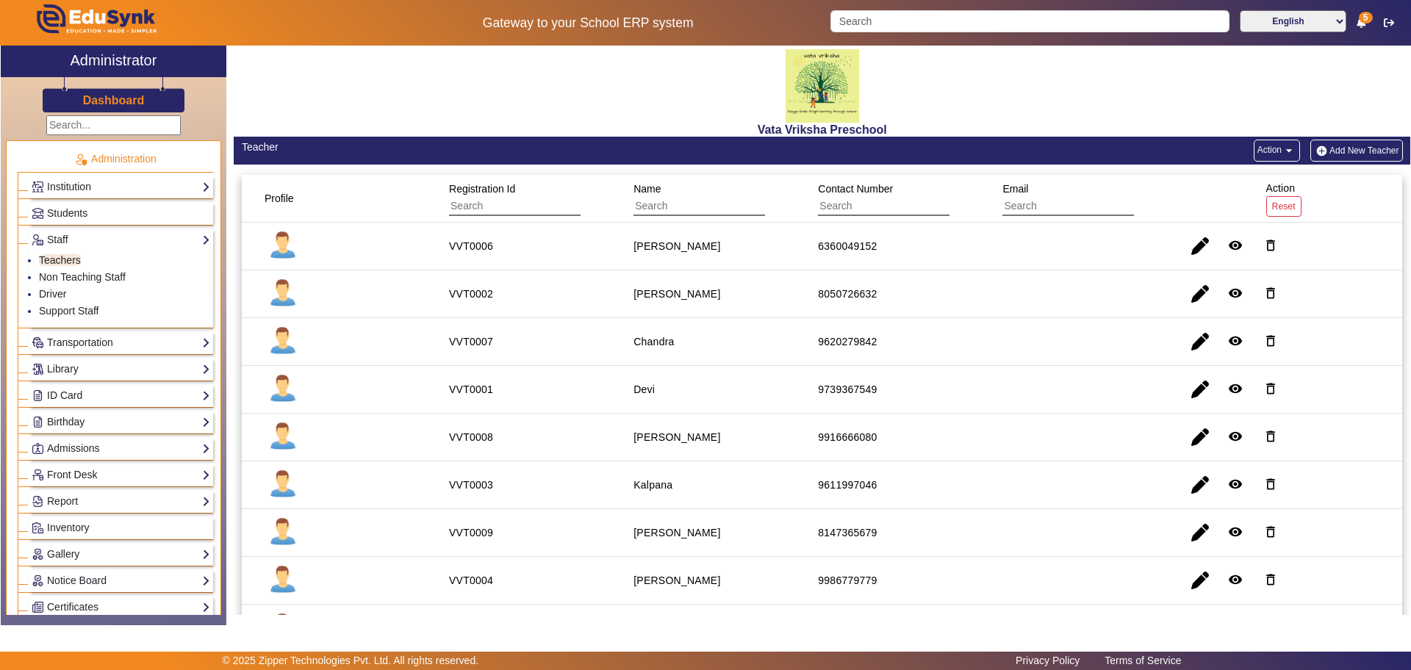
click at [1364, 148] on button "Add New Teacher" at bounding box center [1356, 151] width 93 height 22
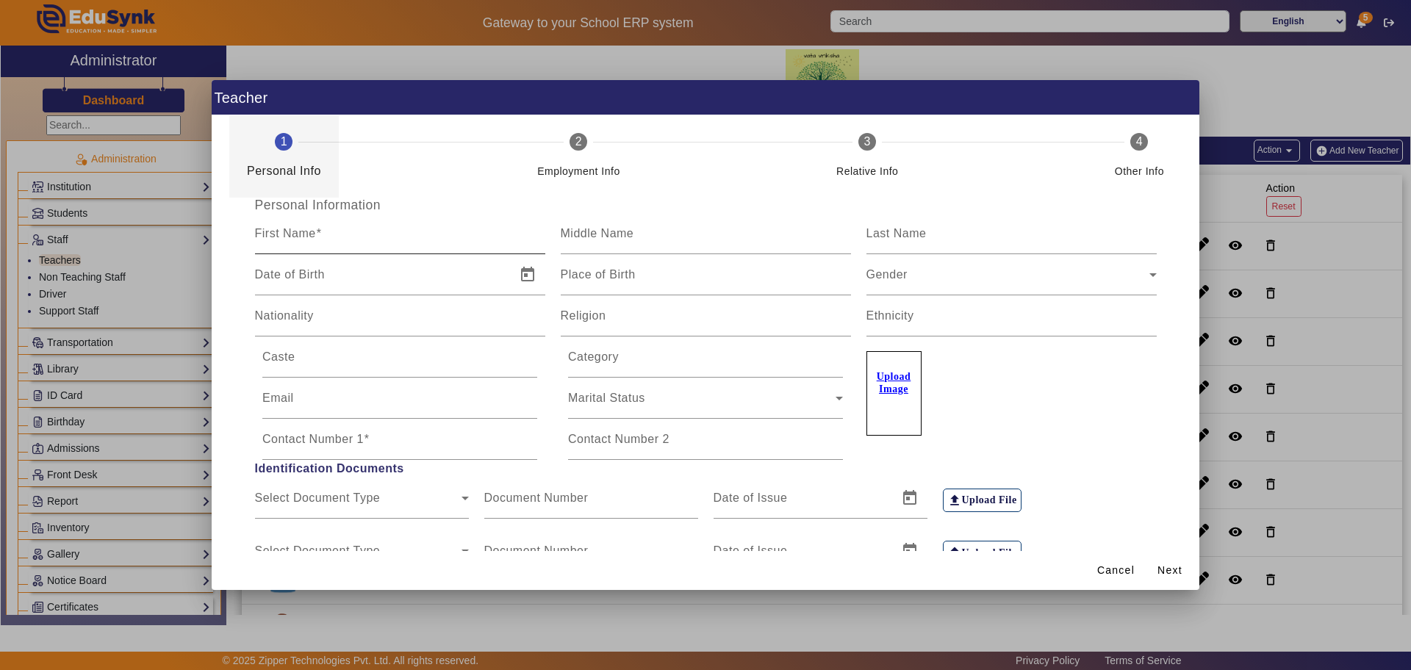
click at [303, 237] on mat-label "First Name" at bounding box center [285, 233] width 61 height 12
click at [303, 237] on input "First Name" at bounding box center [400, 240] width 290 height 18
type input "j"
type input "Jyothi"
click at [307, 447] on input "Contact Number 1" at bounding box center [399, 445] width 275 height 18
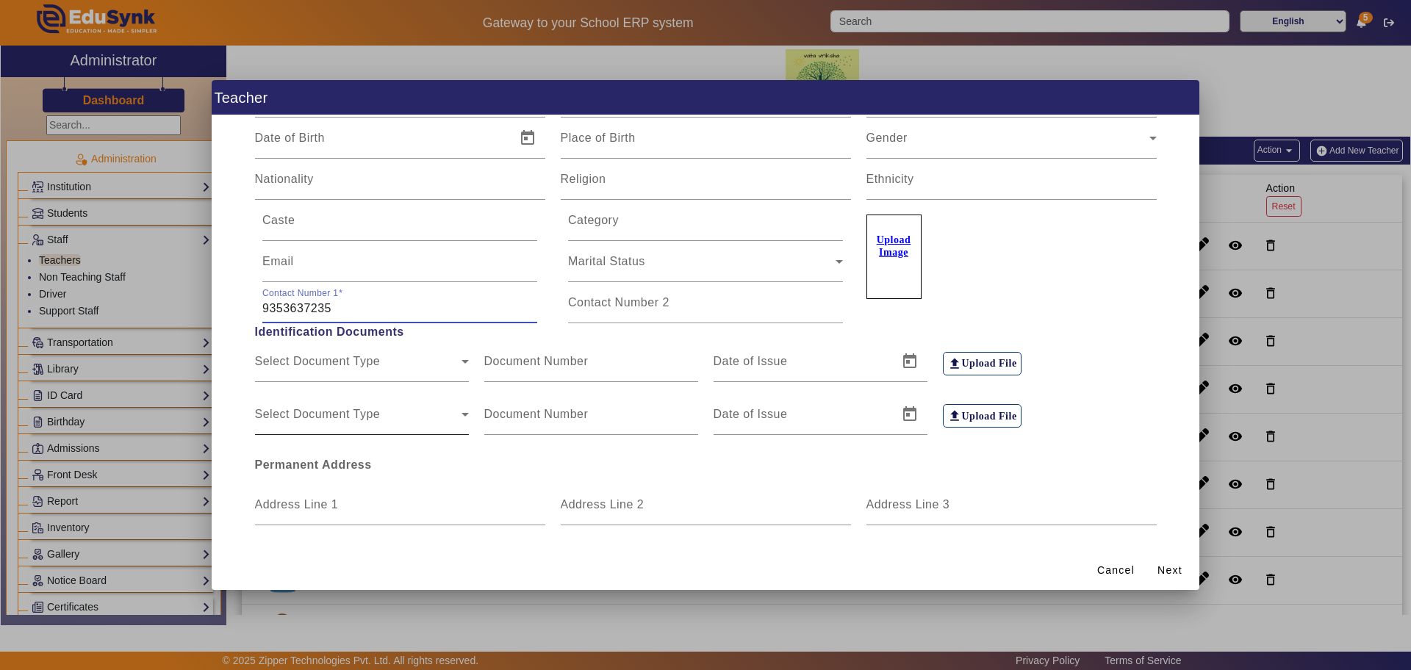
scroll to position [92, 0]
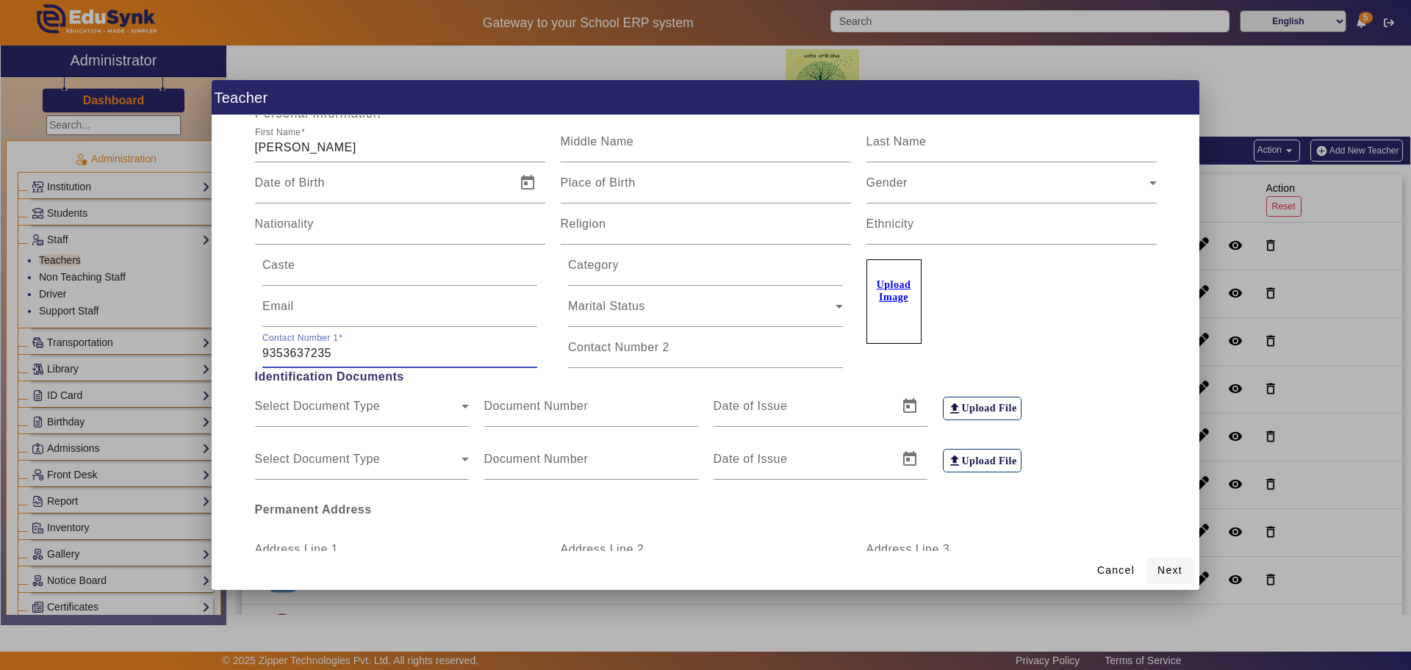
type input "9353637235"
click at [1170, 569] on span "Next" at bounding box center [1169, 570] width 25 height 15
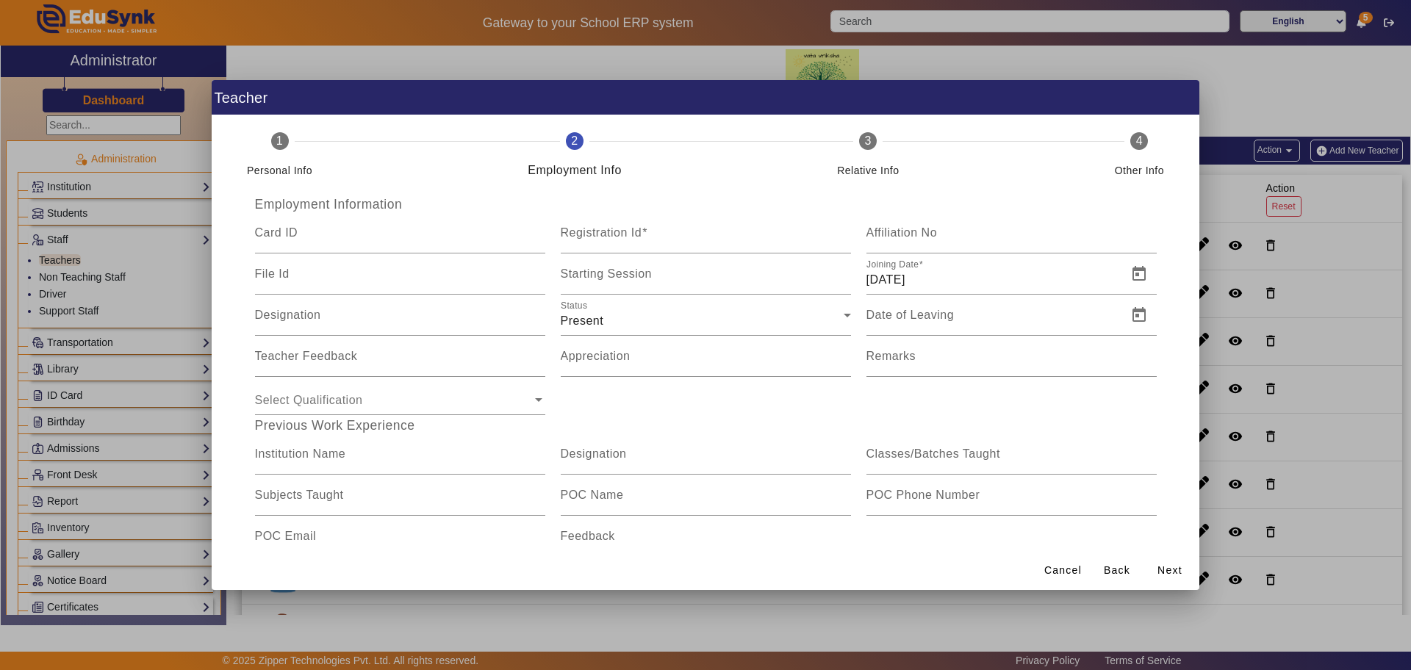
scroll to position [0, 0]
click at [605, 240] on label "Registration Id" at bounding box center [604, 233] width 87 height 13
click at [605, 240] on input "Registration Id" at bounding box center [706, 240] width 290 height 18
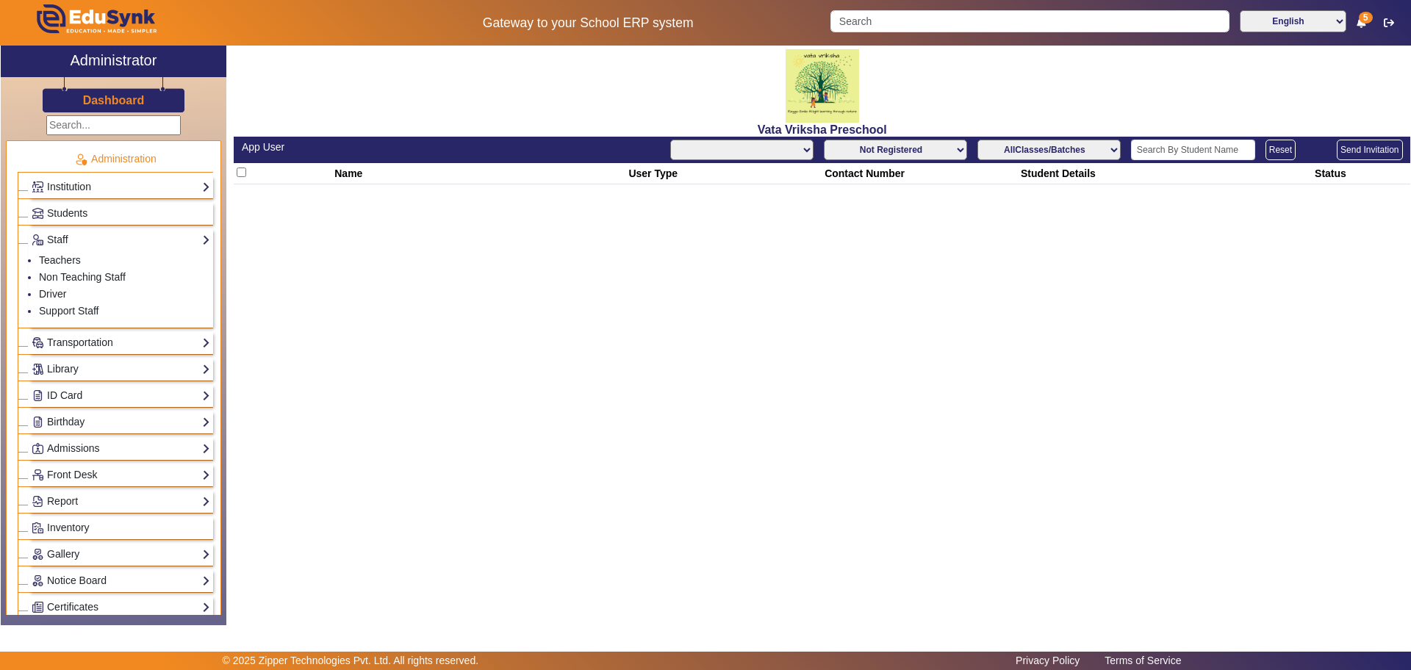
select select "All"
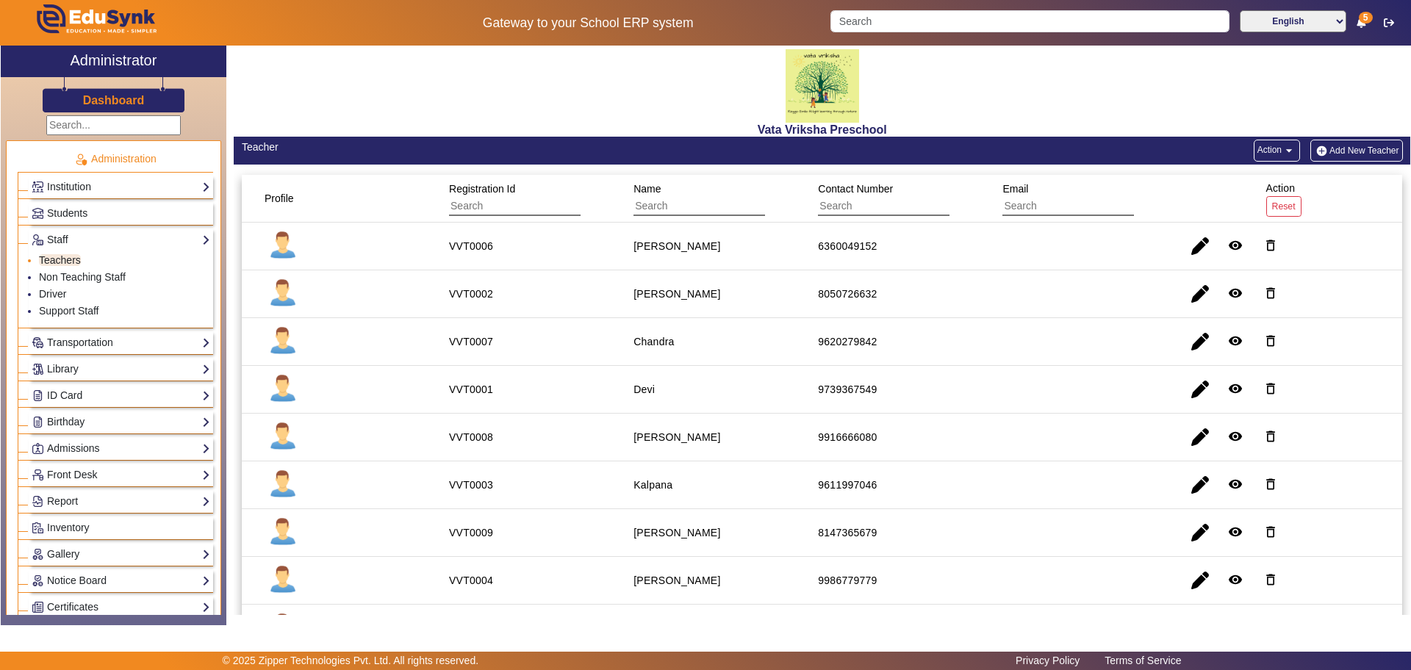
click at [82, 257] on li "Teachers" at bounding box center [124, 261] width 171 height 17
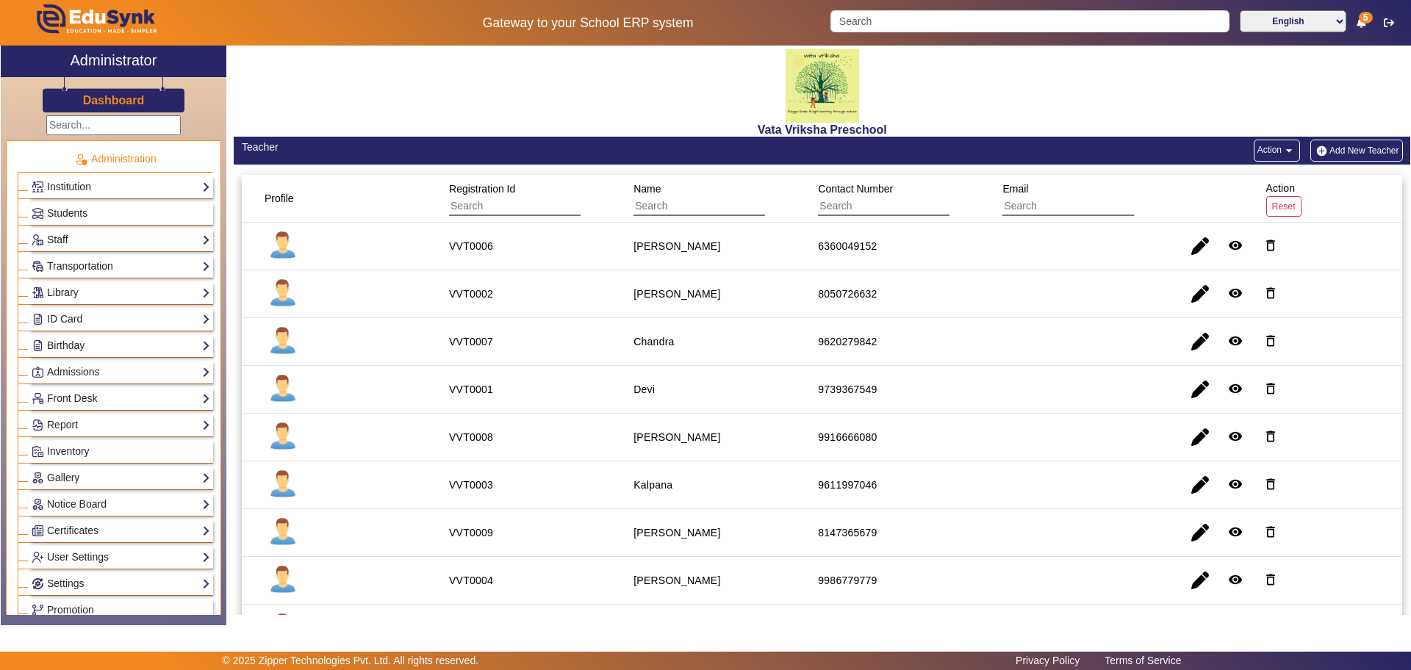
click at [70, 239] on link "Staff" at bounding box center [121, 239] width 179 height 17
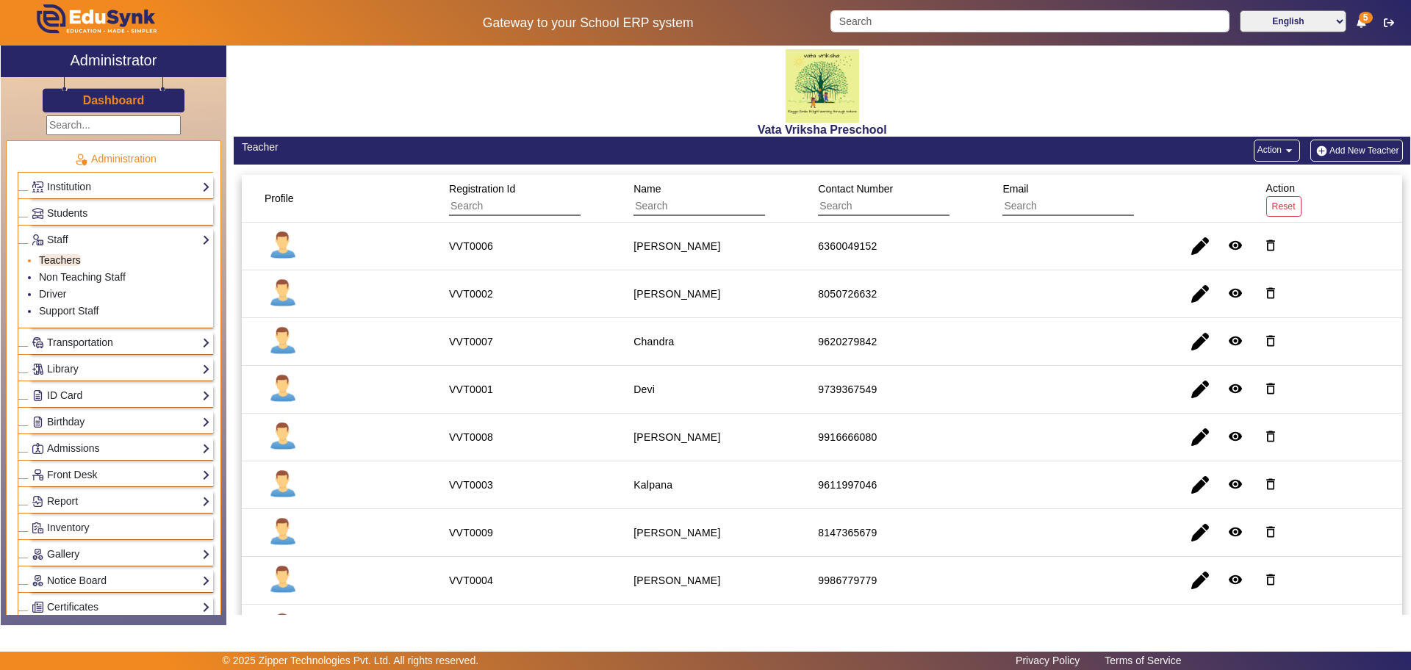
click at [60, 256] on link "Teachers" at bounding box center [60, 260] width 42 height 12
click at [1368, 148] on button "Add New Teacher" at bounding box center [1356, 151] width 93 height 22
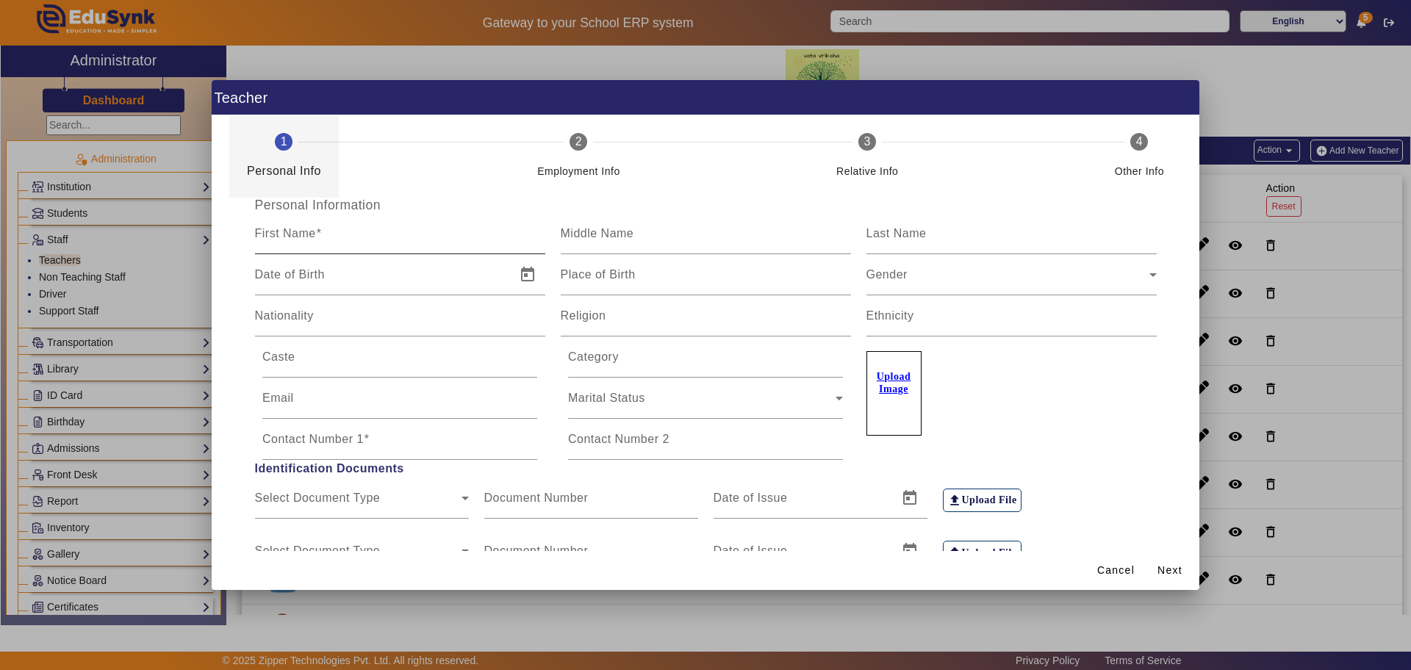
click at [316, 236] on span at bounding box center [319, 233] width 6 height 12
click at [315, 236] on input "First Name" at bounding box center [400, 240] width 290 height 18
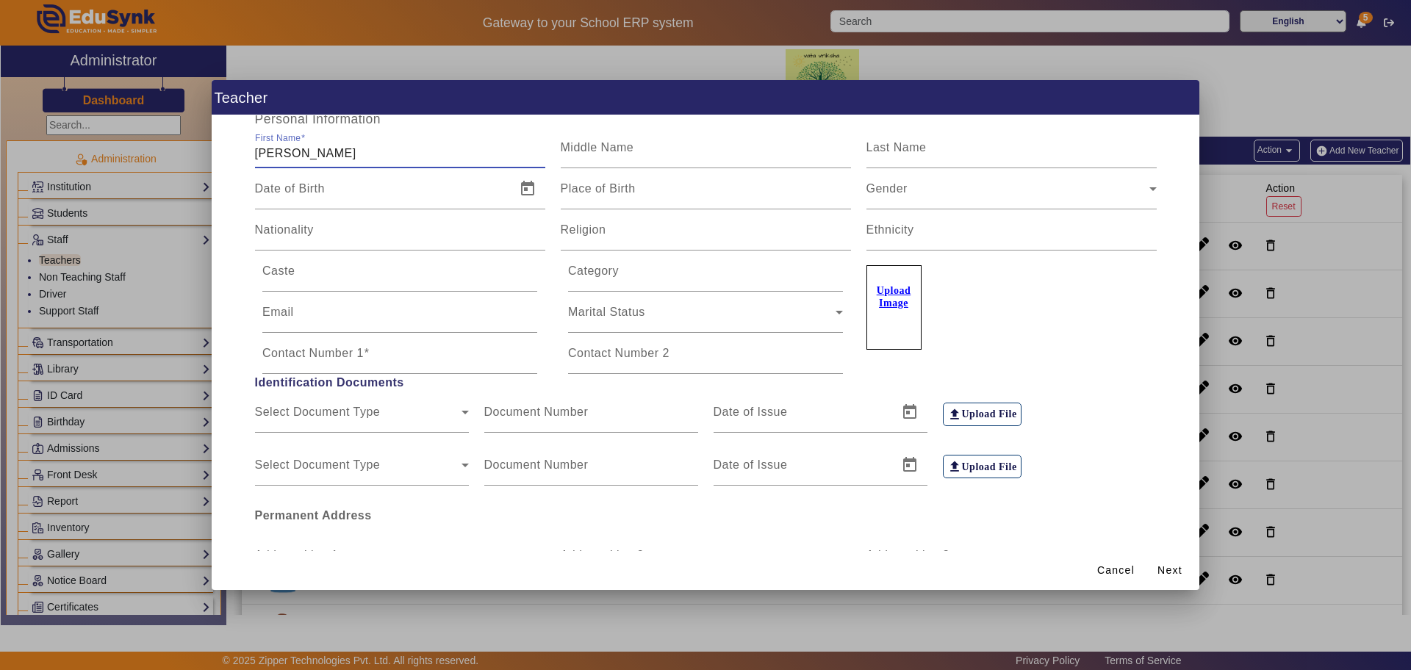
scroll to position [184, 0]
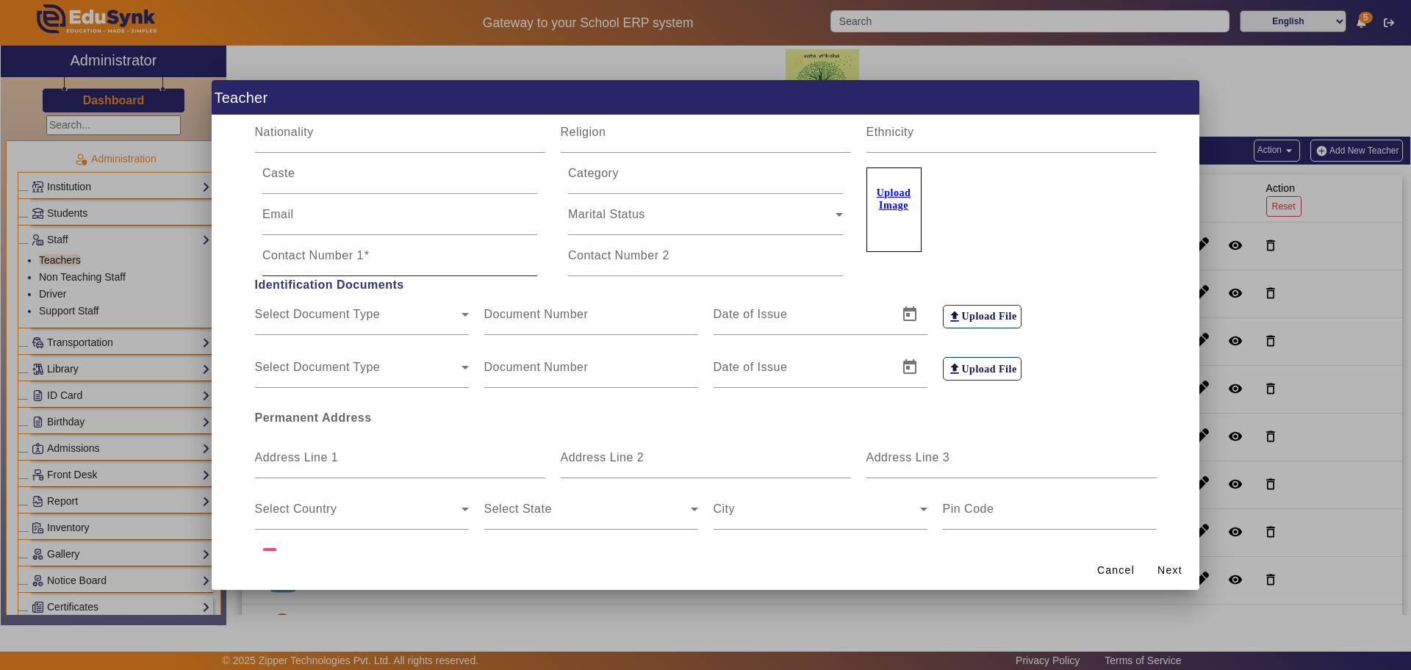
type input "Jyothi"
click at [298, 262] on input "Contact Number 1" at bounding box center [399, 262] width 275 height 18
type input "9353637235"
click at [1169, 572] on span "Next" at bounding box center [1169, 570] width 25 height 15
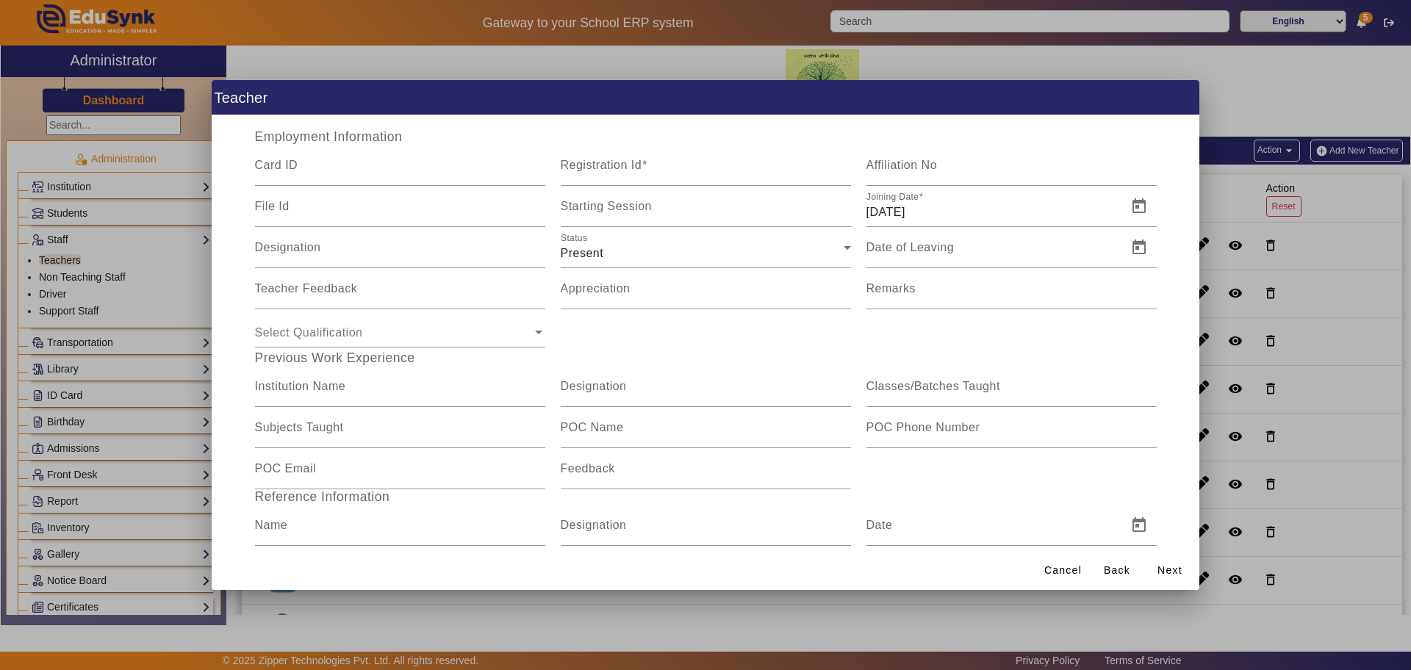
scroll to position [0, 0]
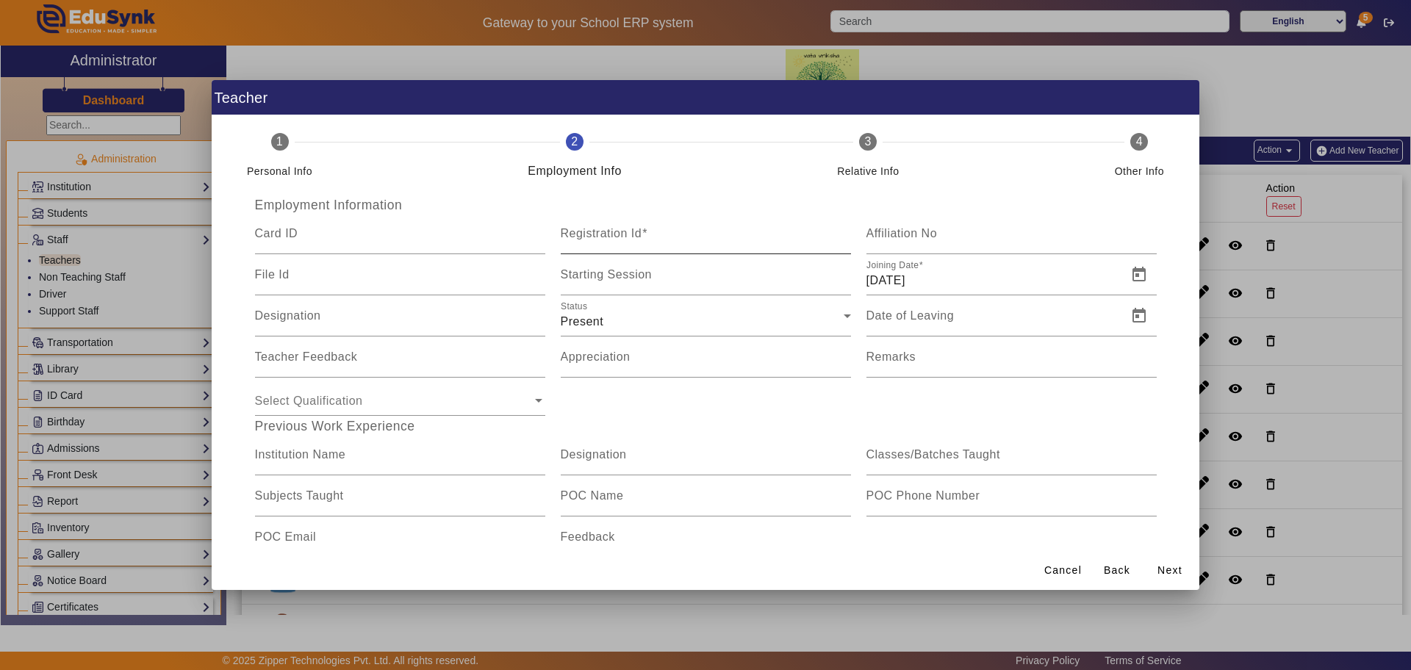
click at [582, 235] on mat-label "Registration Id" at bounding box center [602, 233] width 82 height 12
click at [582, 235] on input "Registration Id" at bounding box center [706, 240] width 290 height 18
type input "VVT0010"
click at [1128, 273] on span "Open calendar" at bounding box center [1138, 274] width 35 height 35
click at [1033, 325] on span "Previous month" at bounding box center [1029, 326] width 29 height 29
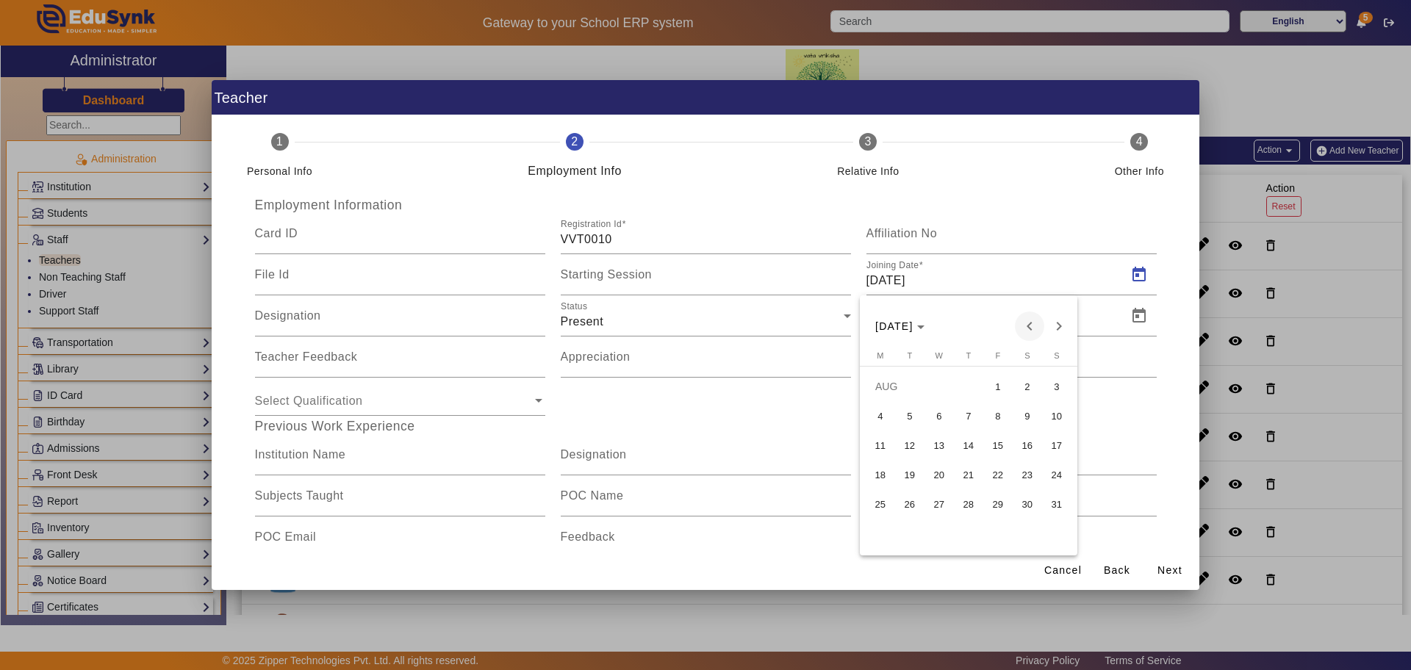
click at [1033, 325] on span "Previous month" at bounding box center [1029, 326] width 29 height 29
click at [915, 442] on span "8" at bounding box center [909, 445] width 26 height 26
type input "08/07/2025"
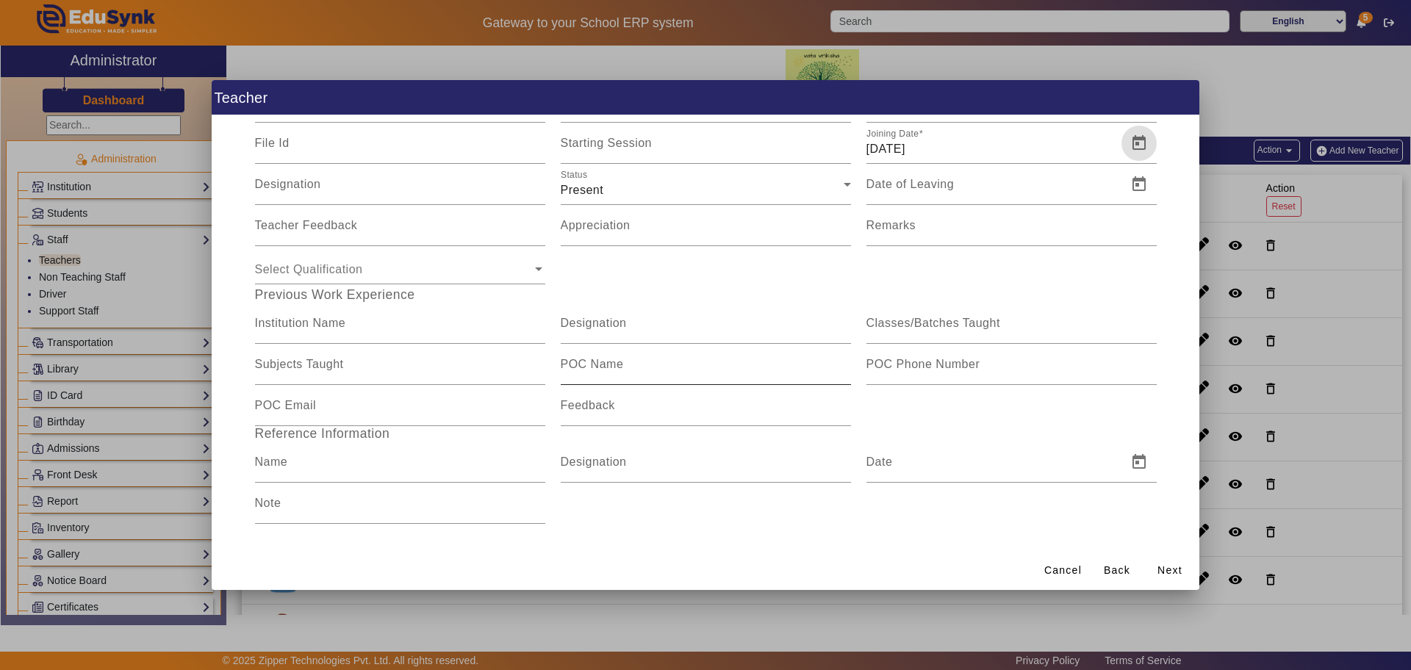
scroll to position [137, 0]
click at [1172, 569] on span "Next" at bounding box center [1169, 570] width 25 height 15
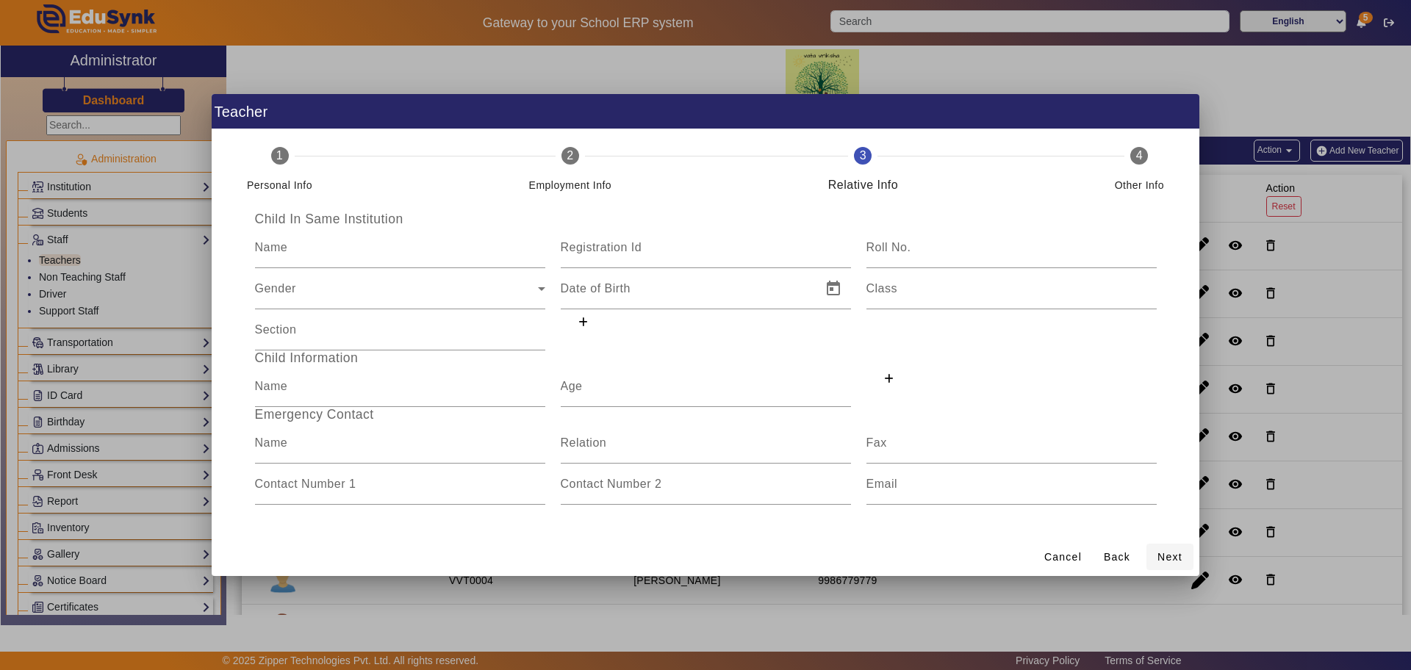
scroll to position [0, 0]
click at [1174, 558] on span "Next" at bounding box center [1169, 557] width 25 height 15
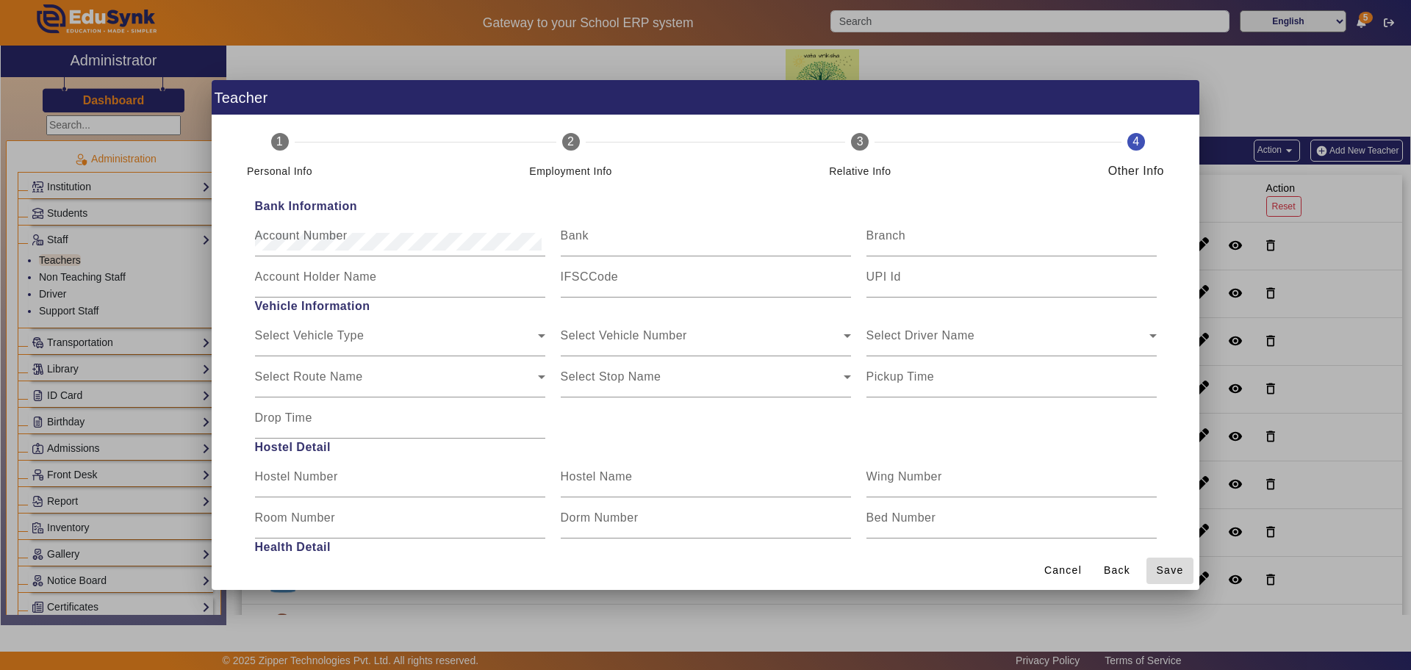
click at [1169, 570] on span "Save" at bounding box center [1169, 570] width 27 height 15
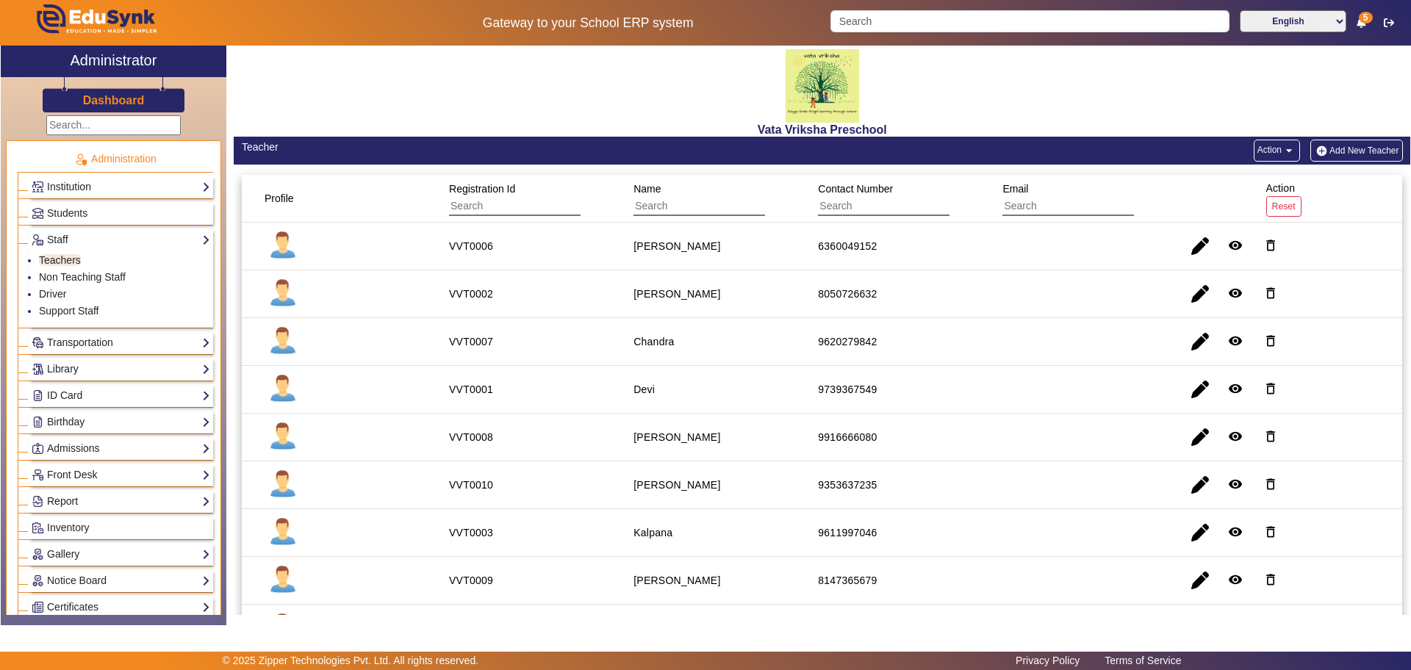
click at [73, 495] on link "Report" at bounding box center [121, 501] width 179 height 17
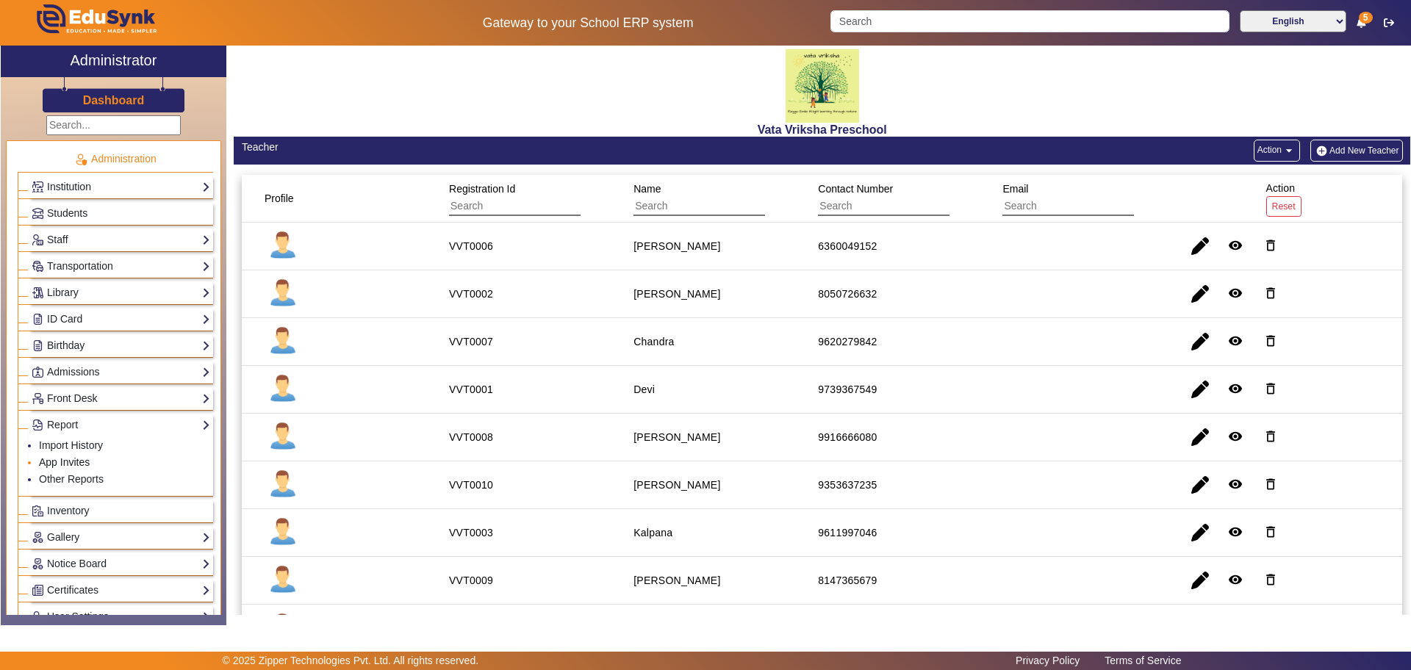
click at [82, 464] on link "App Invites" at bounding box center [64, 462] width 51 height 12
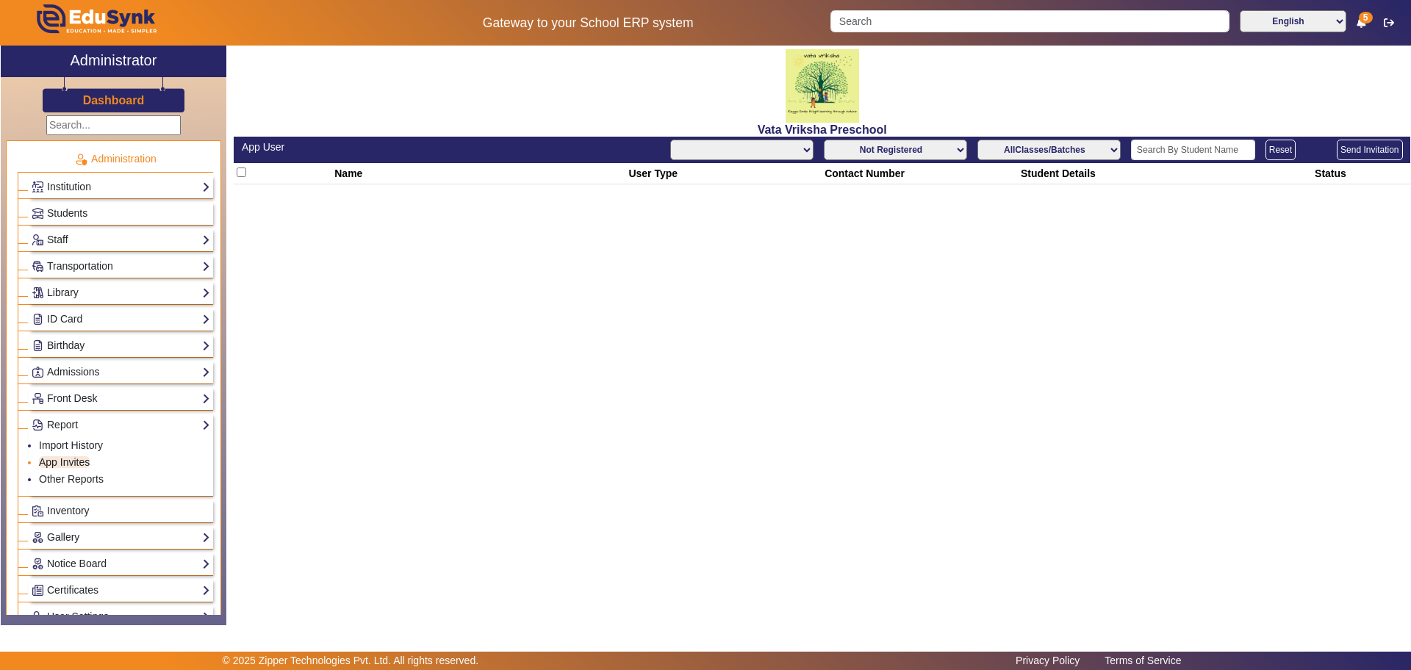
select select "All"
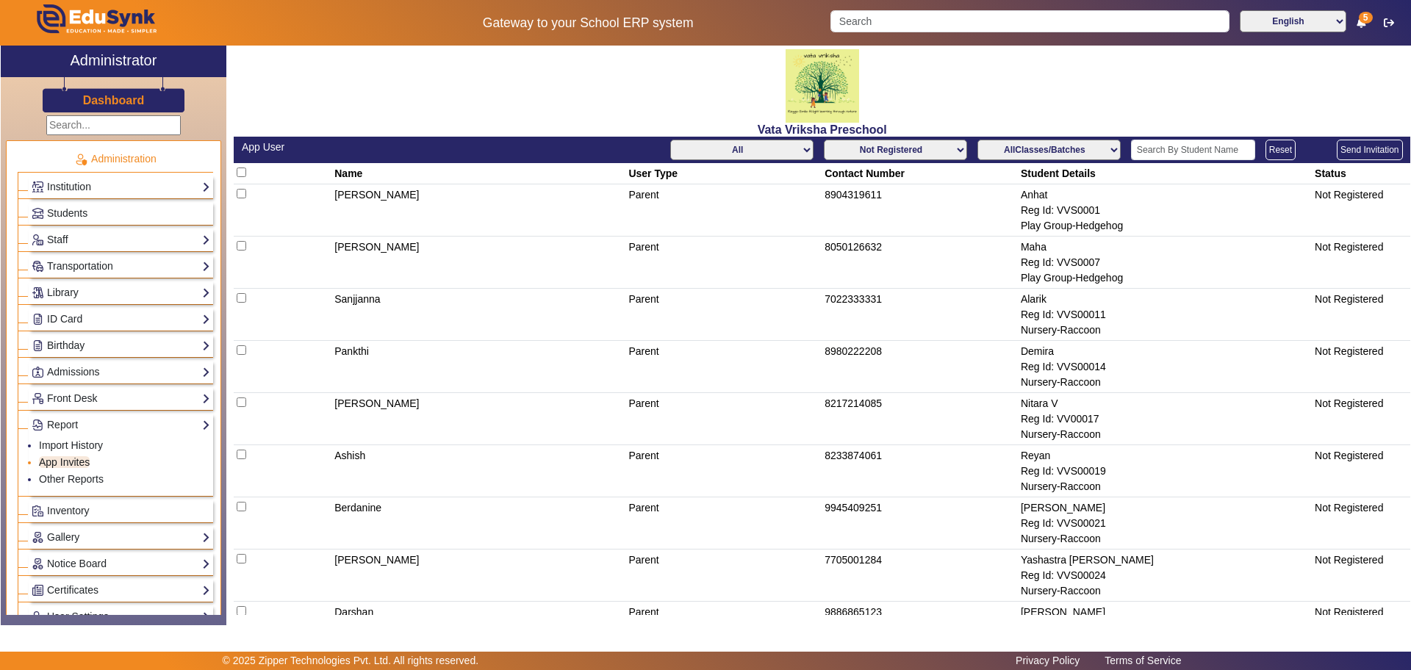
click at [74, 460] on link "App Invites" at bounding box center [64, 462] width 51 height 12
click at [78, 423] on link "Report" at bounding box center [121, 425] width 179 height 17
click at [68, 452] on span "Inventory" at bounding box center [68, 451] width 43 height 12
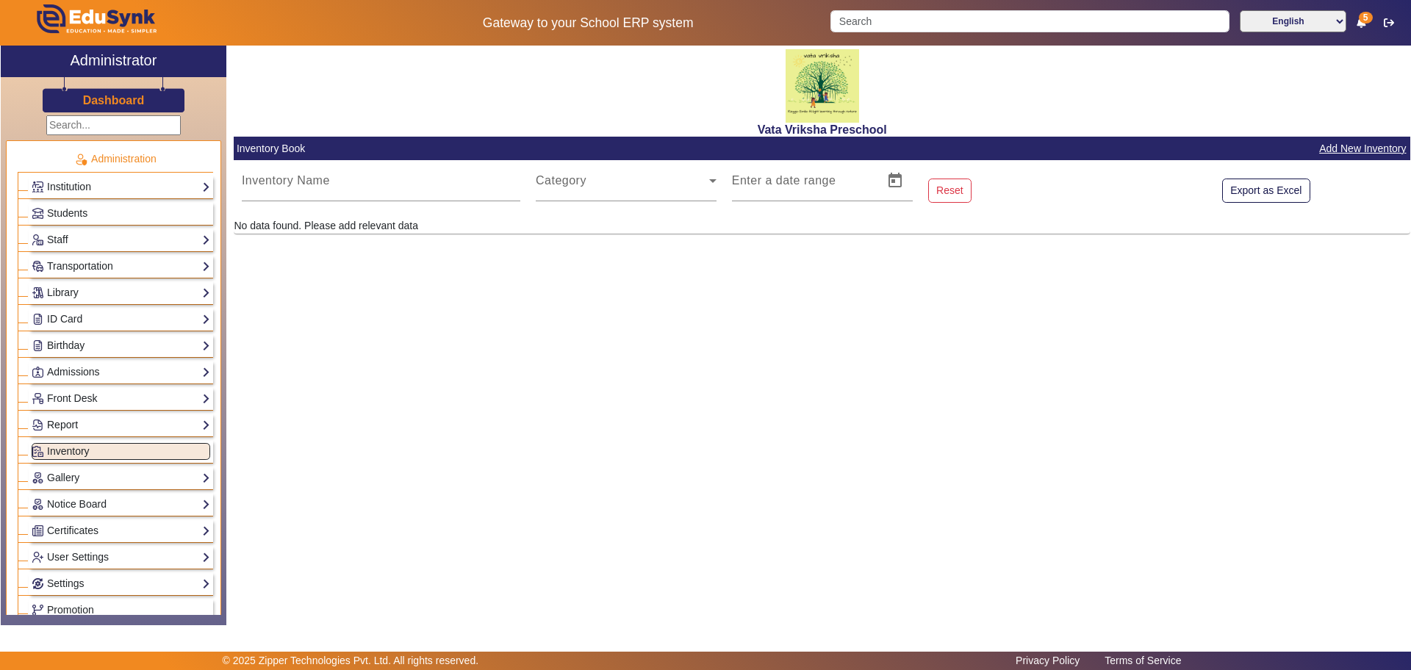
click at [77, 427] on link "Report" at bounding box center [121, 425] width 179 height 17
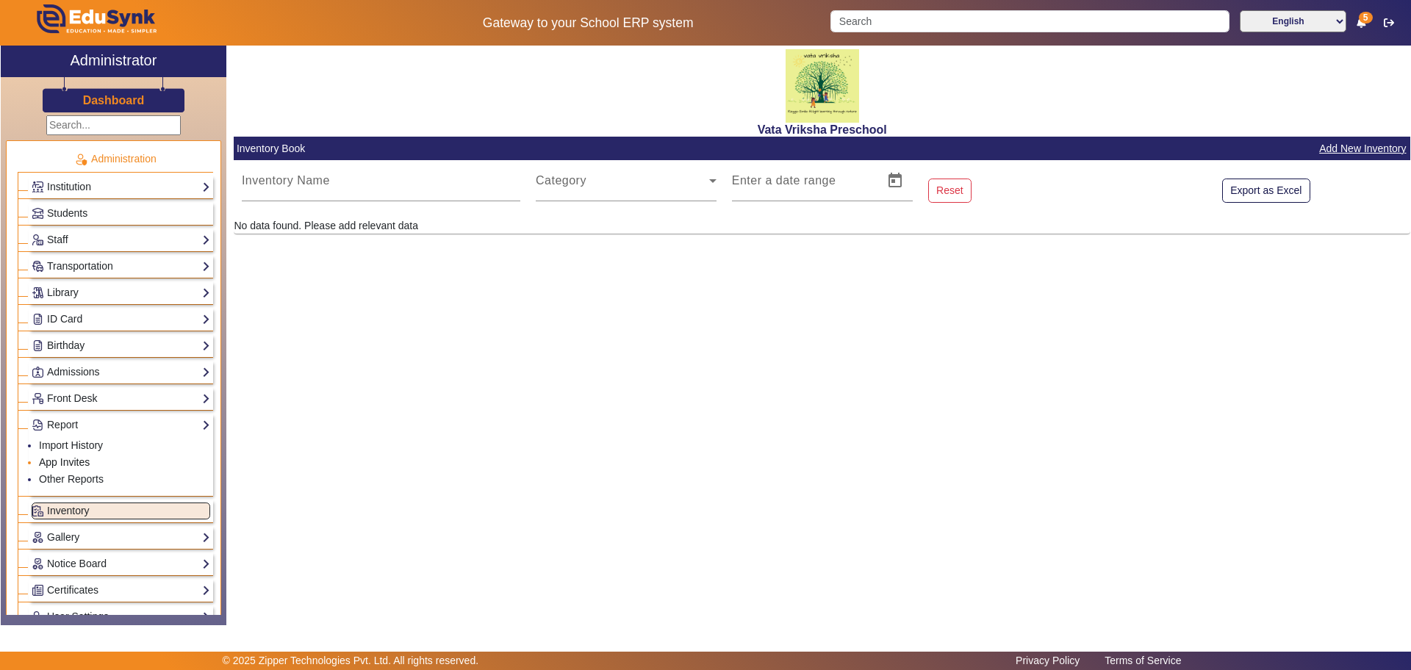
click at [56, 462] on link "App Invites" at bounding box center [64, 462] width 51 height 12
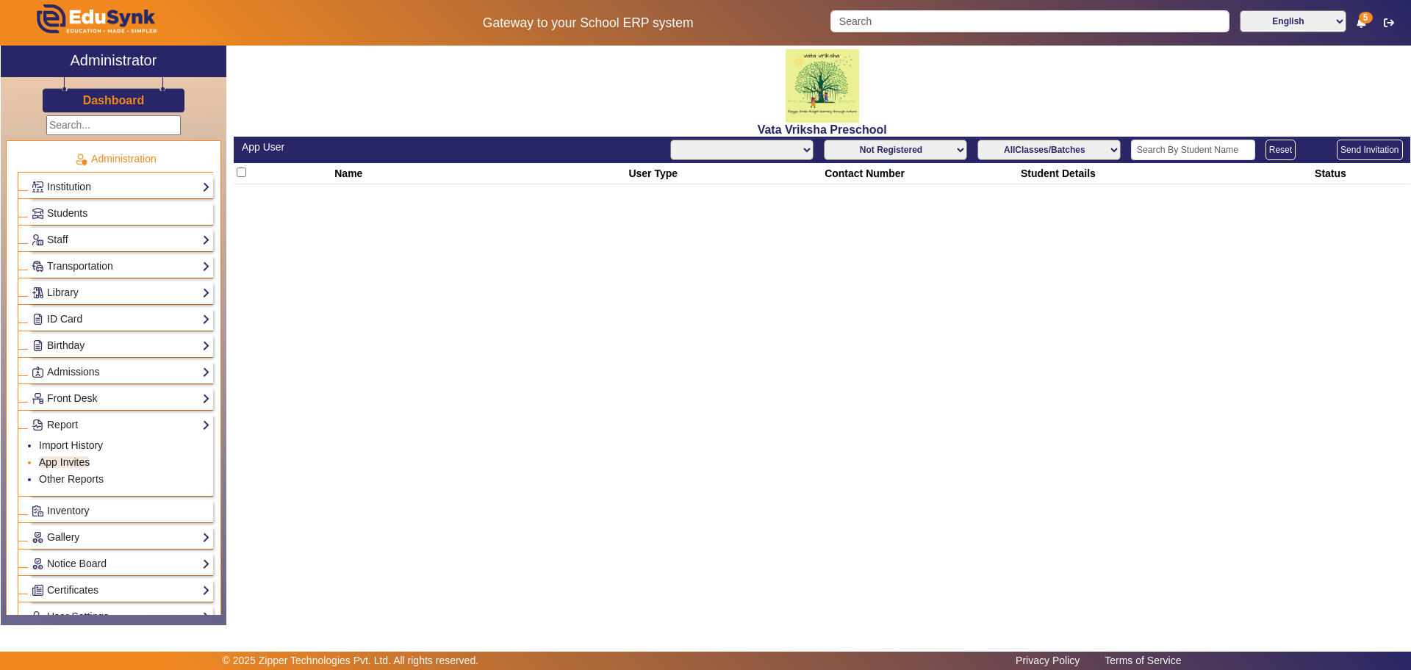
select select "All"
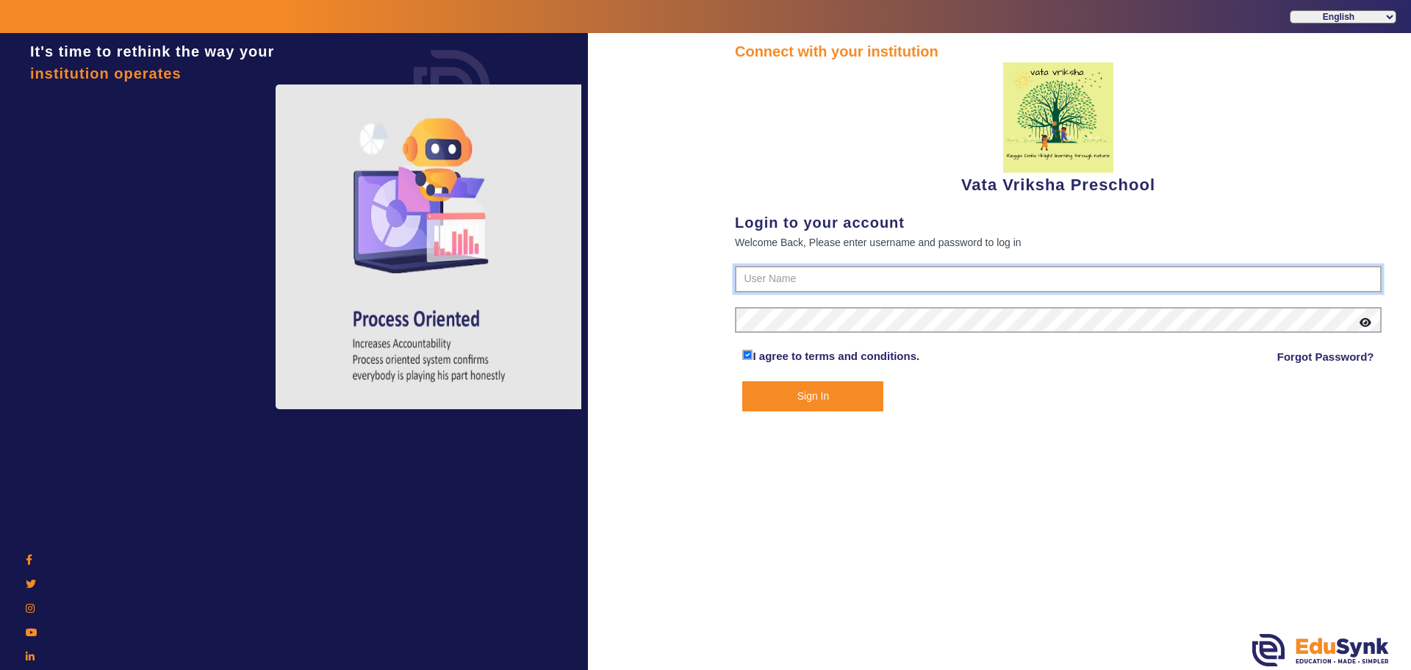
type input "9074270829"
click at [813, 397] on button "Sign In" at bounding box center [812, 396] width 141 height 30
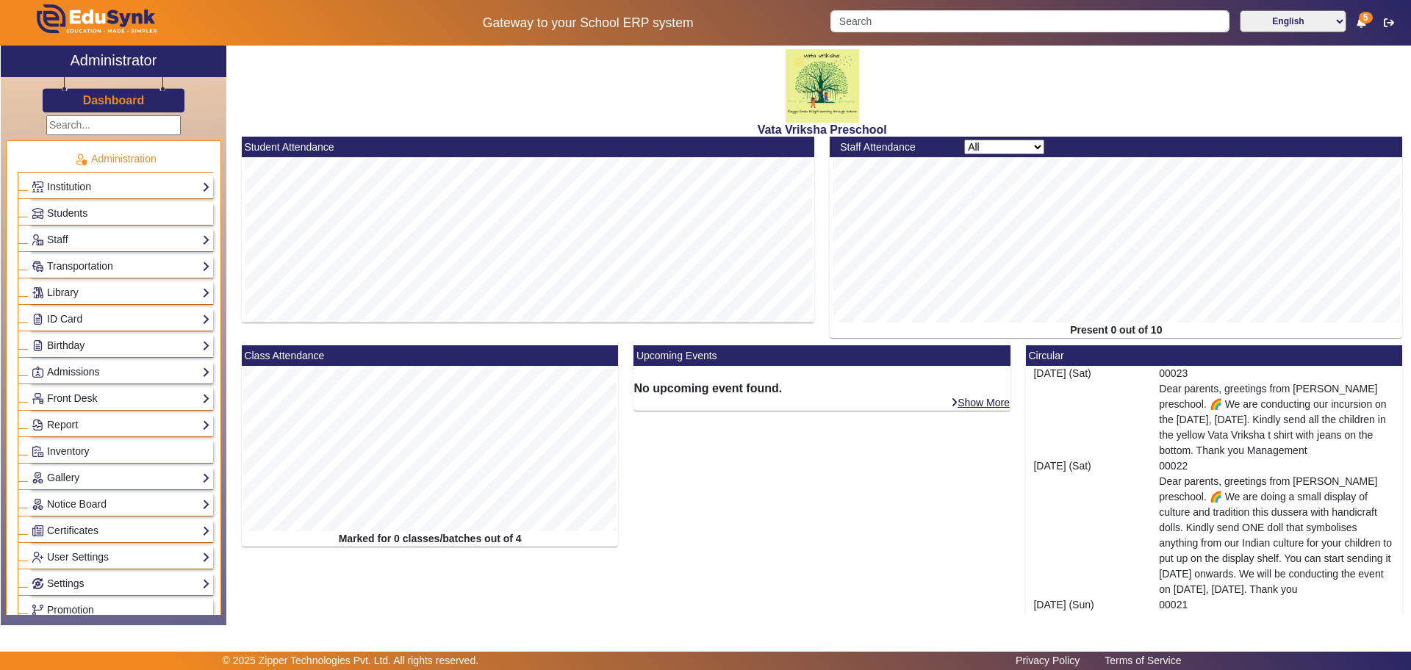
click at [64, 370] on link "Admissions" at bounding box center [121, 372] width 179 height 17
click at [57, 392] on link "Application" at bounding box center [64, 392] width 51 height 12
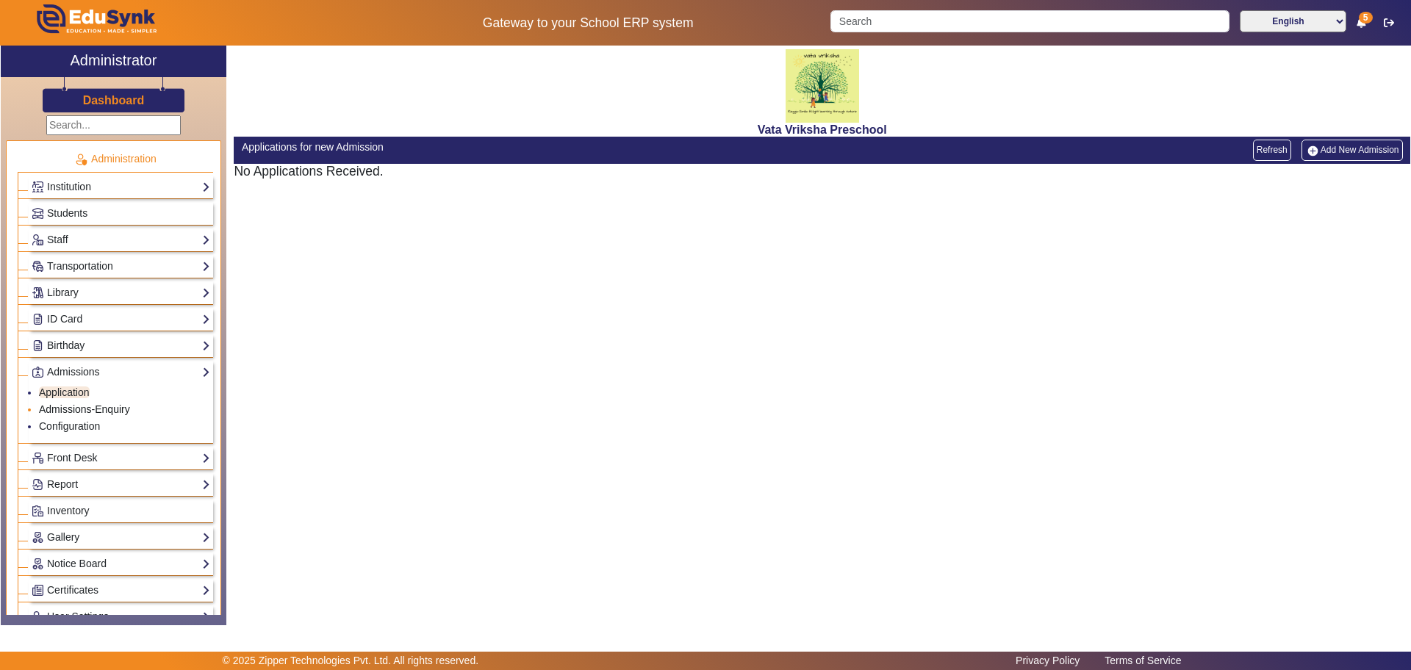
click at [58, 406] on link "Admissions-Enquiry" at bounding box center [84, 409] width 91 height 12
click at [1350, 144] on link "Add New Admission Enquiry" at bounding box center [1336, 150] width 134 height 21
click at [58, 366] on link "Admissions" at bounding box center [121, 372] width 179 height 17
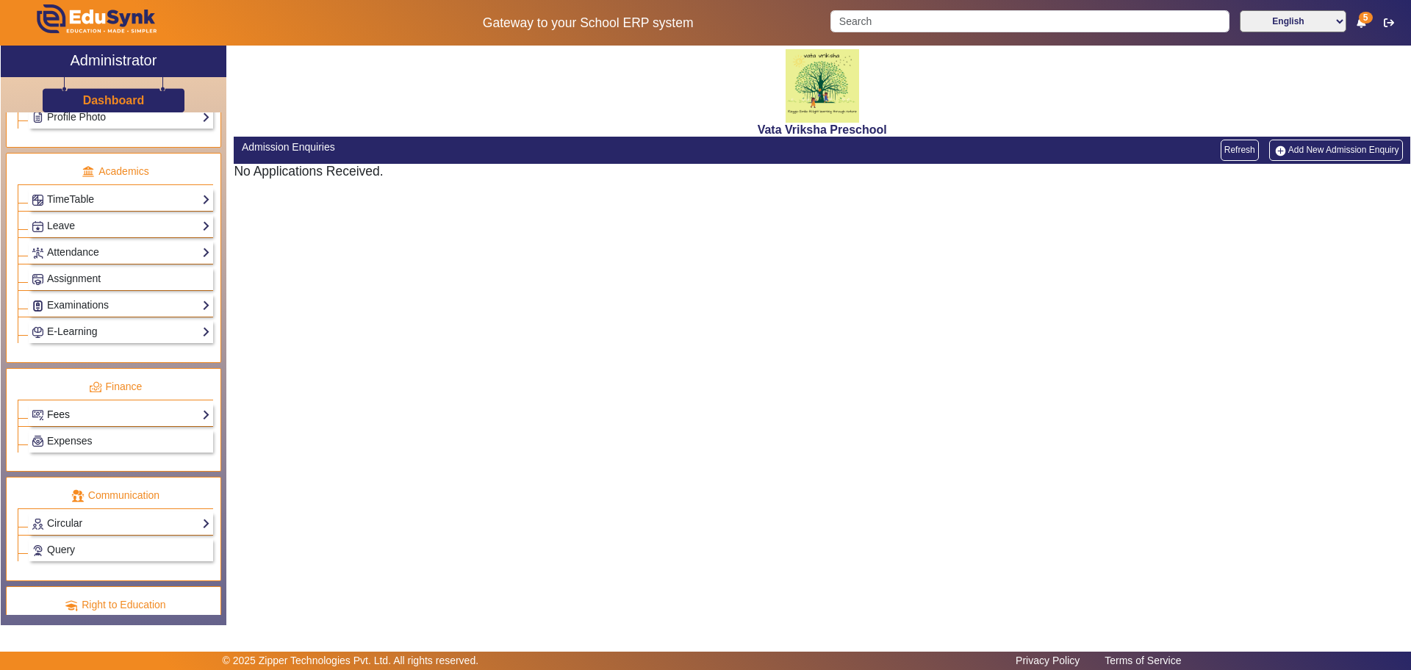
scroll to position [551, 0]
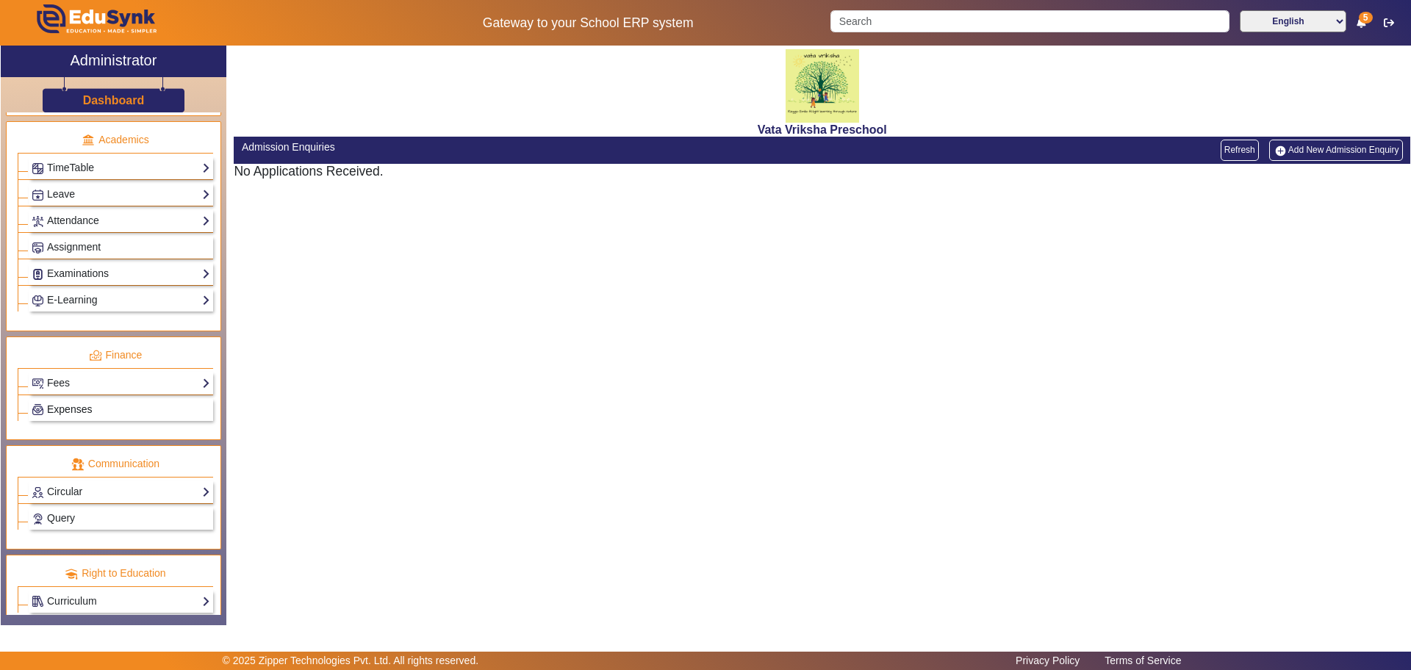
click at [60, 409] on span "Expenses" at bounding box center [69, 409] width 45 height 12
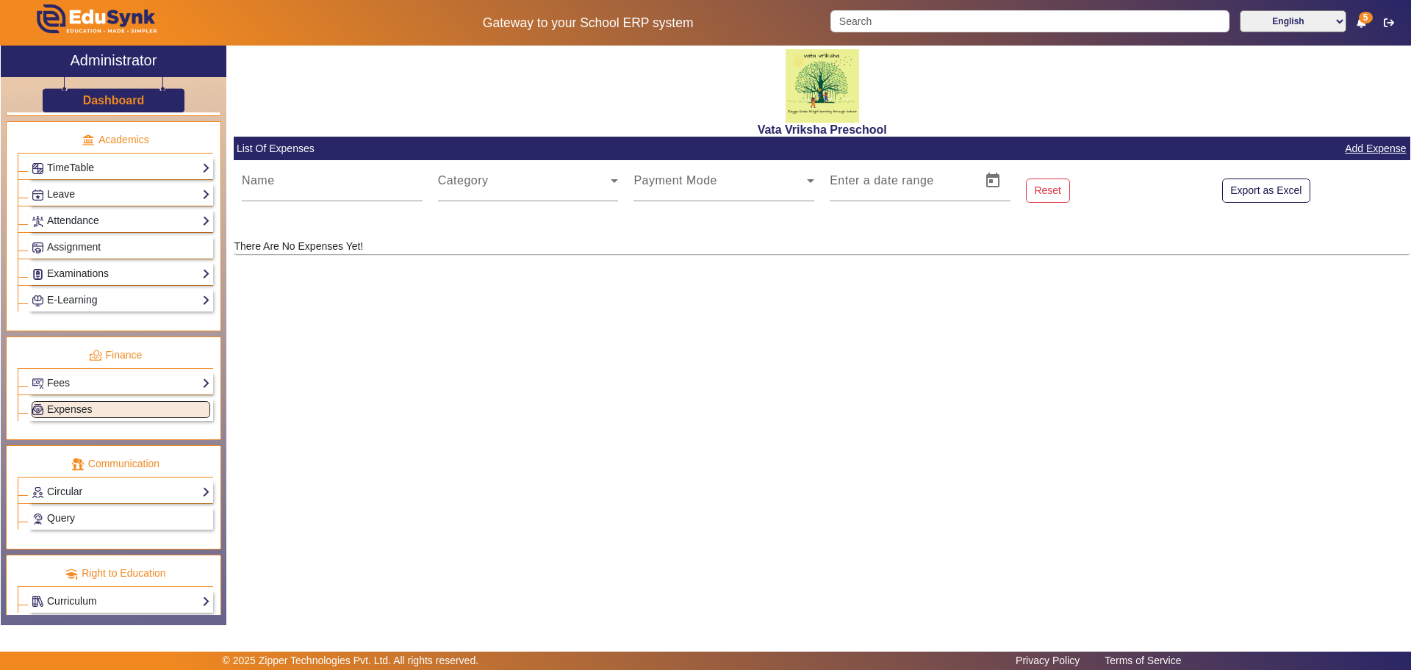
click at [1364, 154] on link "Add Expense" at bounding box center [1375, 149] width 64 height 18
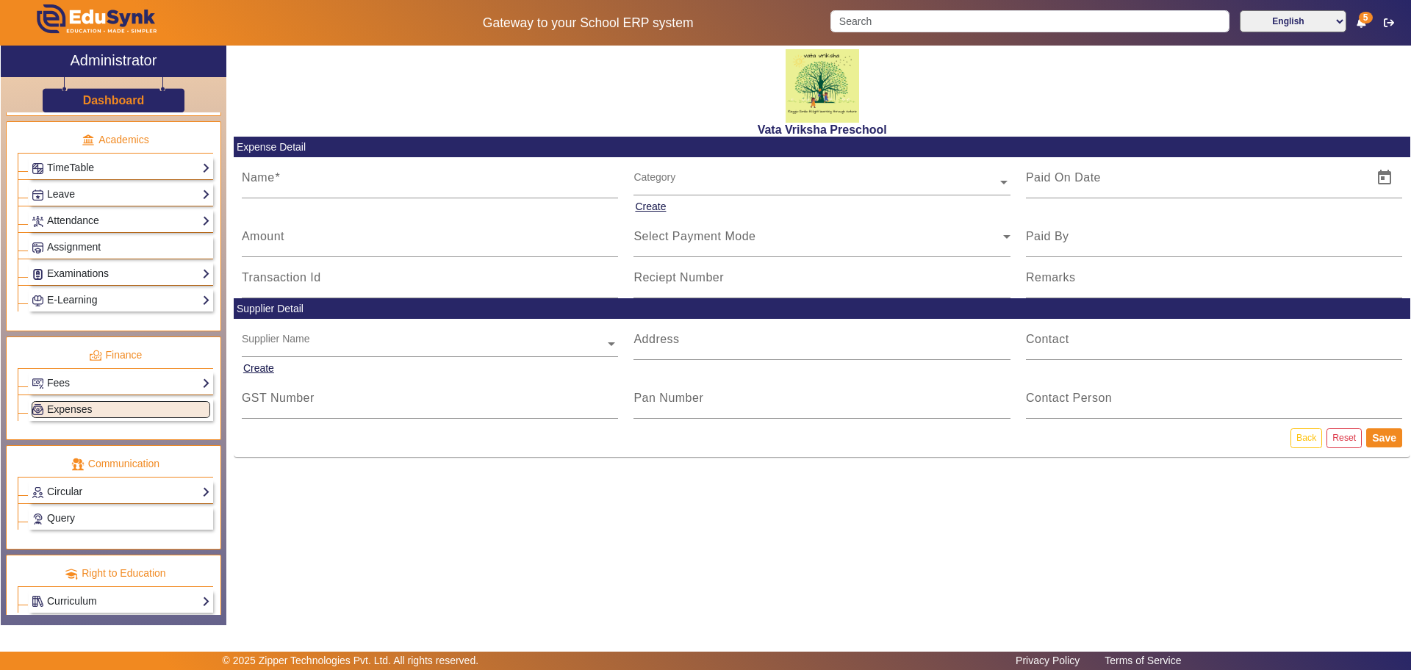
click at [981, 462] on div "Vata Vriksha Preschool Expense Detail Name Category Create Amount Select Paymen…" at bounding box center [822, 255] width 1176 height 419
click at [1001, 181] on span at bounding box center [1003, 180] width 13 height 15
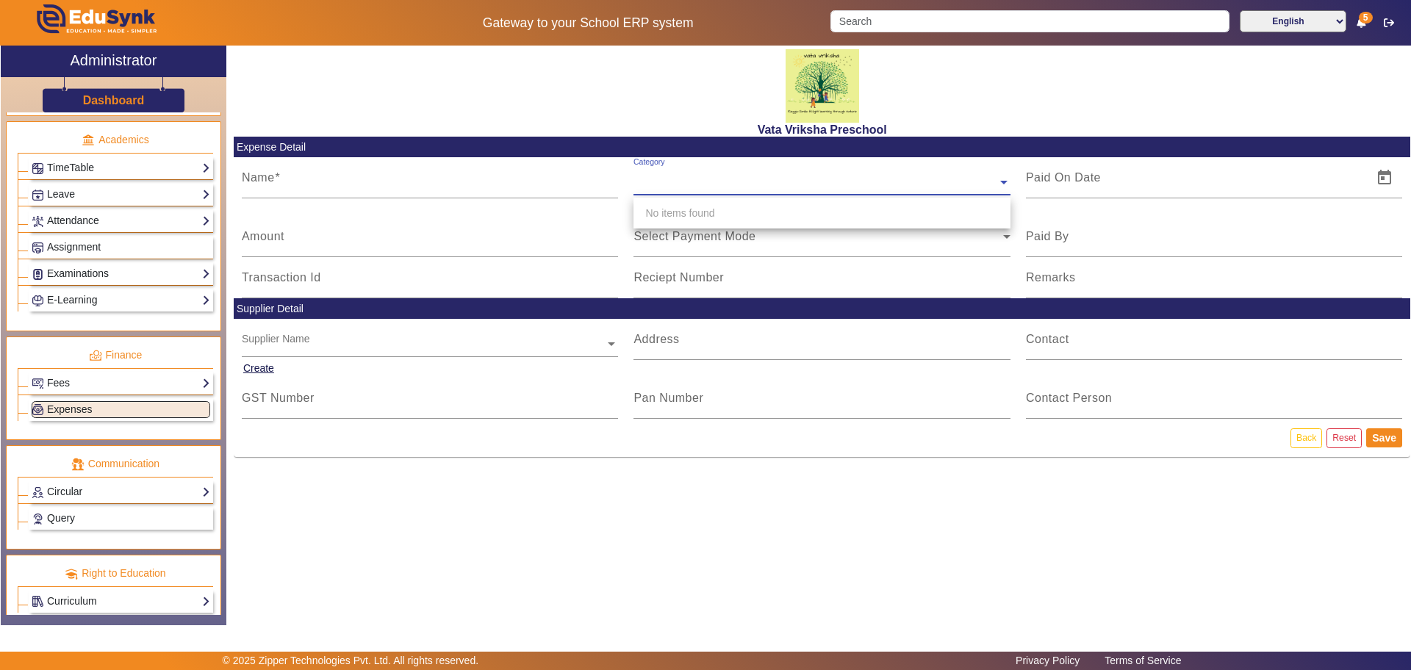
click at [1004, 176] on span at bounding box center [1003, 180] width 13 height 15
click at [1003, 181] on span at bounding box center [1003, 180] width 13 height 15
click at [727, 209] on div "No items found" at bounding box center [821, 213] width 377 height 31
click at [657, 177] on input "text" at bounding box center [821, 183] width 377 height 15
click at [51, 407] on span "Expenses" at bounding box center [69, 409] width 45 height 12
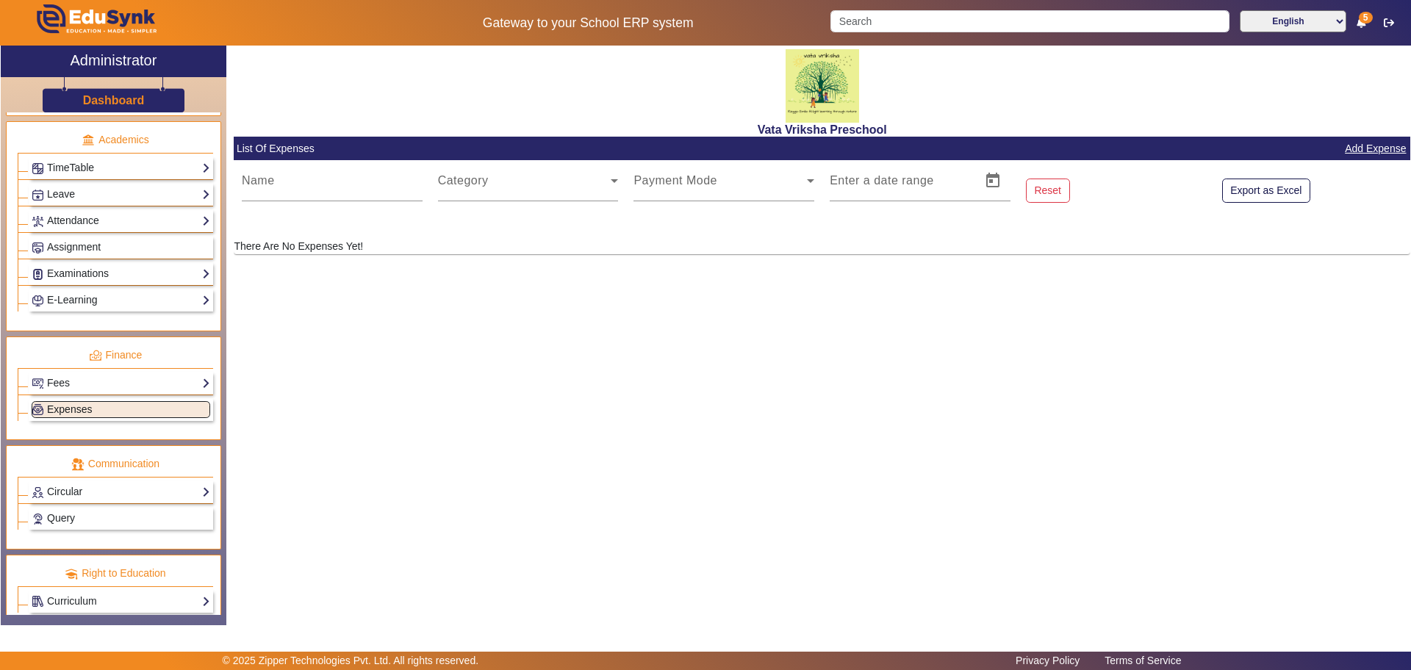
click at [56, 406] on span "Expenses" at bounding box center [69, 409] width 45 height 12
click at [1380, 156] on link "Add Expense" at bounding box center [1375, 149] width 64 height 18
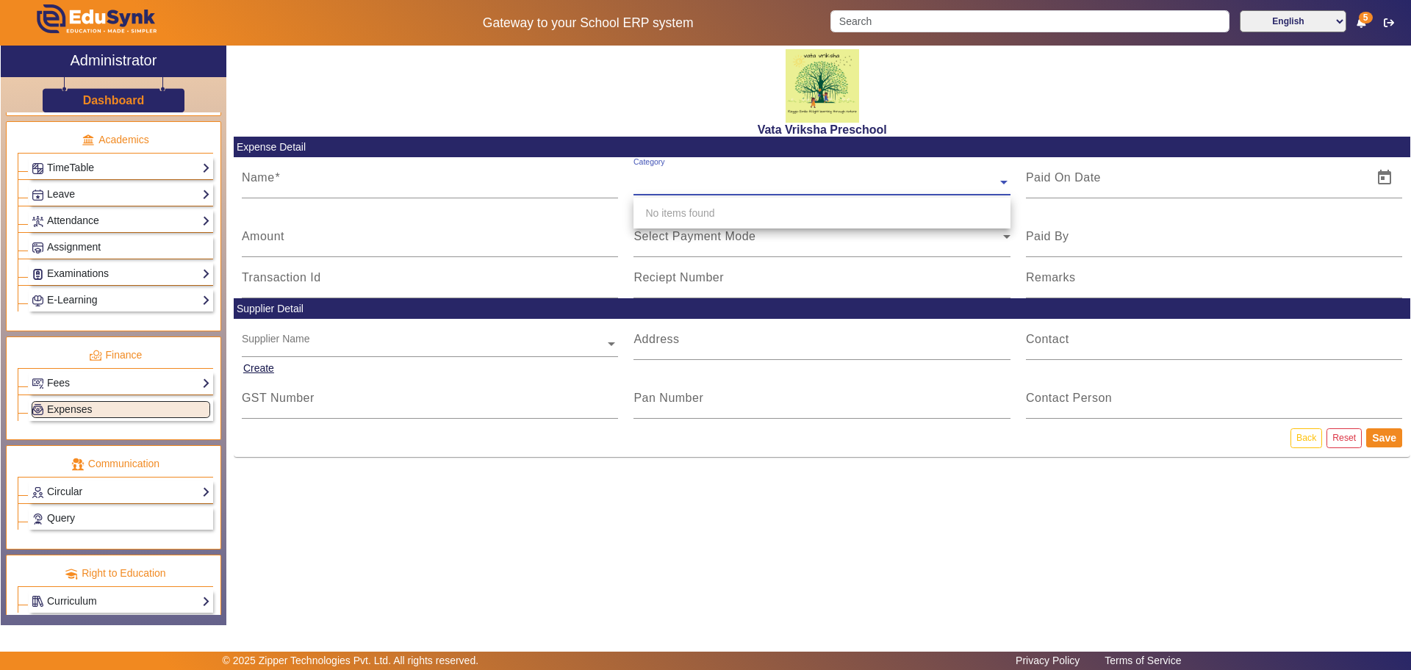
click at [818, 173] on div "Category" at bounding box center [815, 165] width 364 height 17
click at [738, 179] on input "text" at bounding box center [821, 183] width 377 height 15
click at [724, 465] on div "Vata Vriksha Preschool Expense Detail Name Category Create Amount Select Paymen…" at bounding box center [818, 328] width 1184 height 564
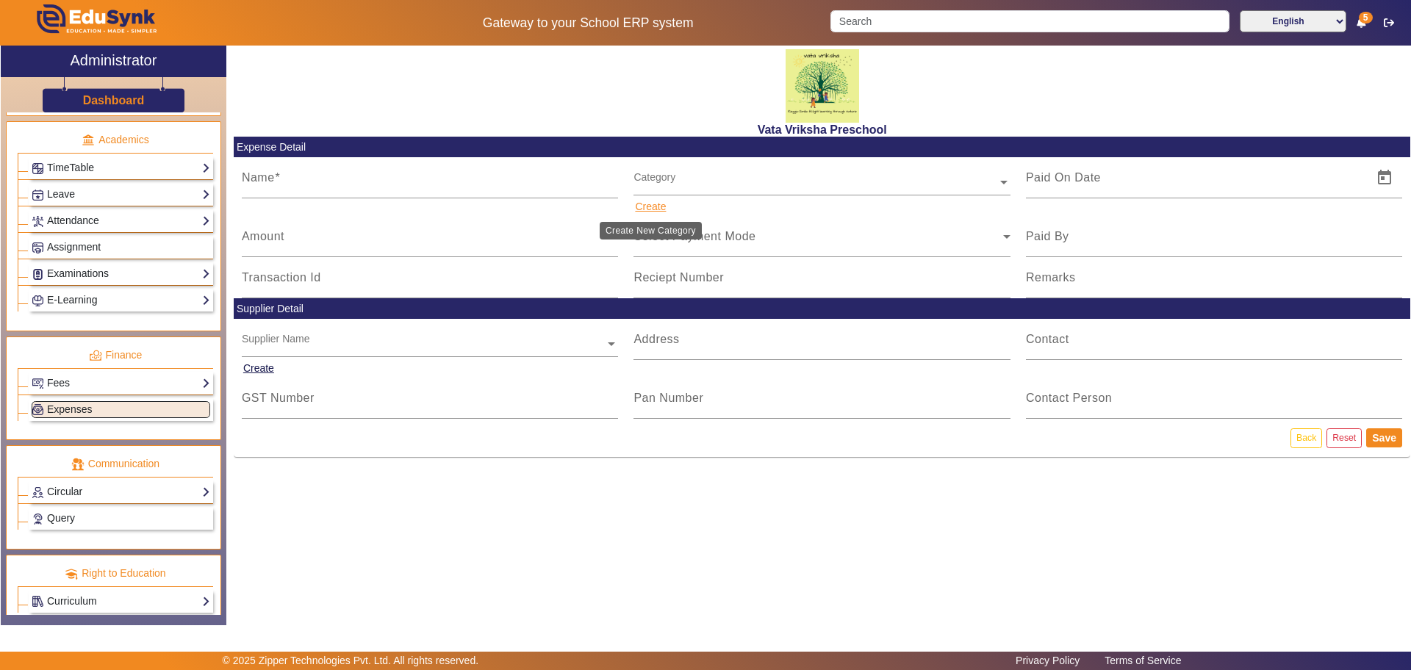
click at [651, 212] on button "Create" at bounding box center [650, 207] width 34 height 18
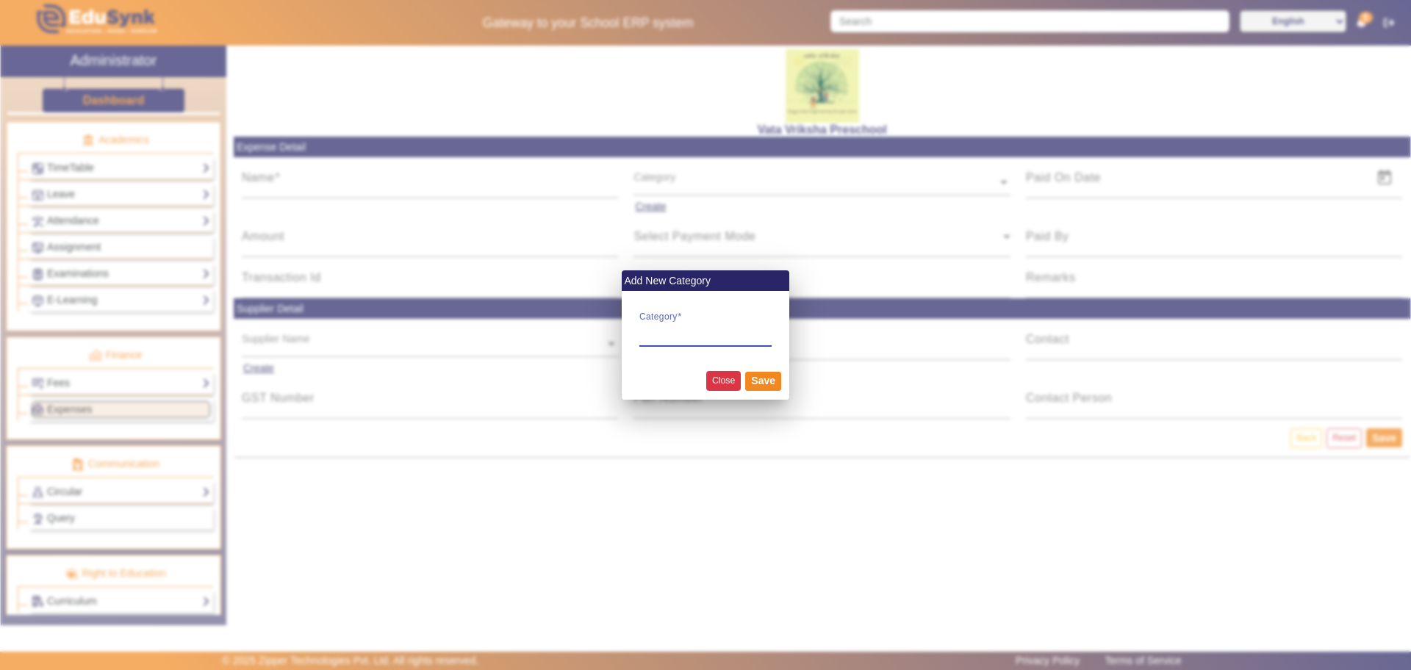
click at [715, 385] on button "Close" at bounding box center [723, 381] width 35 height 20
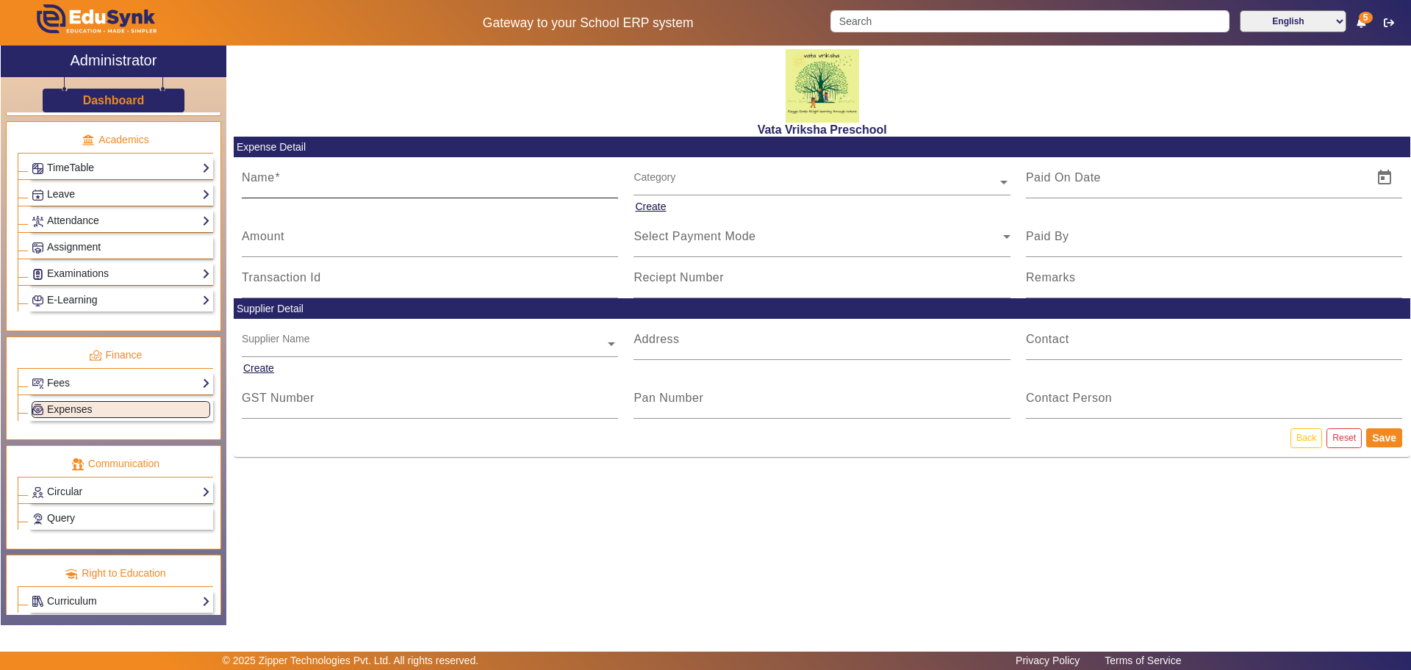
click at [260, 179] on mat-label "Name" at bounding box center [258, 177] width 33 height 12
click at [260, 179] on input "Name" at bounding box center [430, 184] width 377 height 18
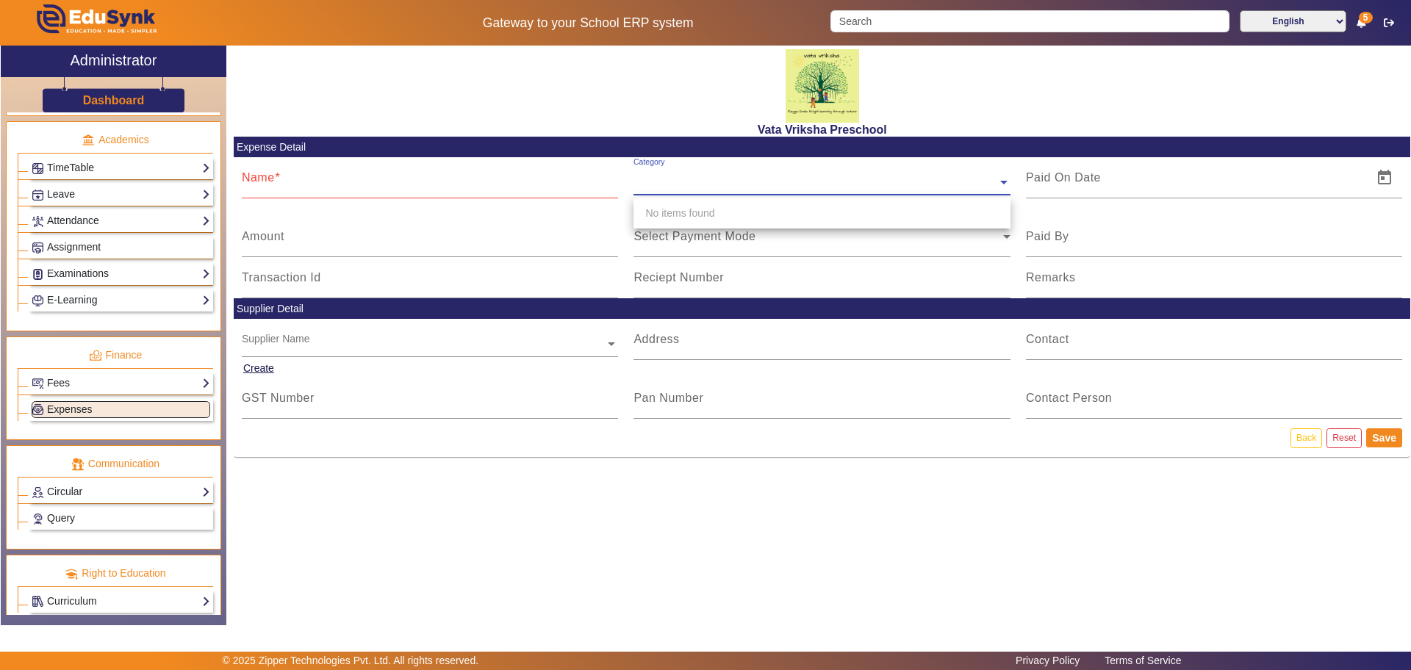
click at [1006, 180] on span at bounding box center [1003, 180] width 13 height 15
click at [653, 179] on input "text" at bounding box center [821, 183] width 377 height 15
click at [261, 186] on input "Name" at bounding box center [430, 184] width 377 height 18
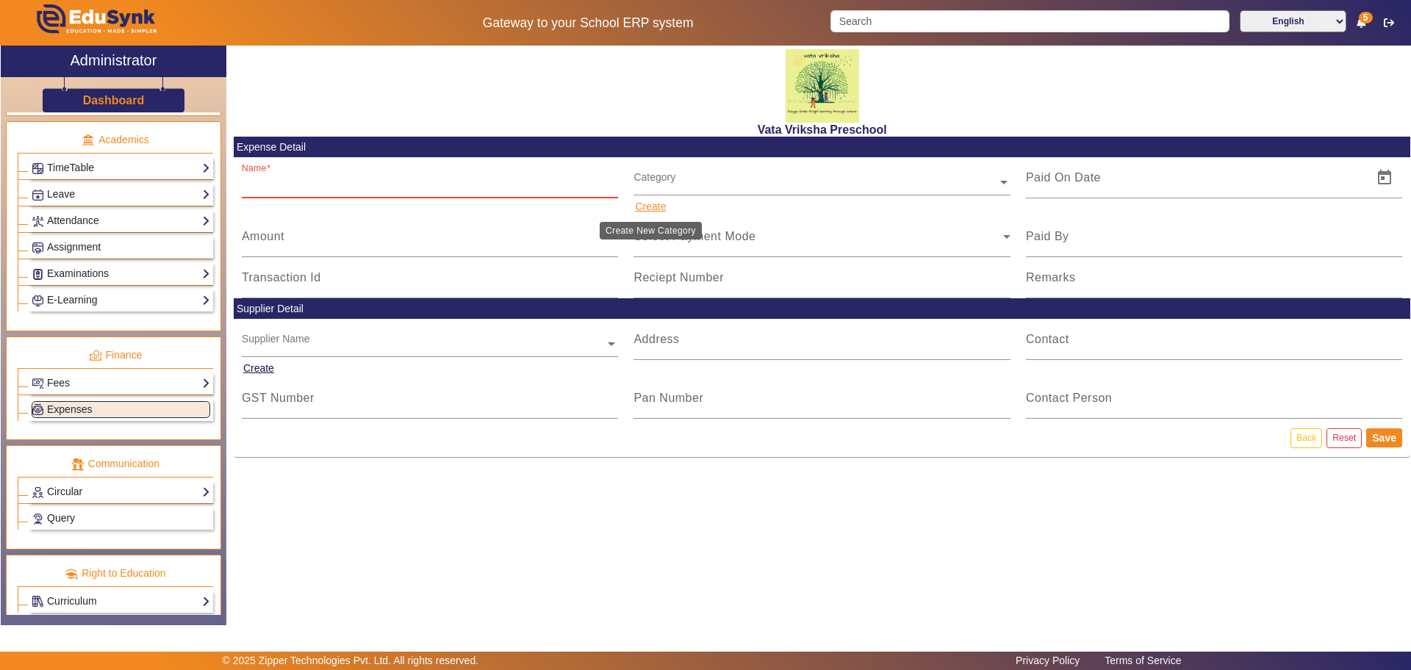
click at [654, 202] on button "Create" at bounding box center [650, 207] width 34 height 18
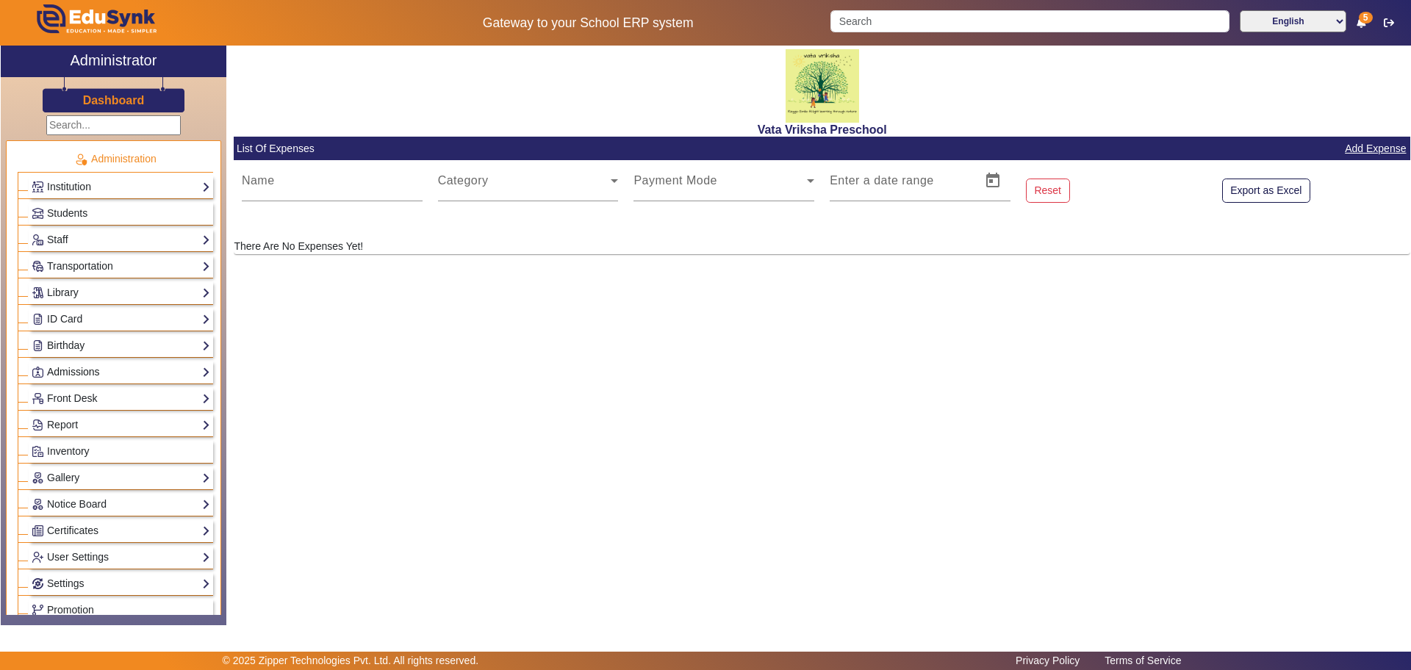
click at [66, 369] on link "Admissions" at bounding box center [121, 372] width 179 height 17
click at [79, 409] on link "Admissions-Enquiry" at bounding box center [84, 409] width 91 height 12
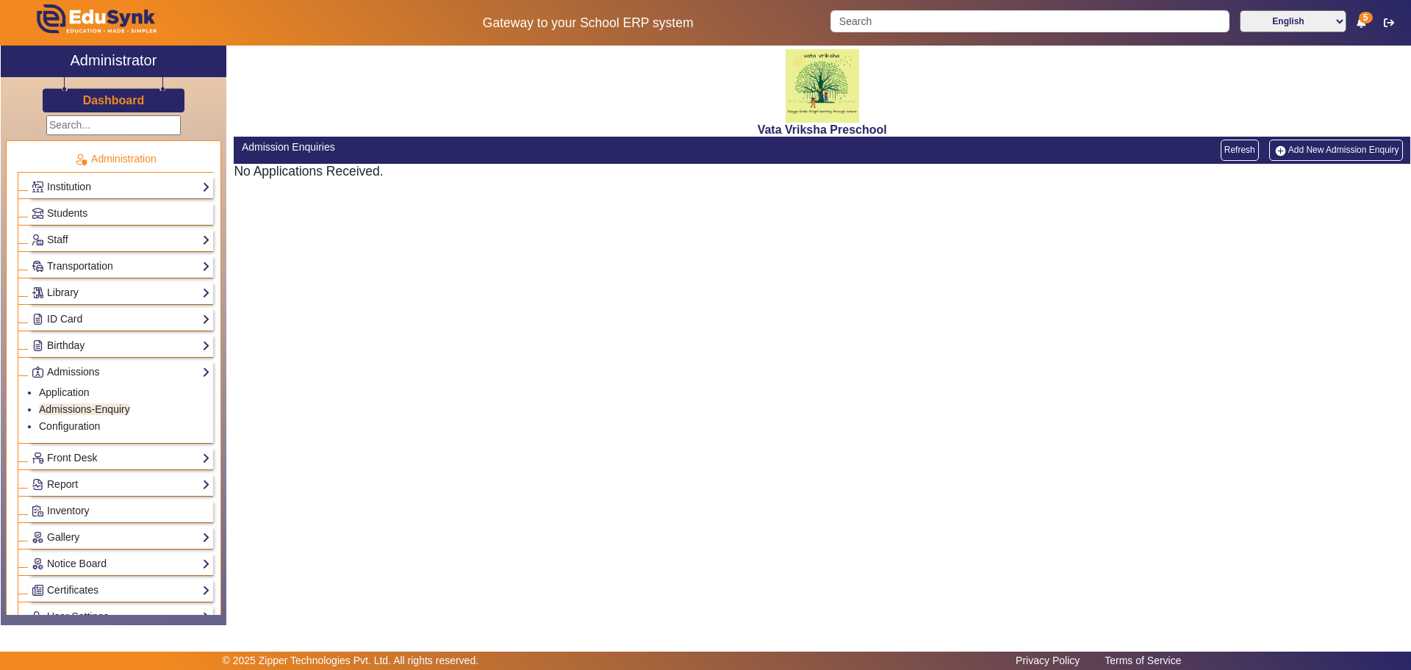
click at [1321, 146] on link "Add New Admission Enquiry" at bounding box center [1336, 150] width 134 height 21
click at [335, 173] on h5 "No Applications Received." at bounding box center [822, 171] width 1176 height 15
click at [284, 158] on div "Admission Enquiries" at bounding box center [528, 150] width 588 height 21
click at [296, 151] on div "Admission Enquiries" at bounding box center [528, 147] width 572 height 15
click at [80, 394] on link "Application" at bounding box center [64, 392] width 51 height 12
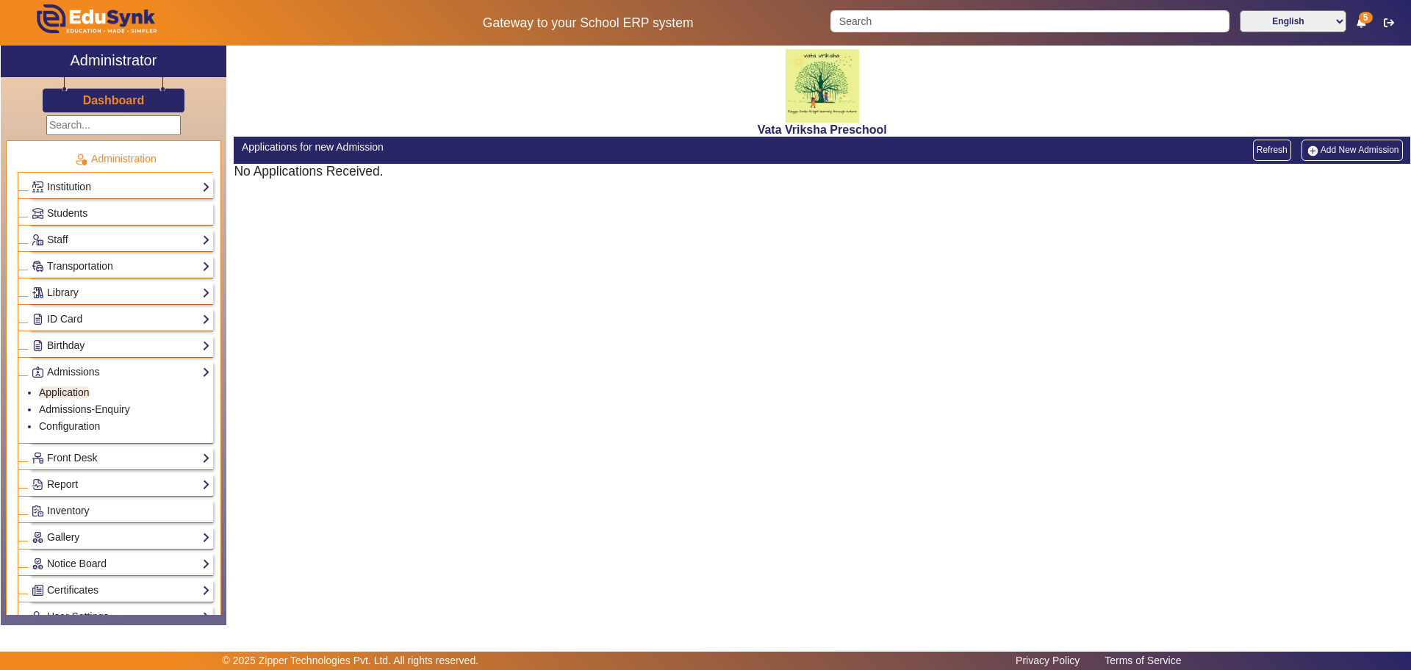
click at [343, 175] on h5 "No Applications Received." at bounding box center [822, 171] width 1176 height 15
click at [59, 427] on link "Configuration" at bounding box center [69, 426] width 61 height 12
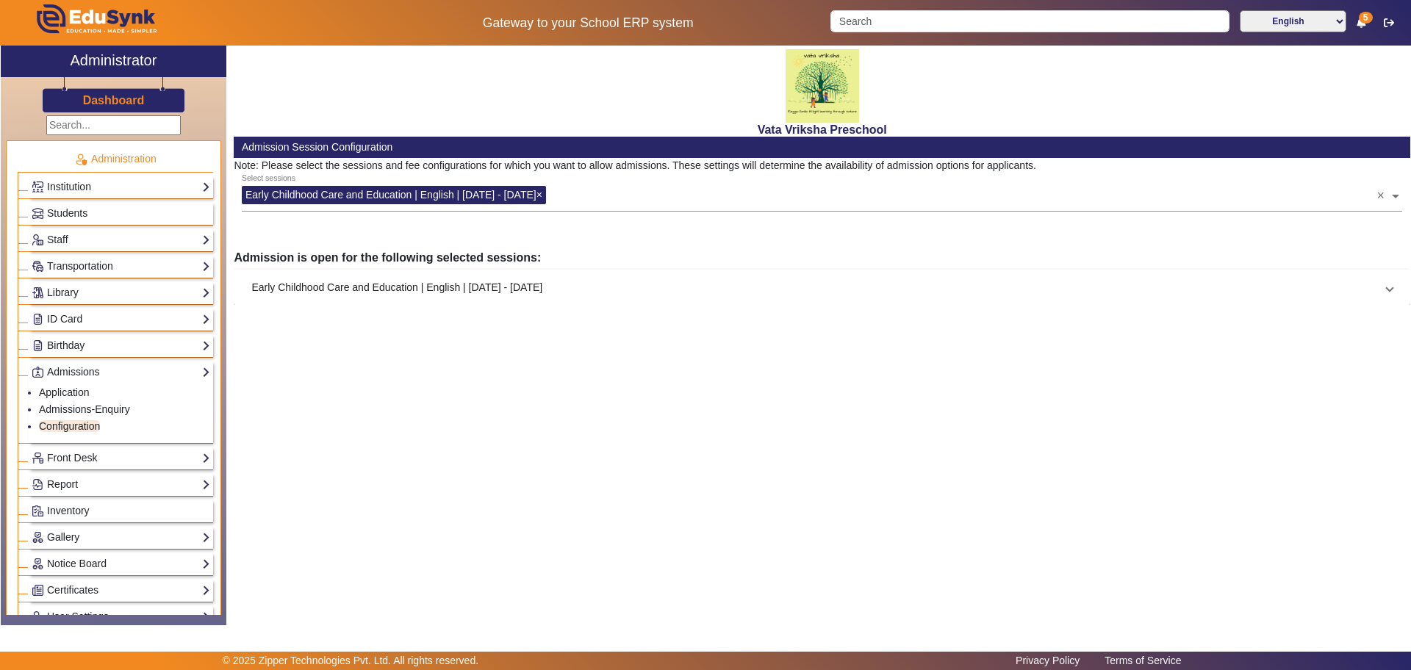
click at [374, 274] on mat-expansion-panel-header "Early Childhood Care and Education | English | Jun 2025 - Mar 2026" at bounding box center [822, 287] width 1176 height 35
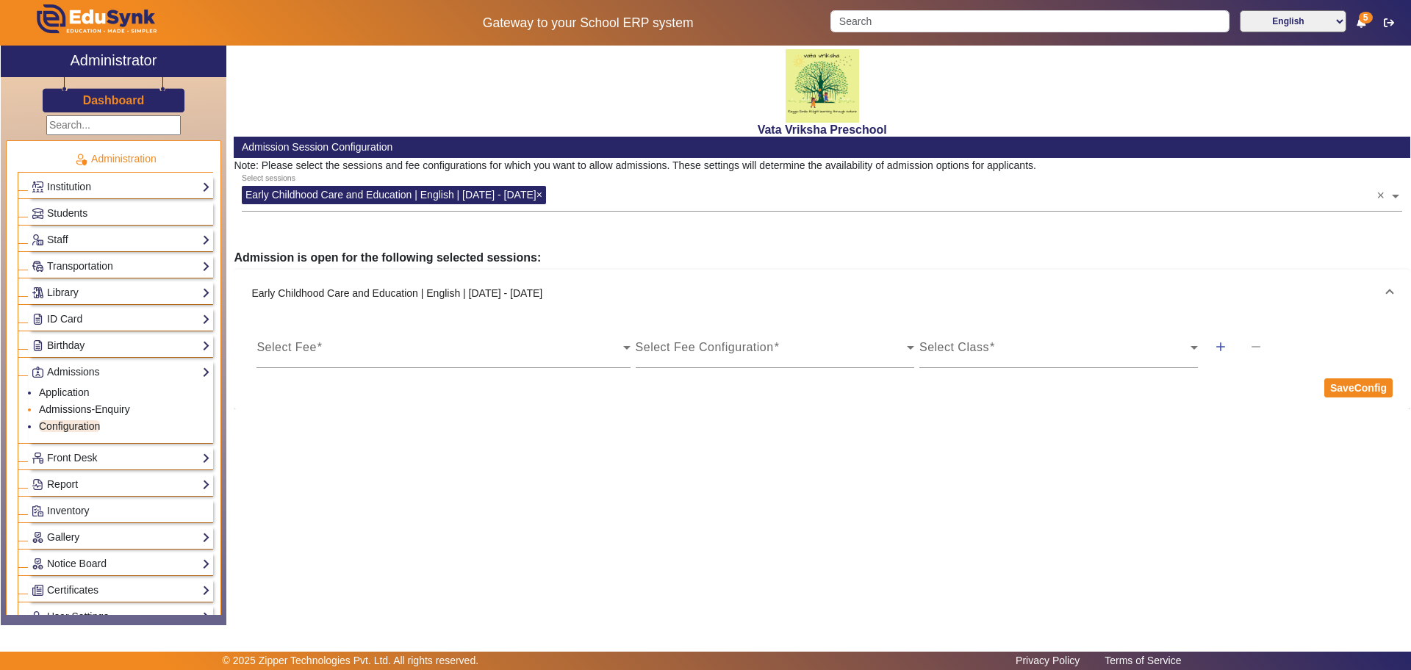
click at [71, 408] on link "Admissions-Enquiry" at bounding box center [84, 409] width 91 height 12
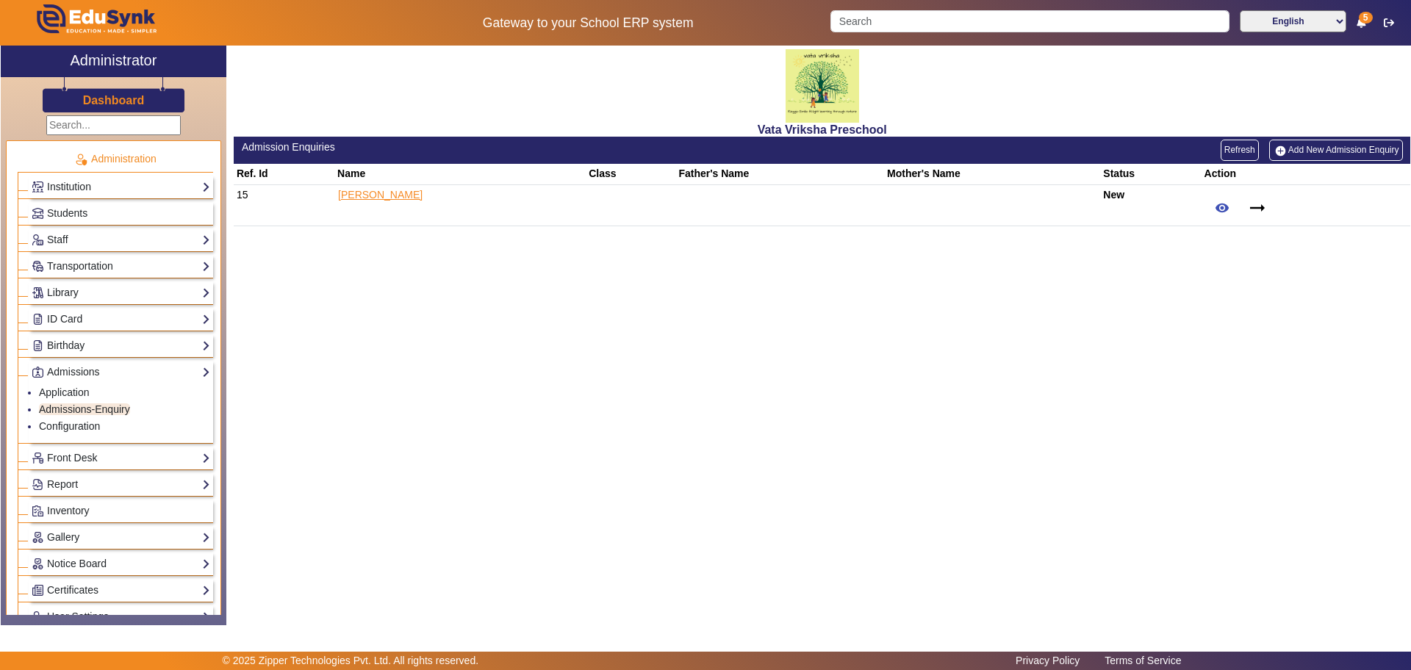
click at [383, 192] on link "Kiyansh Gupta" at bounding box center [380, 194] width 86 height 13
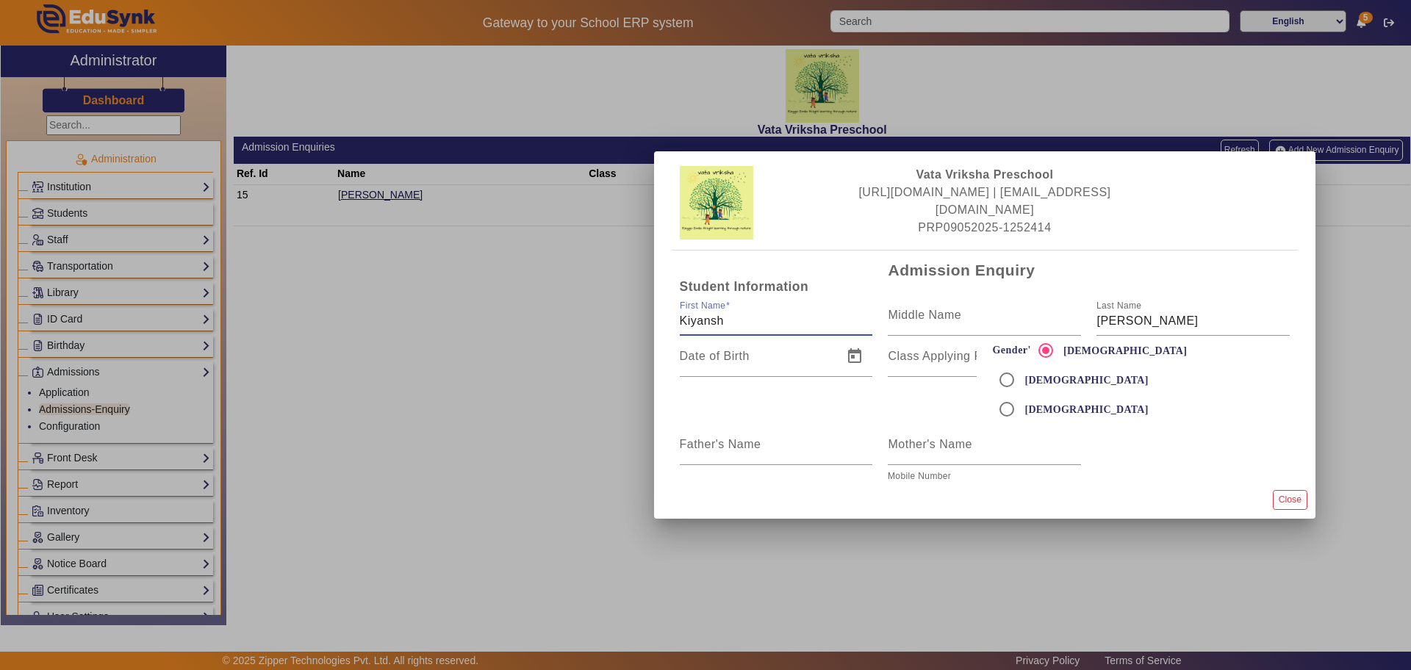
click at [417, 503] on div at bounding box center [705, 335] width 1411 height 670
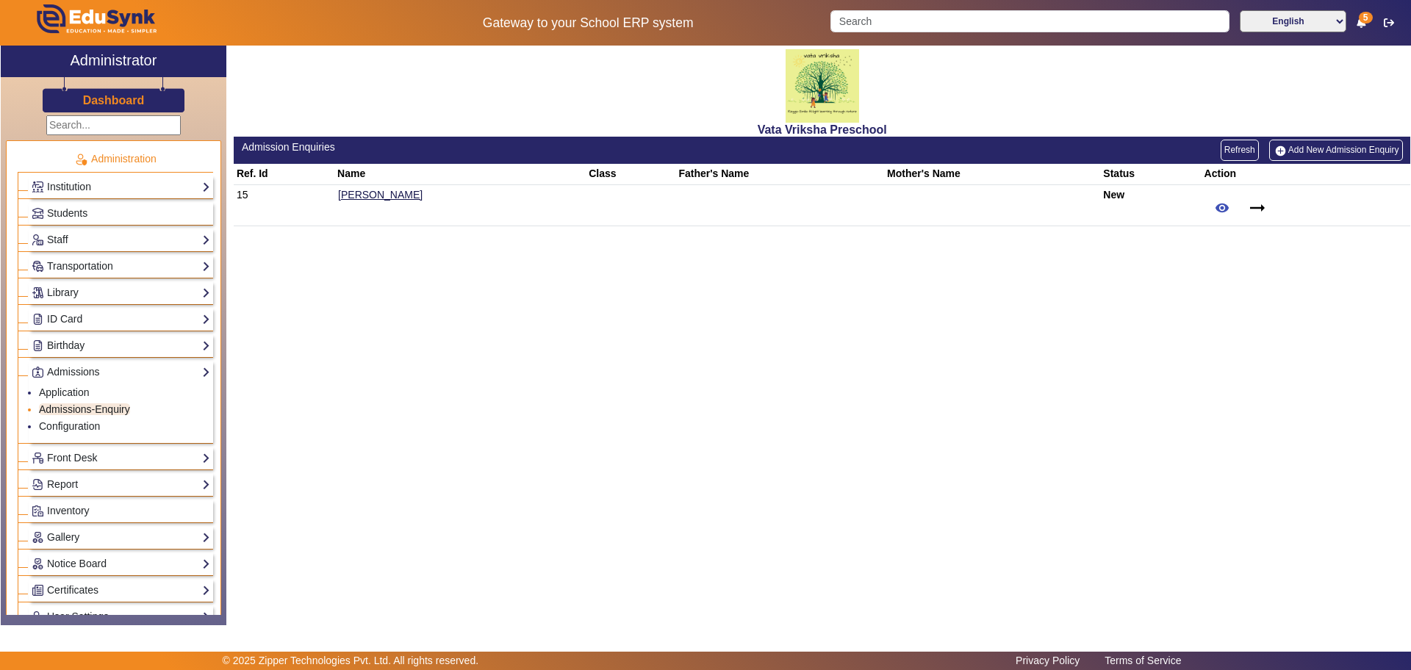
click at [79, 403] on link "Admissions-Enquiry" at bounding box center [84, 409] width 91 height 12
click at [63, 411] on link "Admissions-Enquiry" at bounding box center [84, 409] width 91 height 12
click at [1339, 151] on link "Add New Admission Enquiry" at bounding box center [1336, 150] width 134 height 21
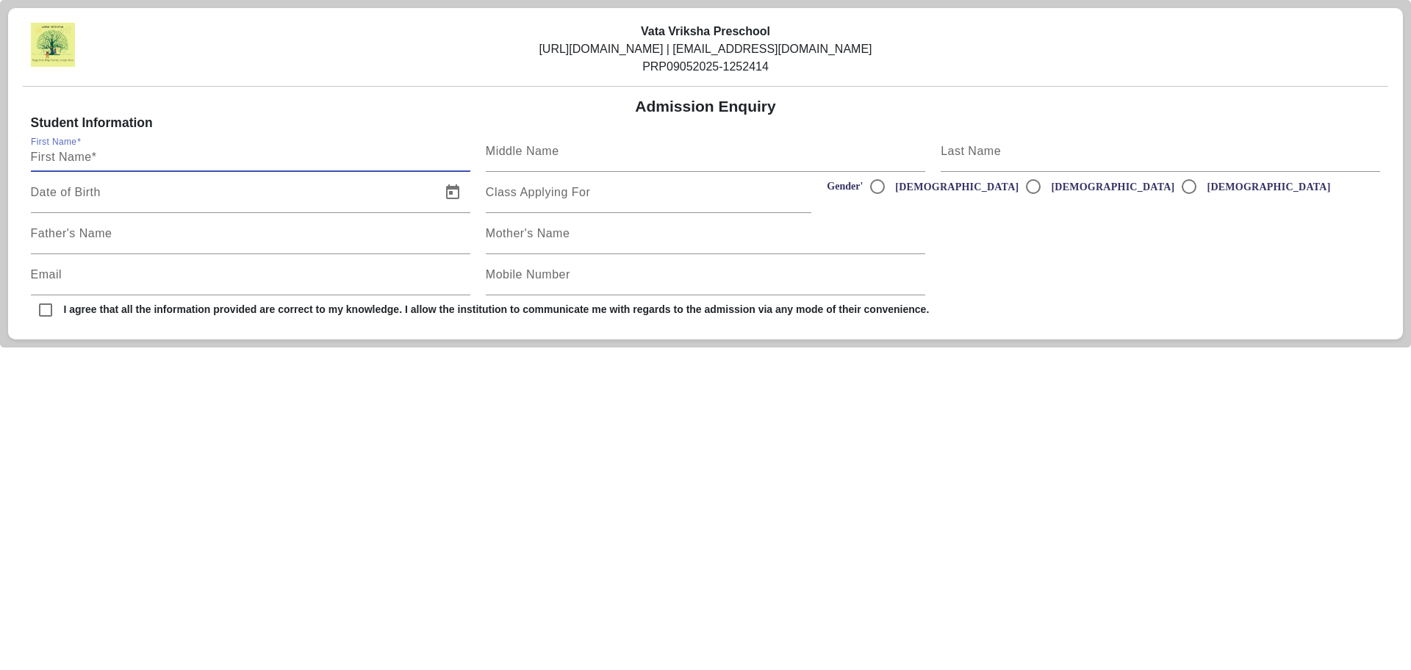
click at [46, 158] on input "First Name" at bounding box center [250, 157] width 439 height 18
click at [95, 154] on span at bounding box center [95, 151] width 6 height 12
click at [95, 154] on input "First Name" at bounding box center [250, 157] width 439 height 18
type input "k"
click at [155, 159] on input "Kiyansh Gupta" at bounding box center [250, 157] width 439 height 18
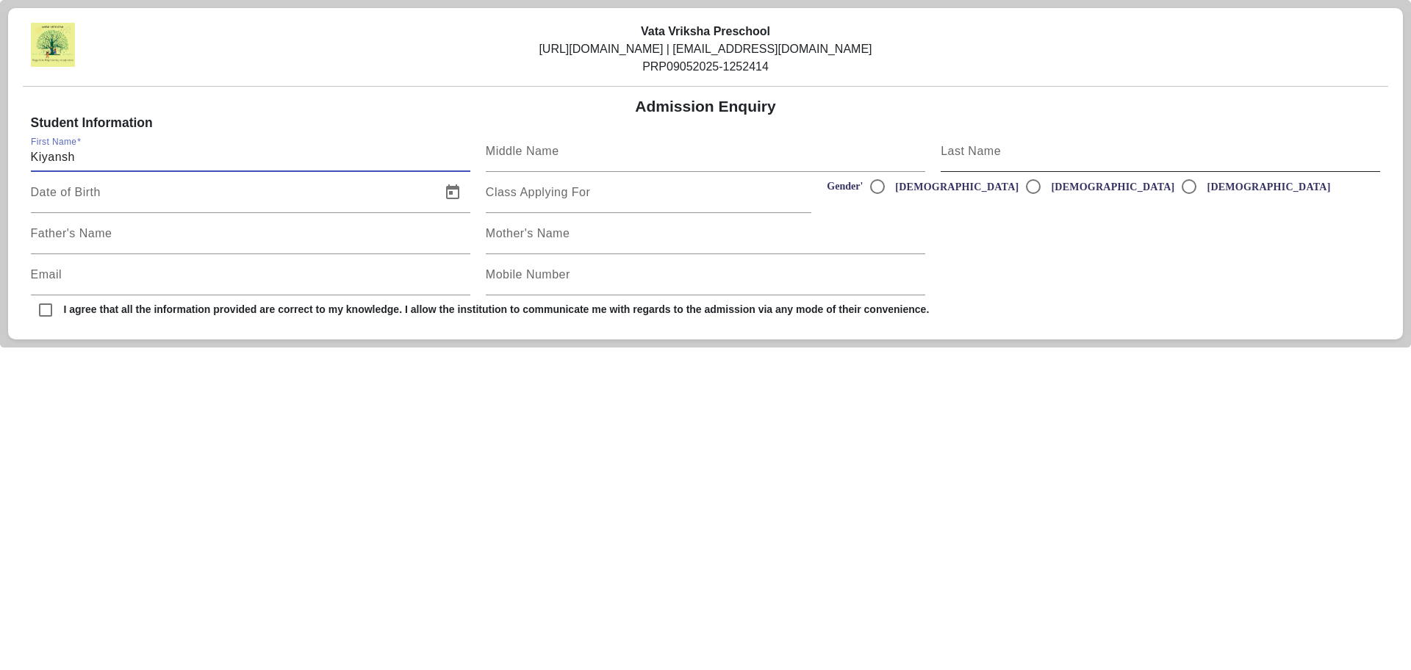
type input "Kiyansh"
click at [976, 154] on mat-label "Last Name" at bounding box center [970, 151] width 60 height 12
click at [976, 154] on input "Last Name" at bounding box center [1159, 157] width 439 height 18
type input "[PERSON_NAME]"
click at [456, 194] on span "Open calendar" at bounding box center [452, 192] width 35 height 35
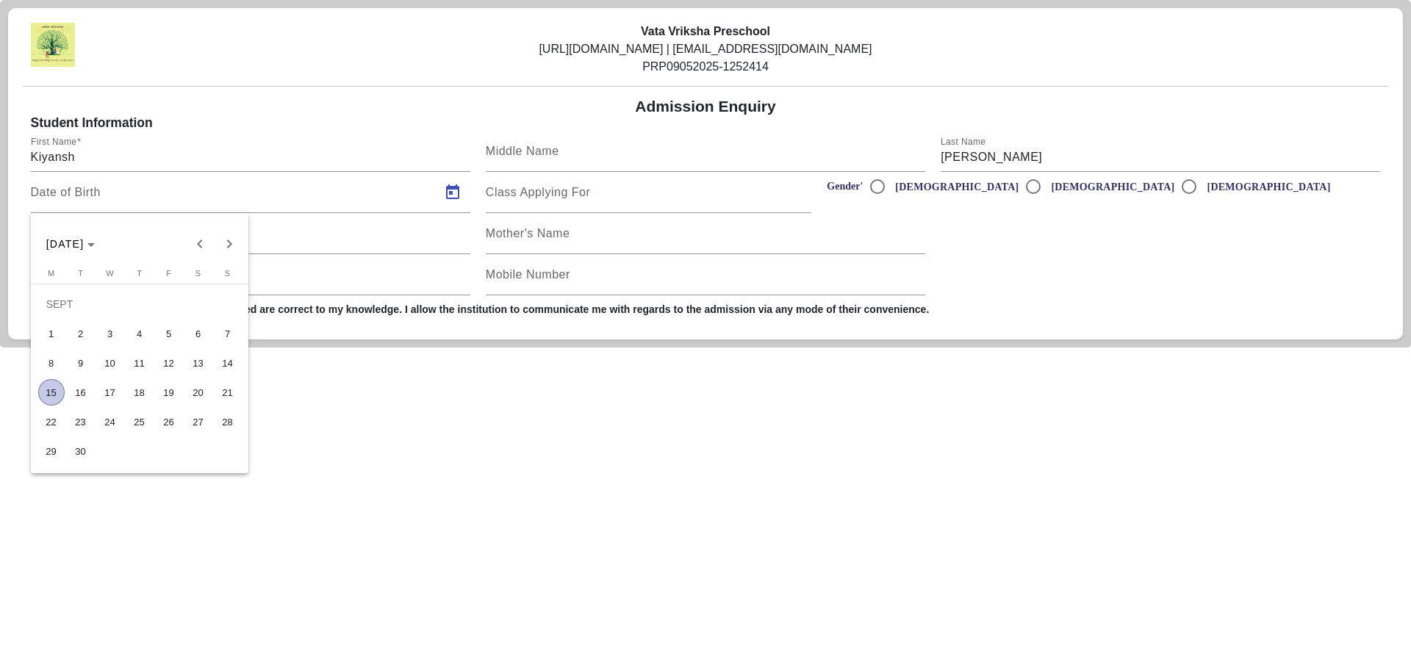
click at [258, 117] on div at bounding box center [705, 335] width 1411 height 670
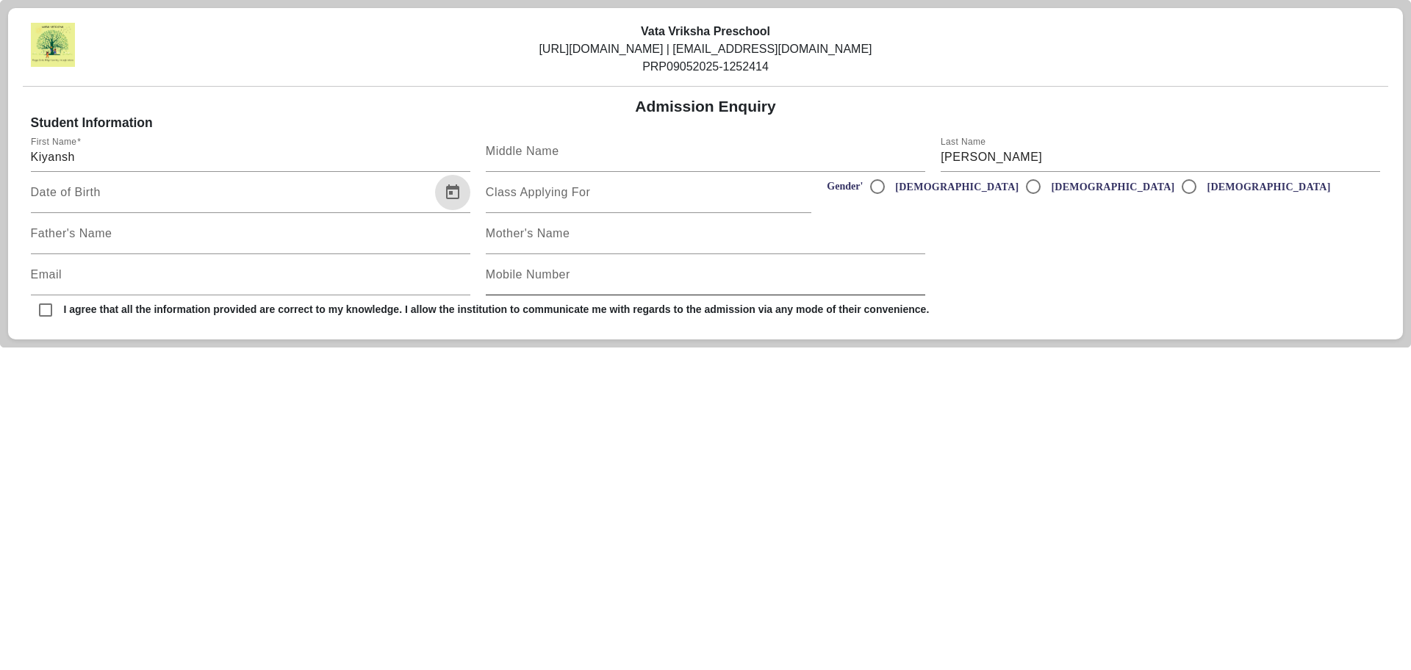
click at [525, 276] on mat-label "Mobile Number" at bounding box center [528, 274] width 84 height 12
click at [525, 276] on input "Mobile Number" at bounding box center [705, 281] width 439 height 18
type input "8957422126"
click at [880, 185] on input "[DEMOGRAPHIC_DATA]" at bounding box center [877, 186] width 29 height 29
radio input "true"
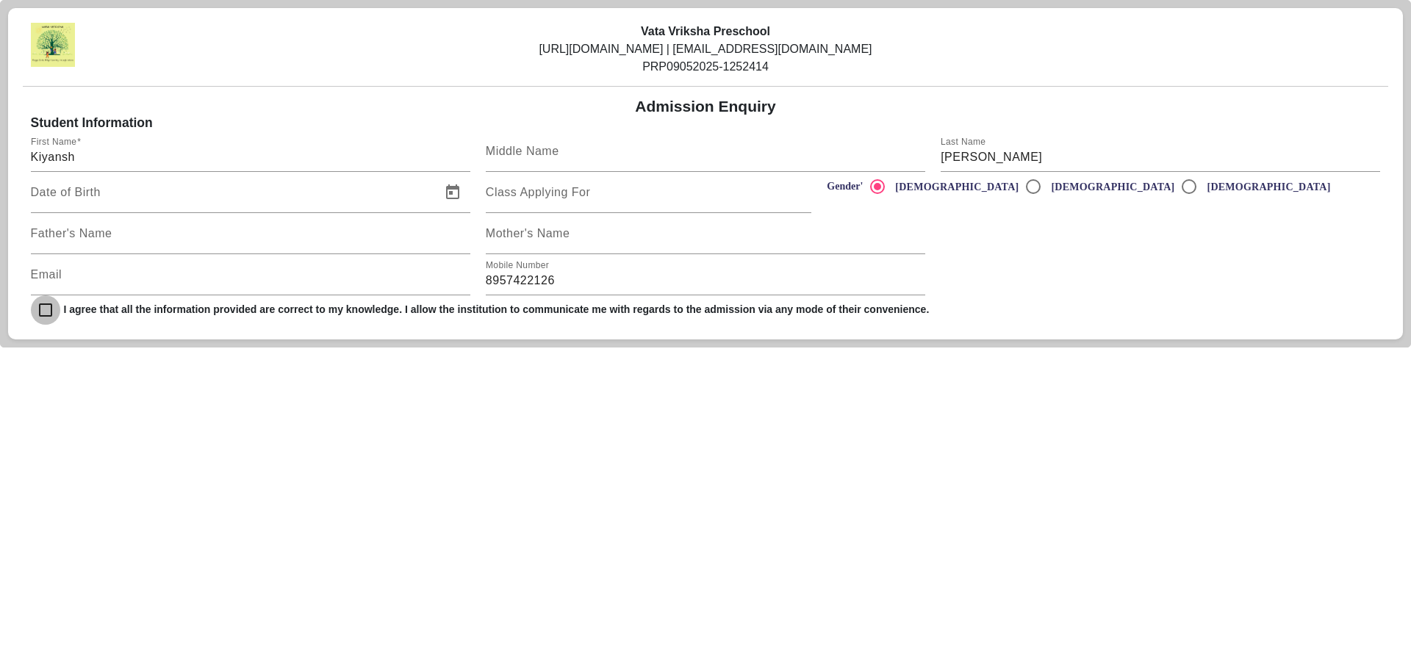
click at [43, 311] on input "checkbox" at bounding box center [45, 309] width 29 height 29
checkbox input "true"
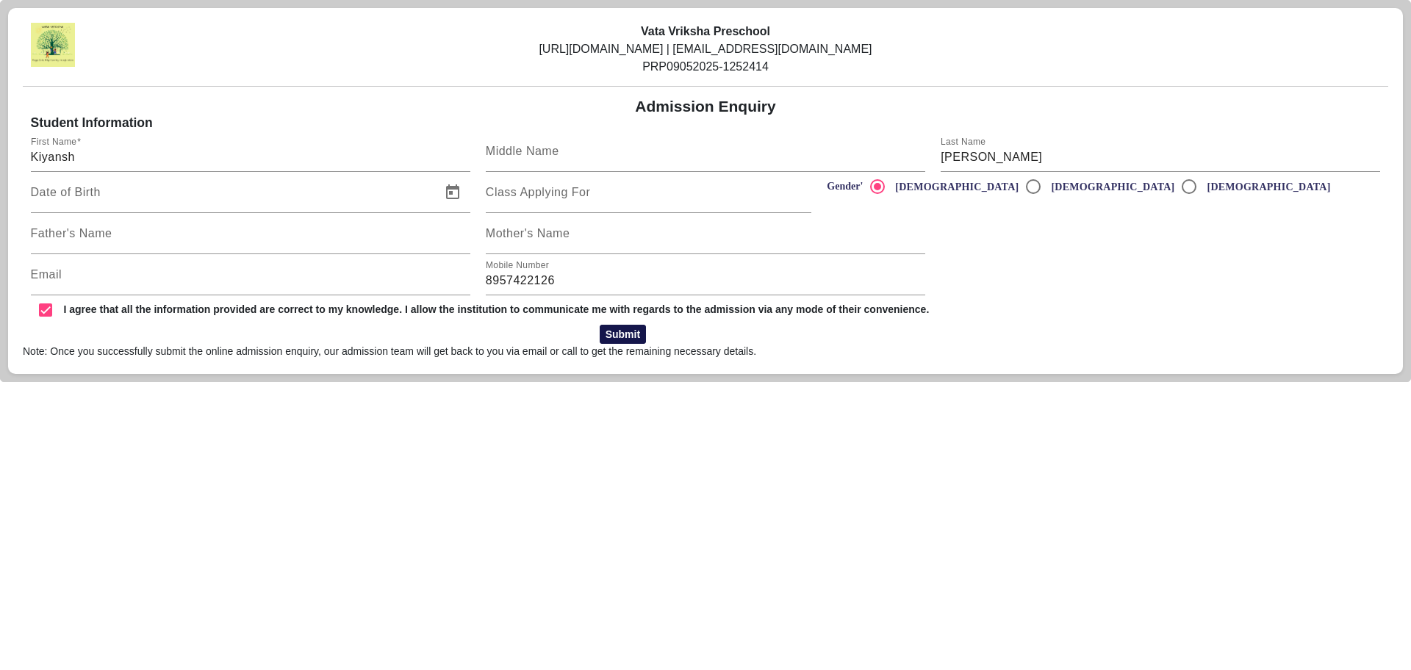
click at [624, 328] on button "Submit" at bounding box center [623, 334] width 46 height 19
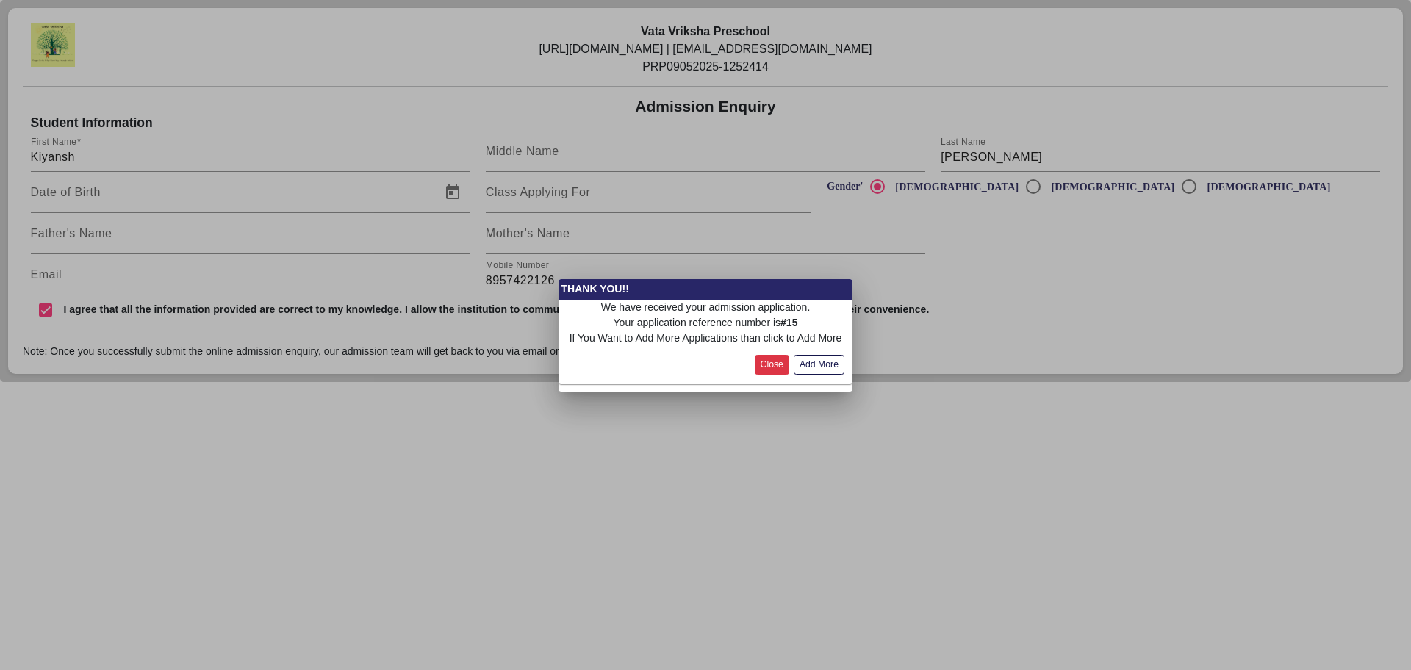
click at [766, 358] on button "Close" at bounding box center [772, 365] width 35 height 20
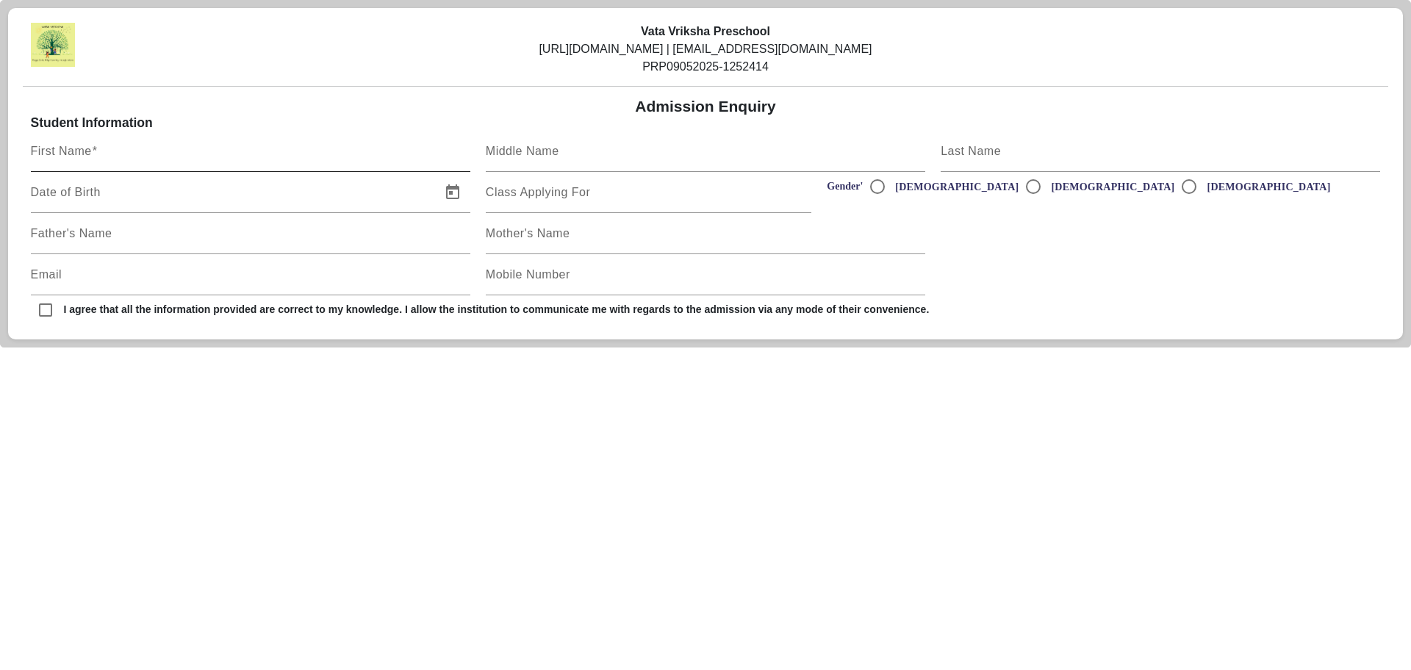
click at [67, 162] on input "First Name" at bounding box center [250, 157] width 439 height 18
click at [532, 277] on mat-label "Mobile Number" at bounding box center [528, 274] width 84 height 12
click at [532, 277] on input "Mobile Number" at bounding box center [705, 281] width 439 height 18
click at [120, 158] on input "[PERSON_NAME]" at bounding box center [250, 157] width 439 height 18
type input "S"
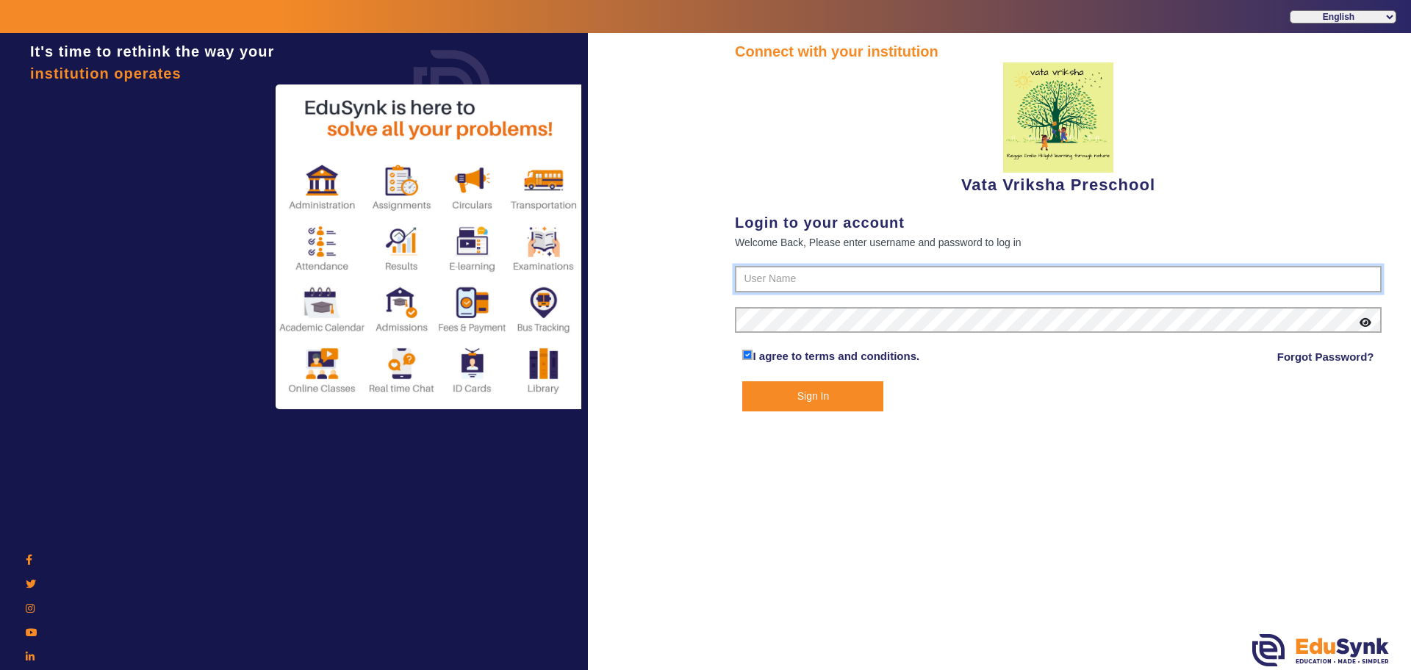
type input "9074270829"
click at [825, 395] on button "Sign In" at bounding box center [812, 396] width 141 height 30
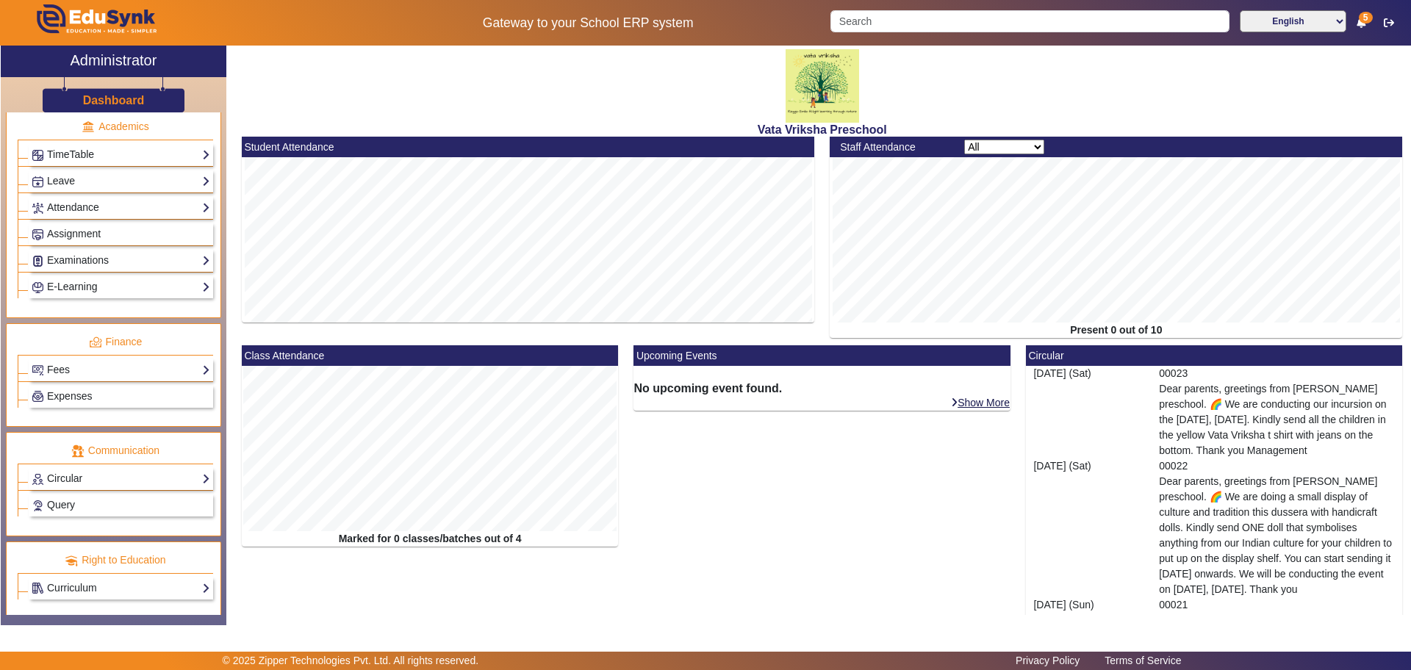
scroll to position [568, 0]
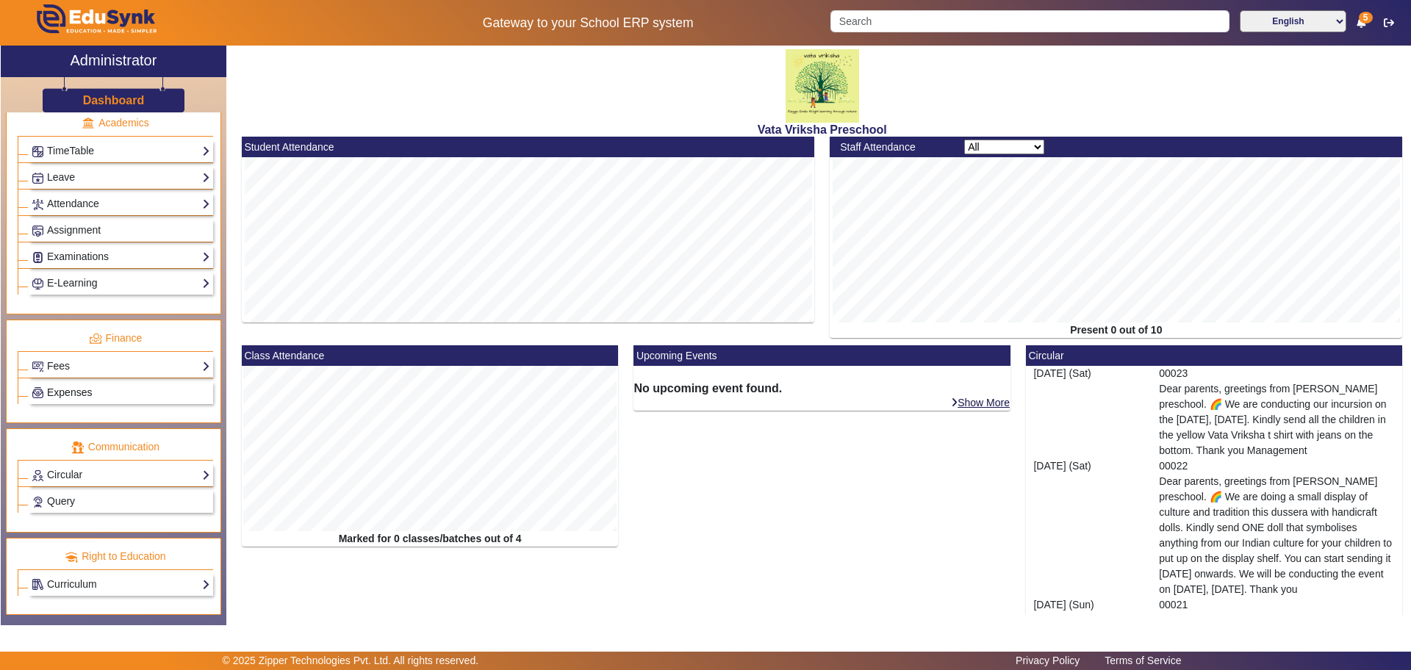
click at [109, 390] on link "Expenses" at bounding box center [121, 392] width 179 height 17
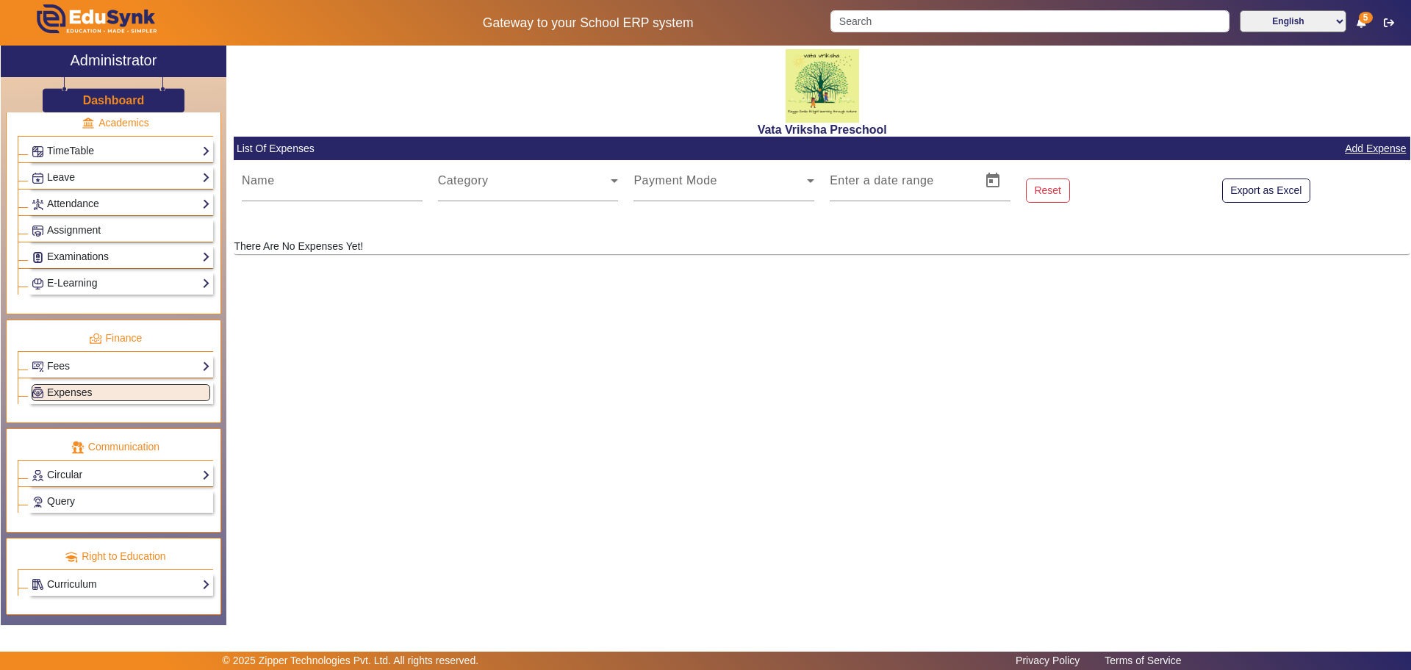
click at [1380, 152] on link "Add Expense" at bounding box center [1375, 149] width 64 height 18
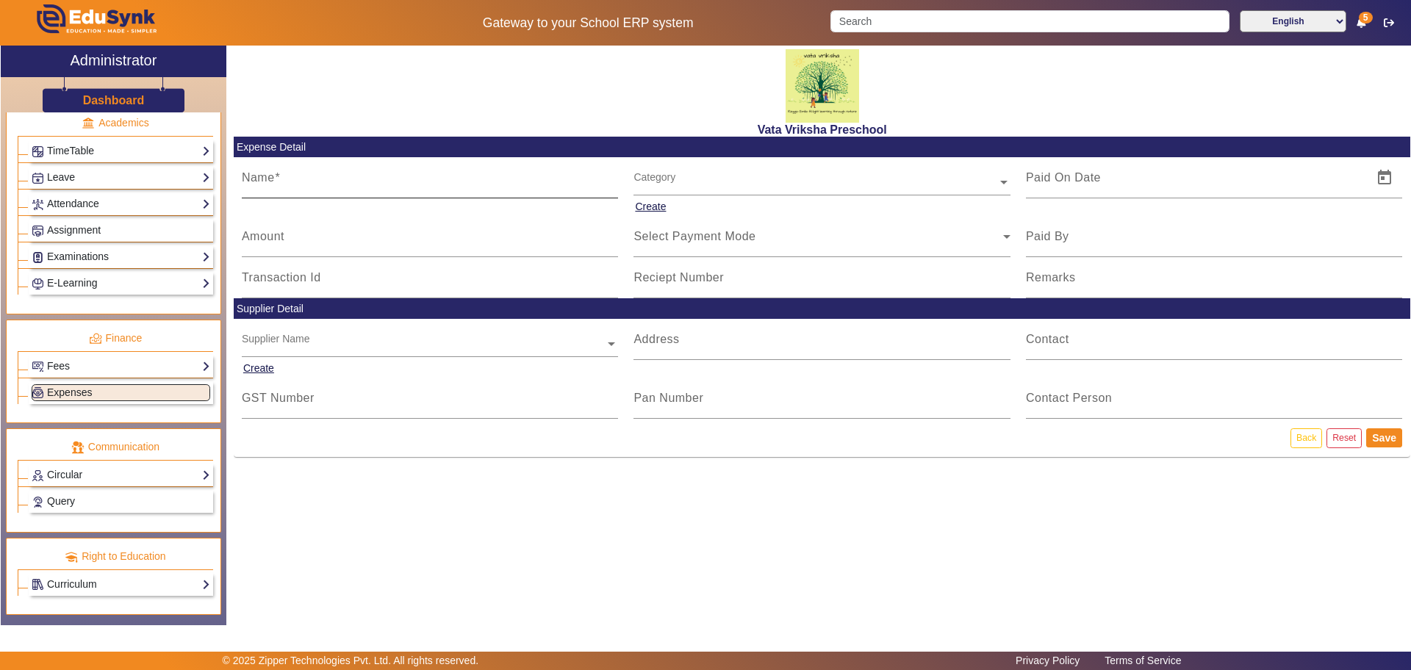
click at [270, 190] on input "Name" at bounding box center [430, 184] width 377 height 18
click at [695, 541] on div "Vata Vriksha Preschool Expense Detail Name Category Create Amount Select Paymen…" at bounding box center [818, 328] width 1184 height 564
click at [475, 541] on div "Vata Vriksha Preschool Expense Detail Name Category Create Amount Select Paymen…" at bounding box center [818, 328] width 1184 height 564
click at [652, 206] on button "Create" at bounding box center [650, 207] width 34 height 18
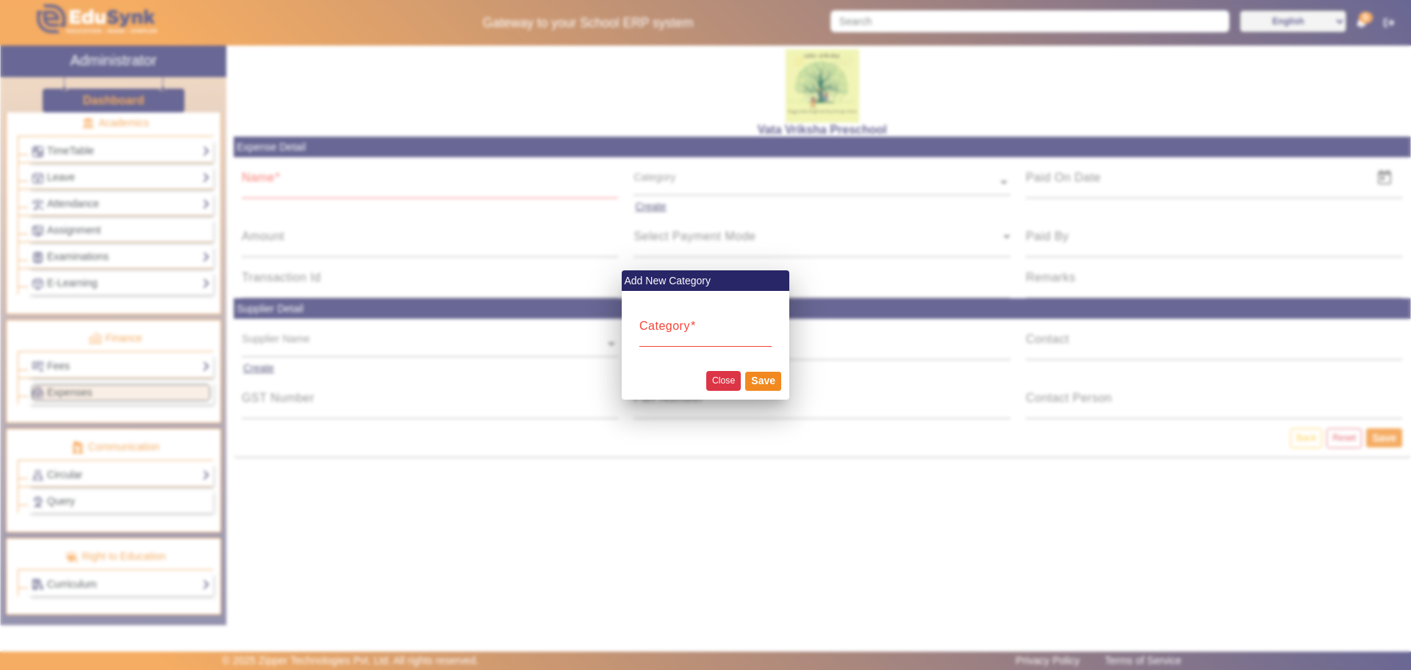
click at [718, 381] on button "Close" at bounding box center [723, 381] width 35 height 20
